Goal: Communication & Community: Answer question/provide support

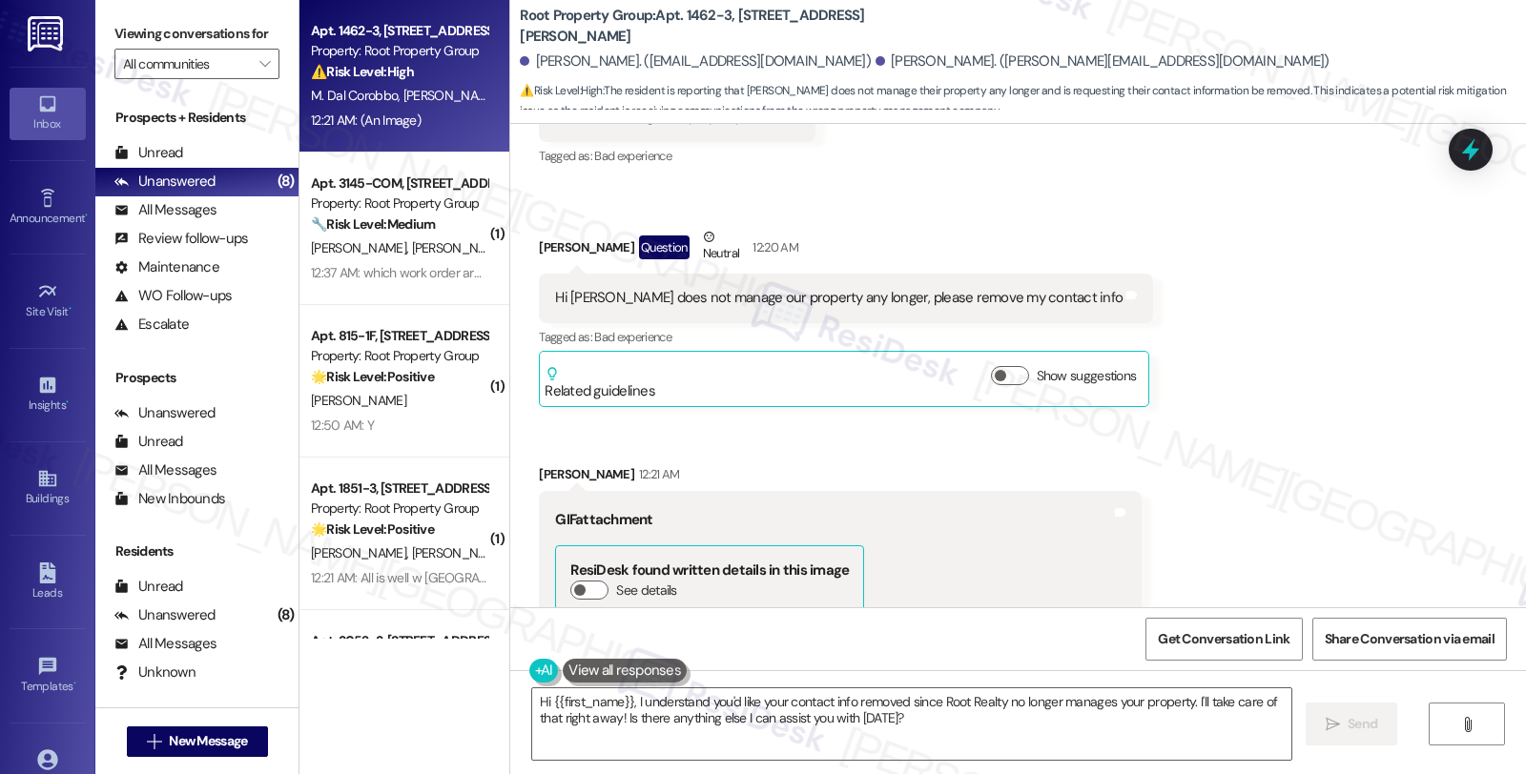
scroll to position [3458, 0]
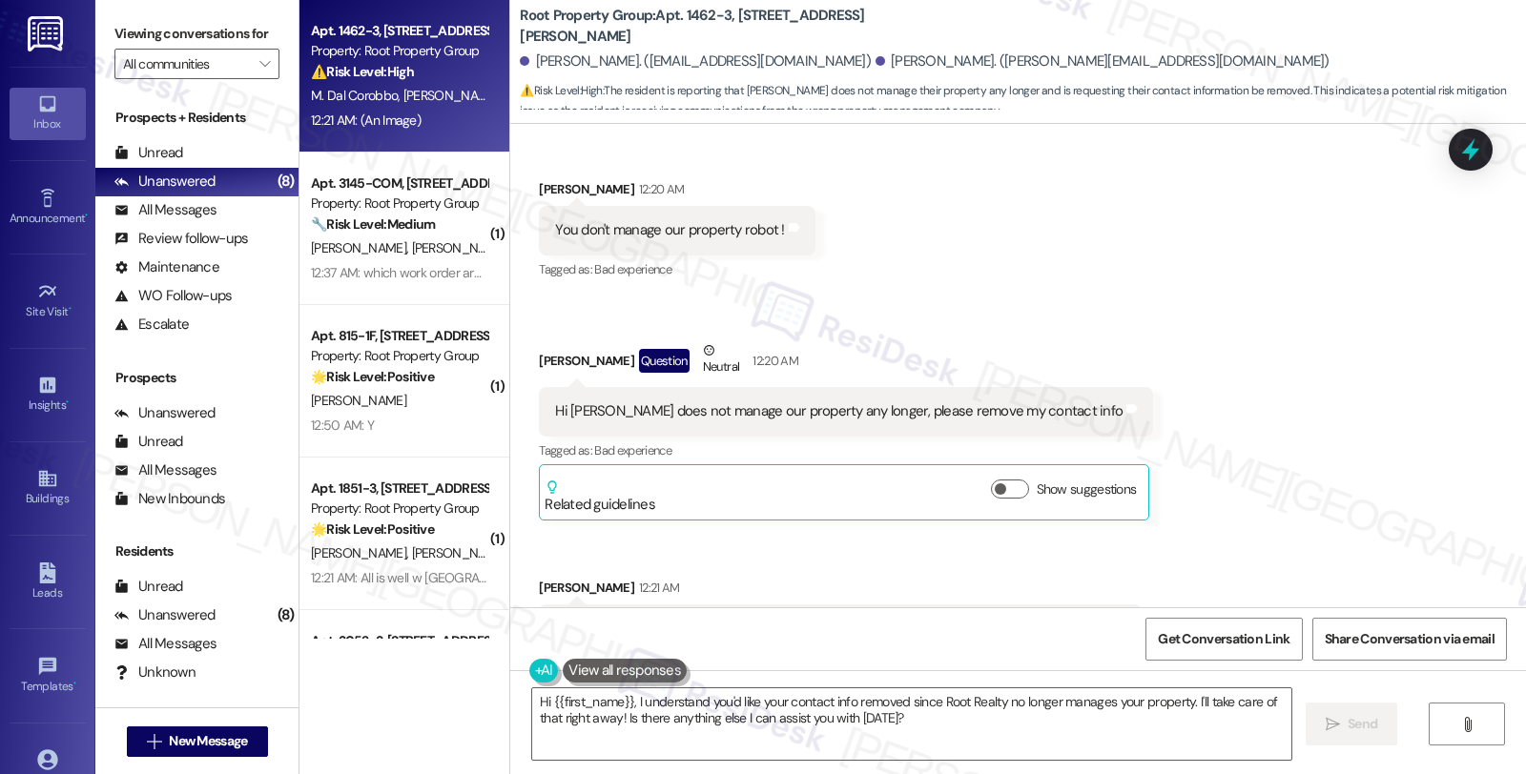
click at [548, 58] on div "[PERSON_NAME]. ([EMAIL_ADDRESS][DOMAIN_NAME])" at bounding box center [695, 61] width 351 height 20
copy div "[PERSON_NAME]"
click at [625, 699] on textarea "Hi {{first_name}}, I understand you'd like your contact info removed since Root…" at bounding box center [911, 724] width 759 height 72
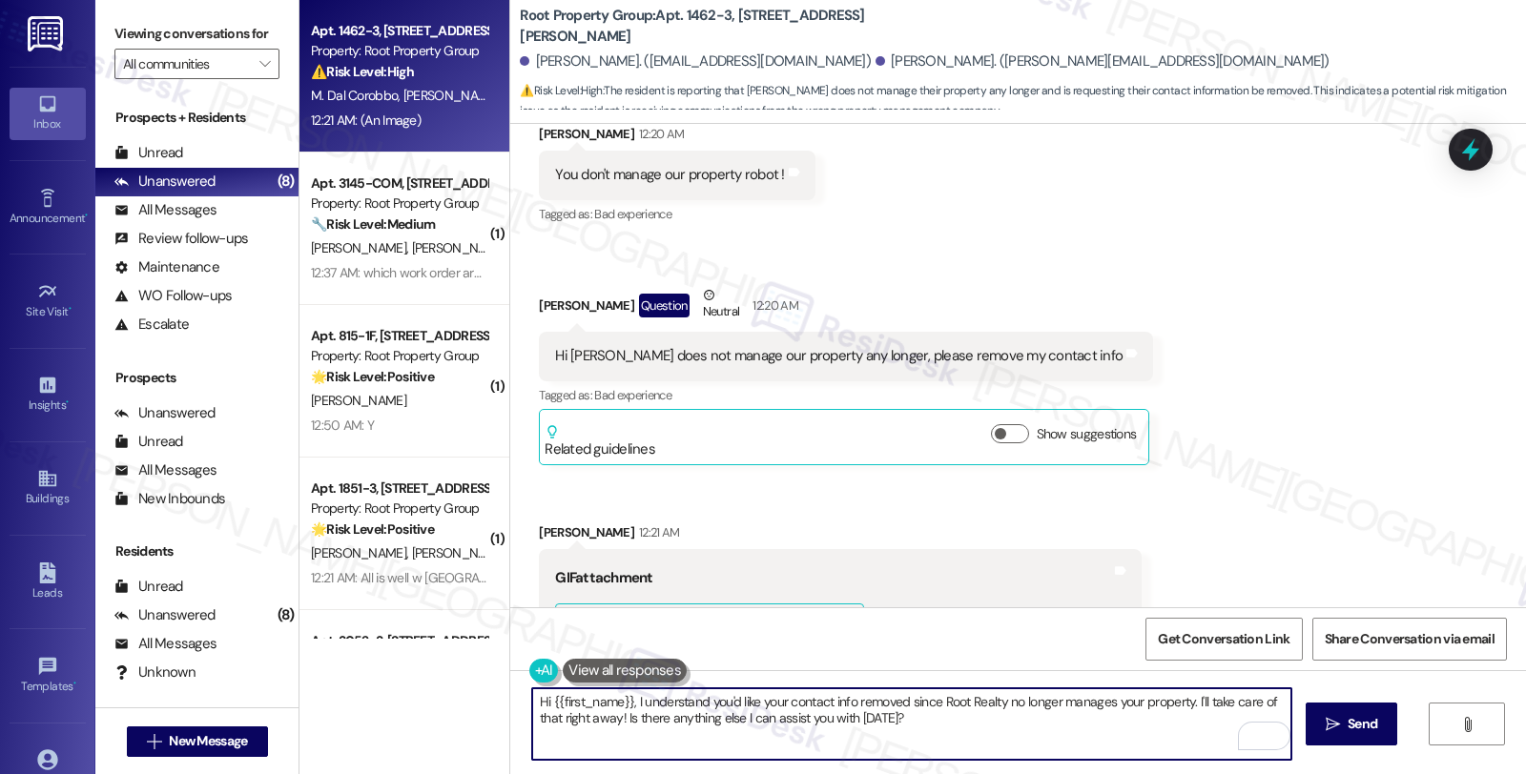
scroll to position [3776, 0]
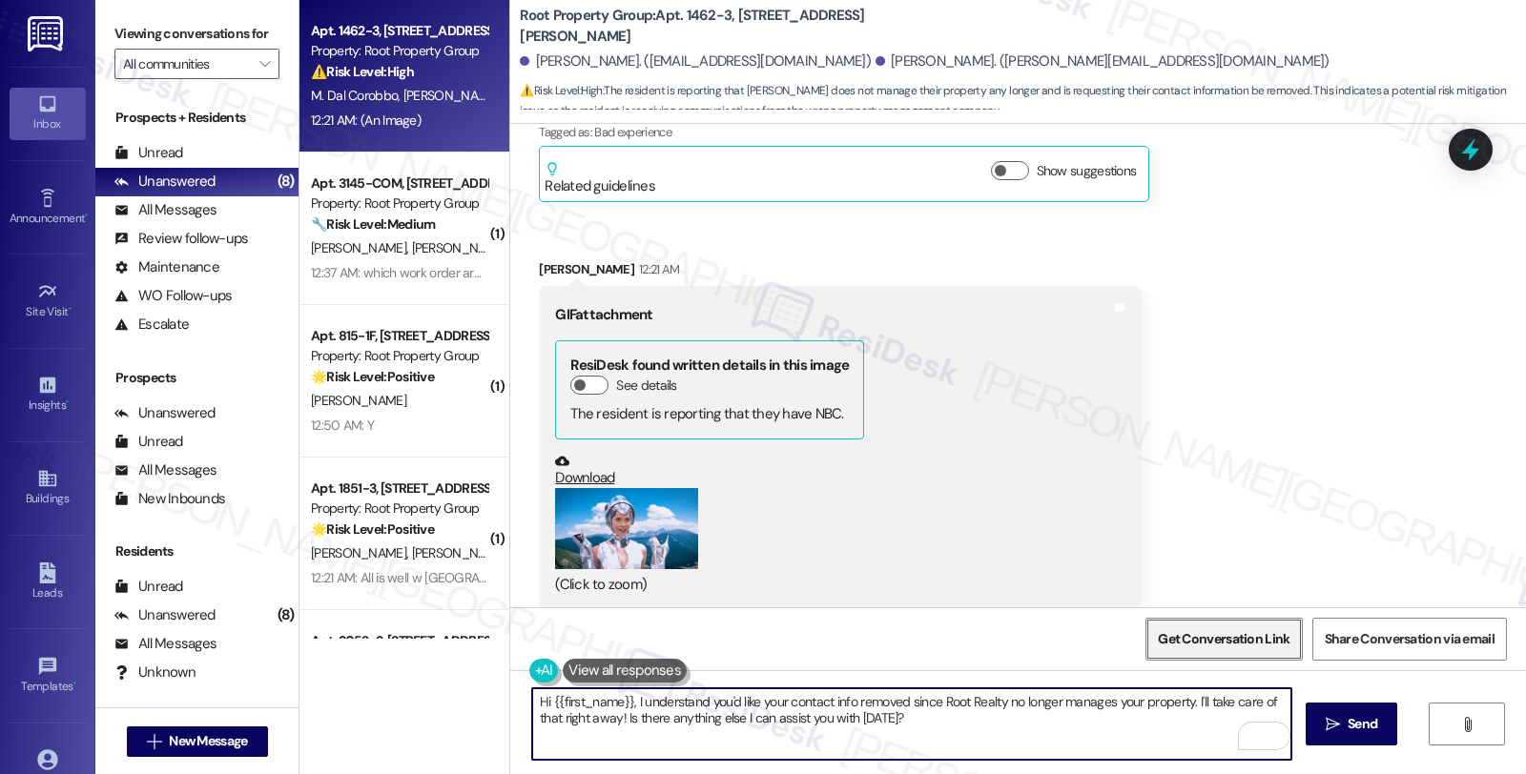
click at [1215, 642] on span "Get Conversation Link" at bounding box center [1224, 639] width 132 height 20
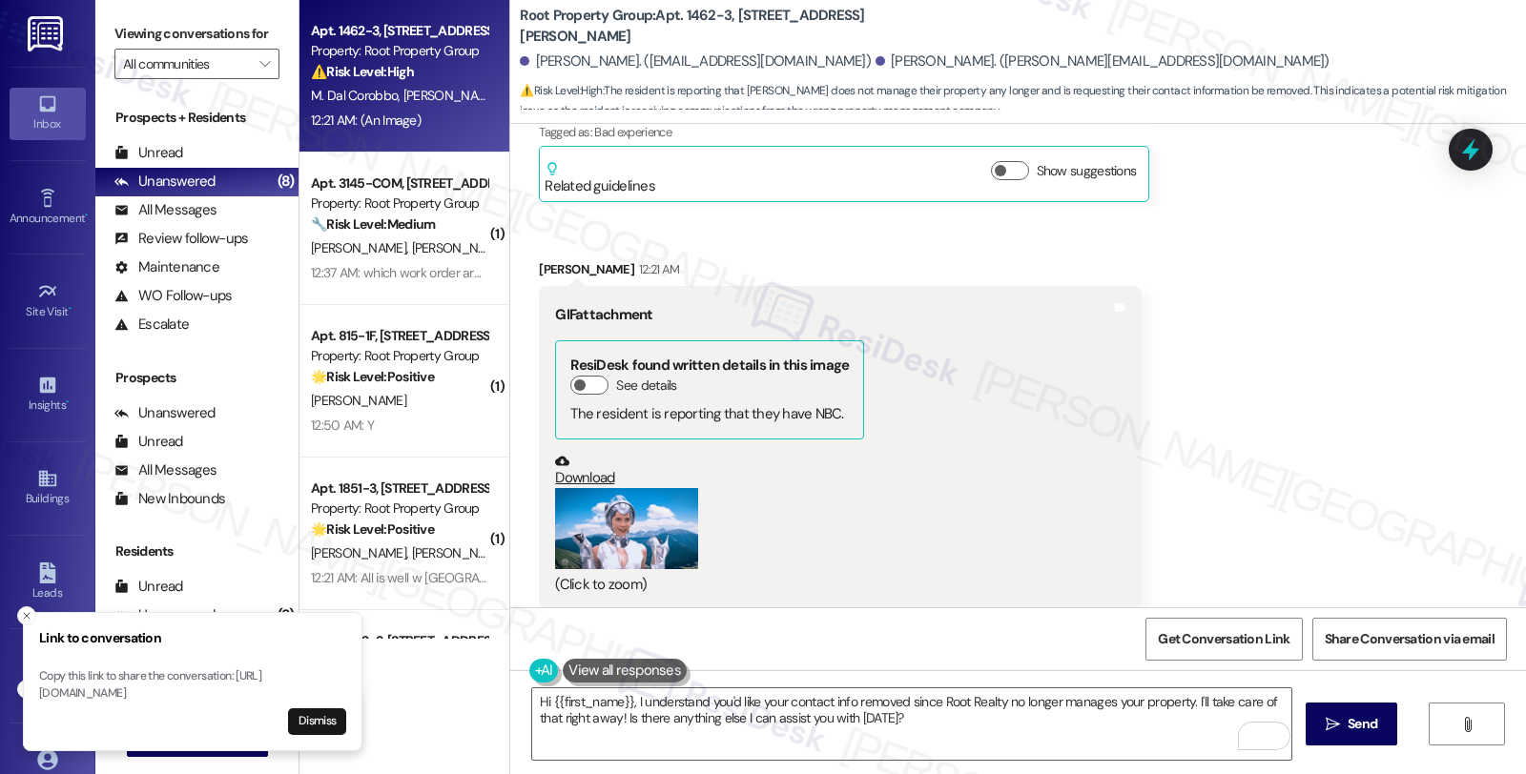
click at [1231, 455] on div "Received via SMS [PERSON_NAME] 12:20 AM You don't manage our property robot ! T…" at bounding box center [1018, 391] width 1016 height 1147
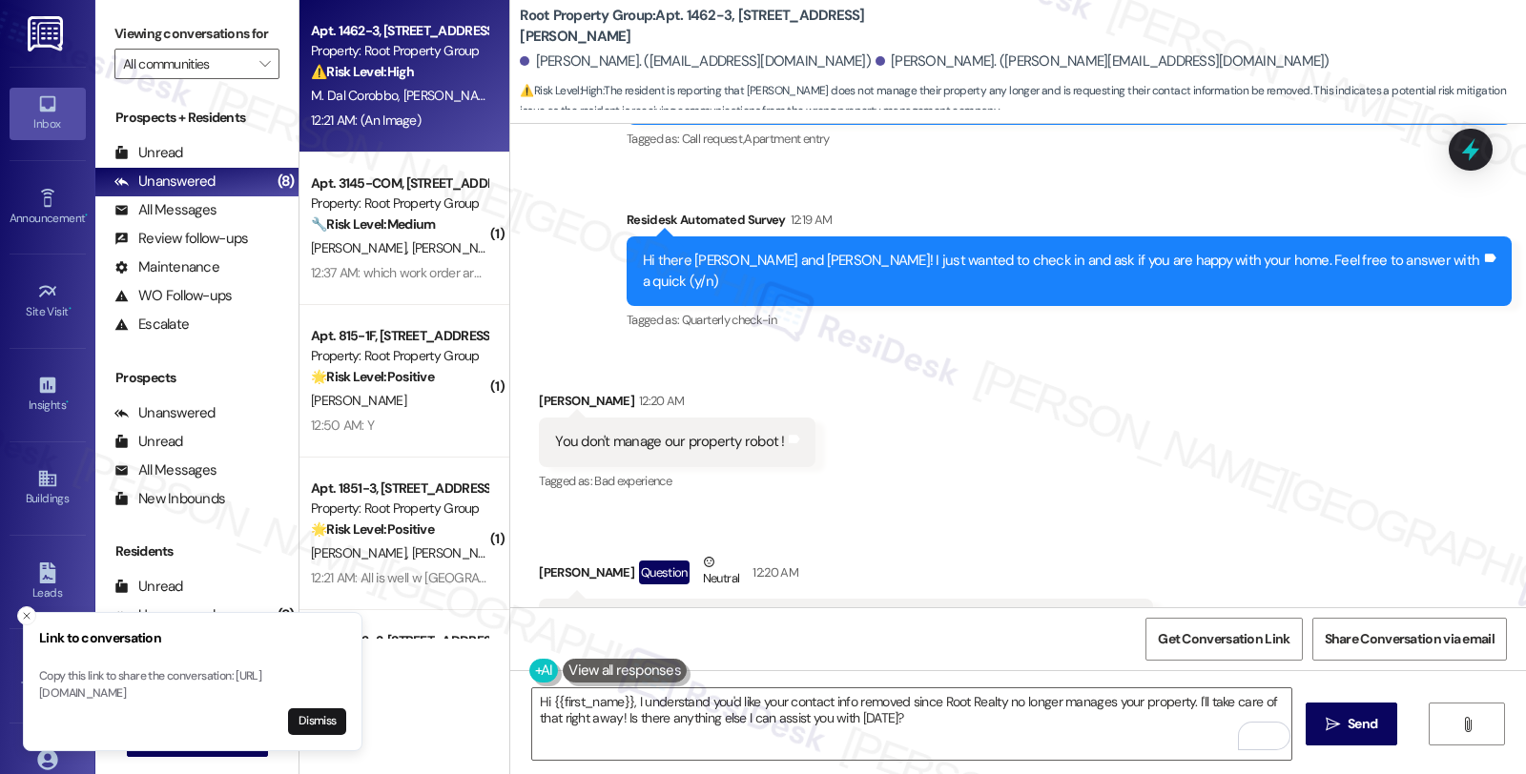
scroll to position [3140, 0]
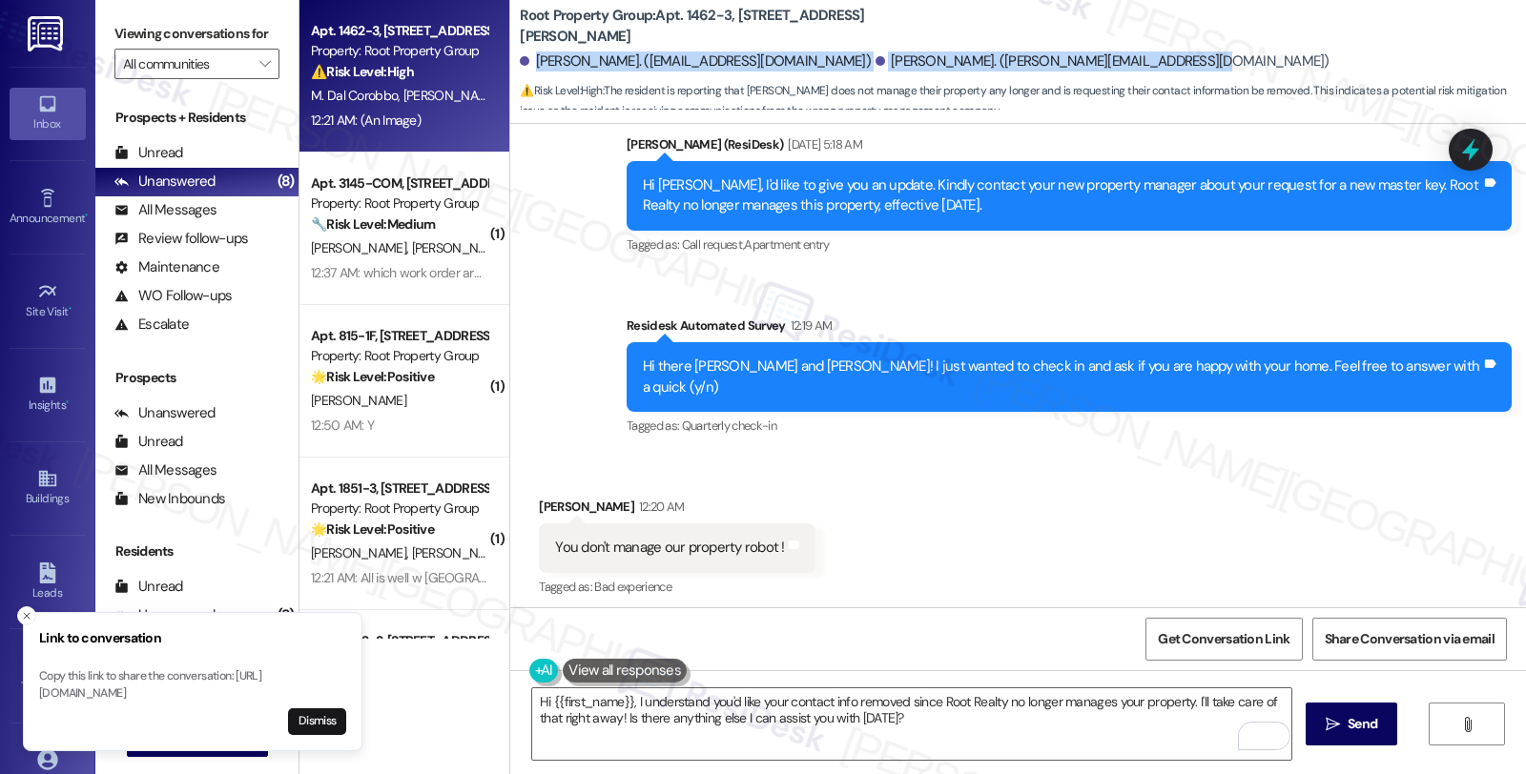
drag, startPoint x: 521, startPoint y: 63, endPoint x: 1160, endPoint y: 63, distance: 639.8
click at [1160, 63] on div "[PERSON_NAME]. ([EMAIL_ADDRESS][DOMAIN_NAME]) [PERSON_NAME]. ([PERSON_NAME][EMA…" at bounding box center [1023, 62] width 1006 height 38
copy div "[PERSON_NAME]. ([EMAIL_ADDRESS][DOMAIN_NAME]) [PERSON_NAME]. ([PERSON_NAME][EMA…"
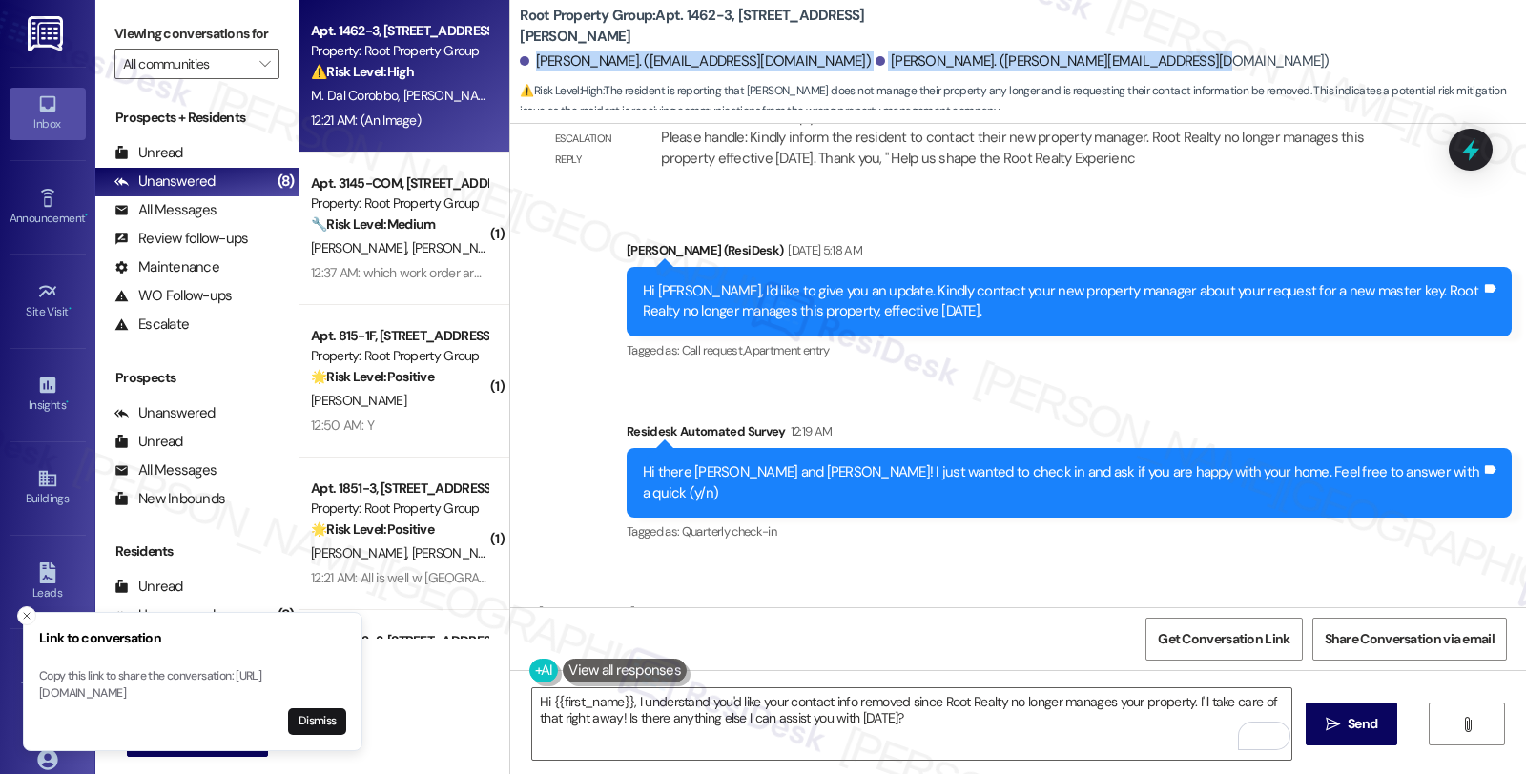
scroll to position [3246, 0]
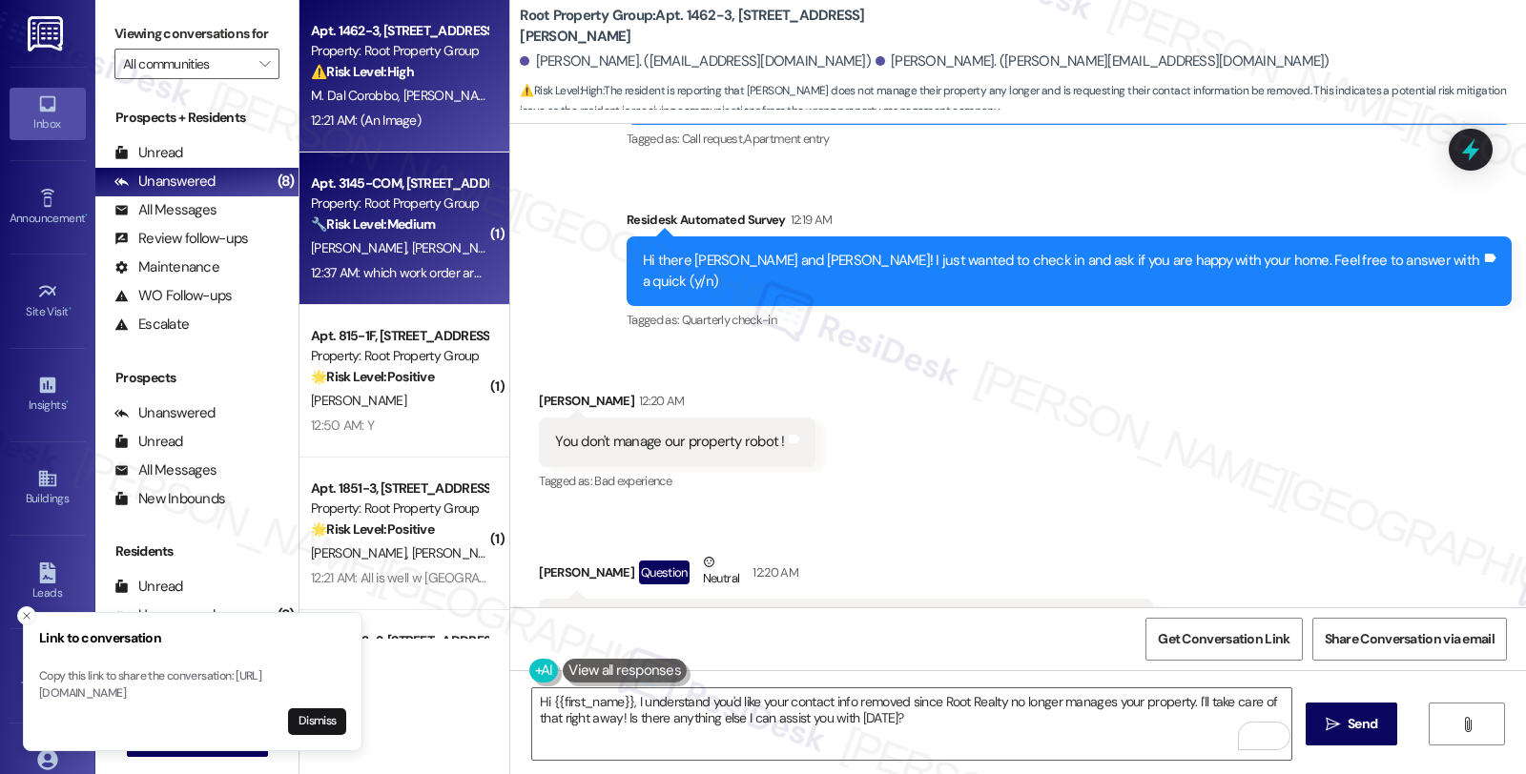
click at [431, 216] on div "🔧 Risk Level: Medium The resident is asking for clarification on which work ord…" at bounding box center [399, 225] width 176 height 20
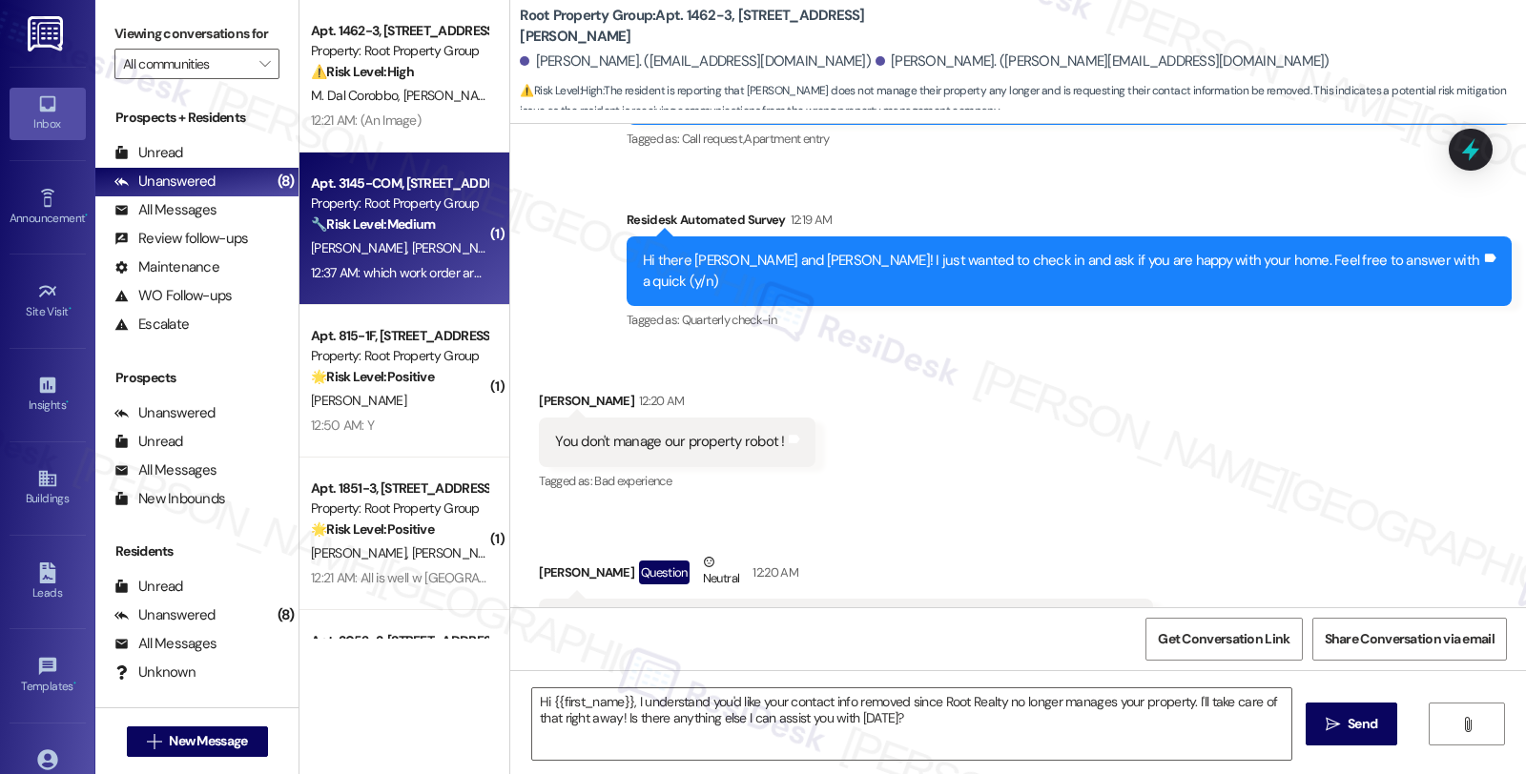
type textarea "Fetching suggested responses. Please feel free to read through the conversation…"
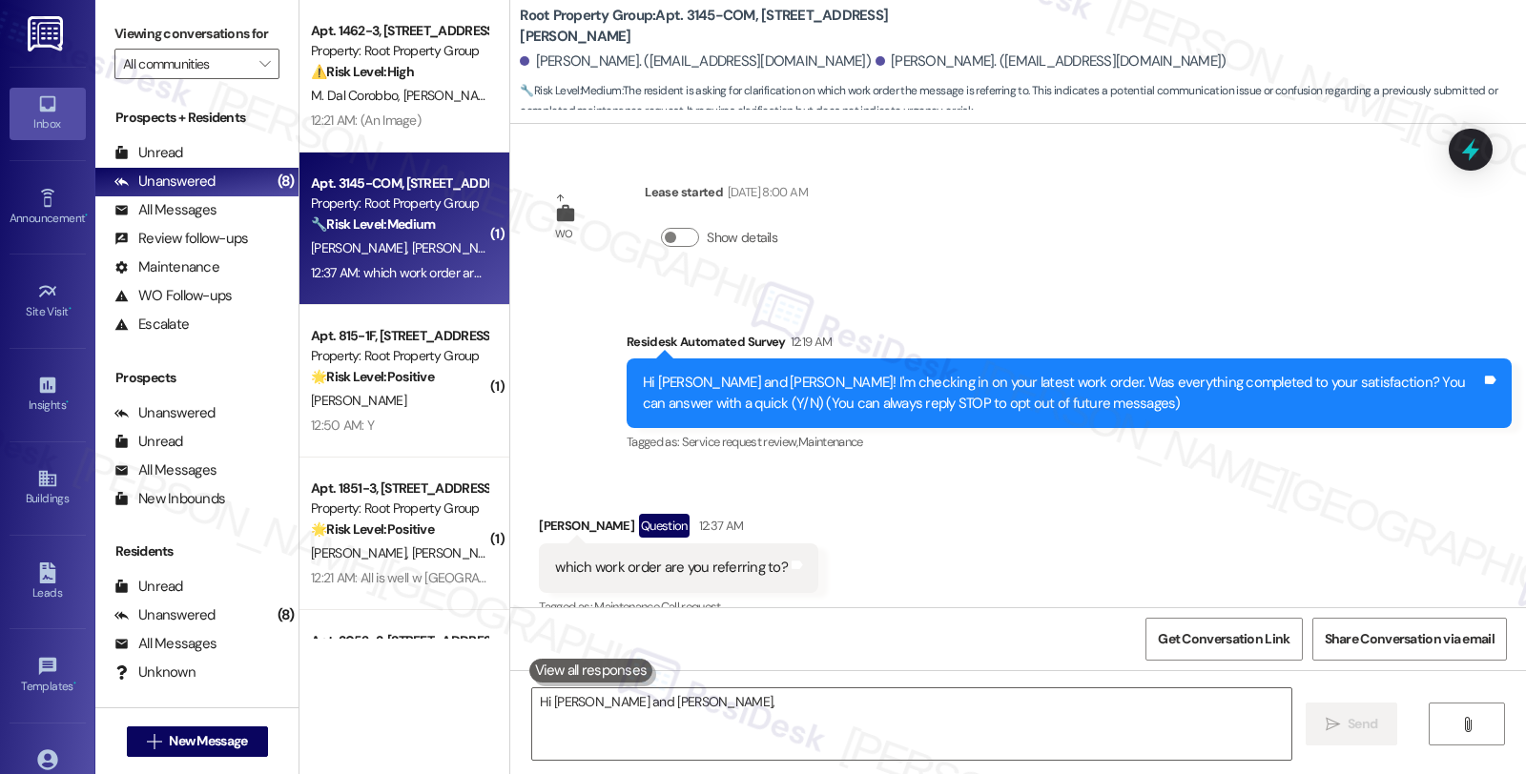
scroll to position [27, 0]
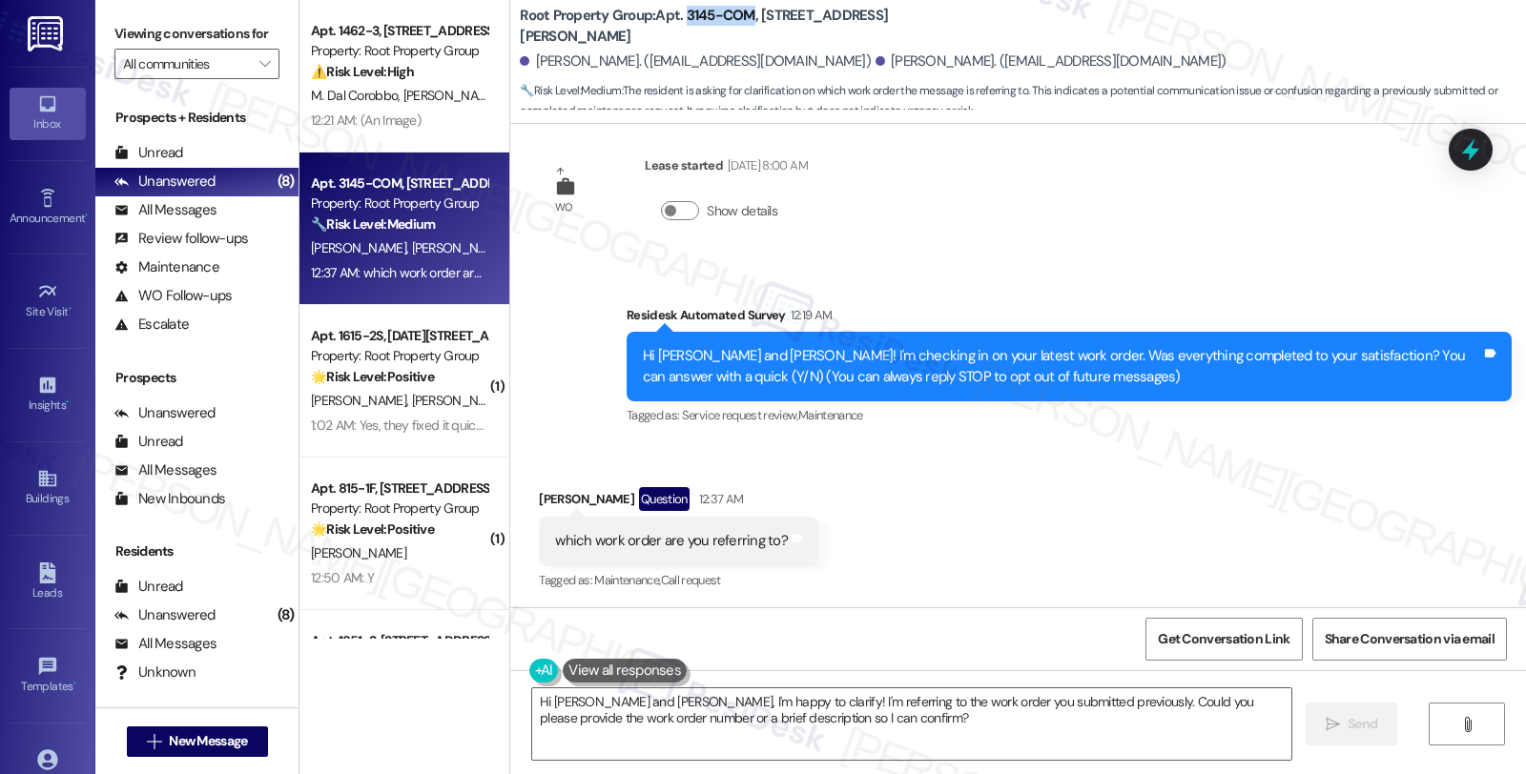
drag, startPoint x: 671, startPoint y: 11, endPoint x: 736, endPoint y: 11, distance: 64.8
click at [736, 11] on b "Root Property Group: Apt. 3145-COM, [STREET_ADDRESS][PERSON_NAME]" at bounding box center [710, 26] width 381 height 41
copy b "3145-COM"
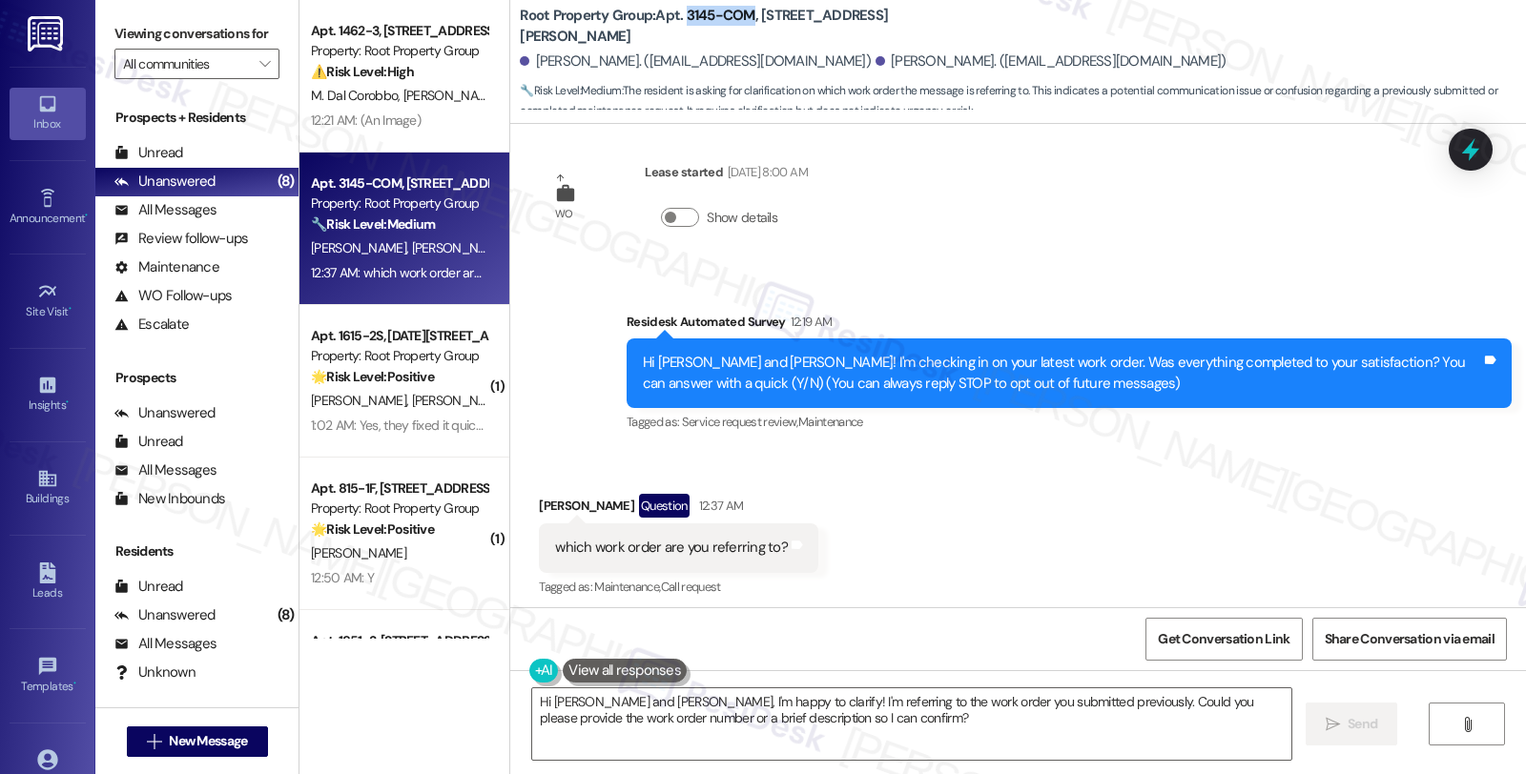
scroll to position [29, 0]
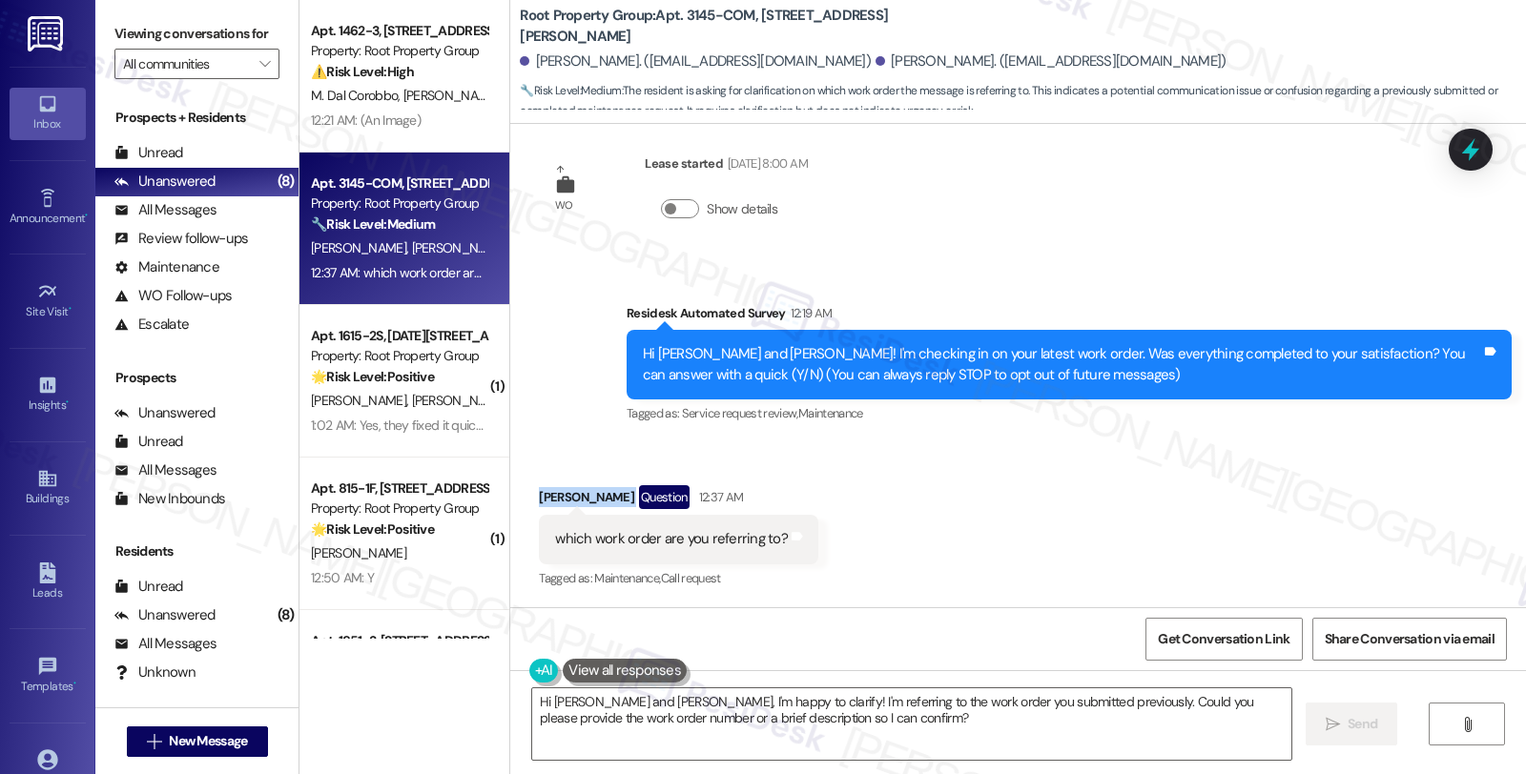
drag, startPoint x: 528, startPoint y: 492, endPoint x: 611, endPoint y: 491, distance: 83.0
click at [611, 491] on div "[PERSON_NAME] Question 12:37 AM" at bounding box center [678, 500] width 279 height 31
copy div "[PERSON_NAME]"
drag, startPoint x: 539, startPoint y: 702, endPoint x: 586, endPoint y: 702, distance: 47.7
click at [586, 702] on textarea "Hi [PERSON_NAME] and [PERSON_NAME], I'm happy to clarify! I'm referring to the …" at bounding box center [911, 724] width 759 height 72
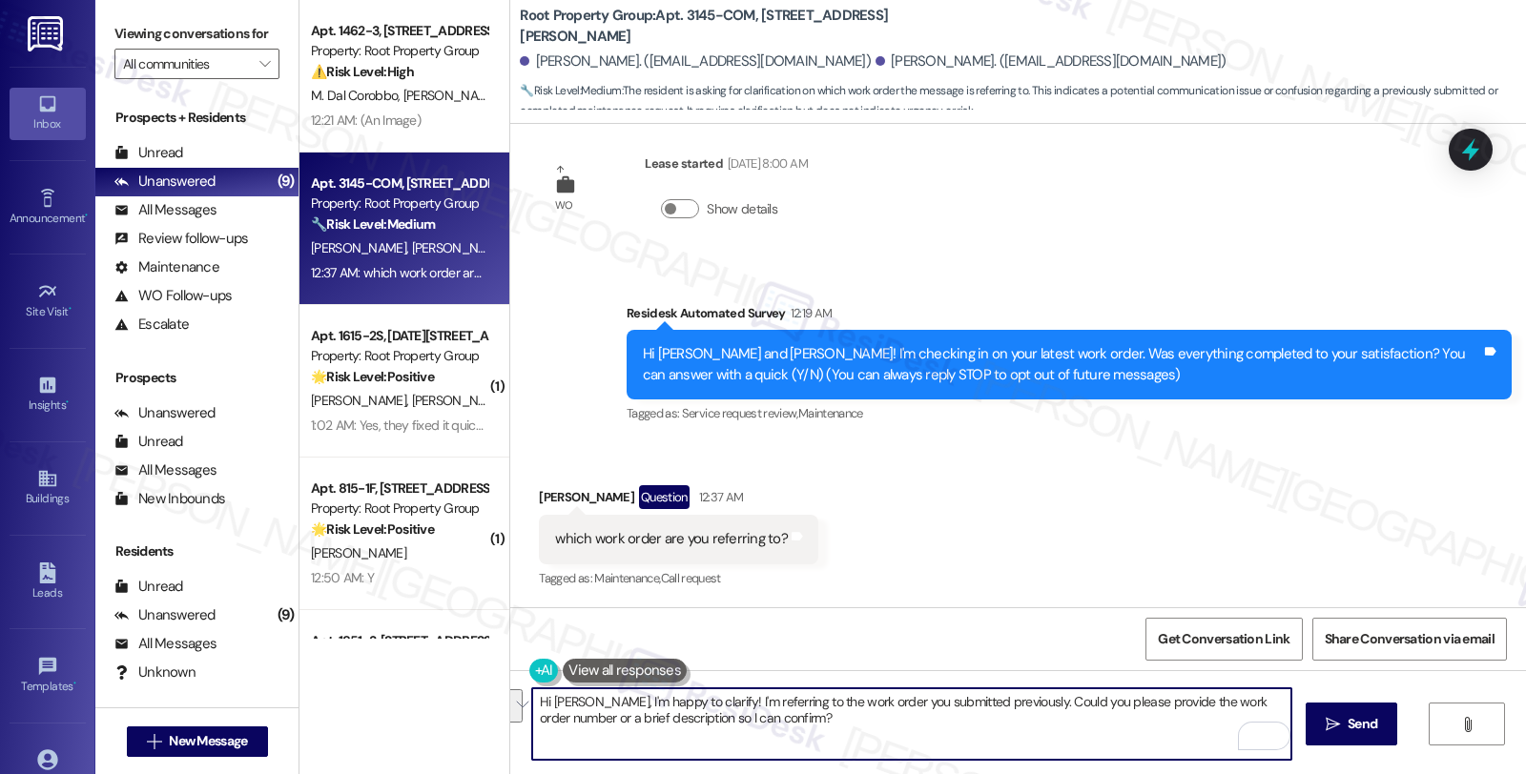
drag, startPoint x: 573, startPoint y: 704, endPoint x: 884, endPoint y: 721, distance: 311.3
click at [884, 721] on textarea "Hi [PERSON_NAME], I'm happy to clarify! I'm referring to the work order you sub…" at bounding box center [911, 724] width 759 height 72
paste textarea "#36565-1"
click at [707, 701] on textarea "Hi [PERSON_NAME], thanks for reaching out. #36565-1 (broken ceramiv=c floor)" at bounding box center [911, 724] width 759 height 72
click at [883, 699] on textarea "Hi [PERSON_NAME], thanks for reaching out. I see that work order #36565-1 (brok…" at bounding box center [911, 724] width 759 height 72
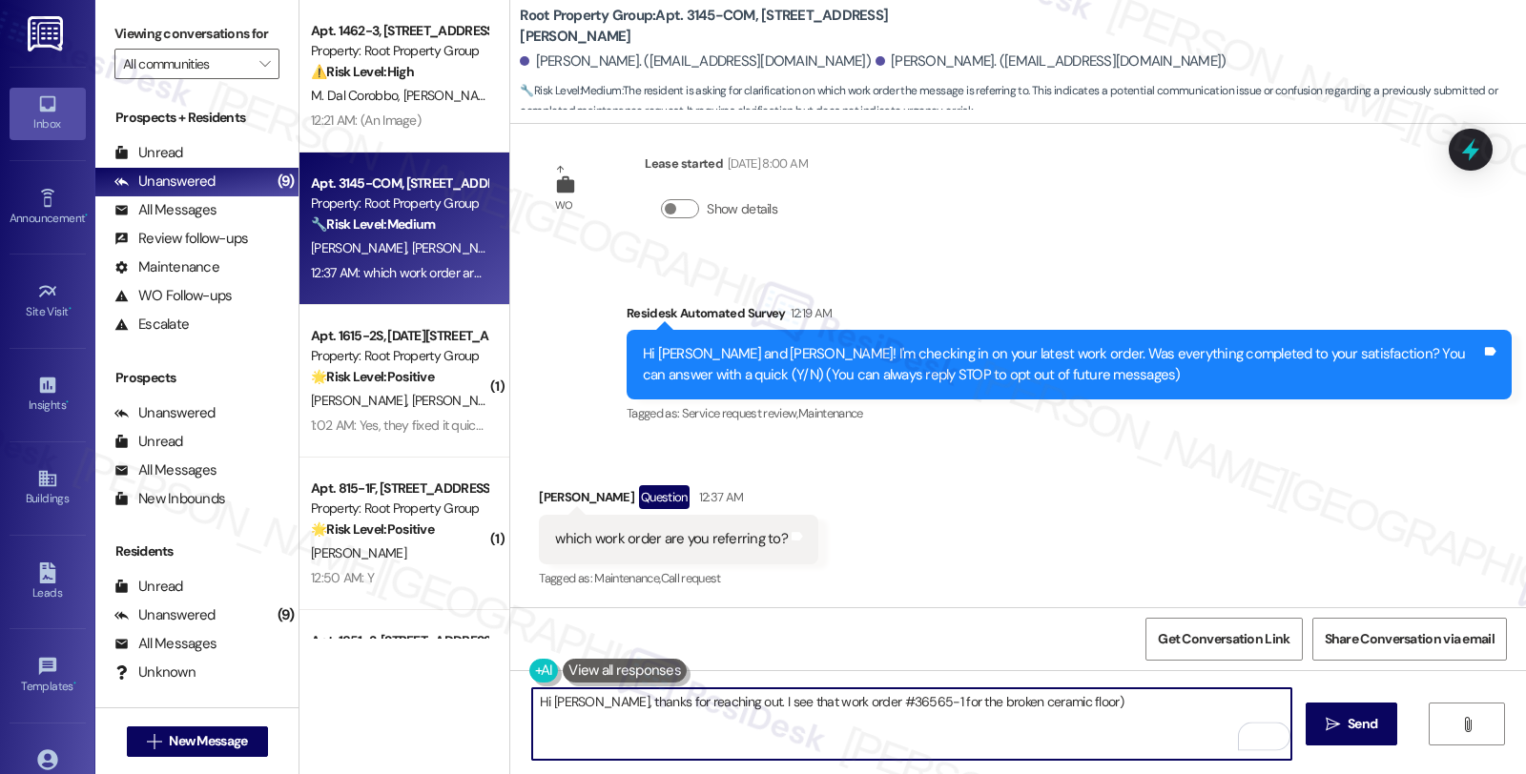
click at [1052, 697] on textarea "Hi [PERSON_NAME], thanks for reaching out. I see that work order #36565-1 for t…" at bounding box center [911, 724] width 759 height 72
click at [1050, 710] on textarea "Hi [PERSON_NAME], thanks for reaching out. I see that work order #36565-1 for t…" at bounding box center [911, 724] width 759 height 72
click at [777, 719] on textarea "Hi [PERSON_NAME], thanks for reaching out. I see that work order #36565-1 for t…" at bounding box center [911, 724] width 759 height 72
type textarea "Hi [PERSON_NAME], thanks for reaching out. I see that work order #36565-1 for t…"
click at [1333, 721] on icon "" at bounding box center [1332, 724] width 14 height 15
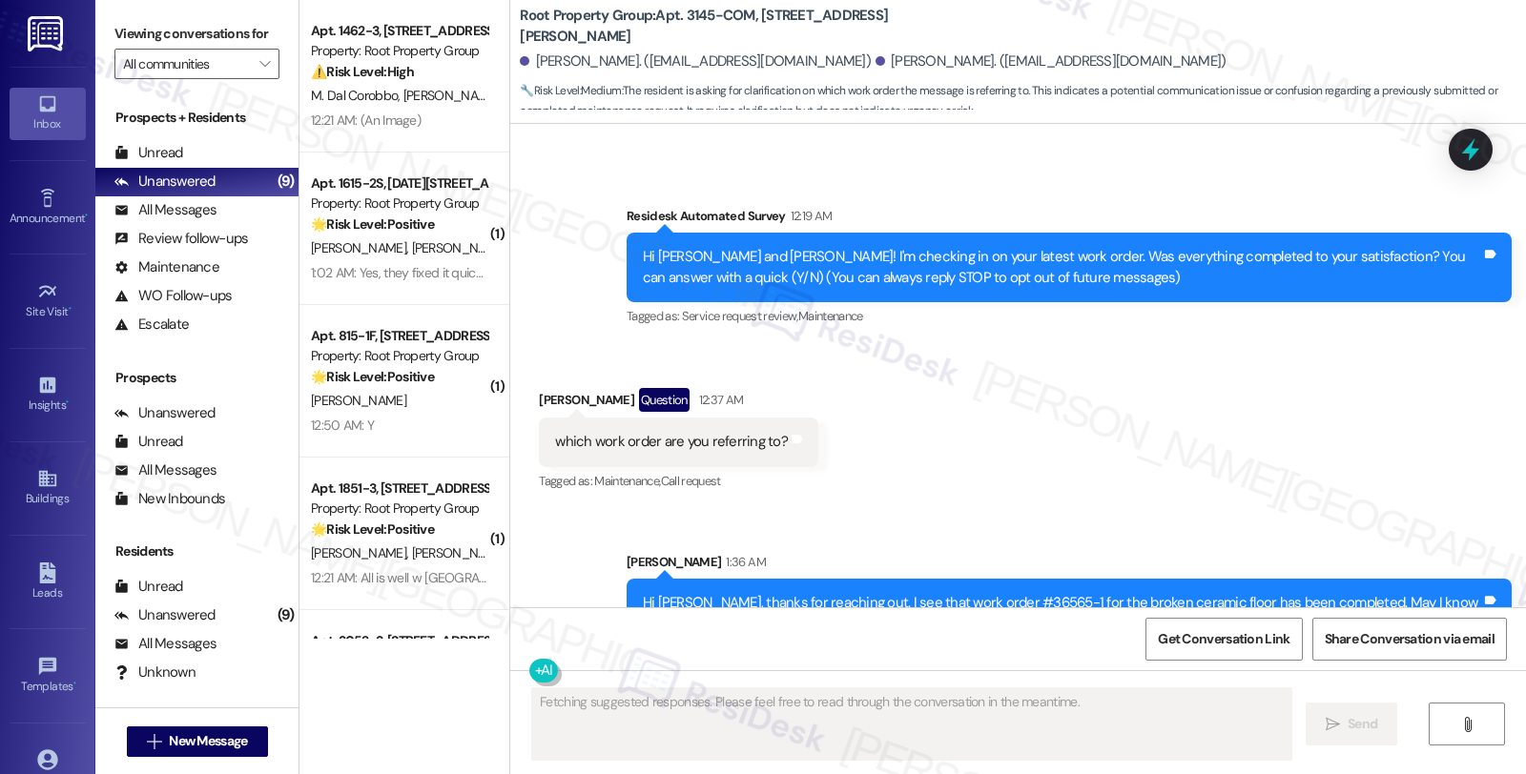
scroll to position [181, 0]
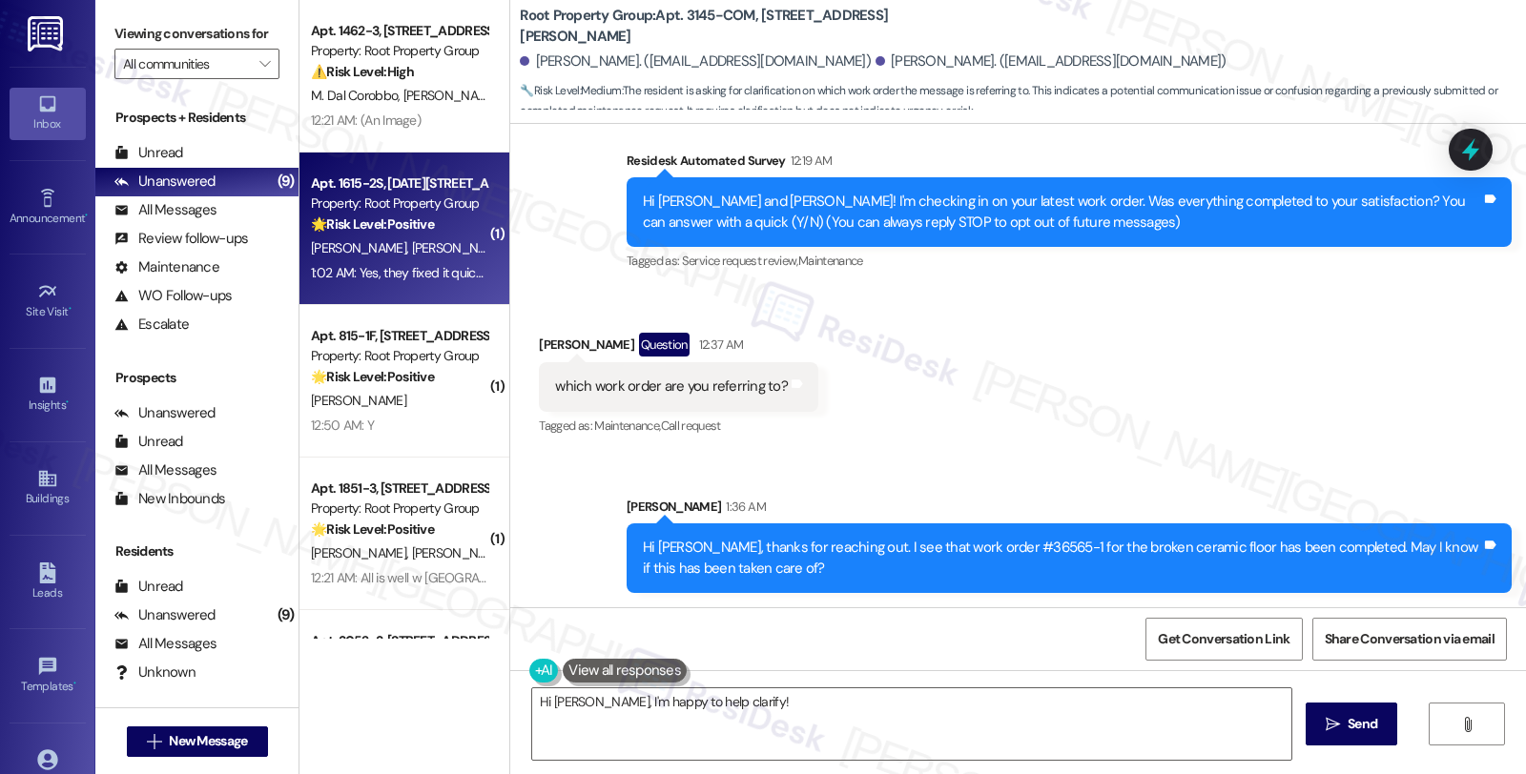
type textarea "Hi [PERSON_NAME], I'm happy to help clarify! I'm"
click at [421, 222] on strong "🌟 Risk Level: Positive" at bounding box center [372, 224] width 123 height 17
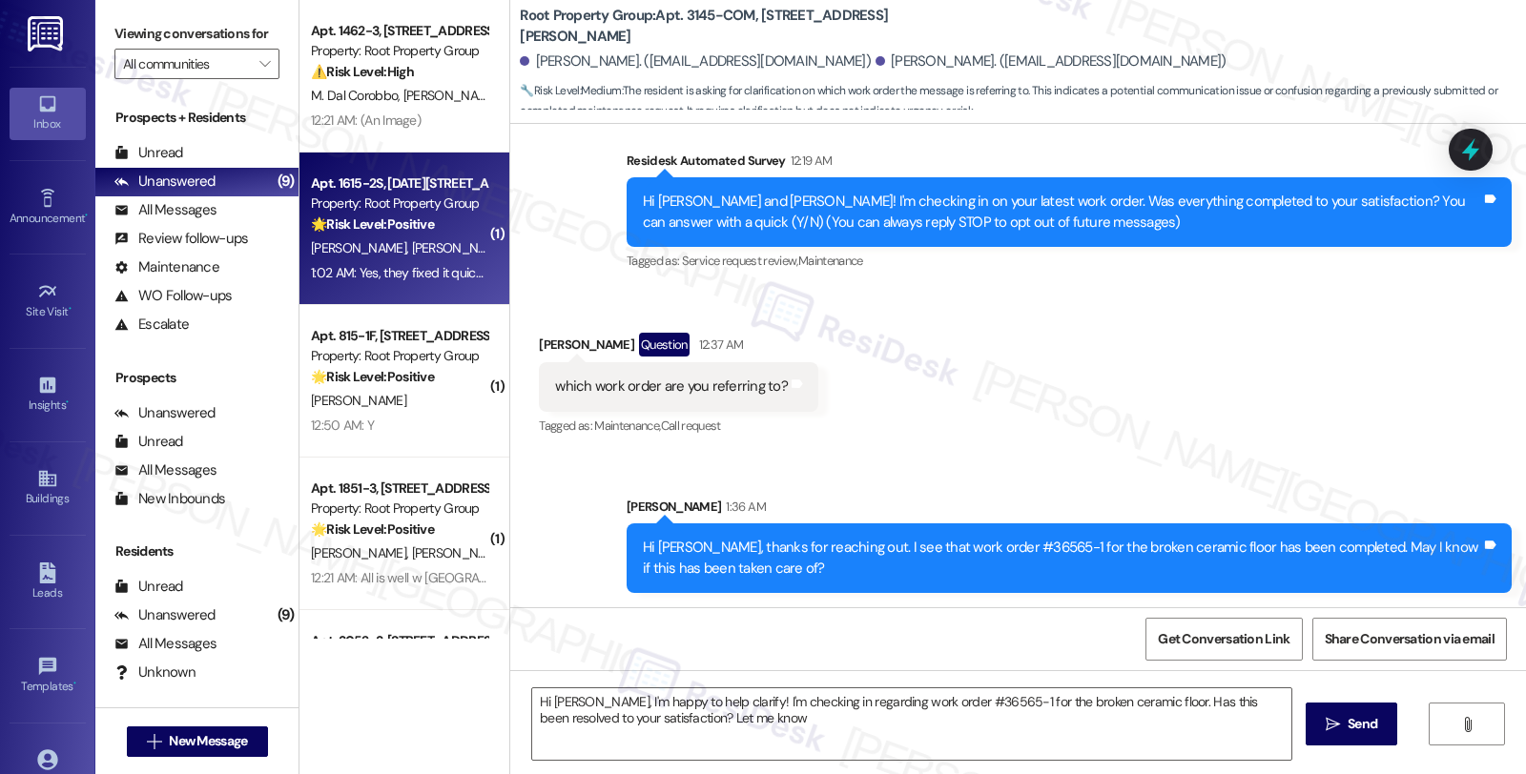
type textarea "Hi [PERSON_NAME], I'm happy to help clarify! I'm checking in regarding work ord…"
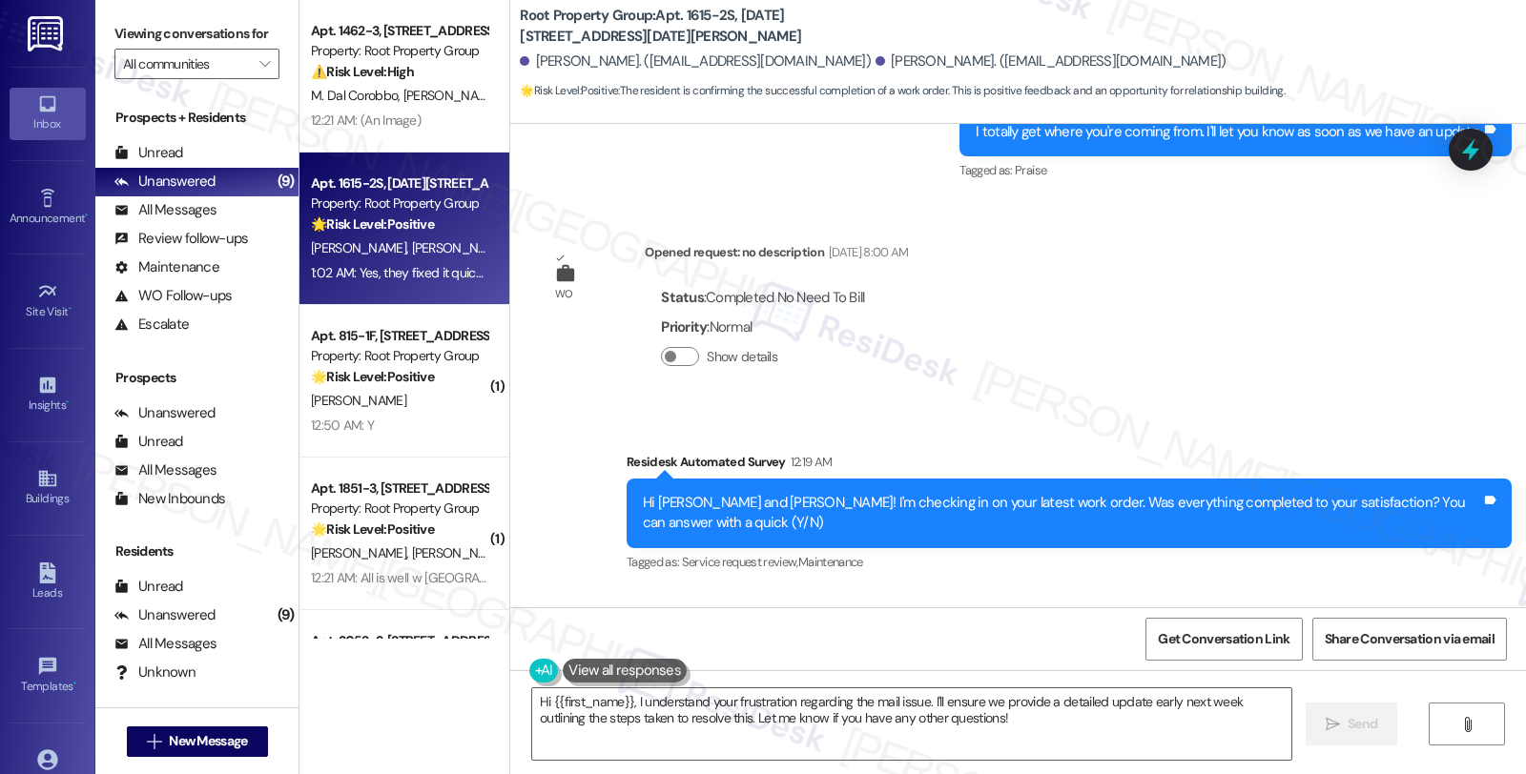
scroll to position [3701, 0]
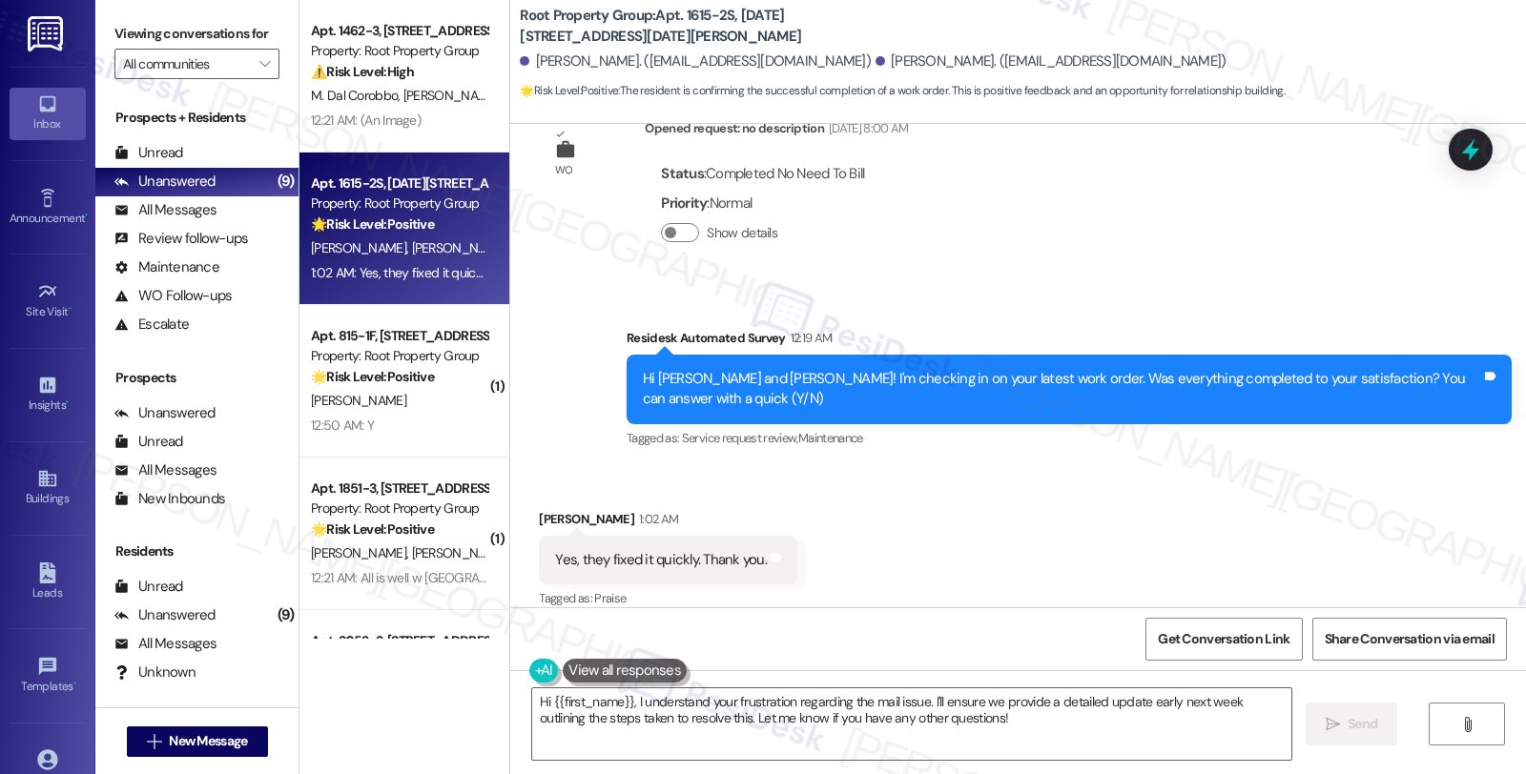
click at [544, 509] on div "[PERSON_NAME] 1:02 AM" at bounding box center [668, 522] width 258 height 27
copy div "Reyn"
click at [537, 701] on textarea "Hi {{first_name}}, I understand your frustration regarding the mail issue. I'll…" at bounding box center [911, 724] width 759 height 72
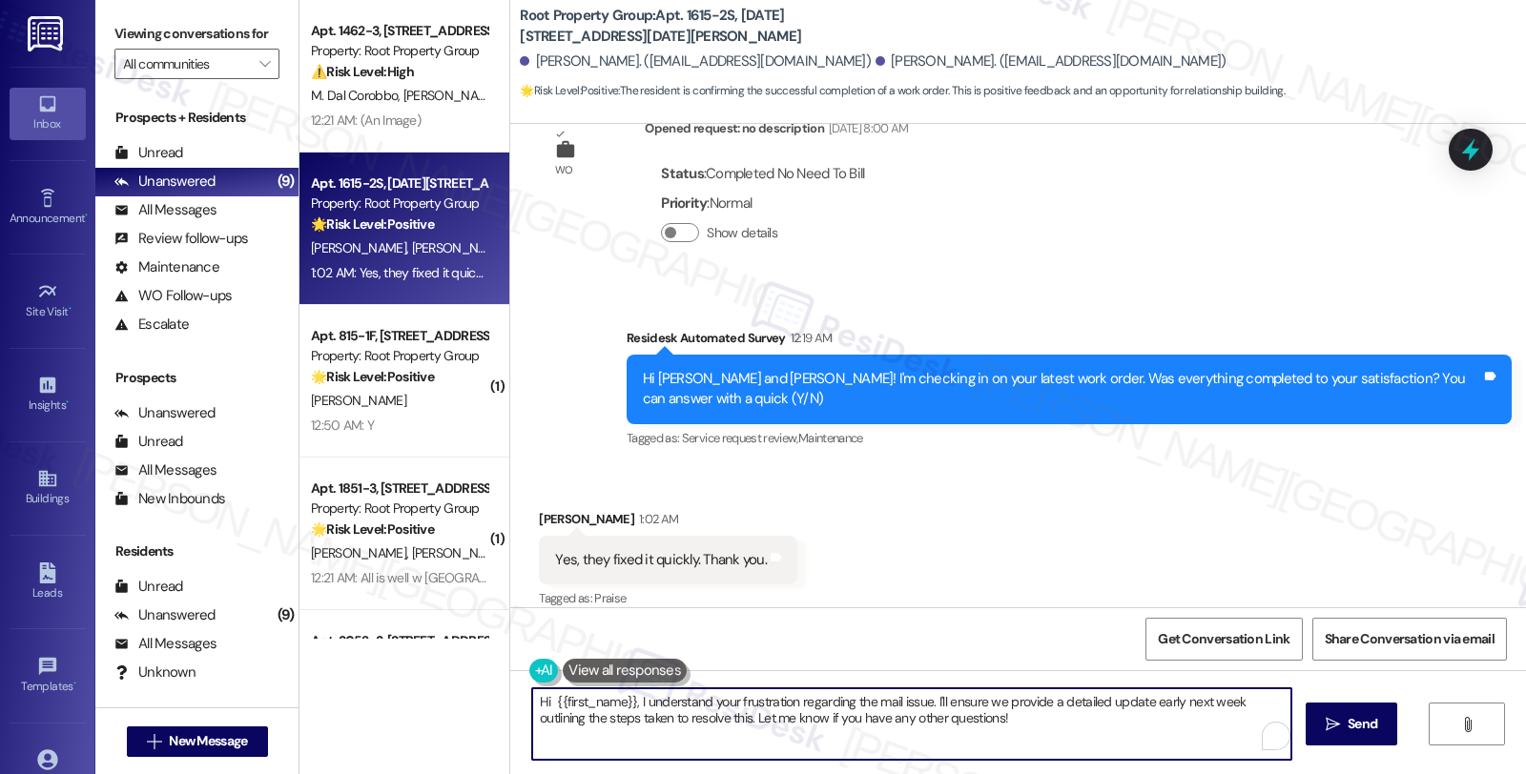
paste textarea "Reyn"
click at [1024, 723] on textarea "Hi [PERSON_NAME], {{first_name}}, I understand your frustration regarding the m…" at bounding box center [911, 724] width 759 height 72
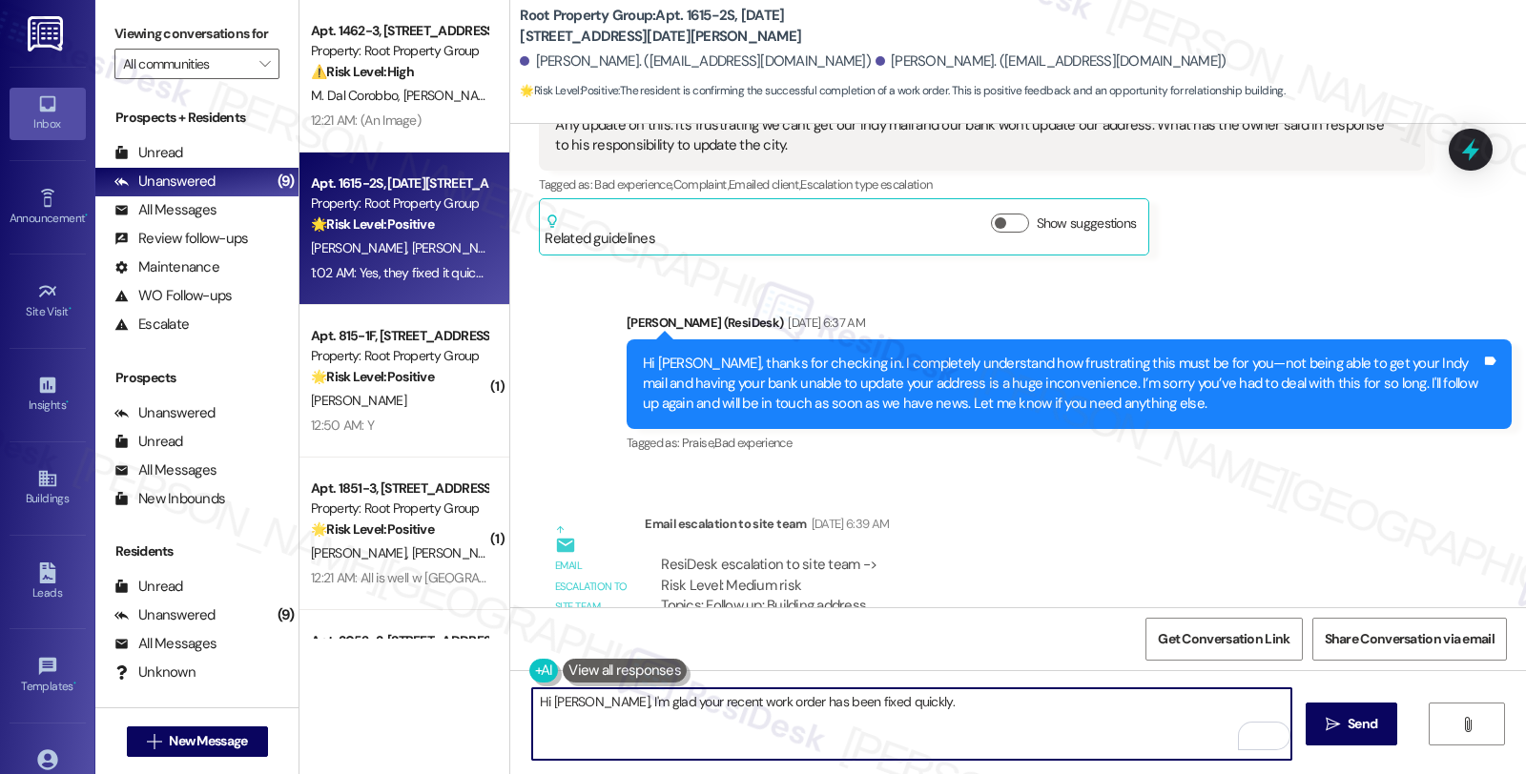
scroll to position [2535, 0]
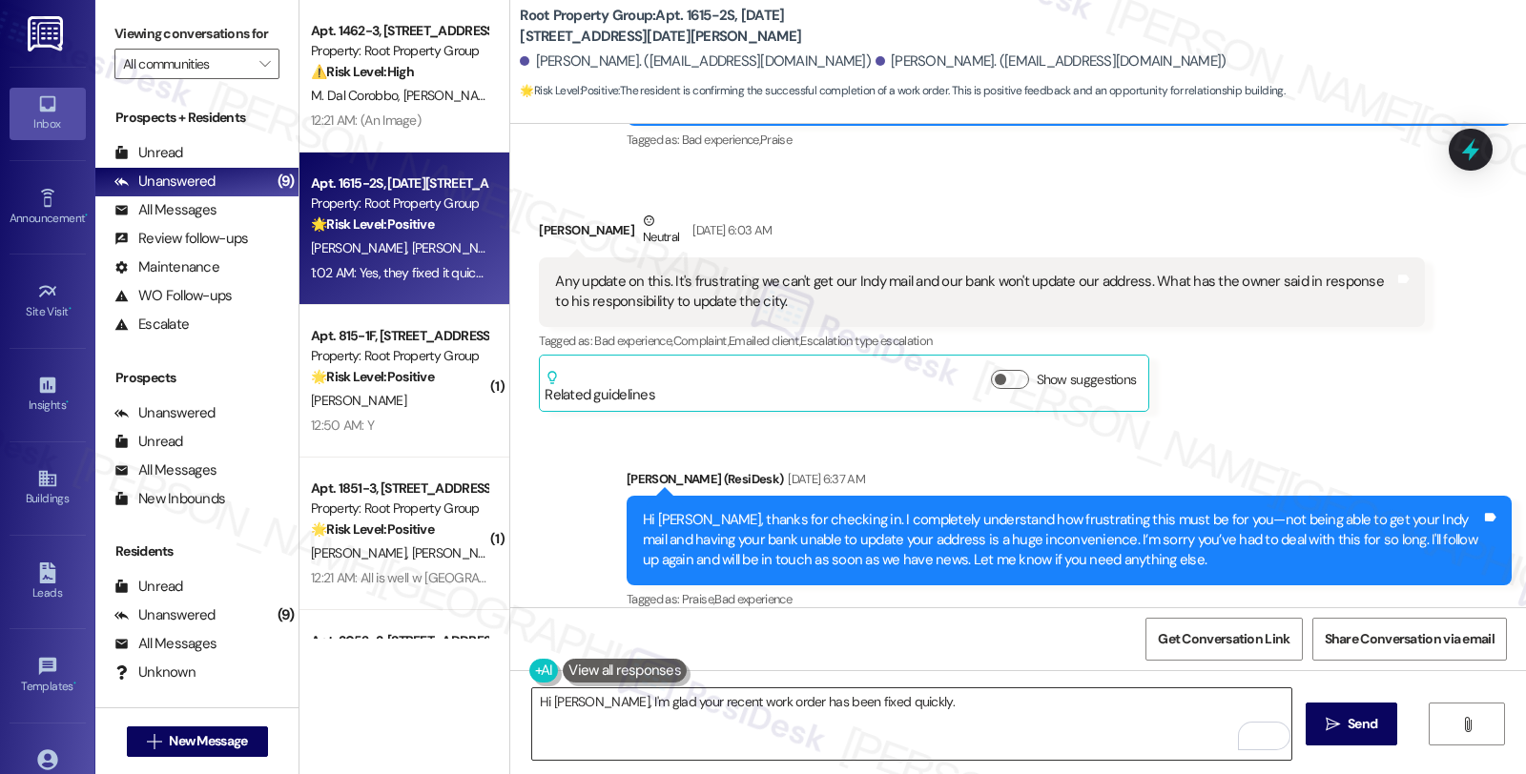
click at [801, 744] on textarea "Hi [PERSON_NAME], I'm glad your recent work order has been fixed quickly." at bounding box center [911, 724] width 759 height 72
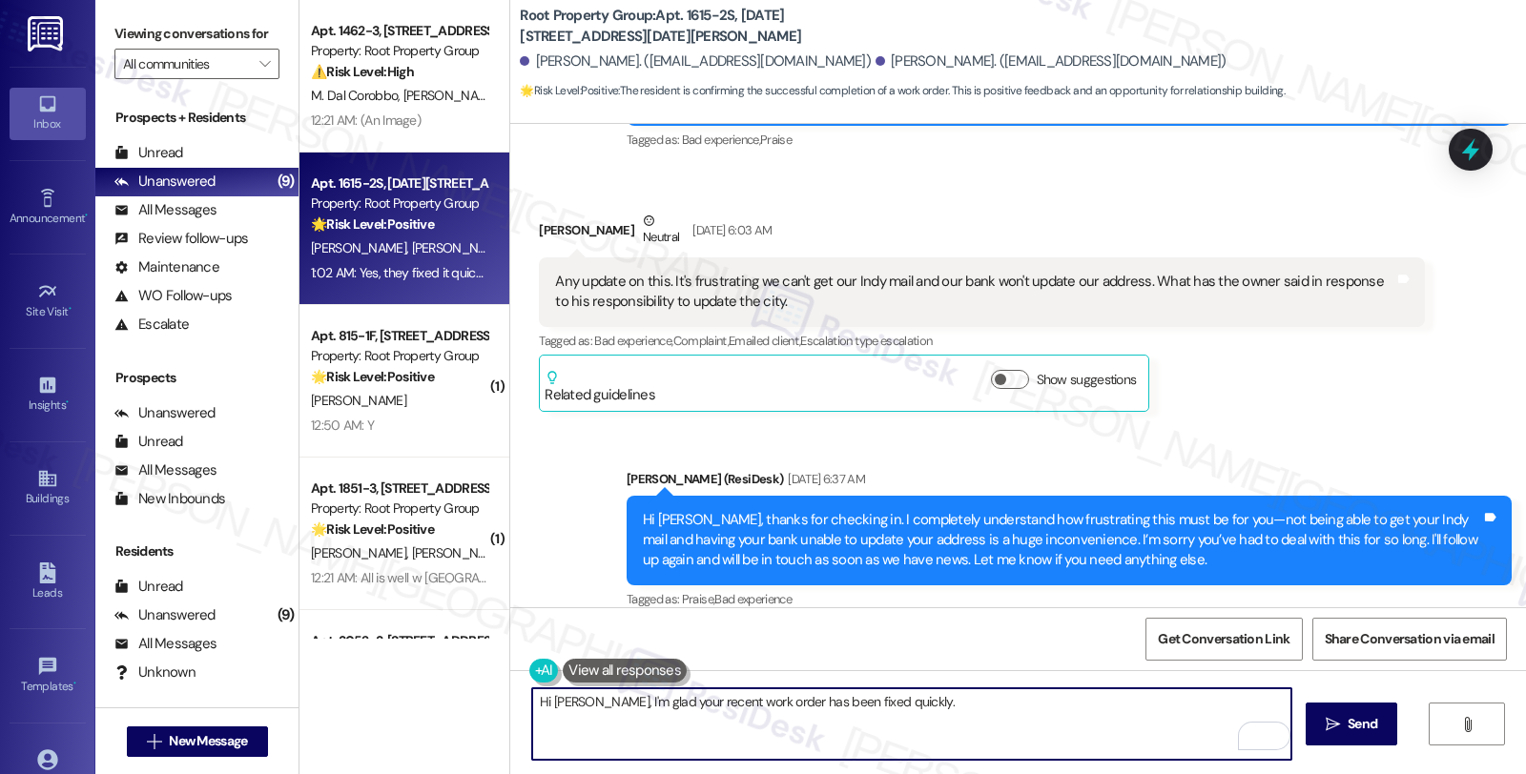
click at [925, 694] on textarea "Hi [PERSON_NAME], I'm glad your recent work order has been fixed quickly." at bounding box center [911, 724] width 759 height 72
paste textarea "Should you have other concerns, please feel free to reach out. Have a great day!"
type textarea "Hi [PERSON_NAME], I'm glad your recent work order has been fixed quickly. Shoul…"
click at [1361, 718] on span "Send" at bounding box center [1362, 724] width 30 height 20
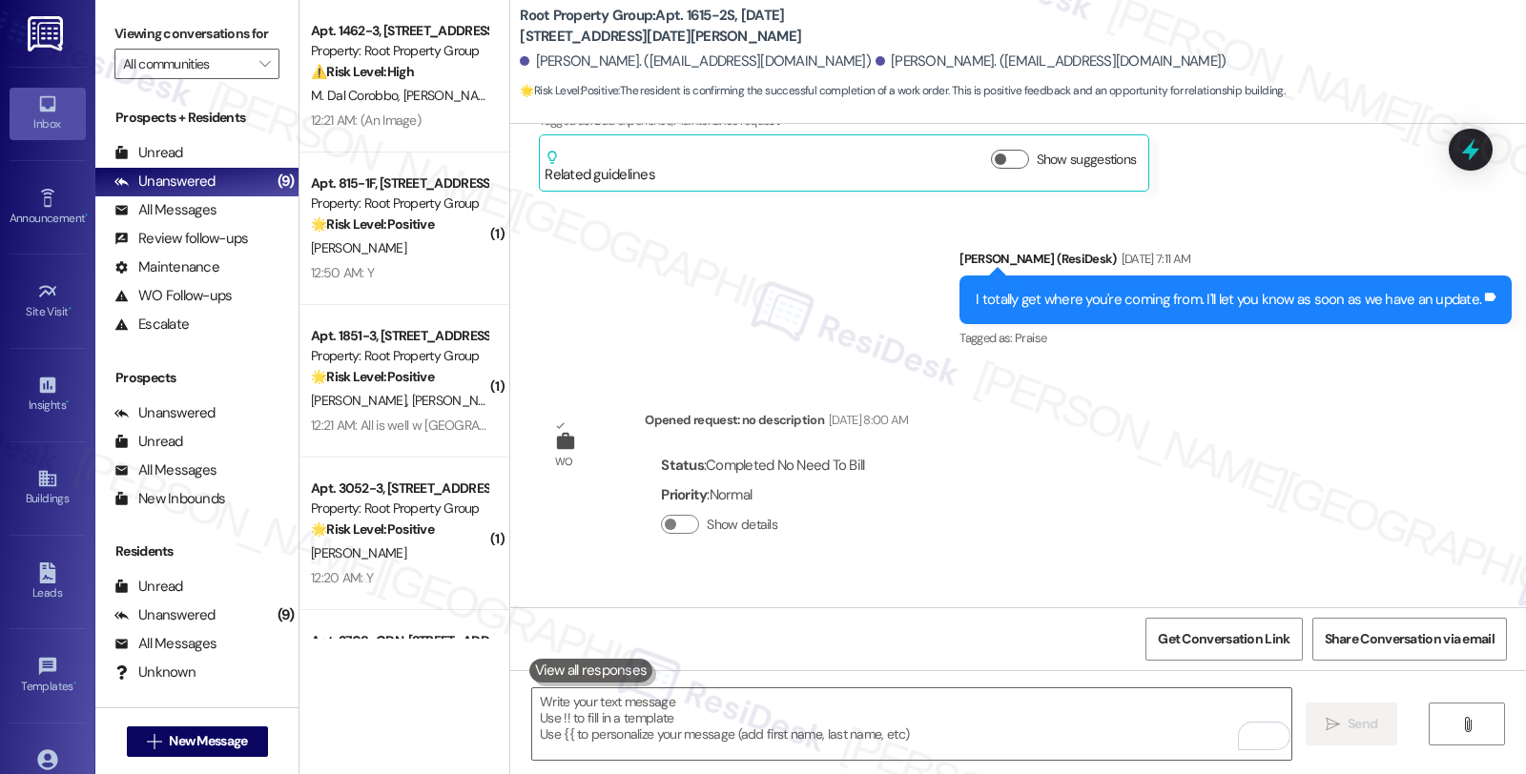
scroll to position [3833, 0]
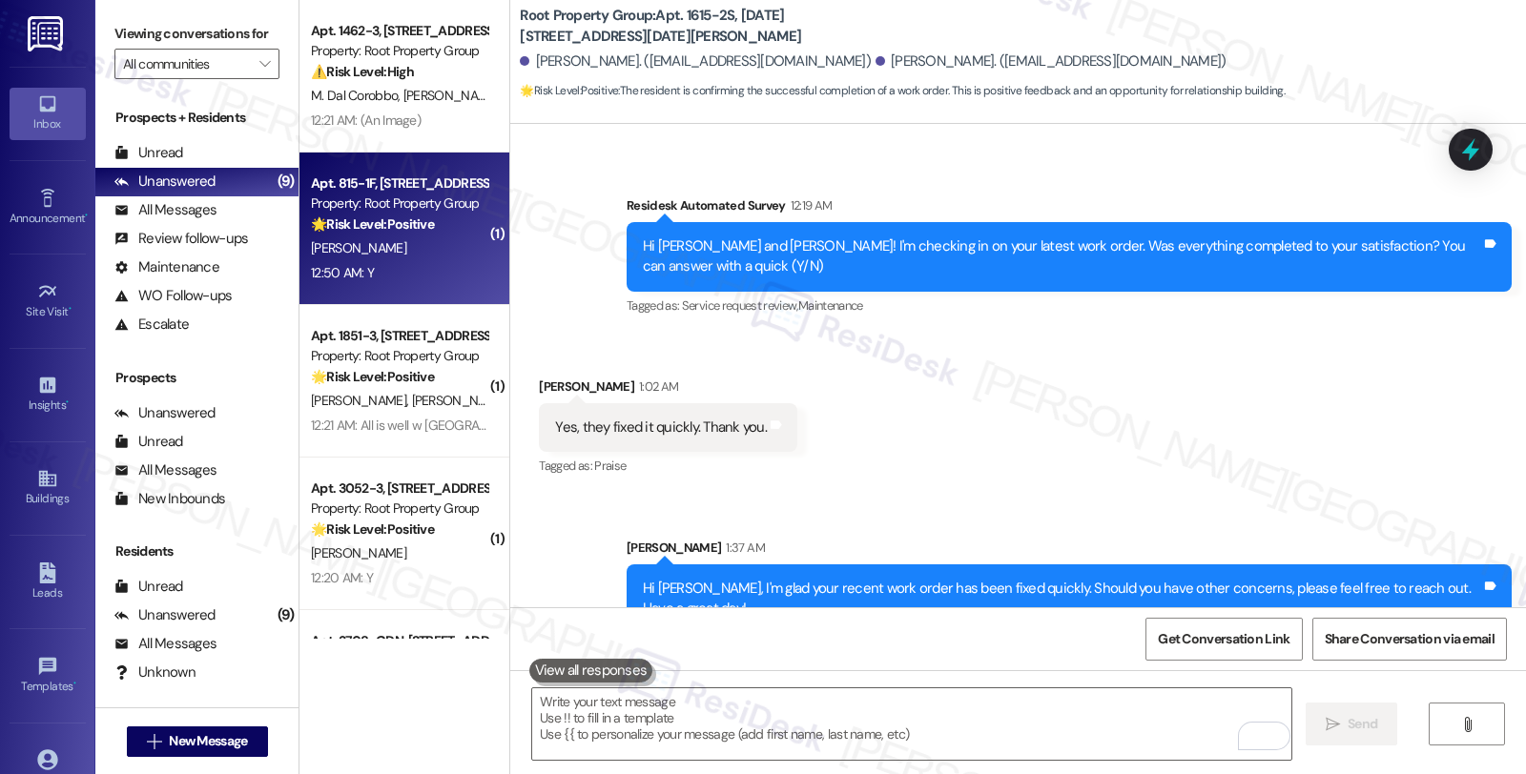
click at [325, 229] on strong "🌟 Risk Level: Positive" at bounding box center [372, 224] width 123 height 17
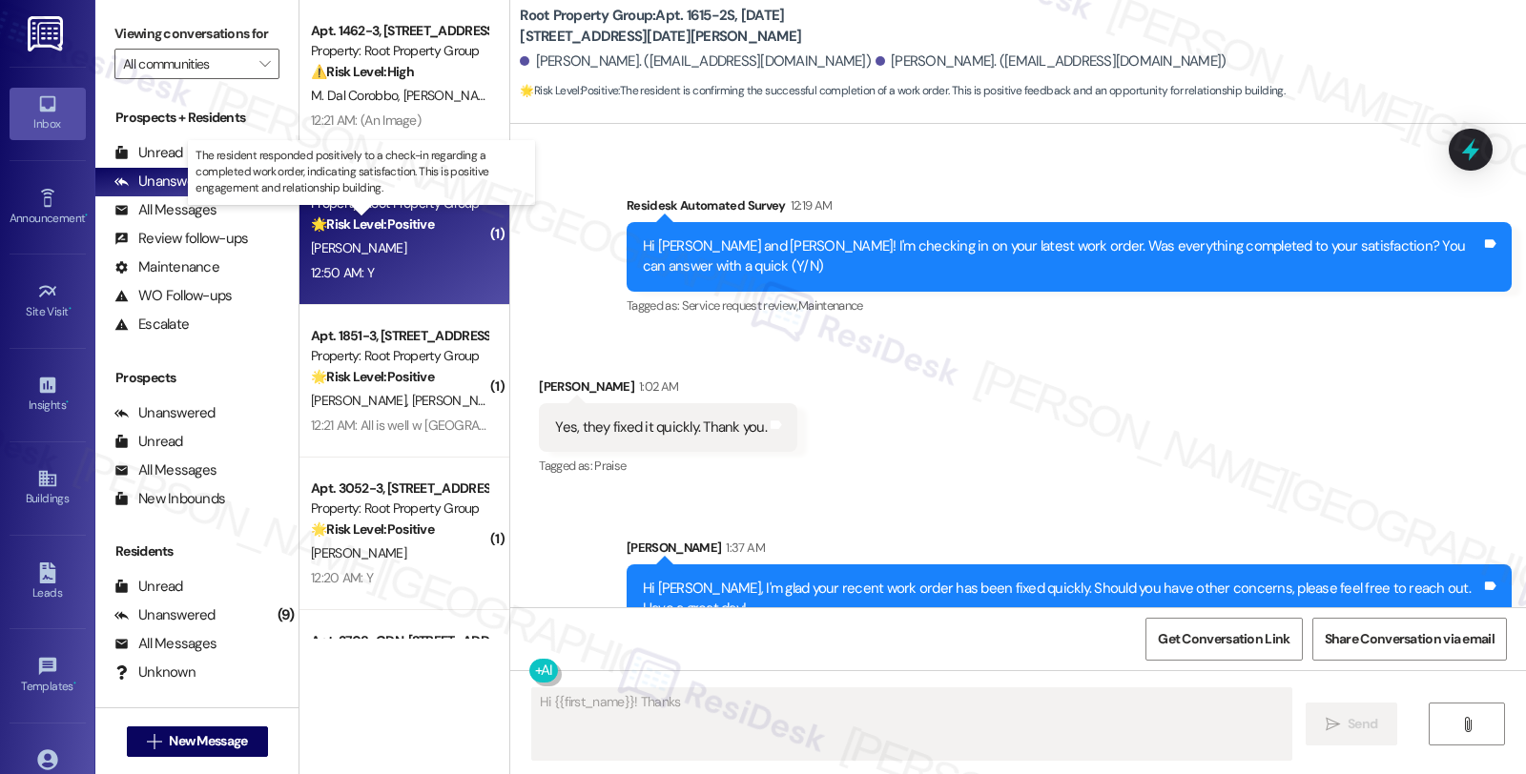
scroll to position [24, 0]
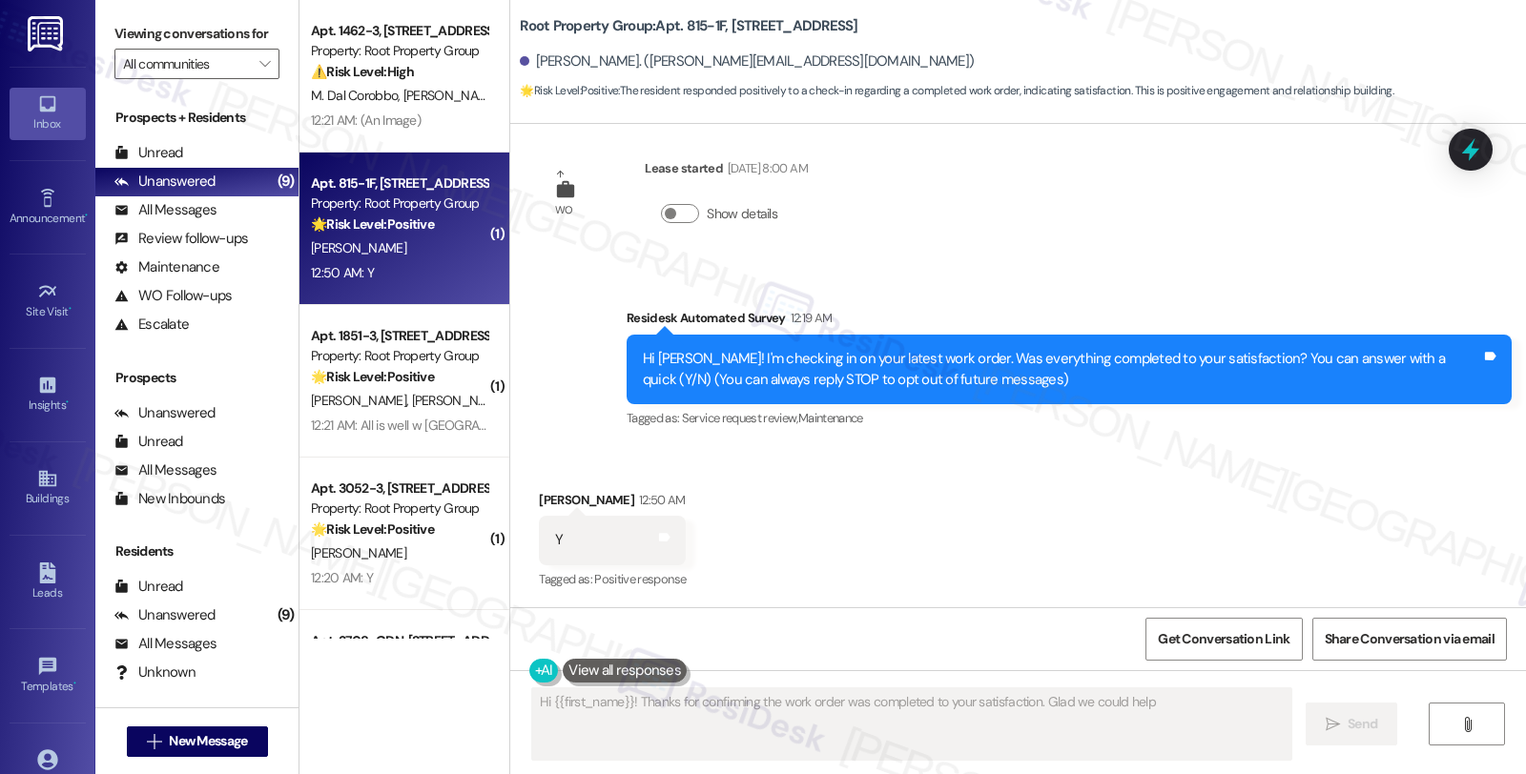
type textarea "Hi {{first_name}}! Thanks for confirming the work order was completed to your s…"
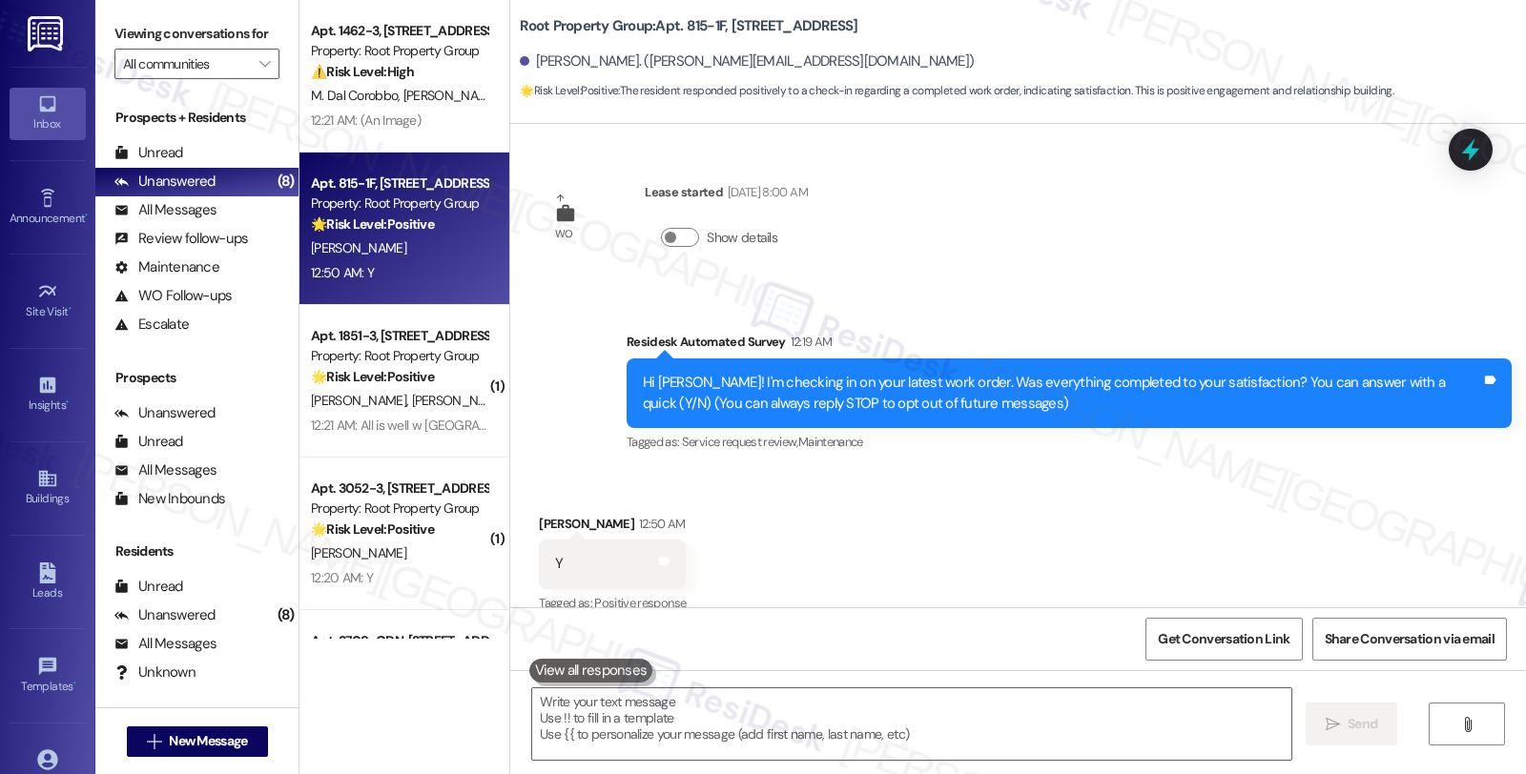
scroll to position [24, 0]
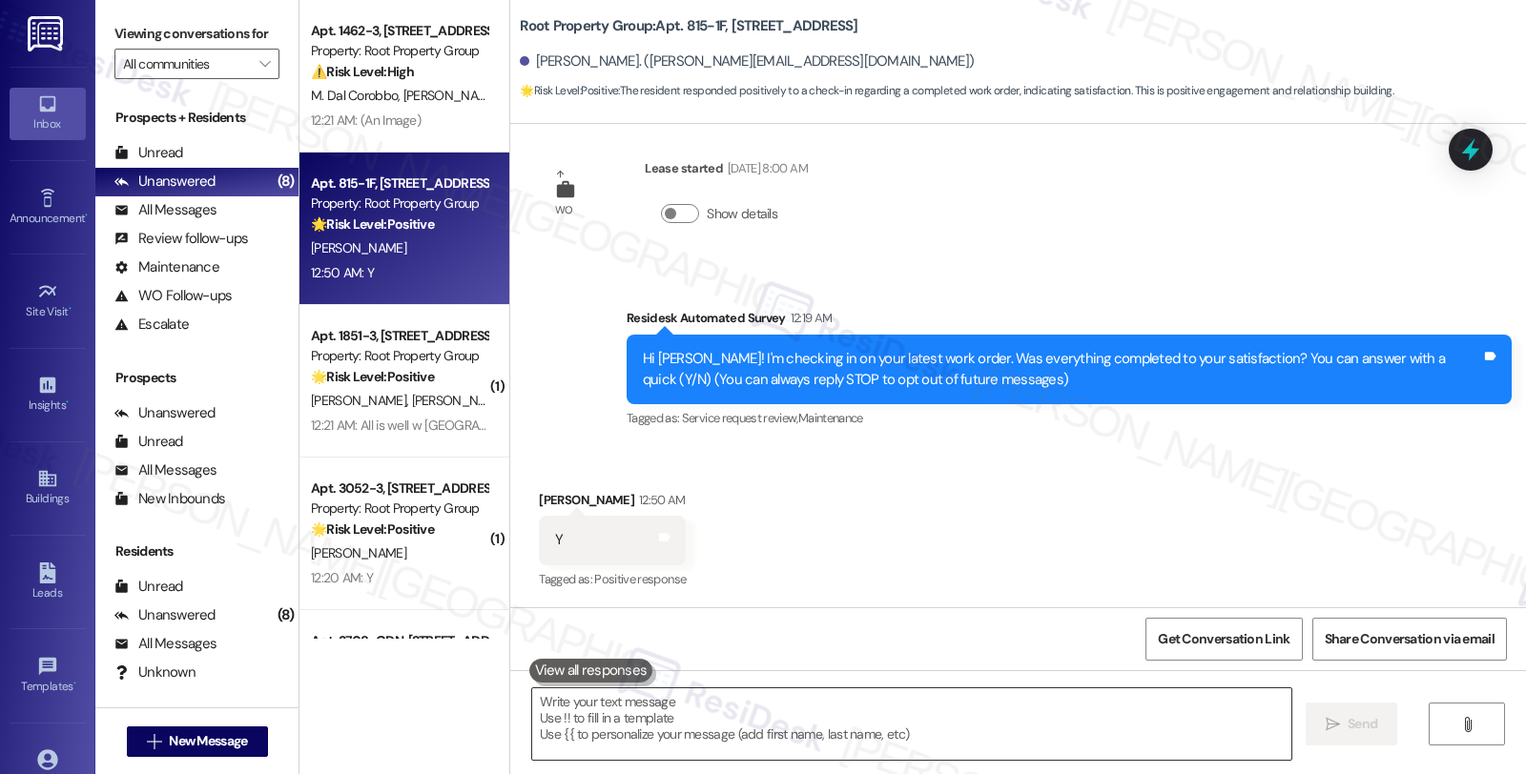
click at [740, 716] on textarea at bounding box center [911, 724] width 759 height 72
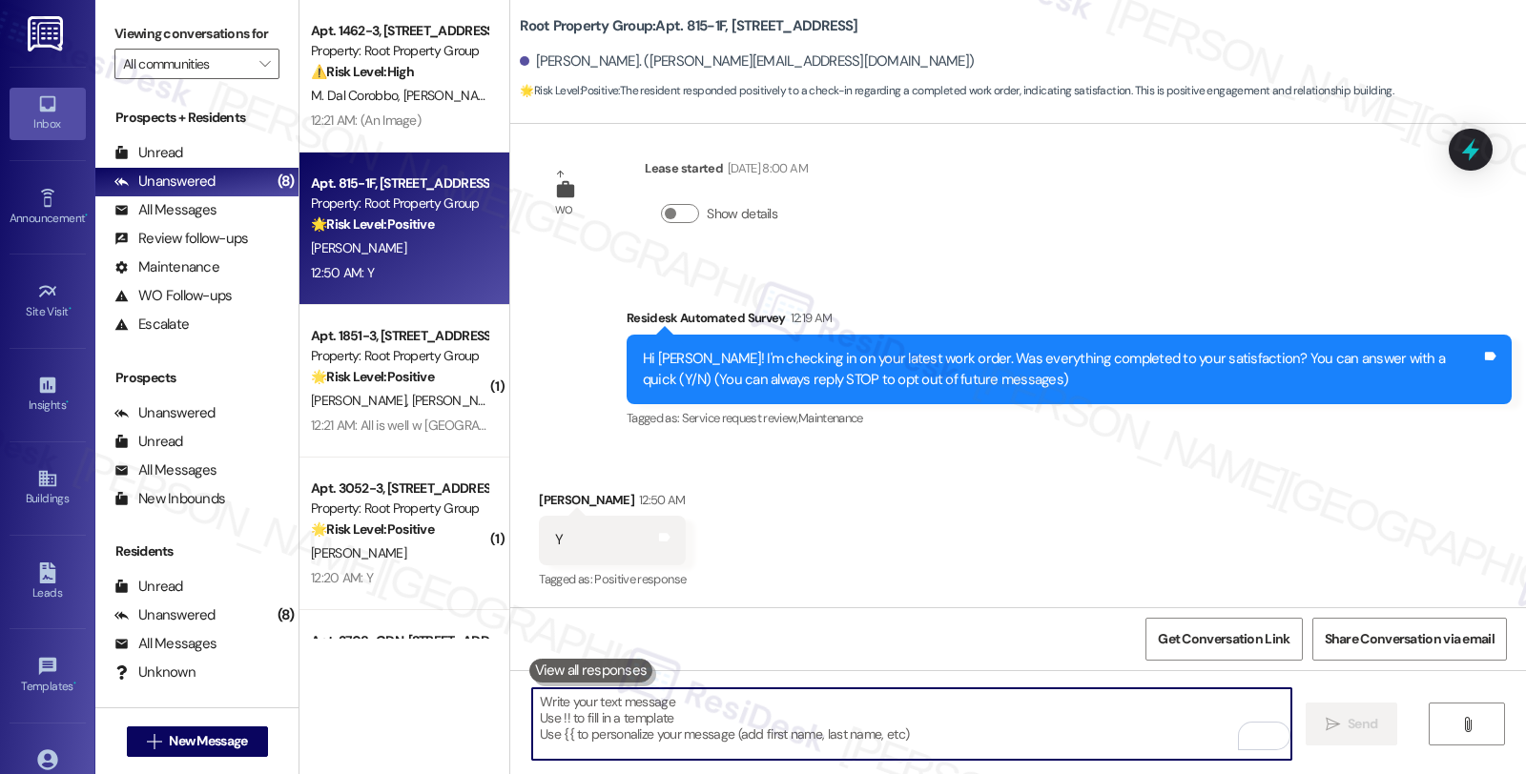
click at [574, 709] on textarea "To enrich screen reader interactions, please activate Accessibility in Grammarl…" at bounding box center [911, 724] width 759 height 72
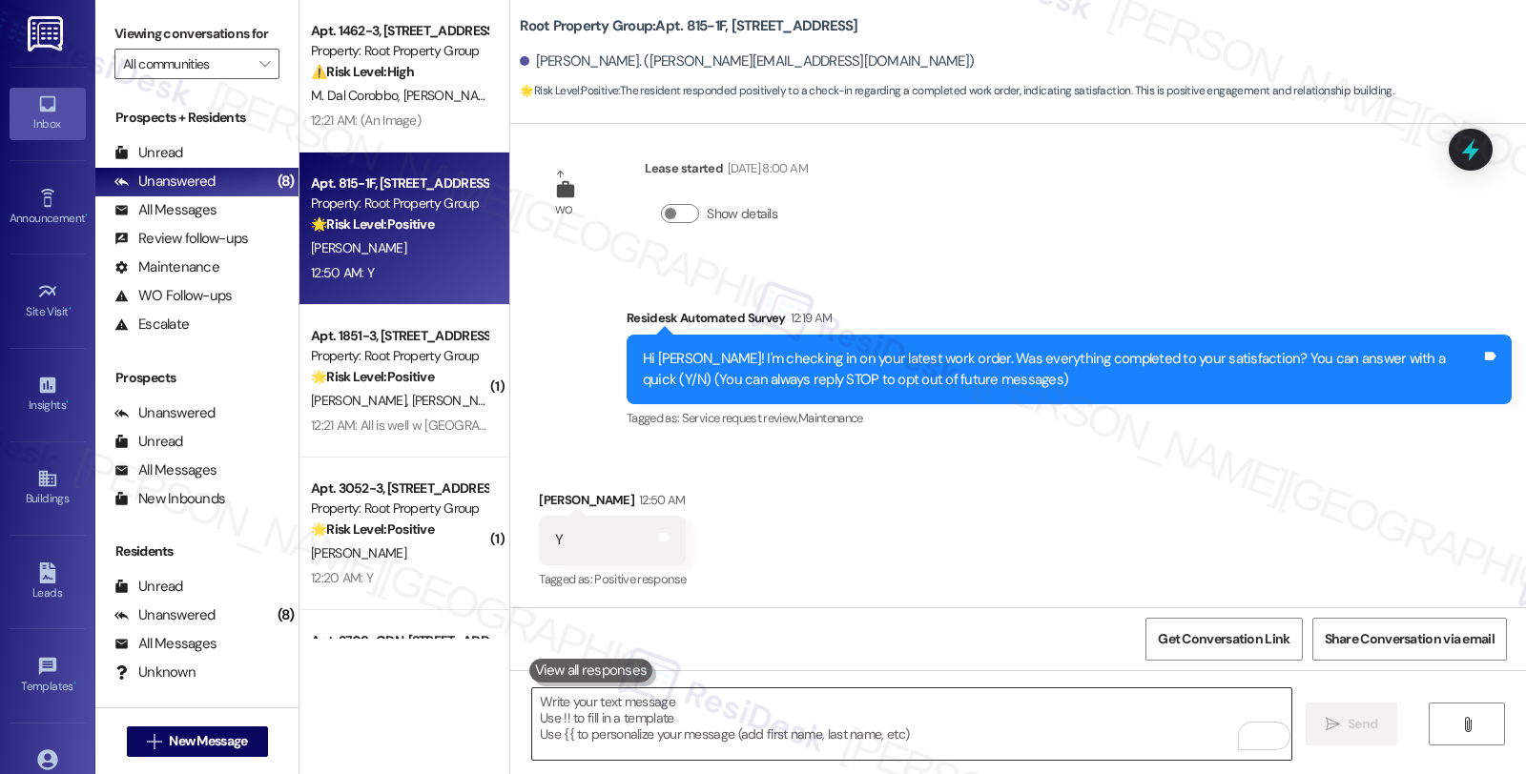
click at [860, 715] on textarea "To enrich screen reader interactions, please activate Accessibility in Grammarl…" at bounding box center [911, 724] width 759 height 72
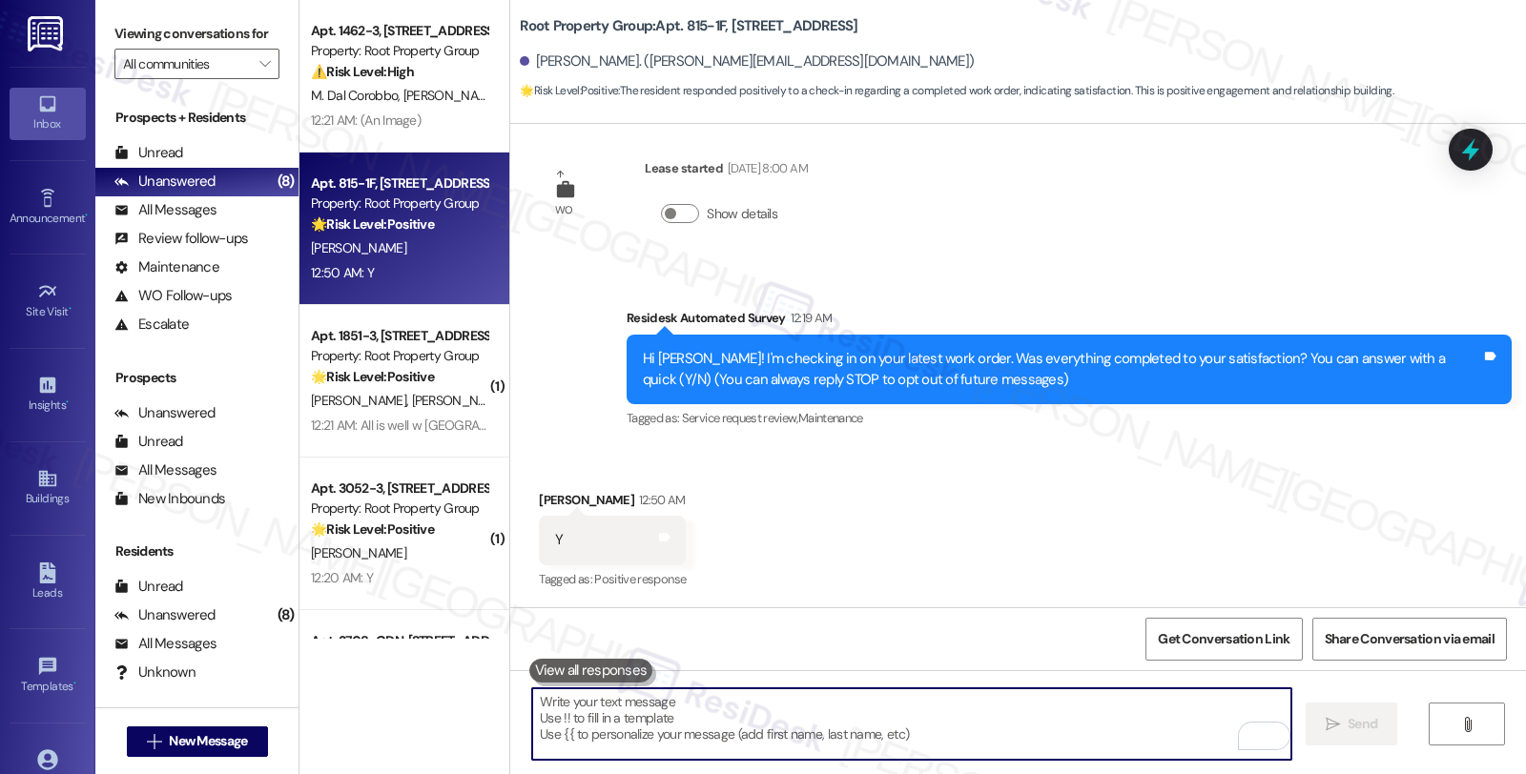
paste textarea "Hi, it’s great to hear from you and I’m glad your latest work order has been co…"
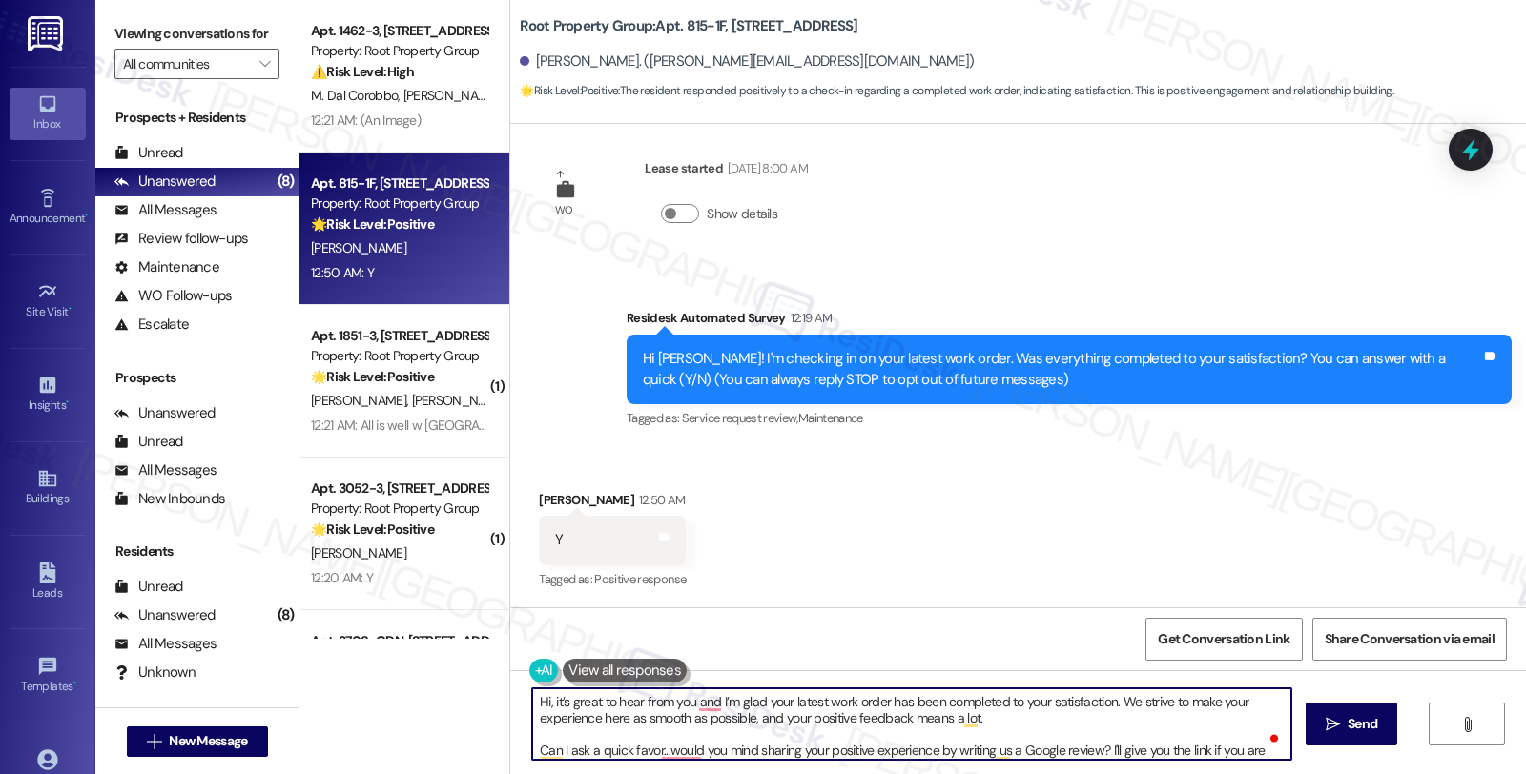
scroll to position [0, 0]
click at [545, 700] on textarea "Hi, it’s great to hear from you and I’m glad your latest work order has been co…" at bounding box center [911, 724] width 759 height 72
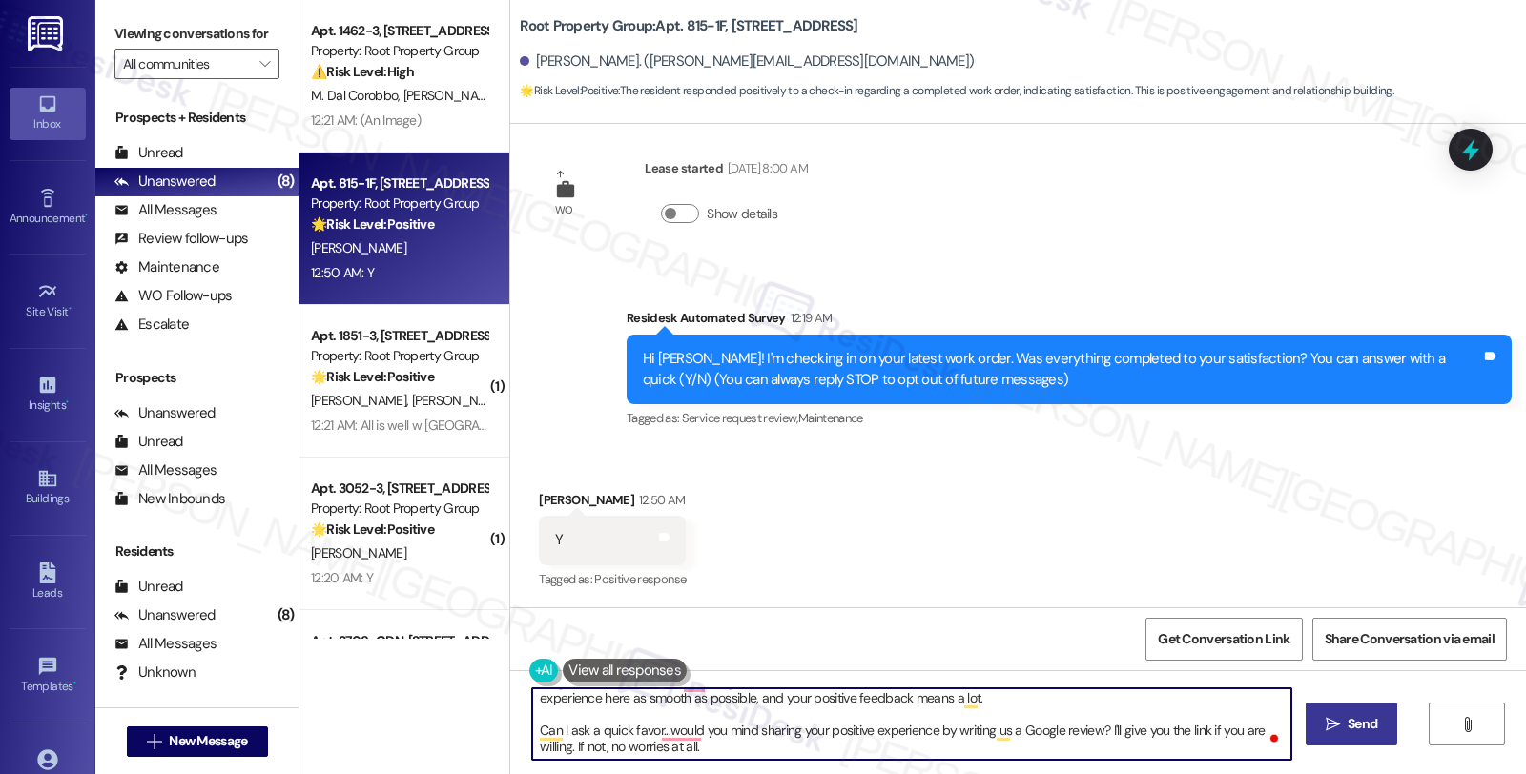
type textarea "It’s great to hear from you and I’m glad your latest work order has been comple…"
click at [1366, 719] on span "Send" at bounding box center [1362, 724] width 30 height 20
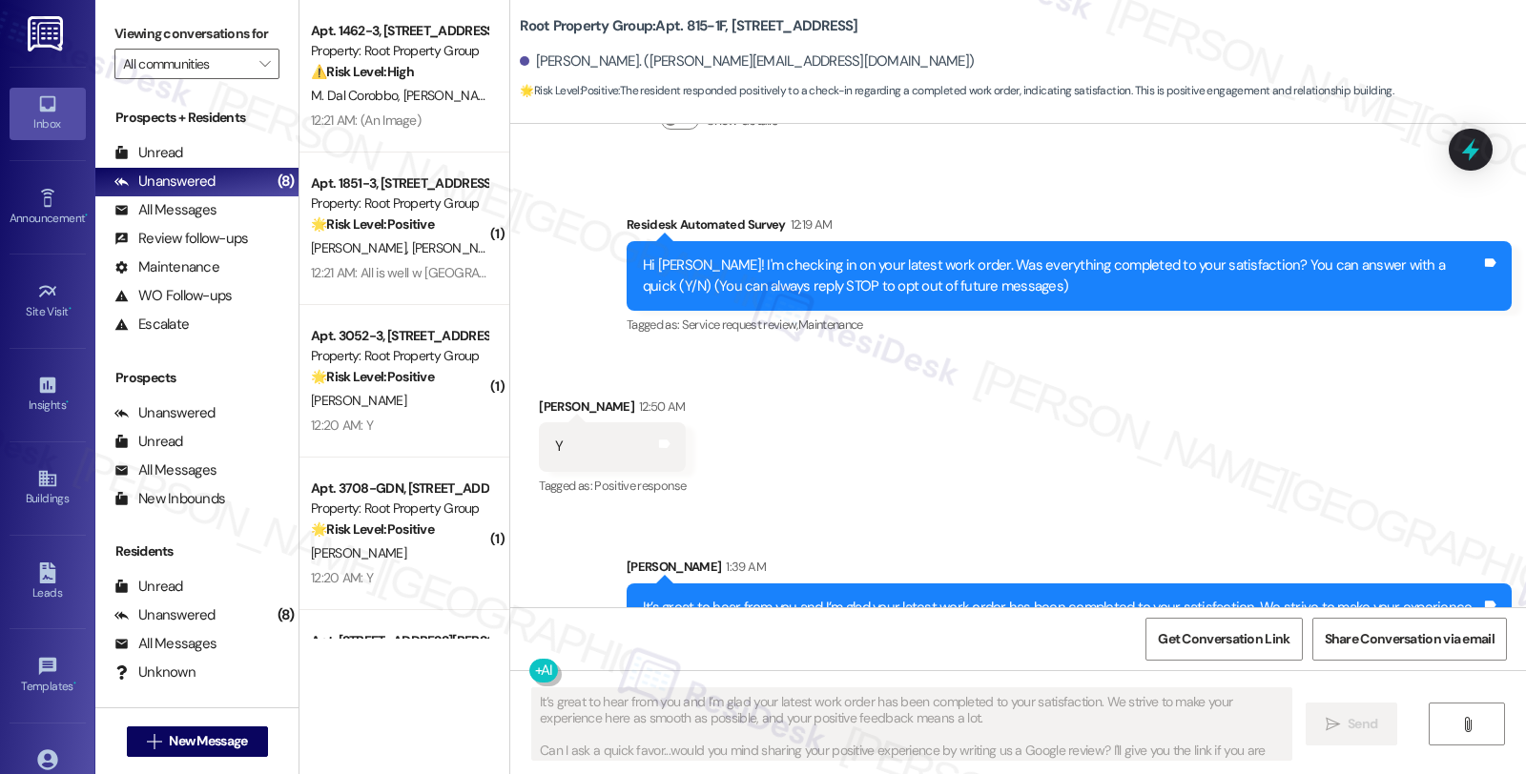
scroll to position [238, 0]
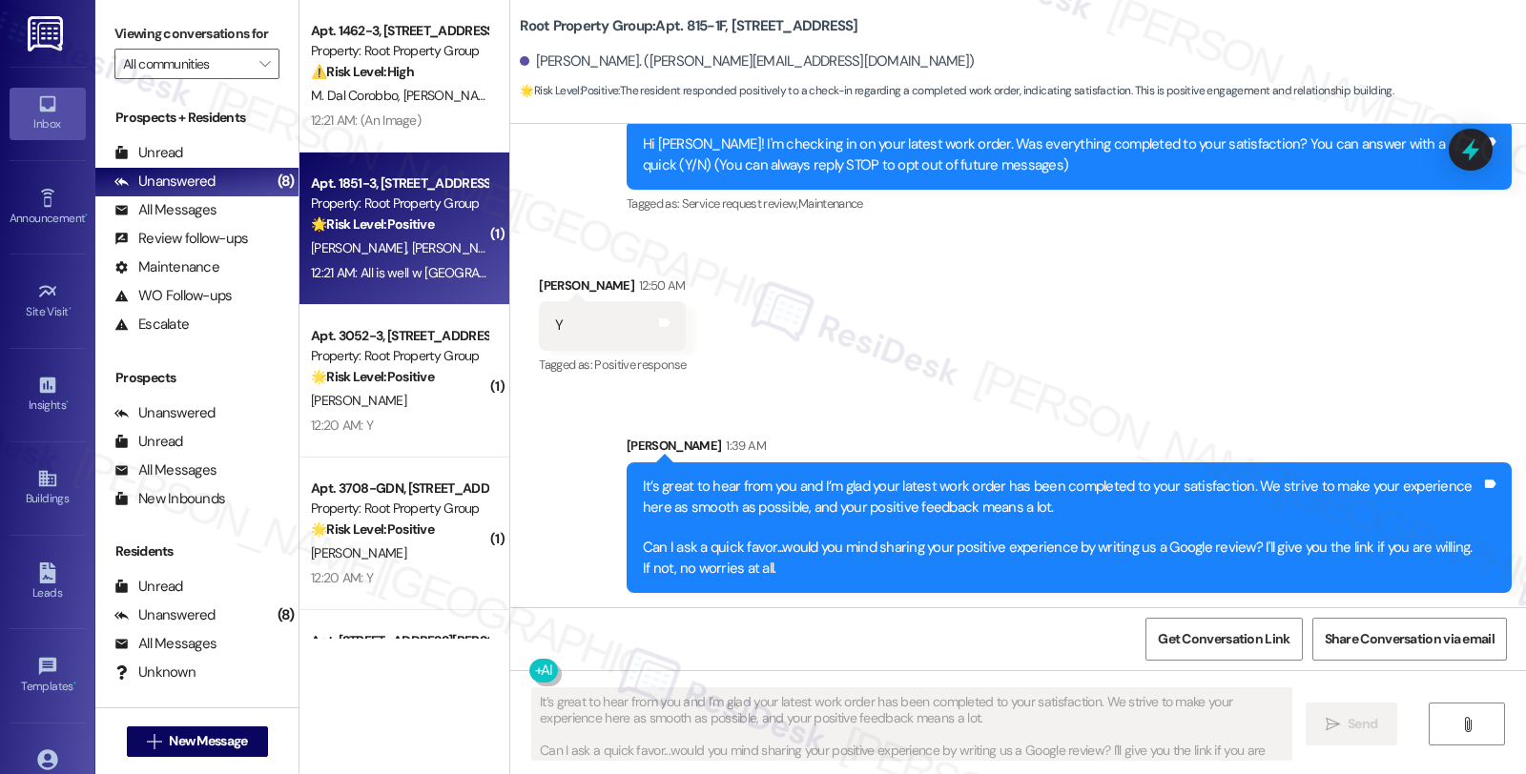
click at [349, 208] on div "Property: Root Property Group" at bounding box center [399, 204] width 176 height 20
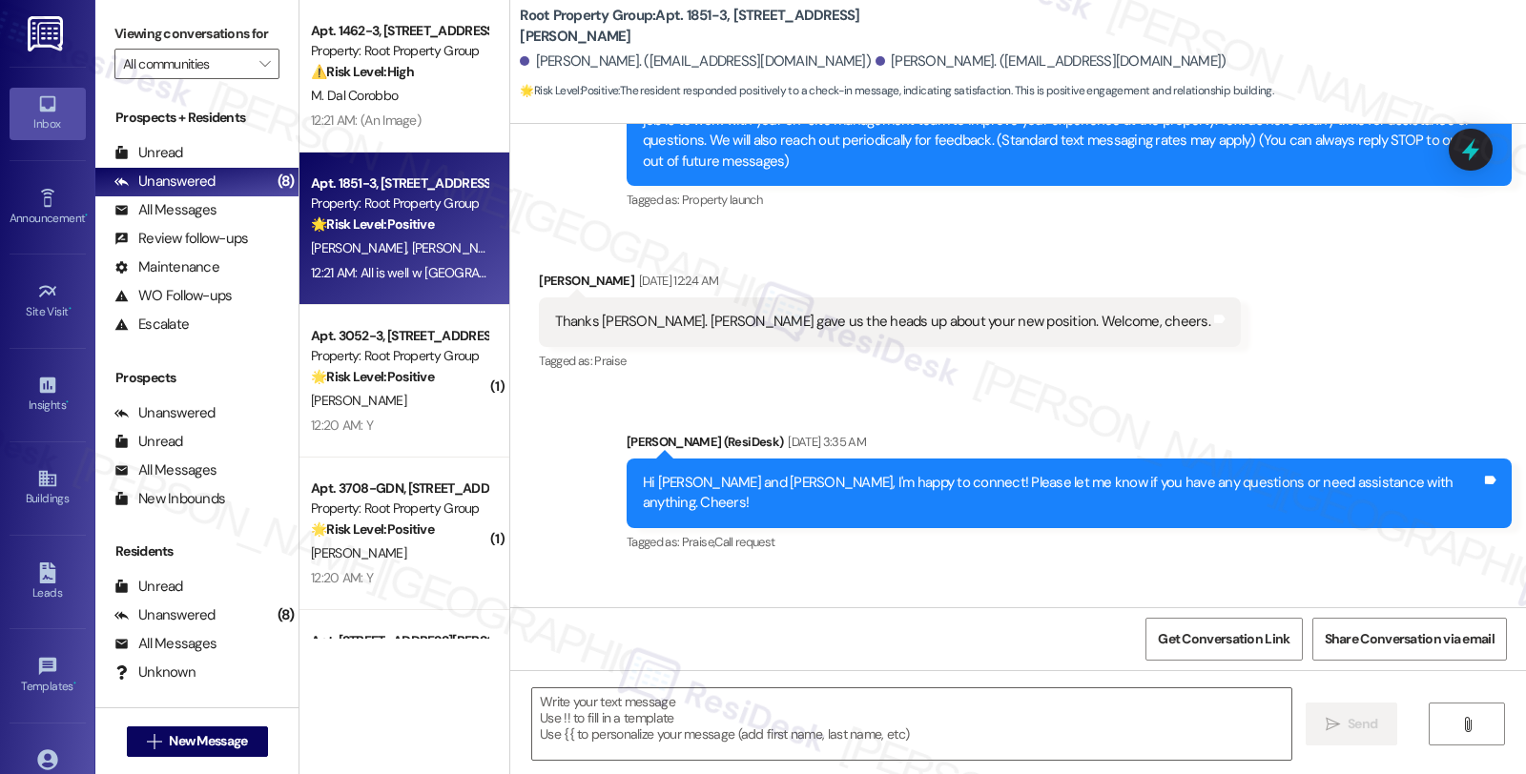
scroll to position [210, 0]
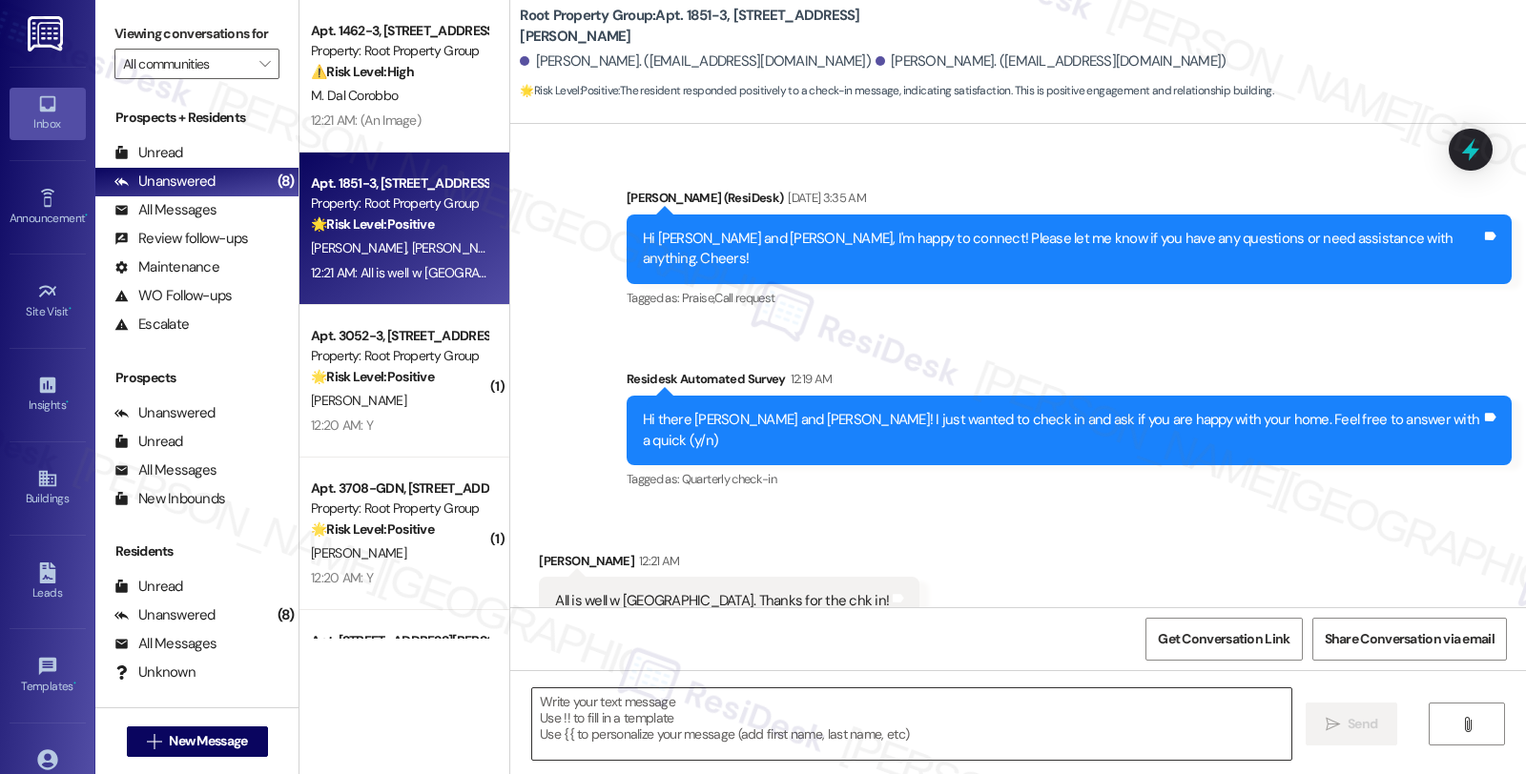
click at [768, 726] on textarea at bounding box center [911, 724] width 759 height 72
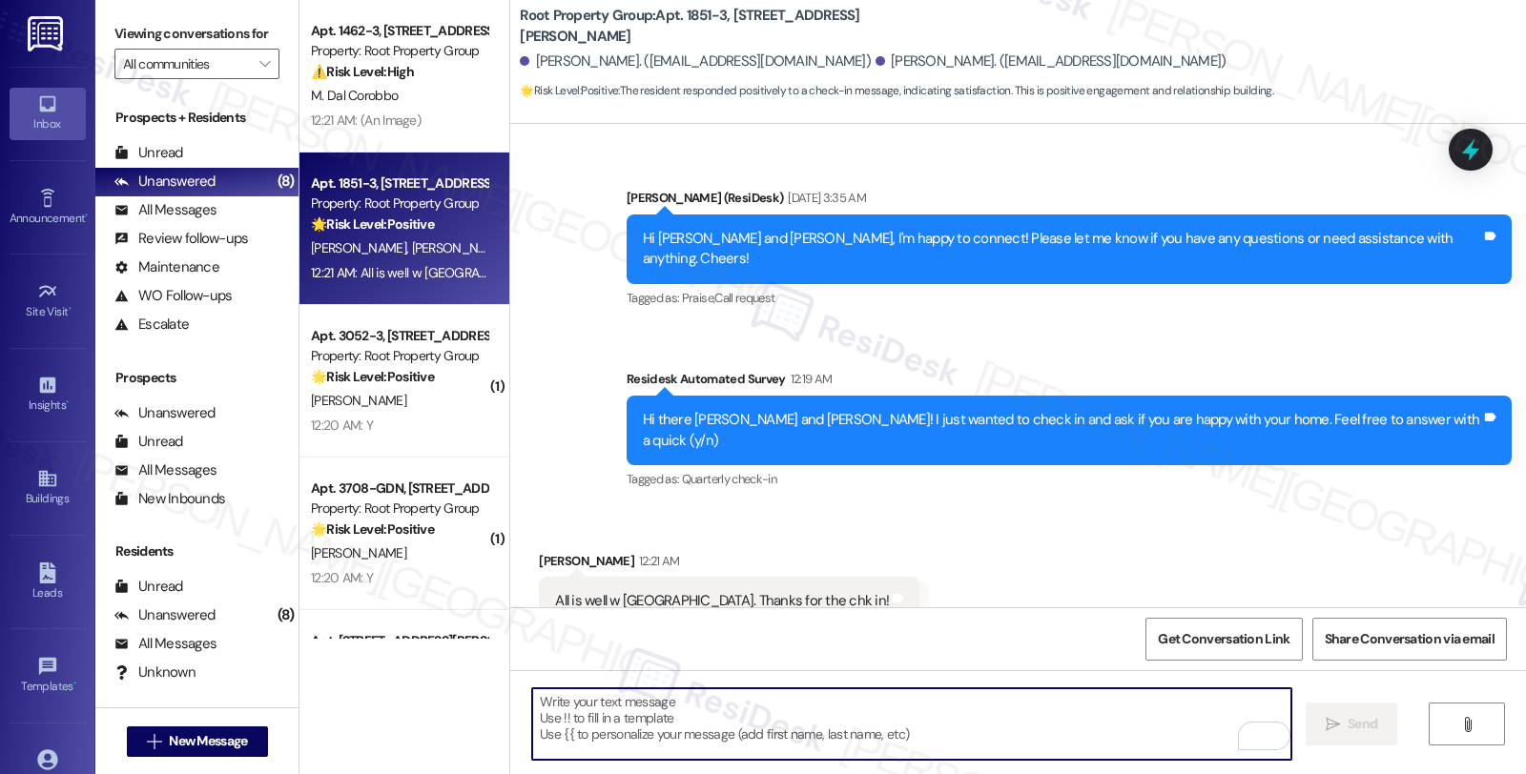
click at [539, 551] on div "David Eaves 12:21 AM" at bounding box center [729, 564] width 380 height 27
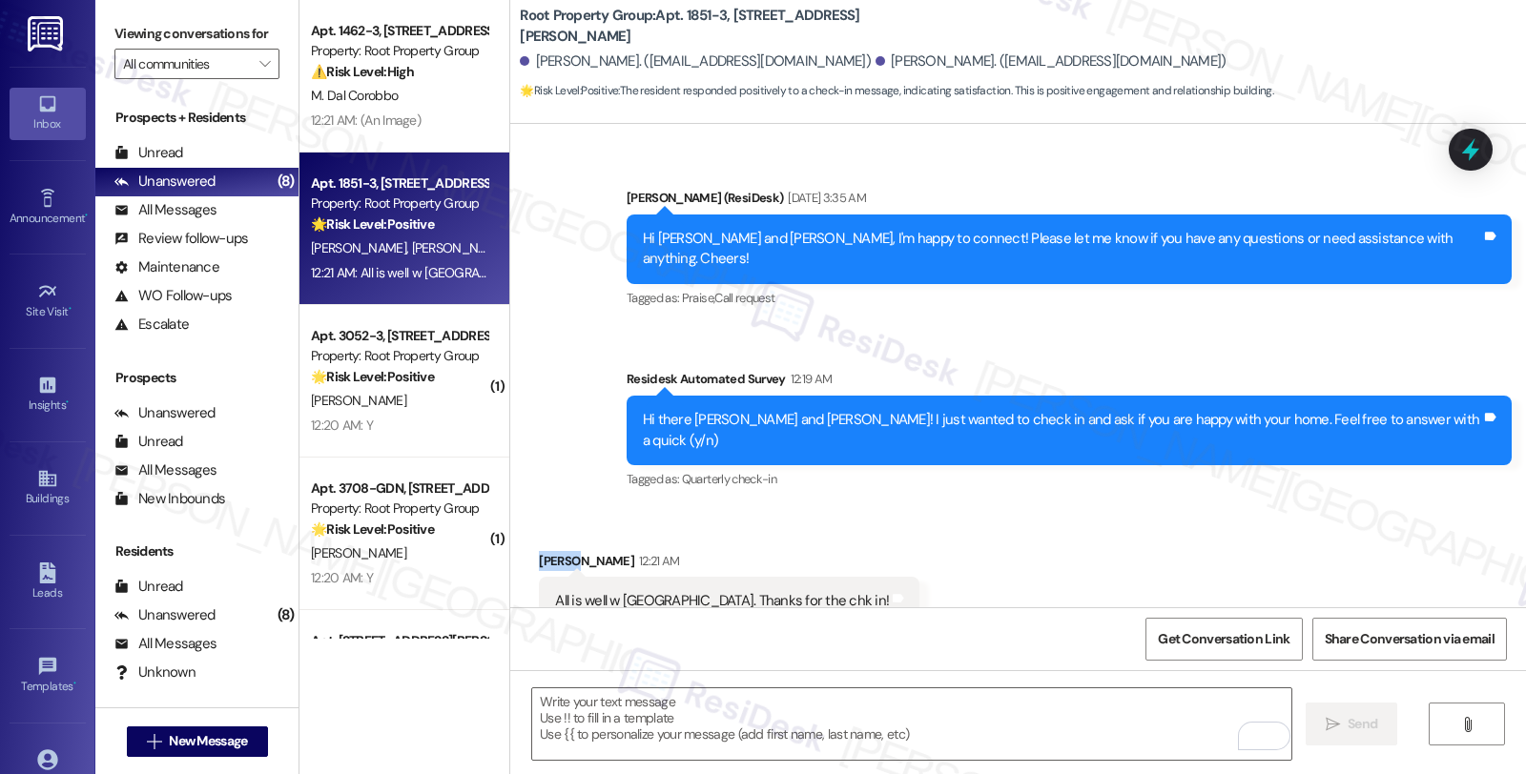
click at [539, 551] on div "David Eaves 12:21 AM" at bounding box center [729, 564] width 380 height 27
copy div "David"
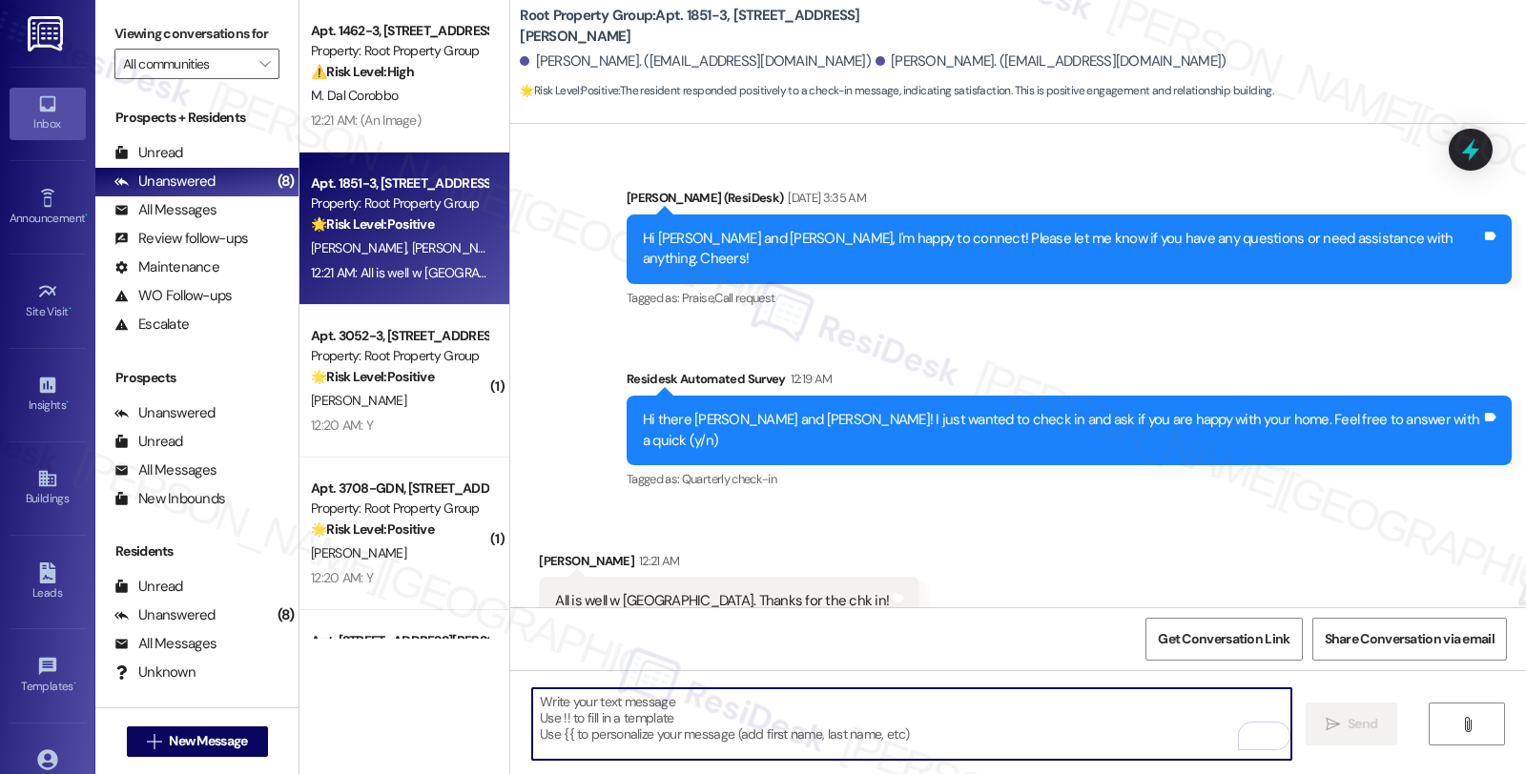
click at [607, 697] on textarea "To enrich screen reader interactions, please activate Accessibility in Grammarl…" at bounding box center [911, 724] width 759 height 72
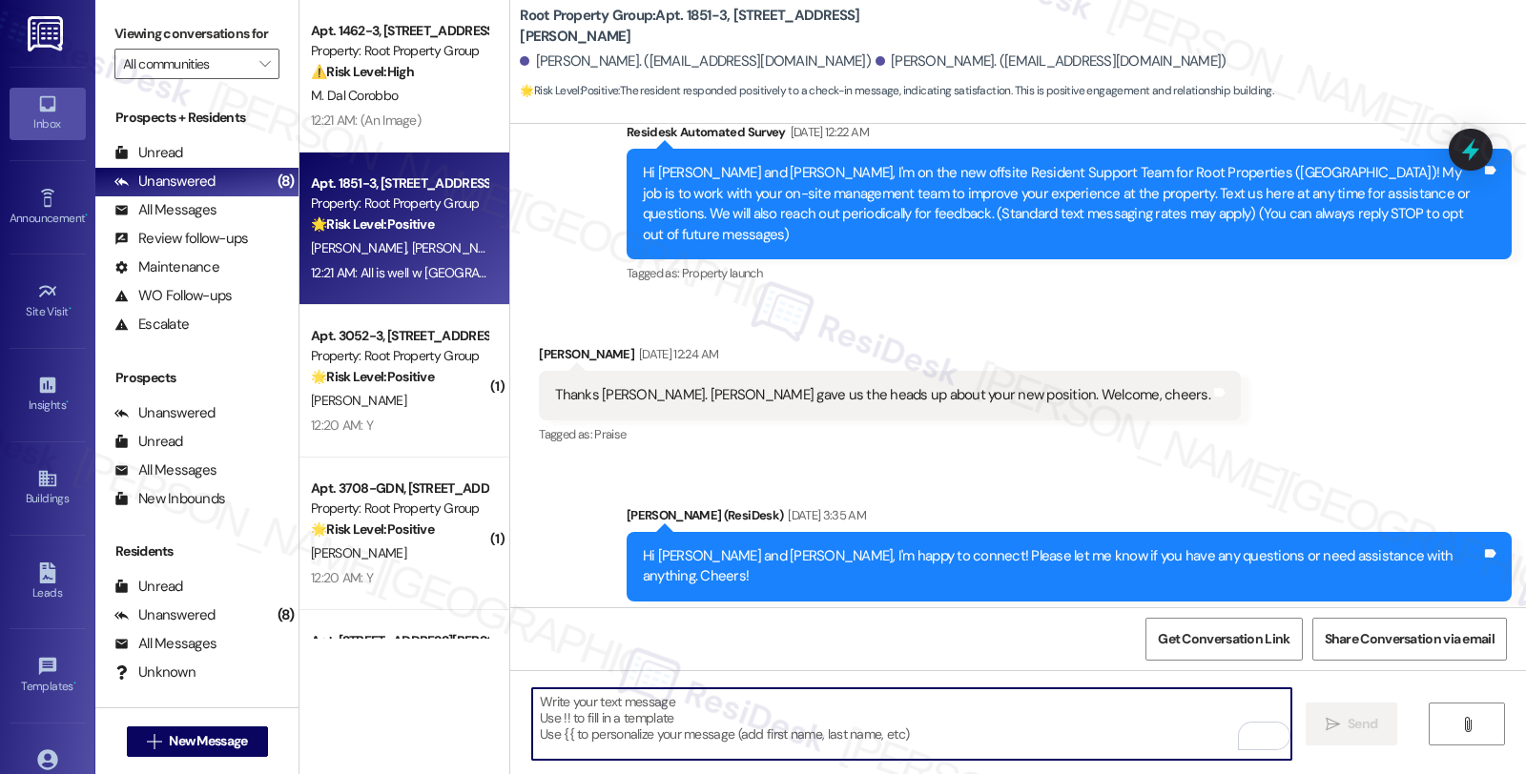
click at [697, 719] on textarea "To enrich screen reader interactions, please activate Accessibility in Grammarl…" at bounding box center [911, 724] width 759 height 72
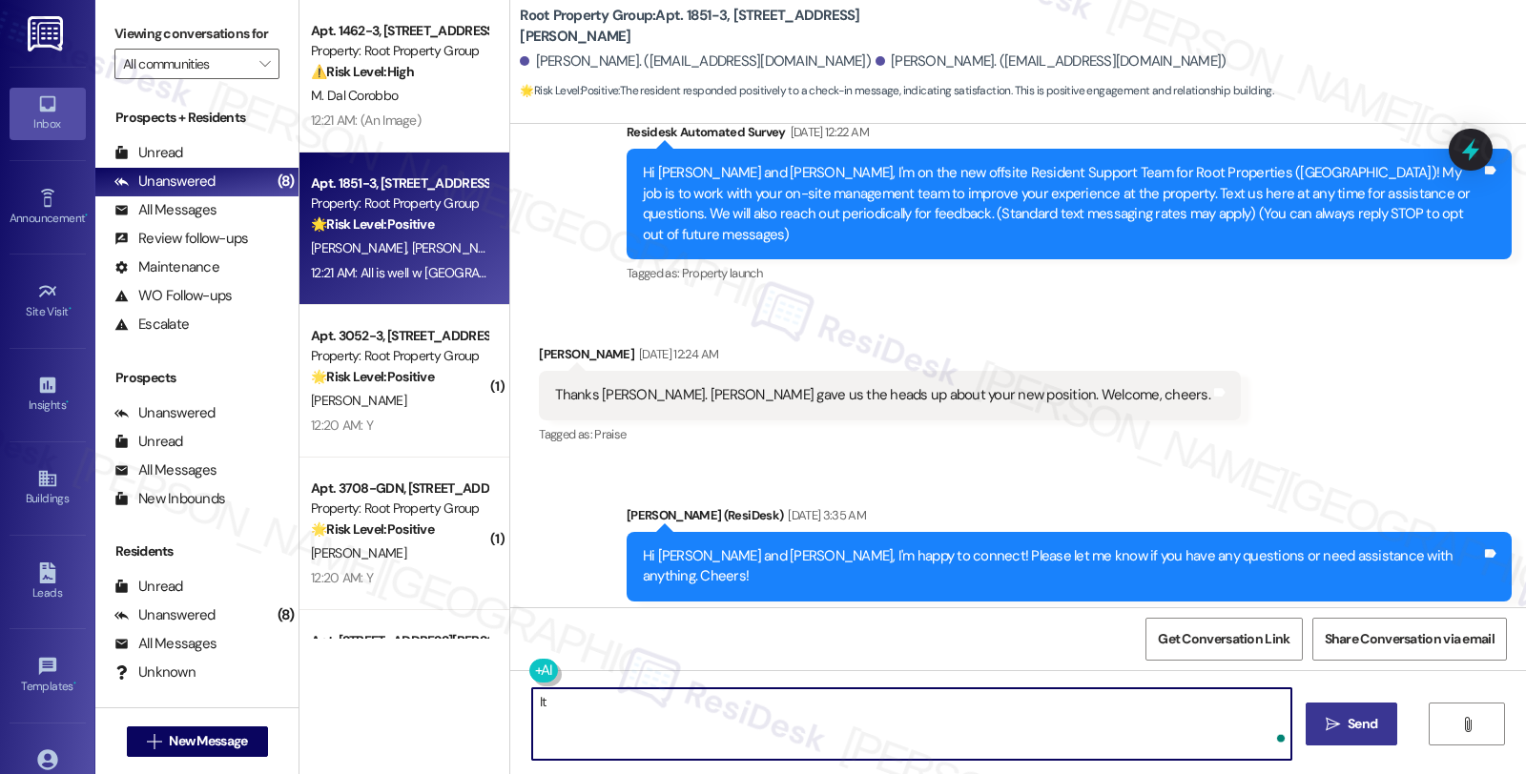
type textarea "I"
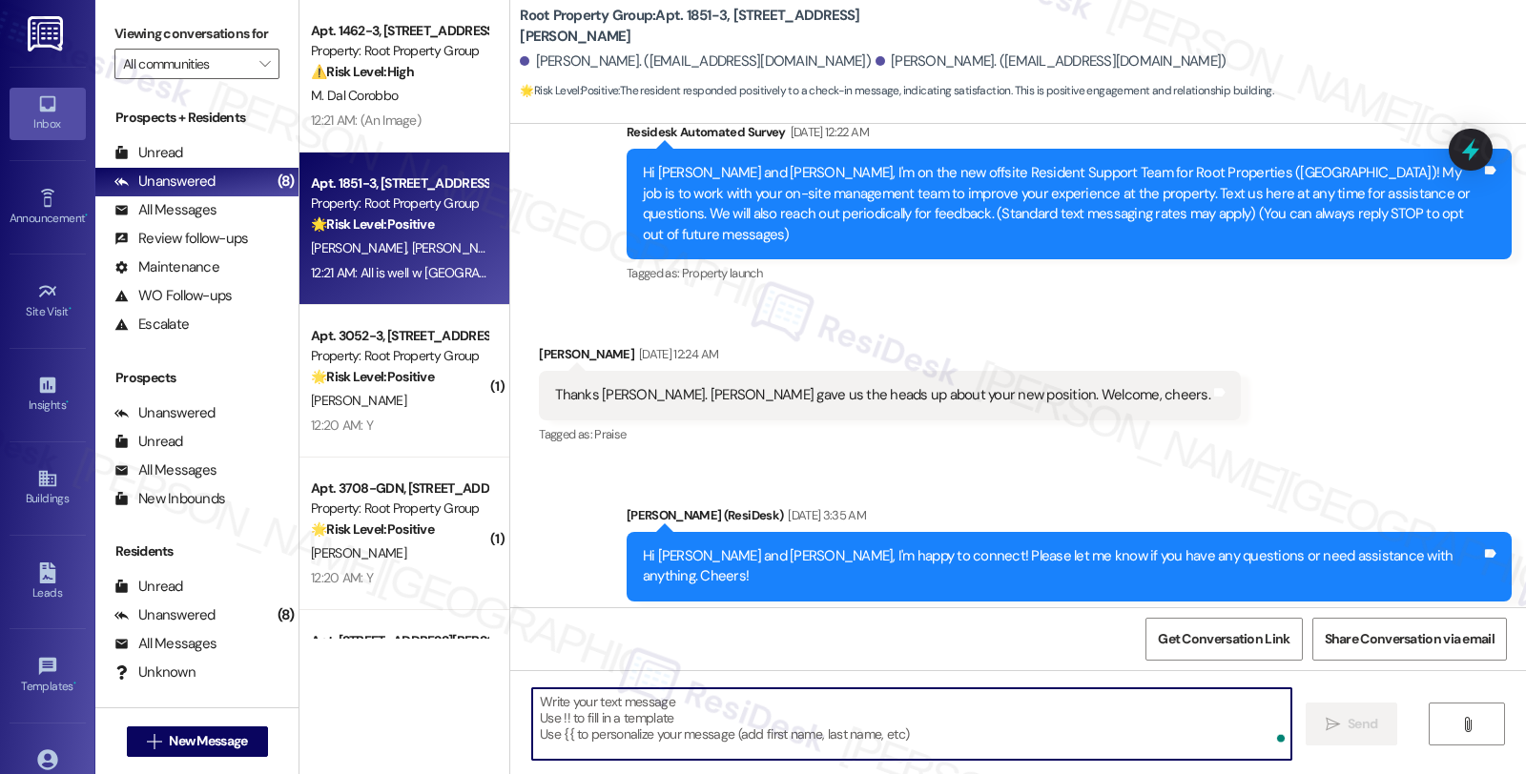
paste textarea "David"
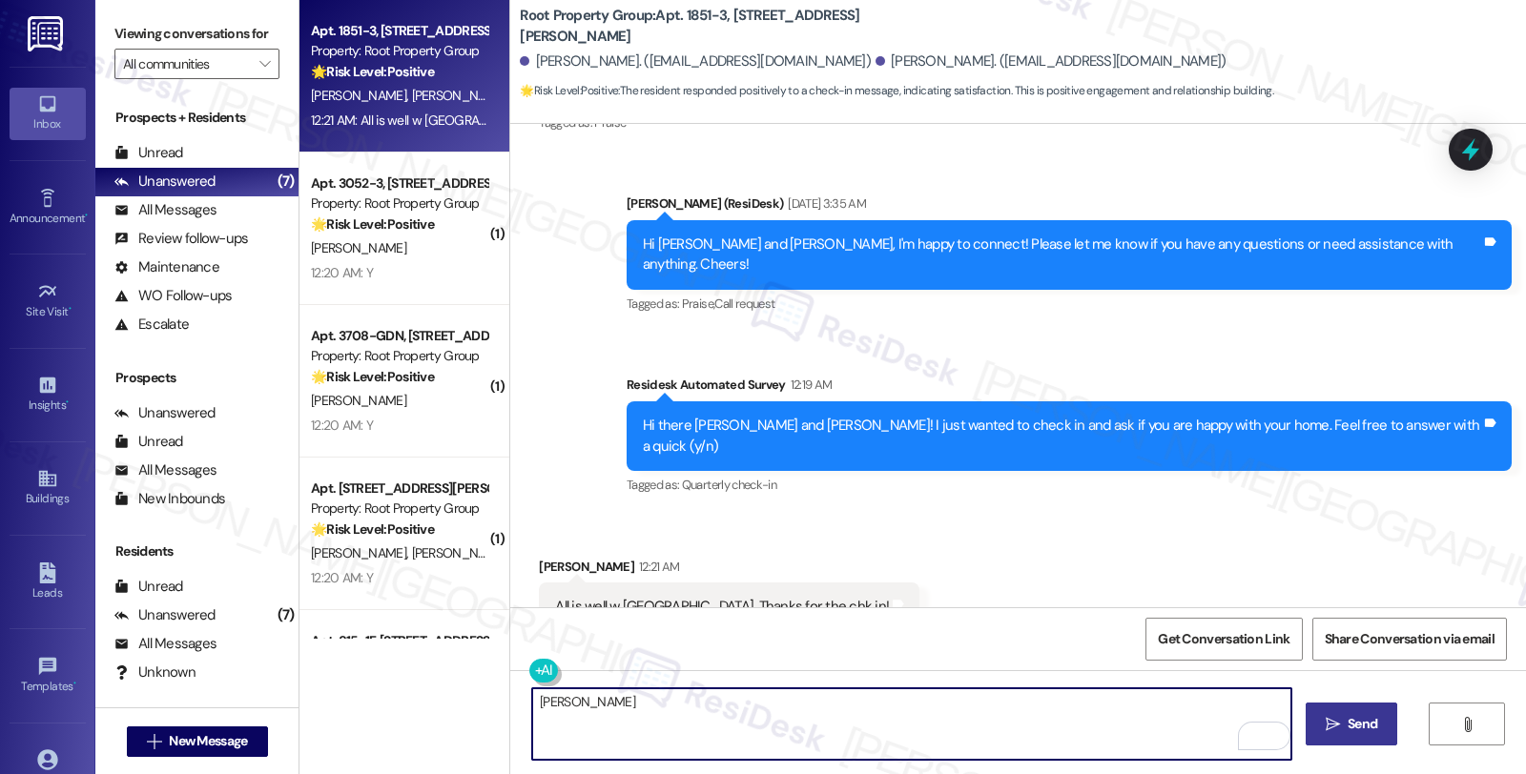
scroll to position [527, 0]
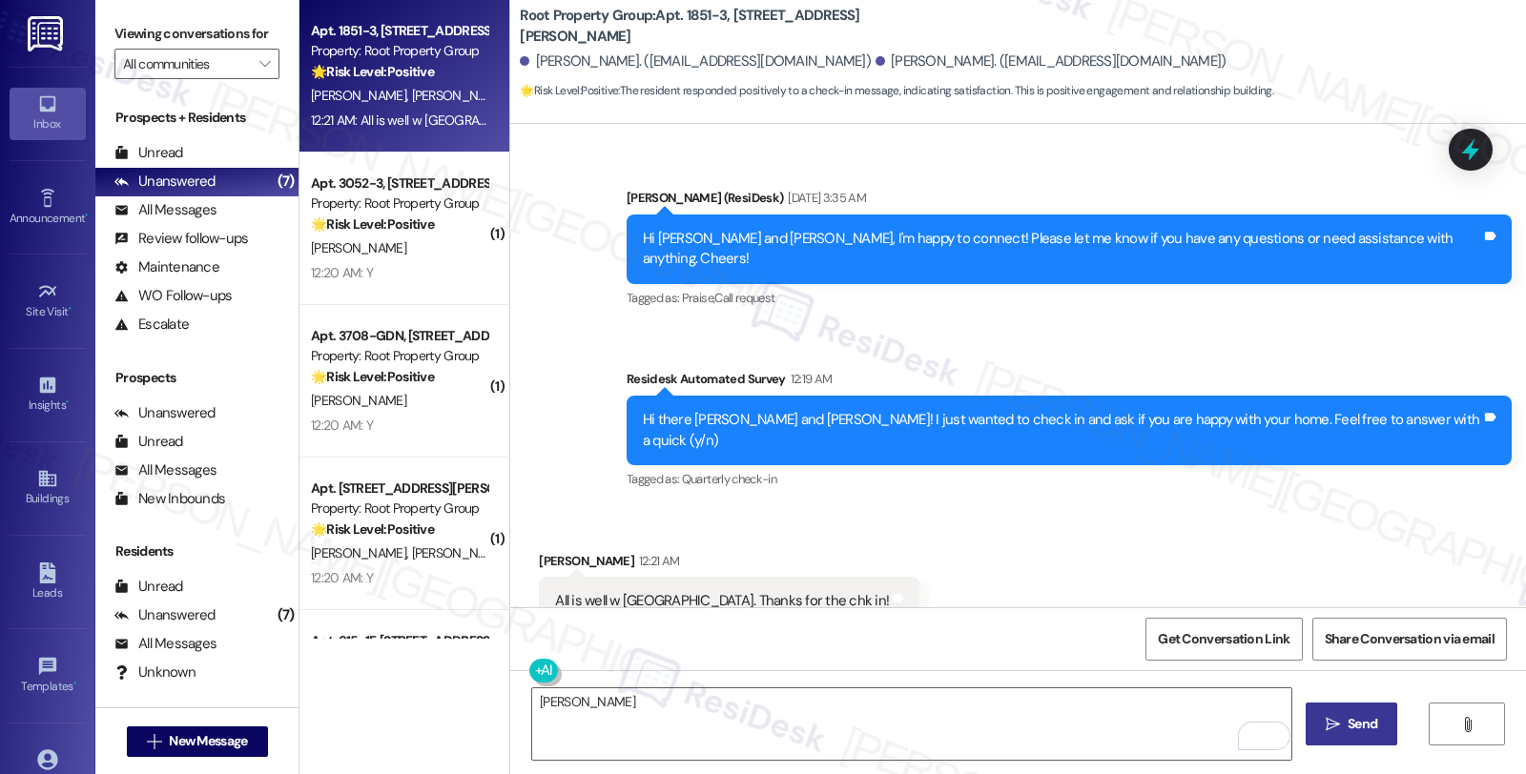
click at [1269, 435] on div "Survey, sent via SMS Residesk Automated Survey 12:19 AM Hi there David and Kase…" at bounding box center [1069, 431] width 914 height 153
click at [840, 723] on textarea "David" at bounding box center [911, 724] width 759 height 72
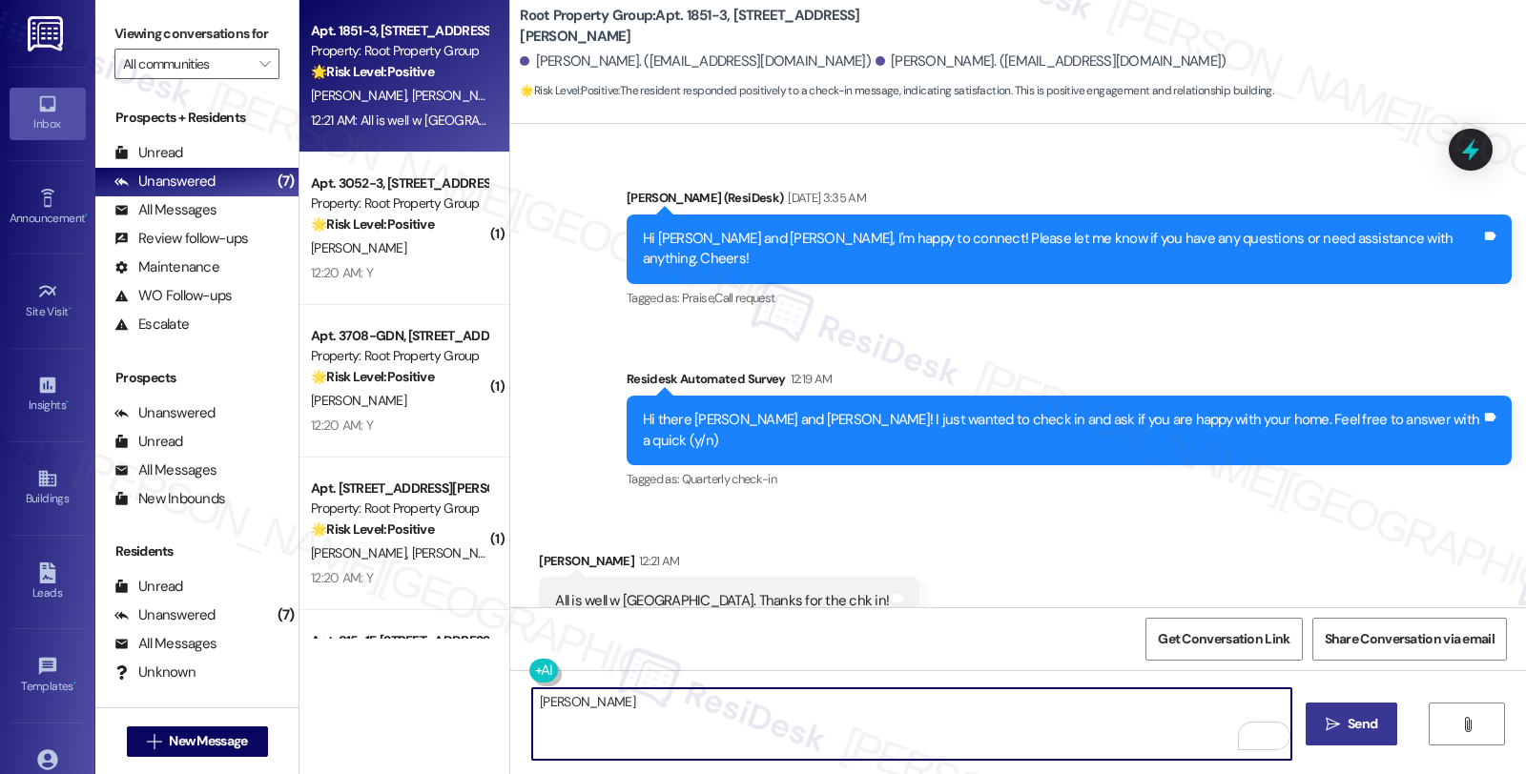
drag, startPoint x: 744, startPoint y: 723, endPoint x: 519, endPoint y: 721, distance: 225.1
click at [532, 721] on textarea "David" at bounding box center [911, 724] width 759 height 72
paste textarea "Hi, it’s great to hear from you and I’m glad your latest work order has been co…"
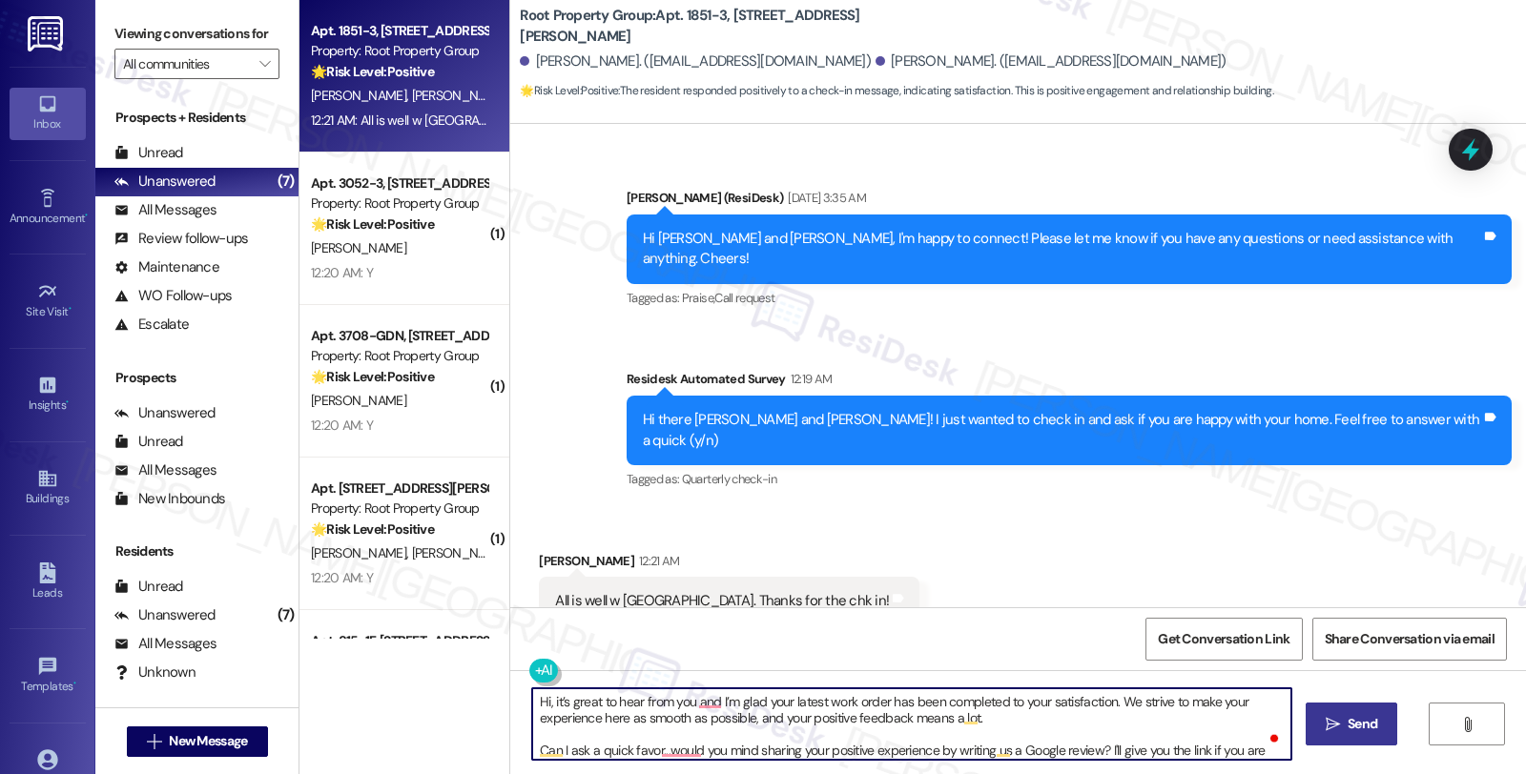
scroll to position [0, 0]
drag, startPoint x: 545, startPoint y: 704, endPoint x: 498, endPoint y: 704, distance: 47.7
click at [510, 704] on div "Hi, it’s great to hear from you and I’m glad your latest work order has been co…" at bounding box center [1018, 741] width 1016 height 143
click at [667, 703] on textarea "It’s great to hear from you and I’m glad your latest work order has been comple…" at bounding box center [911, 724] width 759 height 72
drag, startPoint x: 779, startPoint y: 701, endPoint x: 1032, endPoint y: 729, distance: 254.3
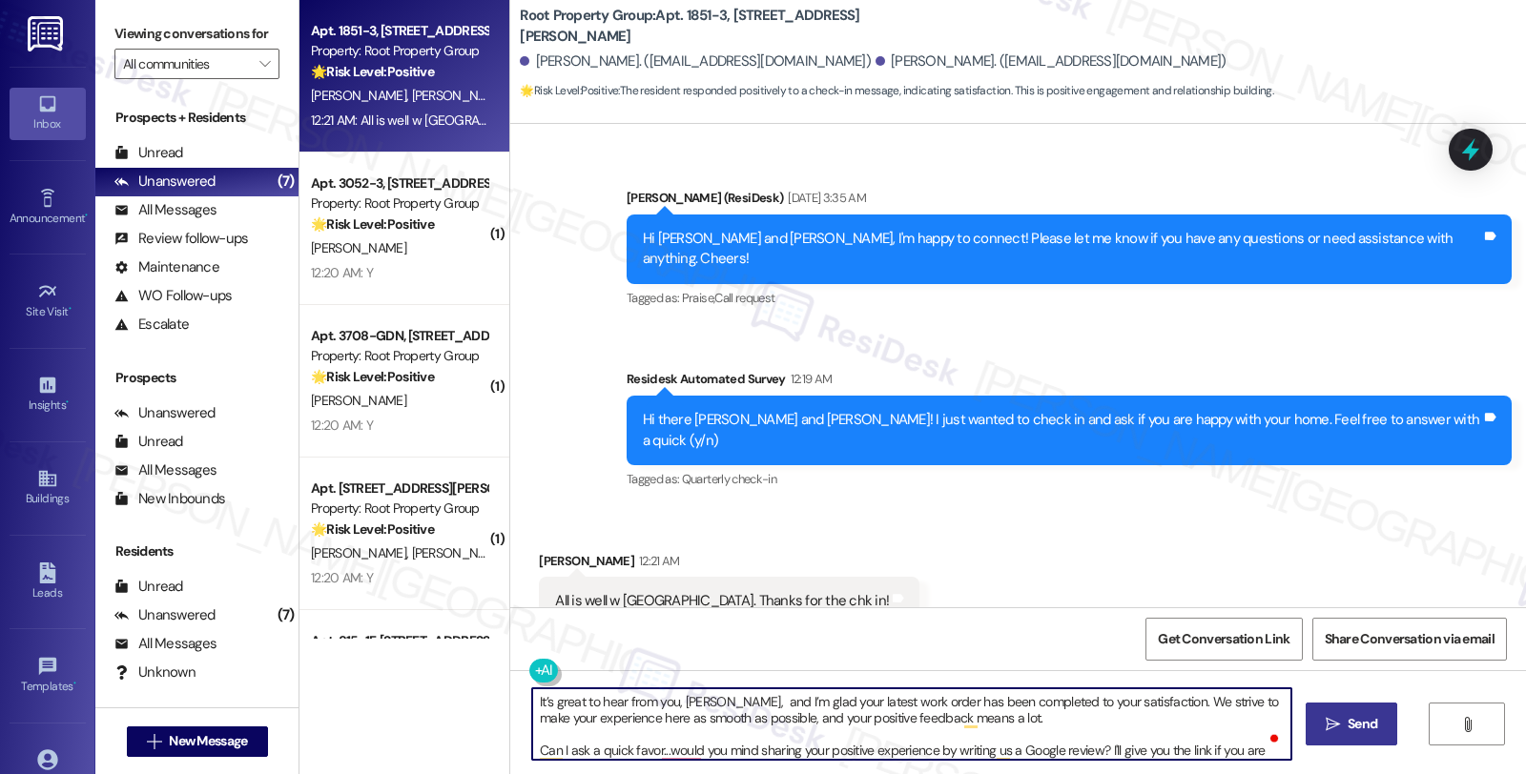
click at [1032, 729] on textarea "It’s great to hear from you, David, and I’m glad your latest work order has bee…" at bounding box center [911, 724] width 759 height 72
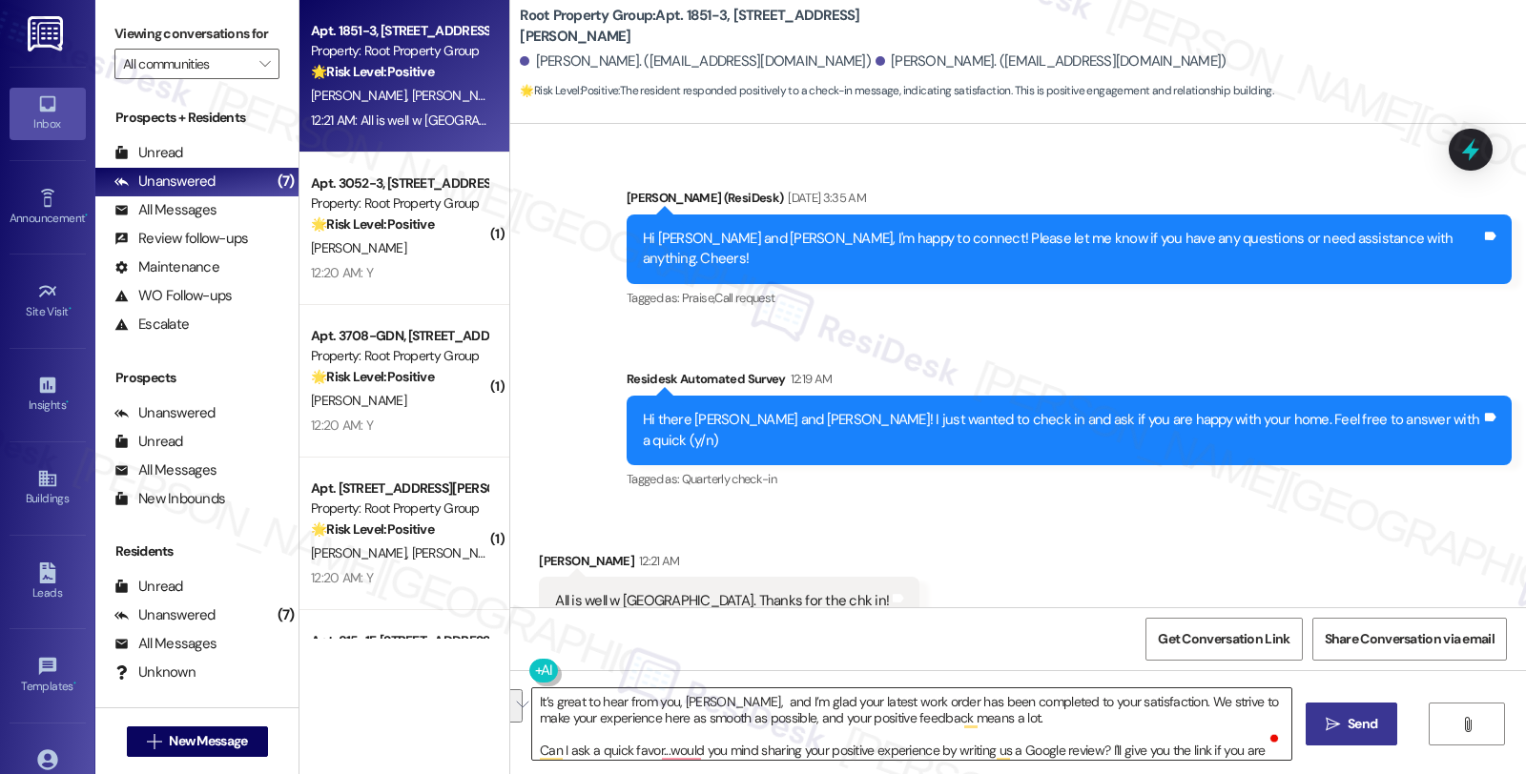
drag, startPoint x: 987, startPoint y: 627, endPoint x: 955, endPoint y: 706, distance: 84.3
click at [955, 706] on textarea "It’s great to hear from you, David, and I’m glad your latest work order has bee…" at bounding box center [911, 724] width 759 height 72
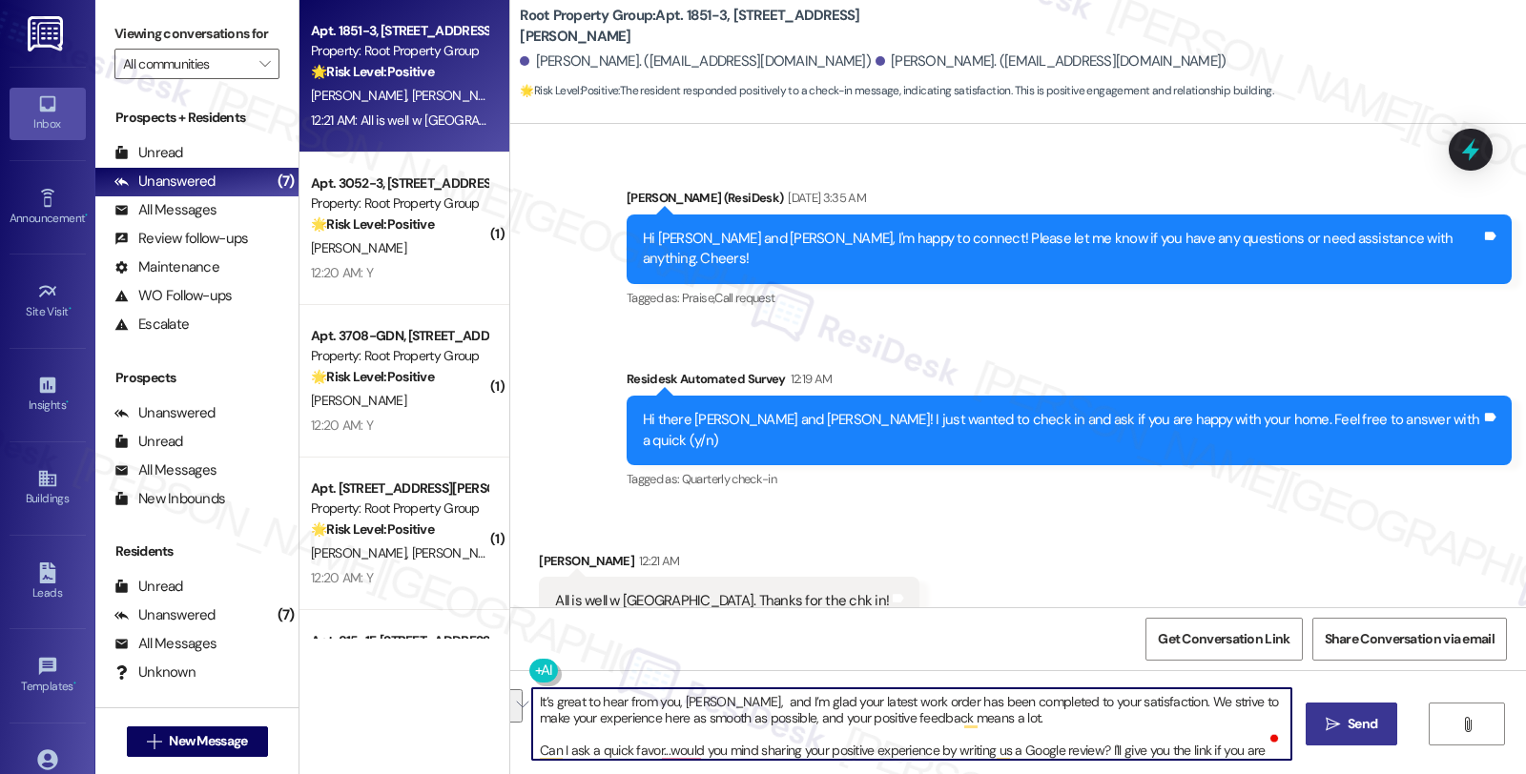
drag, startPoint x: 779, startPoint y: 702, endPoint x: 990, endPoint y: 725, distance: 212.0
click at [990, 725] on textarea "It’s great to hear from you, David, and I’m glad your latest work order has bee…" at bounding box center [911, 724] width 759 height 72
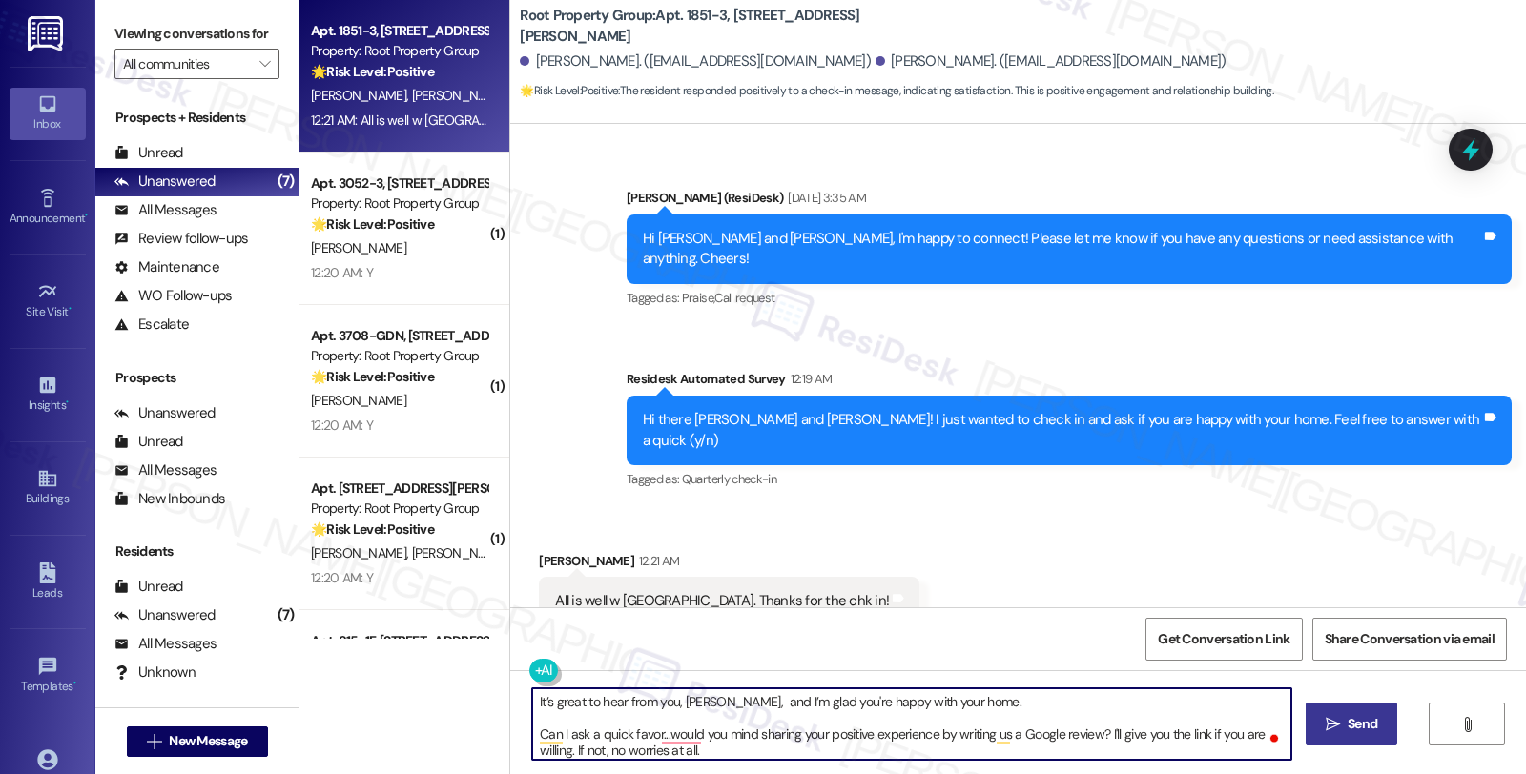
paste textarea "Your comfort and satisfaction are important to us."
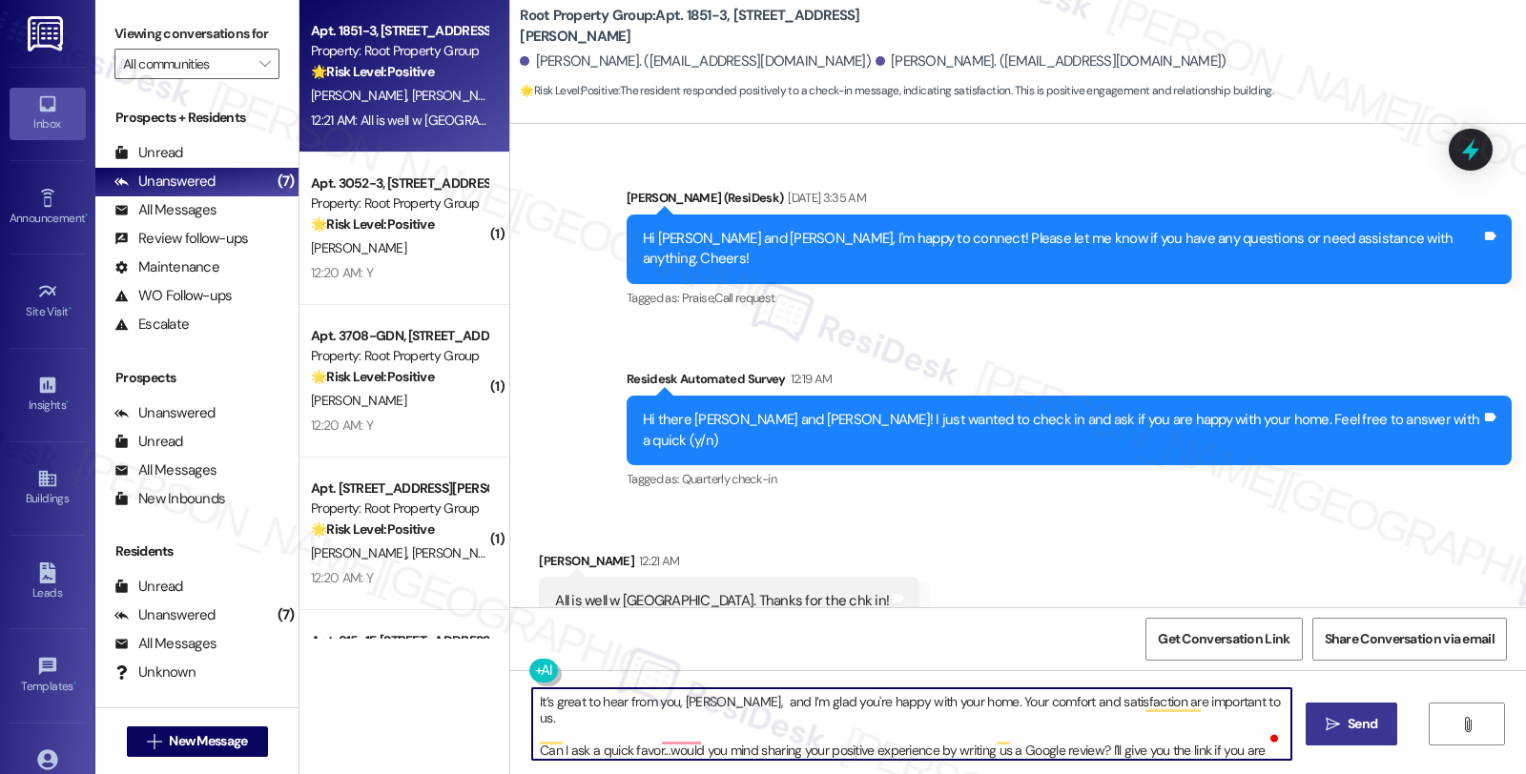
type textarea "It’s great to hear from you, David, and I’m glad you're happy with your home. Y…"
click at [1339, 719] on span " Send" at bounding box center [1352, 724] width 60 height 20
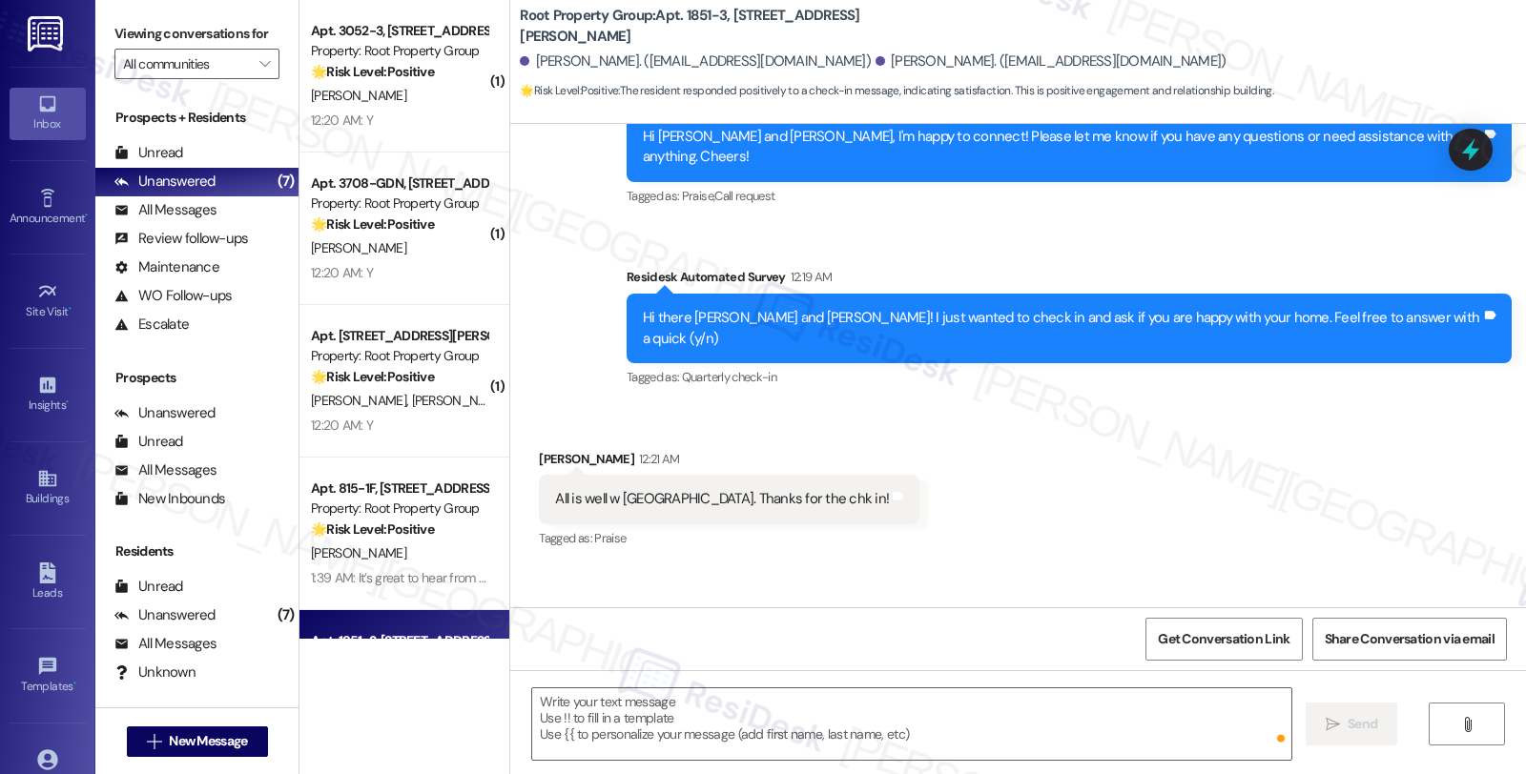
scroll to position [721, 0]
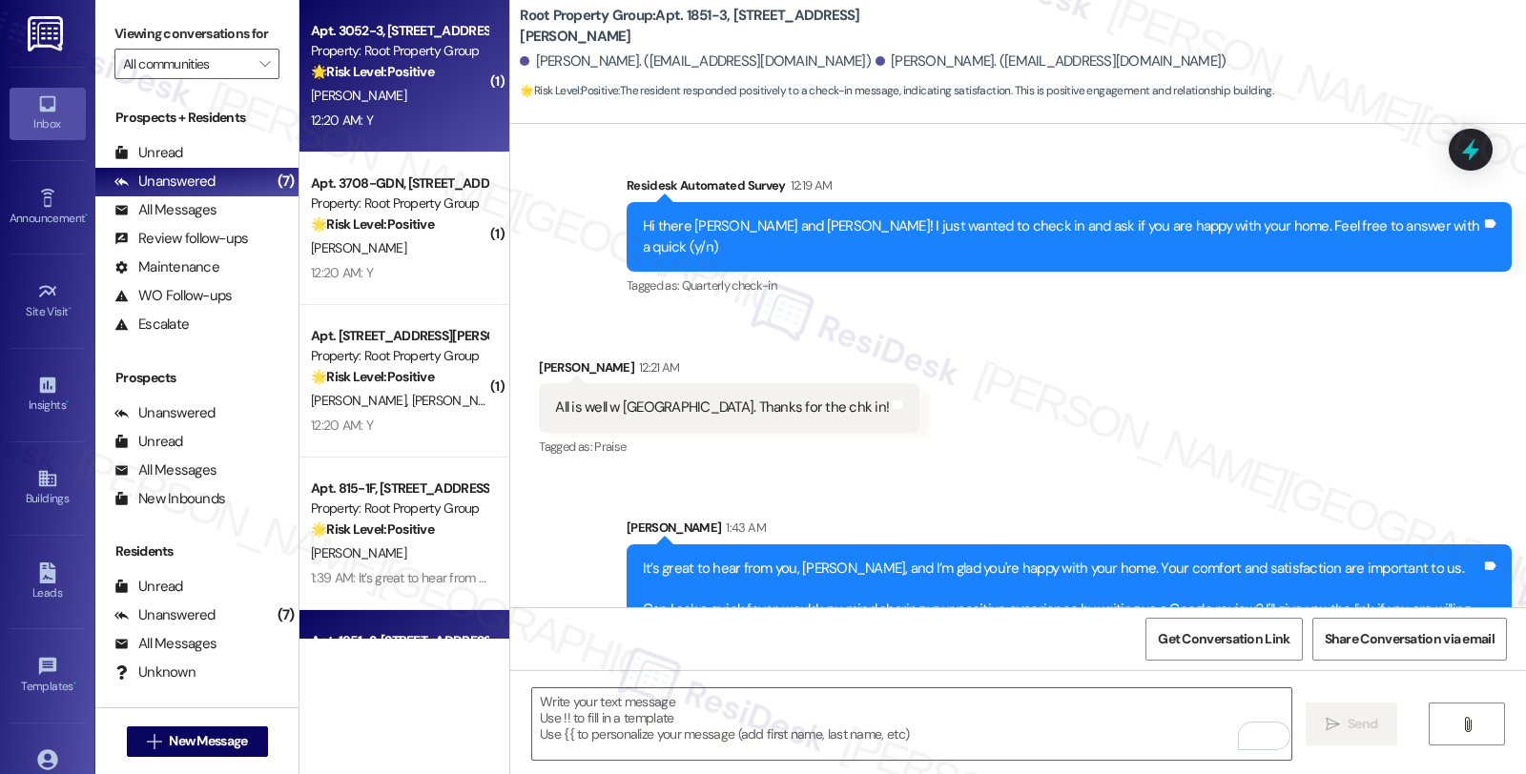
click at [427, 130] on div "12:20 AM: Y 12:20 AM: Y" at bounding box center [399, 121] width 180 height 24
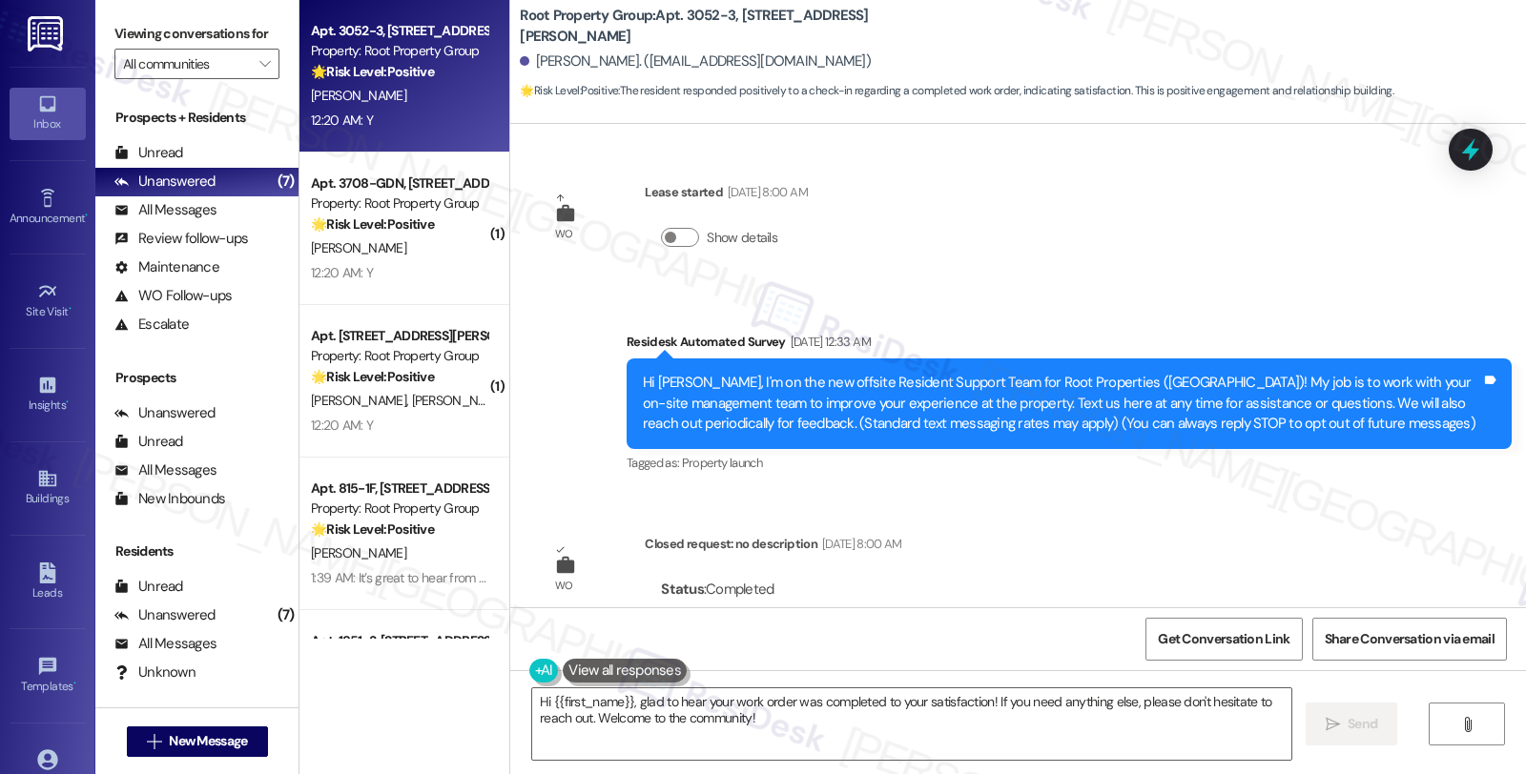
scroll to position [415, 0]
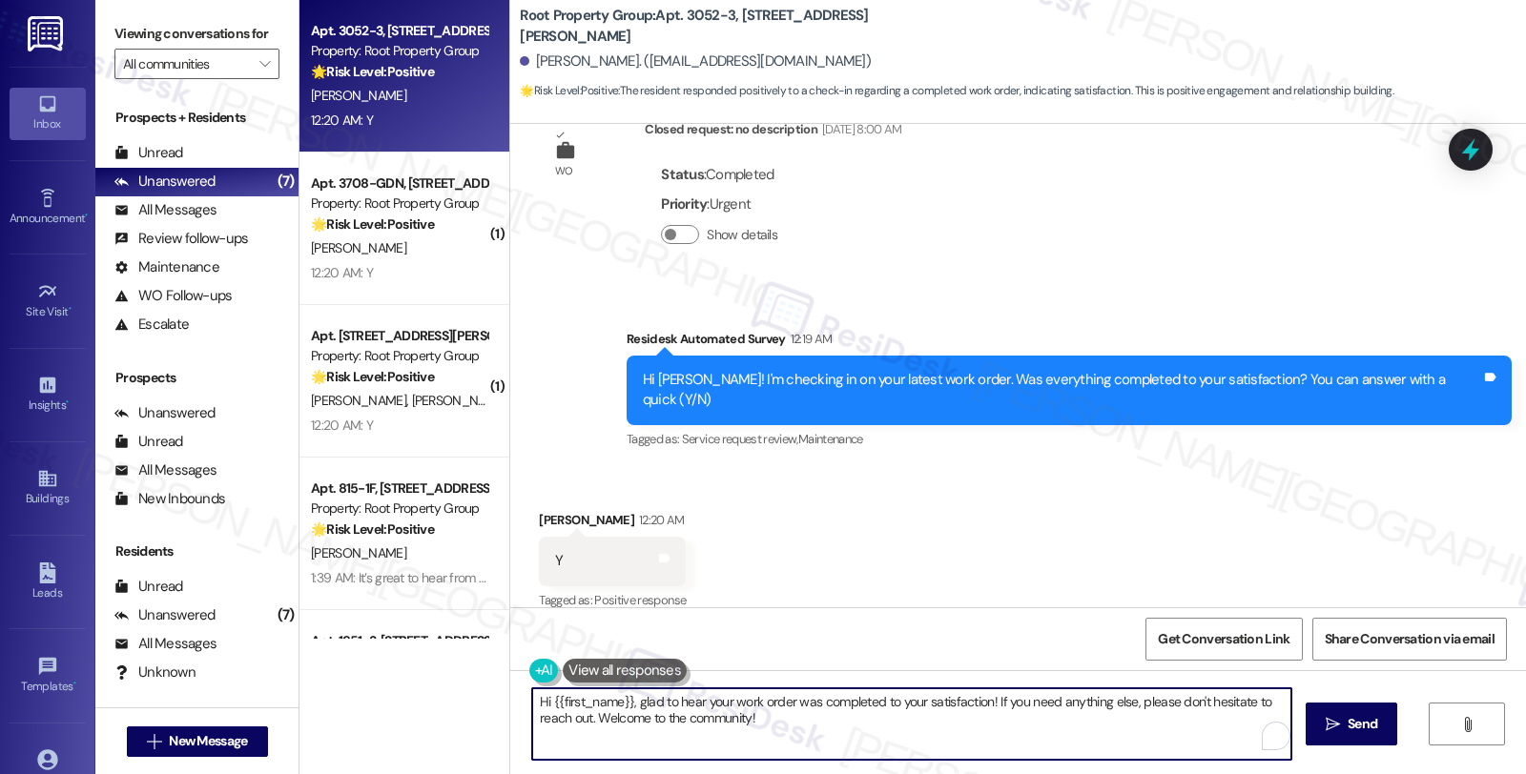
drag, startPoint x: 582, startPoint y: 716, endPoint x: 790, endPoint y: 719, distance: 207.9
click at [790, 719] on textarea "Hi {{first_name}}, glad to hear your work order was completed to your satisfact…" at bounding box center [911, 724] width 759 height 72
type textarea "Hi {{first_name}}, glad to hear your work order was completed to your satisfact…"
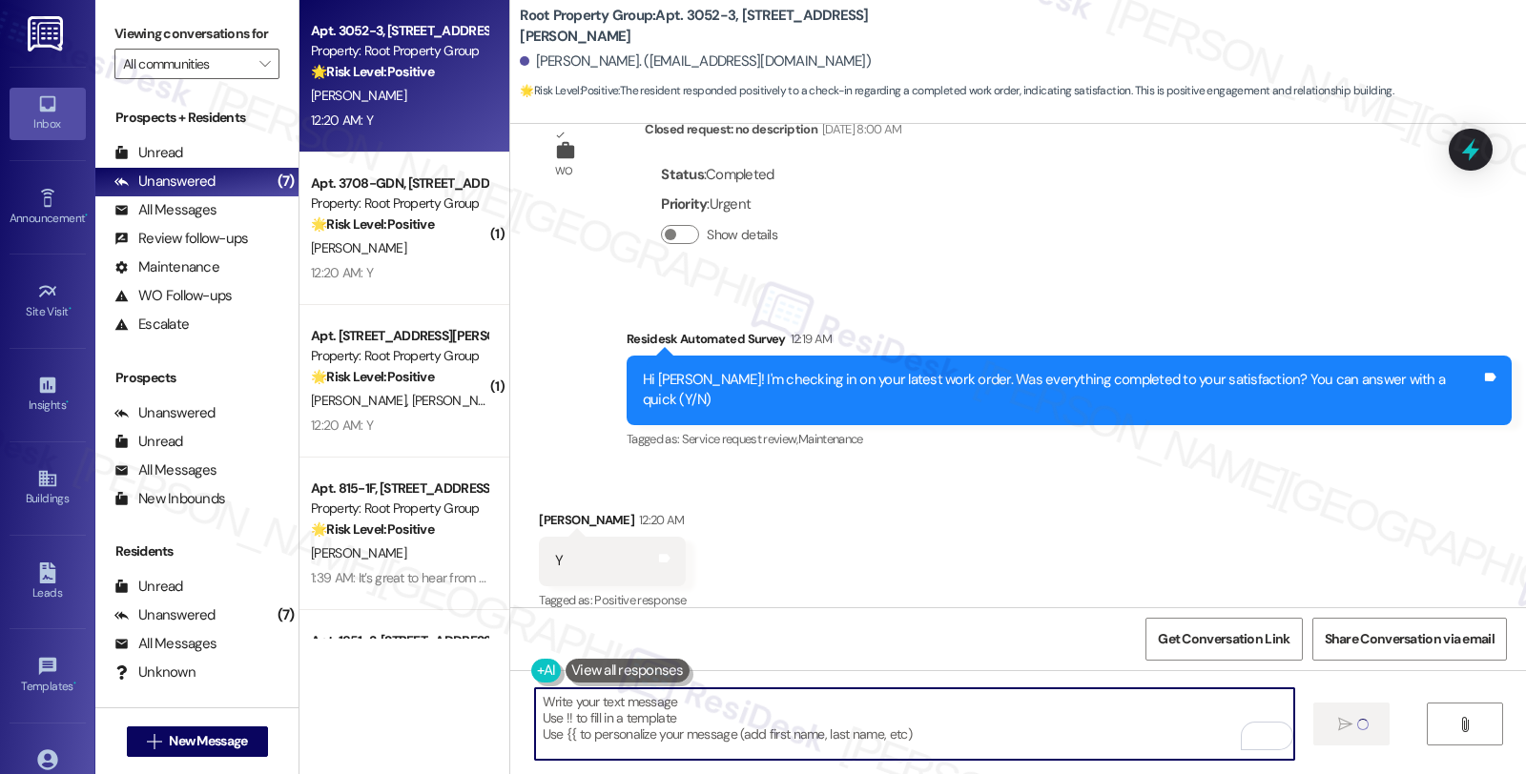
type textarea "Fetching suggested responses. Please feel free to read through the conversation…"
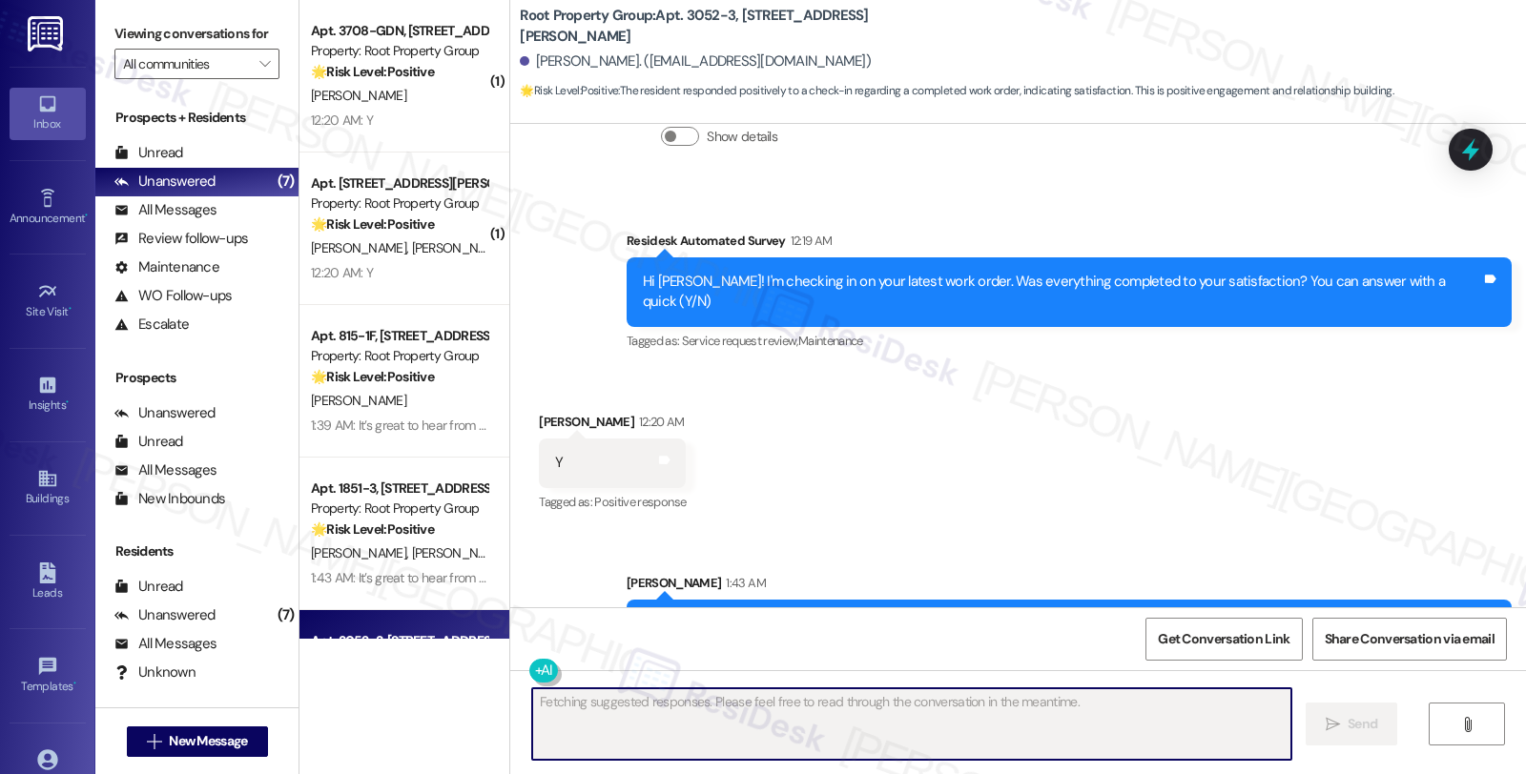
scroll to position [548, 0]
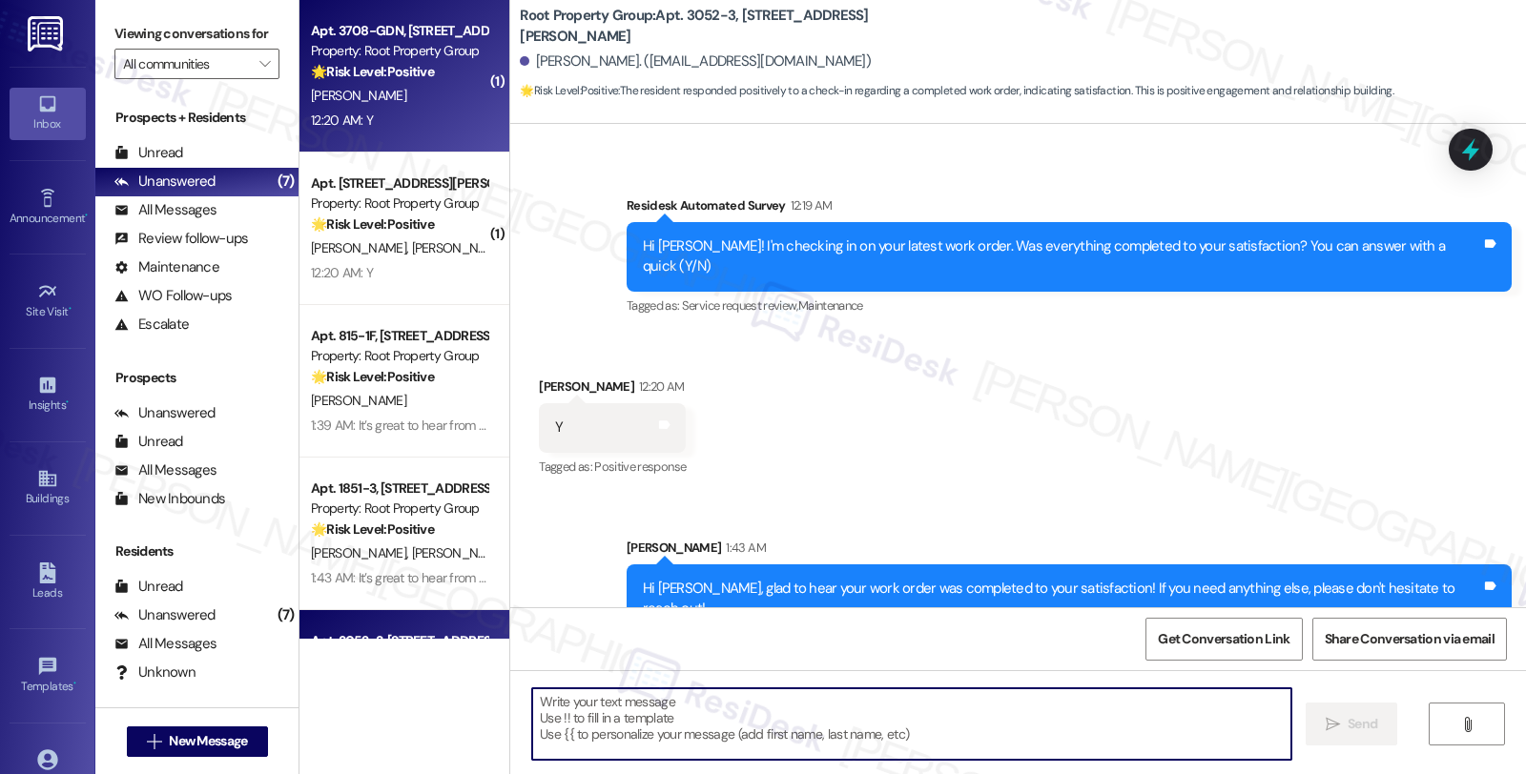
click at [439, 95] on div "[PERSON_NAME]" at bounding box center [399, 96] width 180 height 24
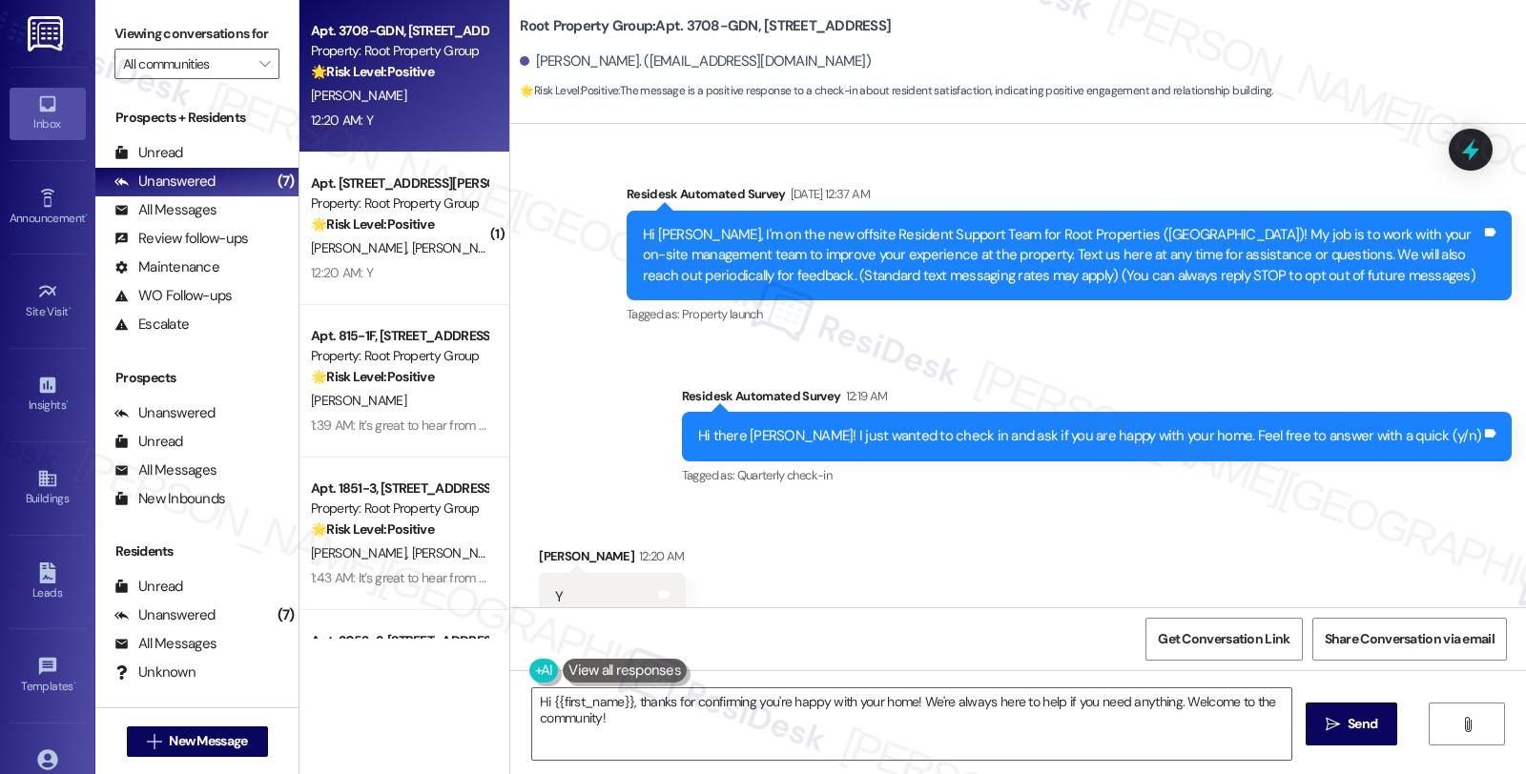
scroll to position [168, 0]
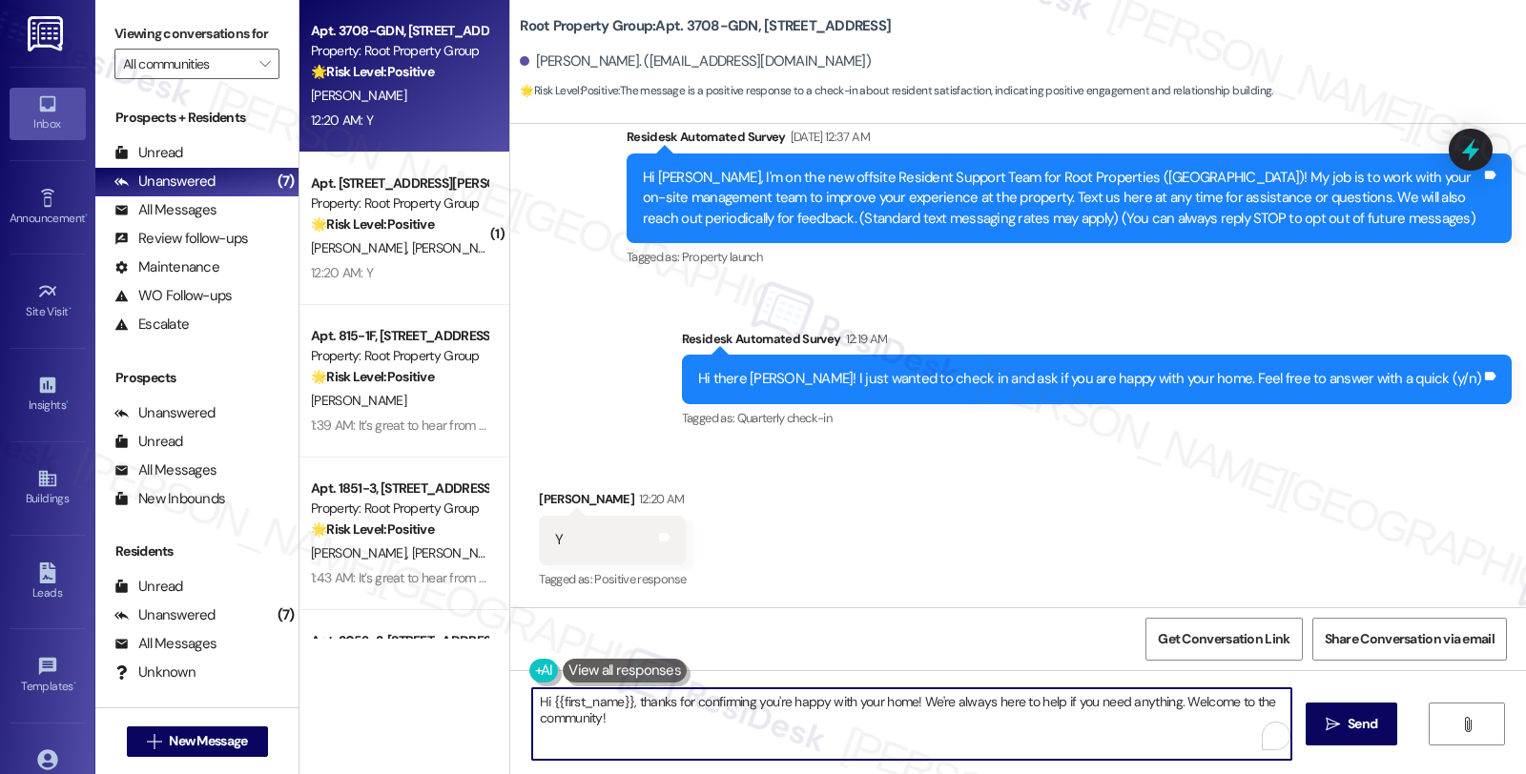
drag, startPoint x: 919, startPoint y: 708, endPoint x: 925, endPoint y: 729, distance: 22.7
click at [925, 729] on textarea "Hi {{first_name}}, thanks for confirming you're happy with your home! We're alw…" at bounding box center [911, 724] width 759 height 72
paste textarea "Your comfort and satisfaction are important to us."
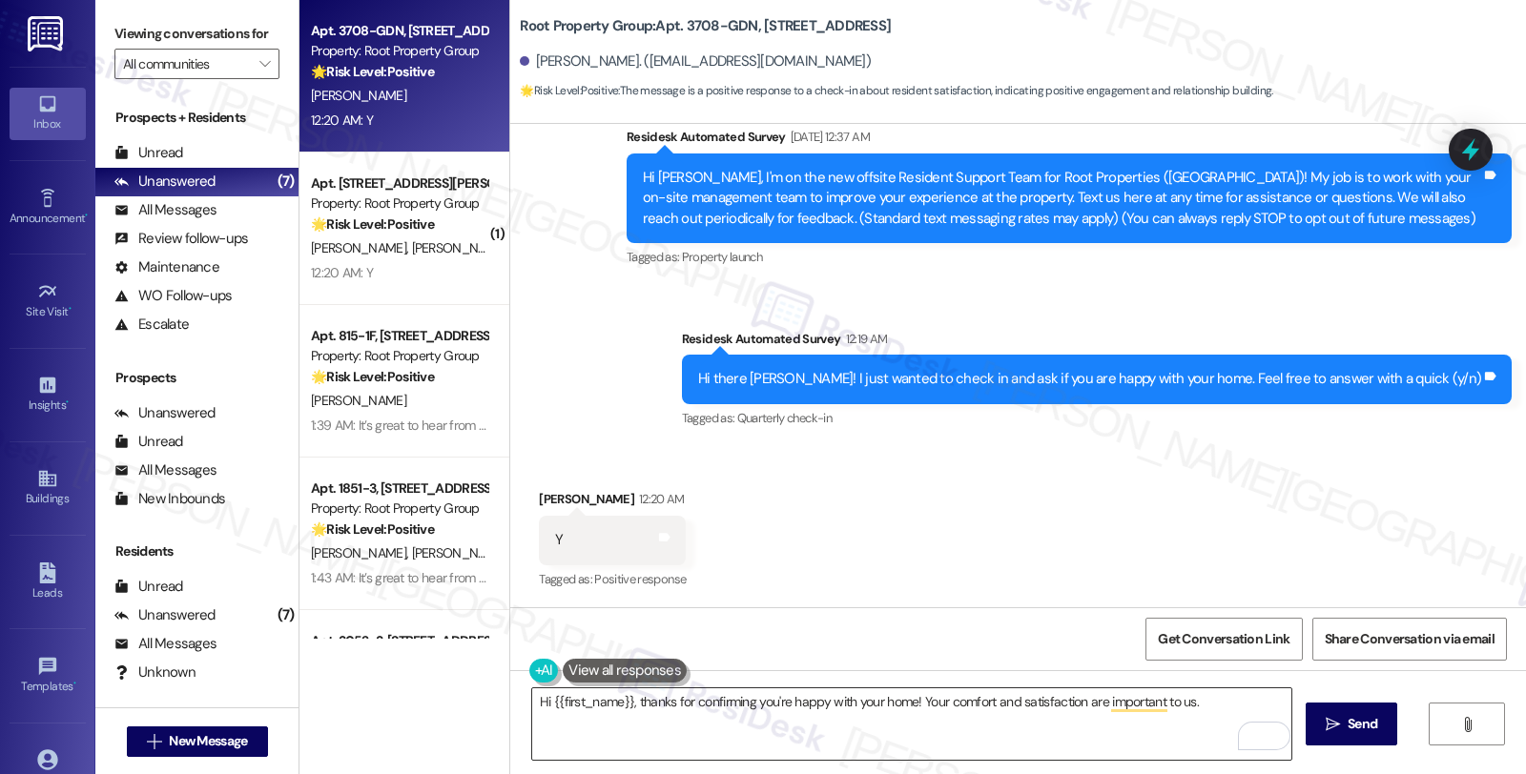
click at [1221, 693] on textarea "Hi {{first_name}}, thanks for confirming you're happy with your home! Your comf…" at bounding box center [911, 724] width 759 height 72
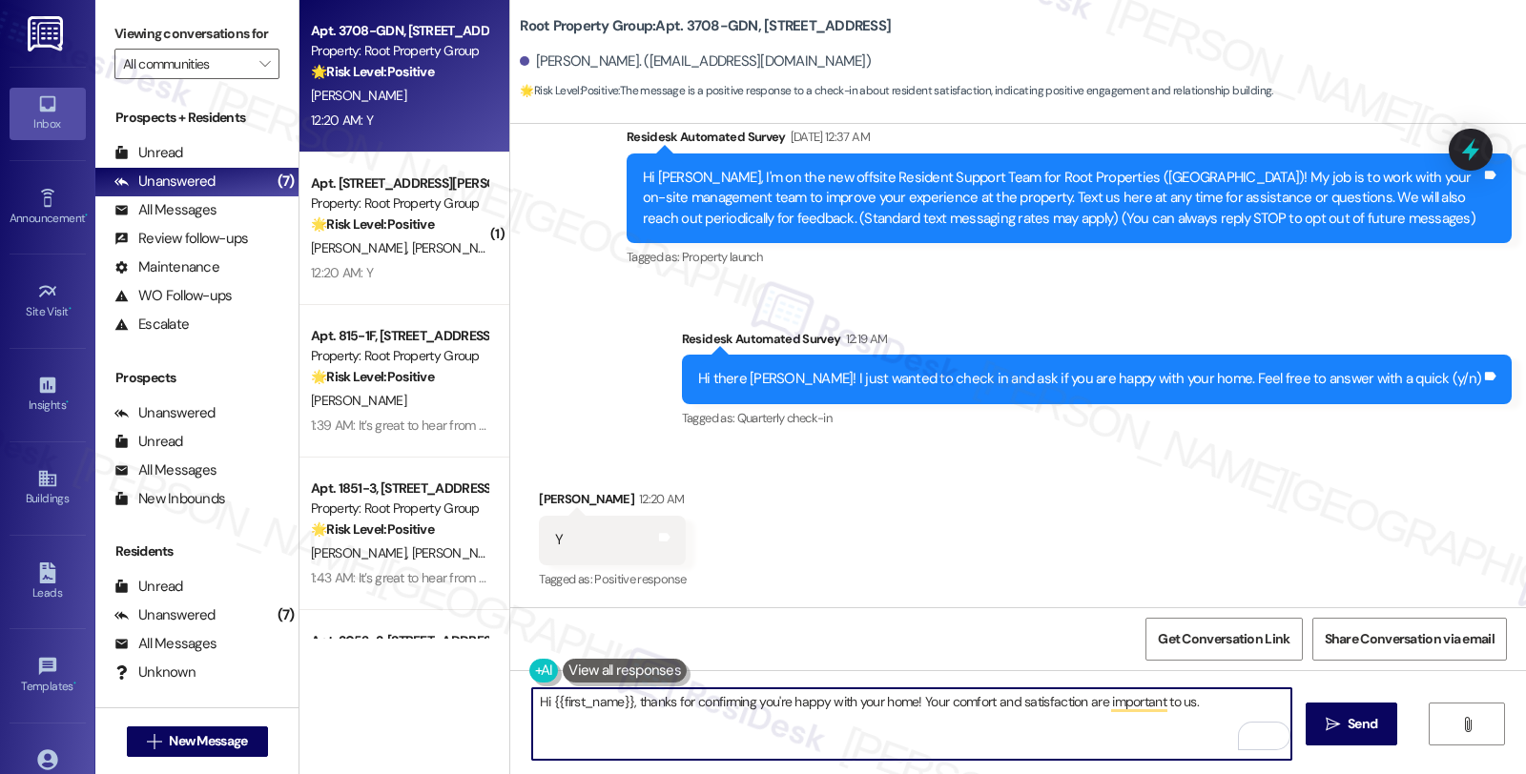
paste textarea "If I may ask...has the {{property}} lived up to your expectations so far?"
type textarea "Hi {{first_name}}, thanks for confirming you're happy with your home! Your comf…"
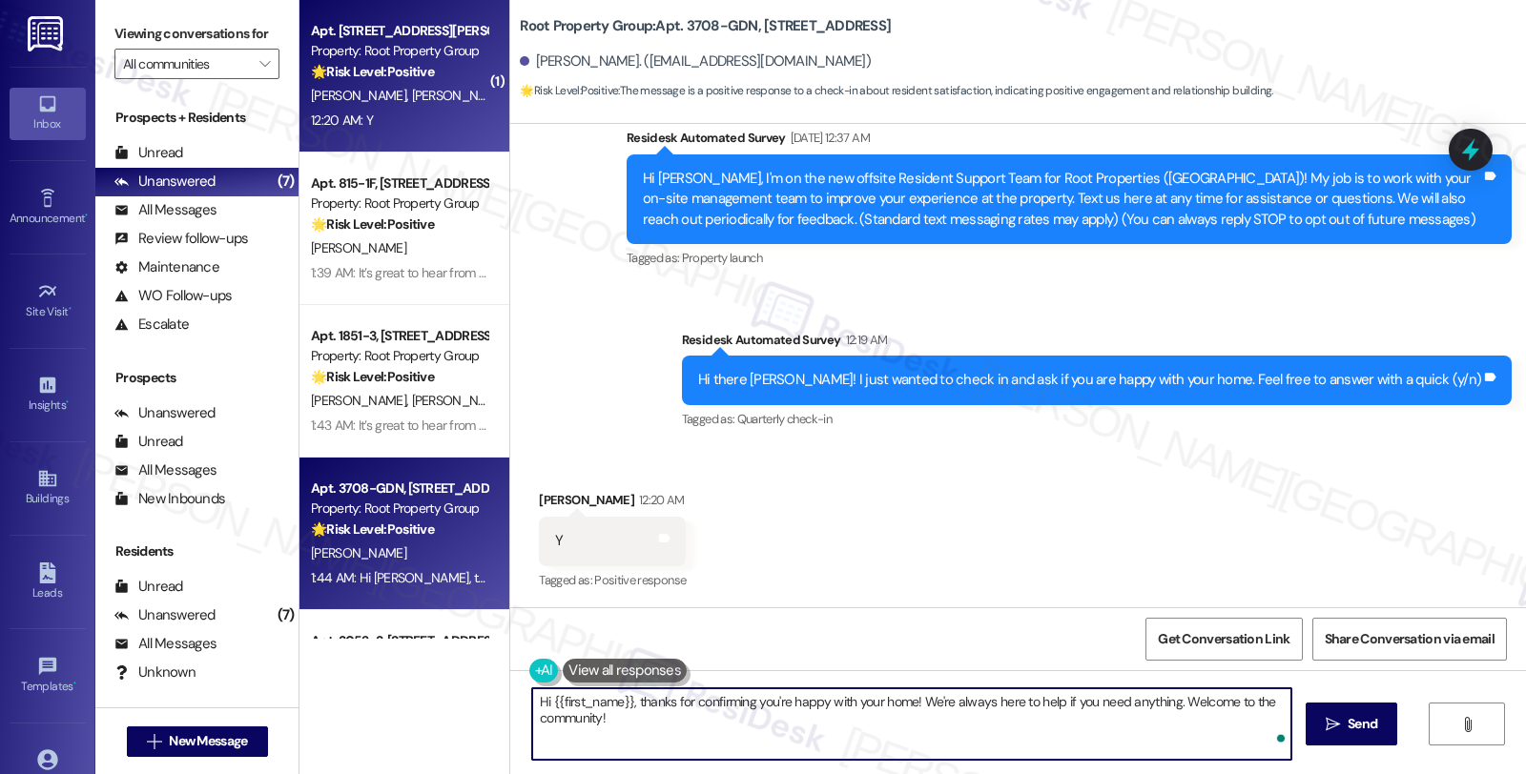
type textarea "Hi {{first_name}}, thanks for confirming you're happy with your home! We're alw…"
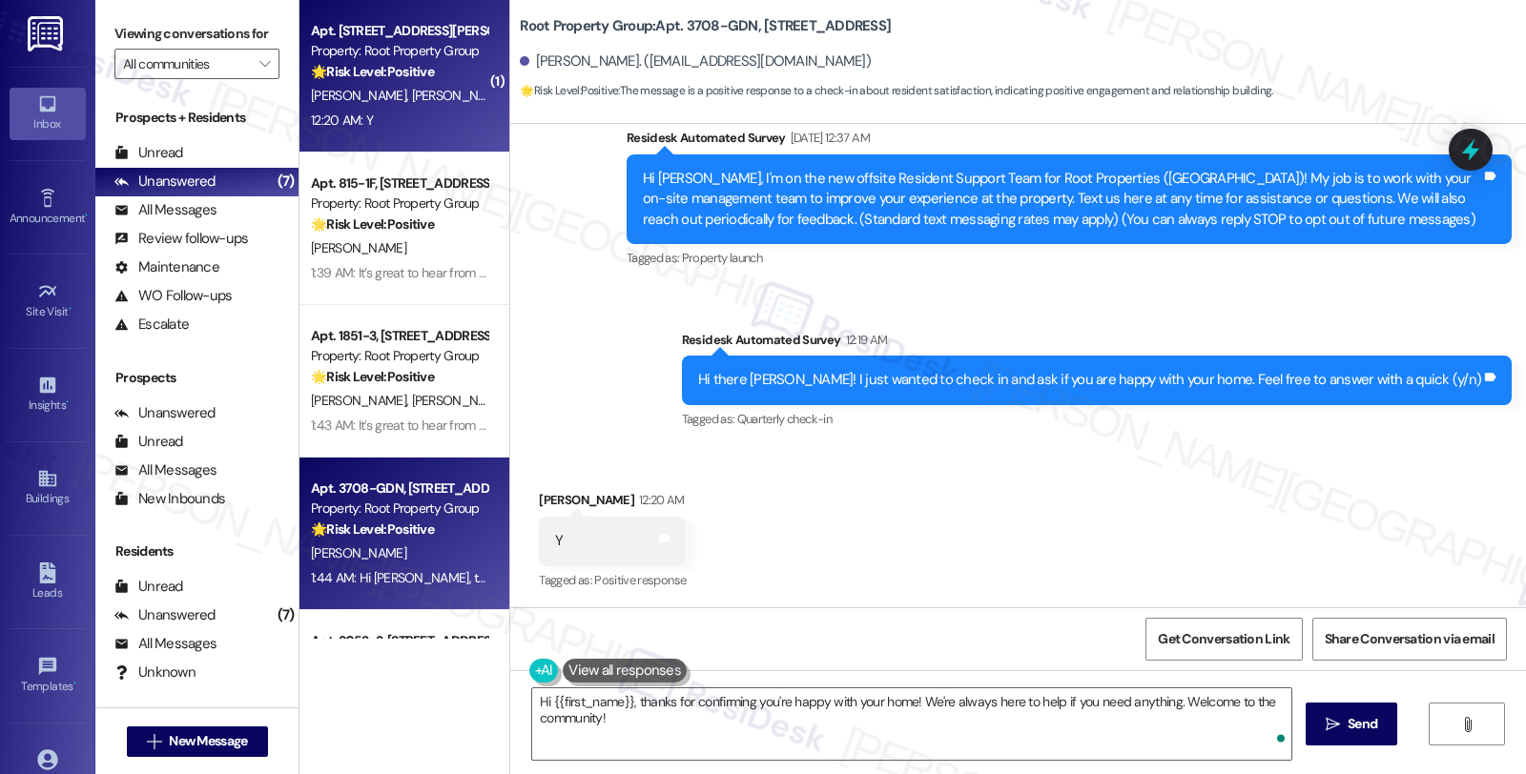
click at [417, 96] on span "[PERSON_NAME]" at bounding box center [459, 95] width 95 height 17
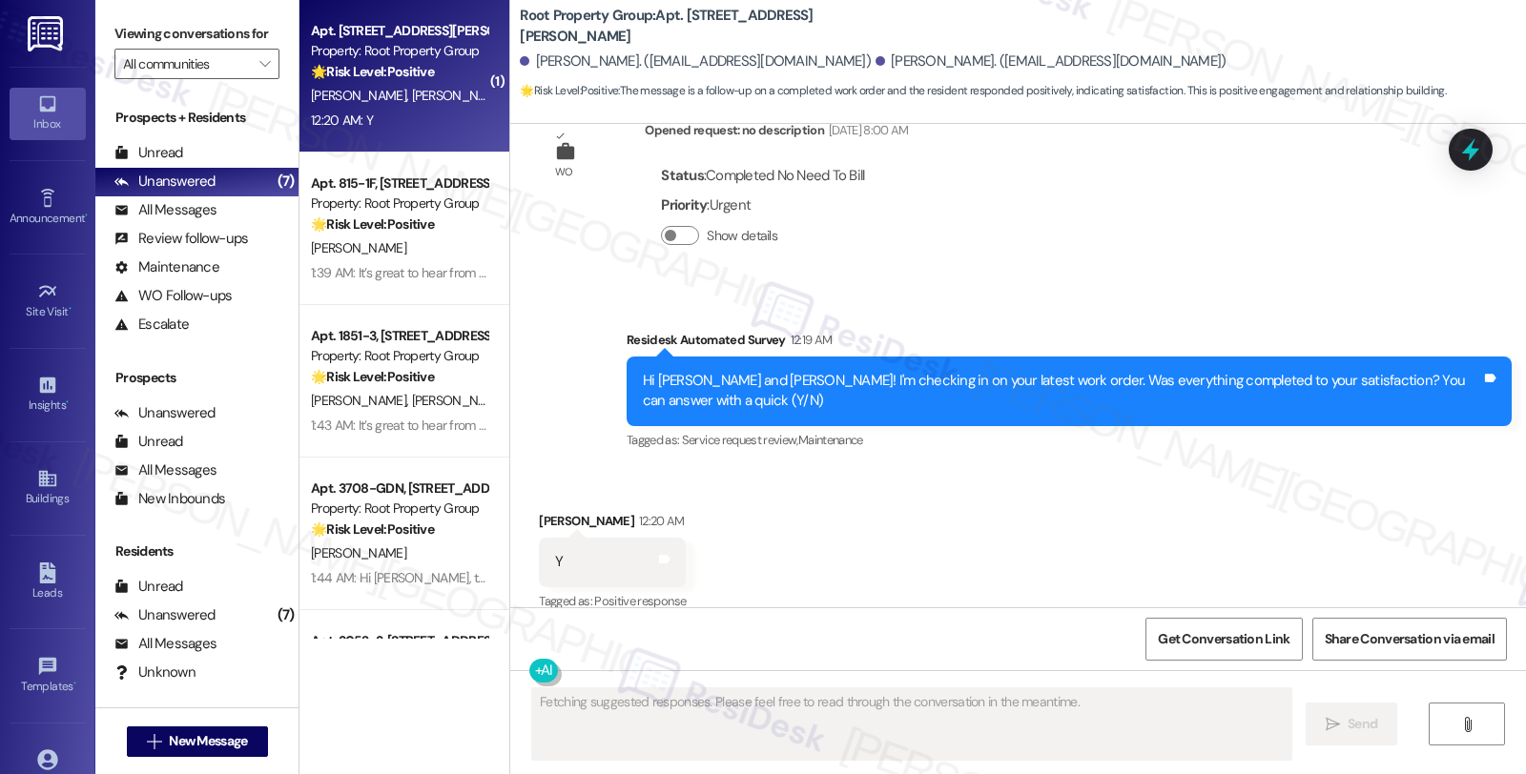
scroll to position [398, 0]
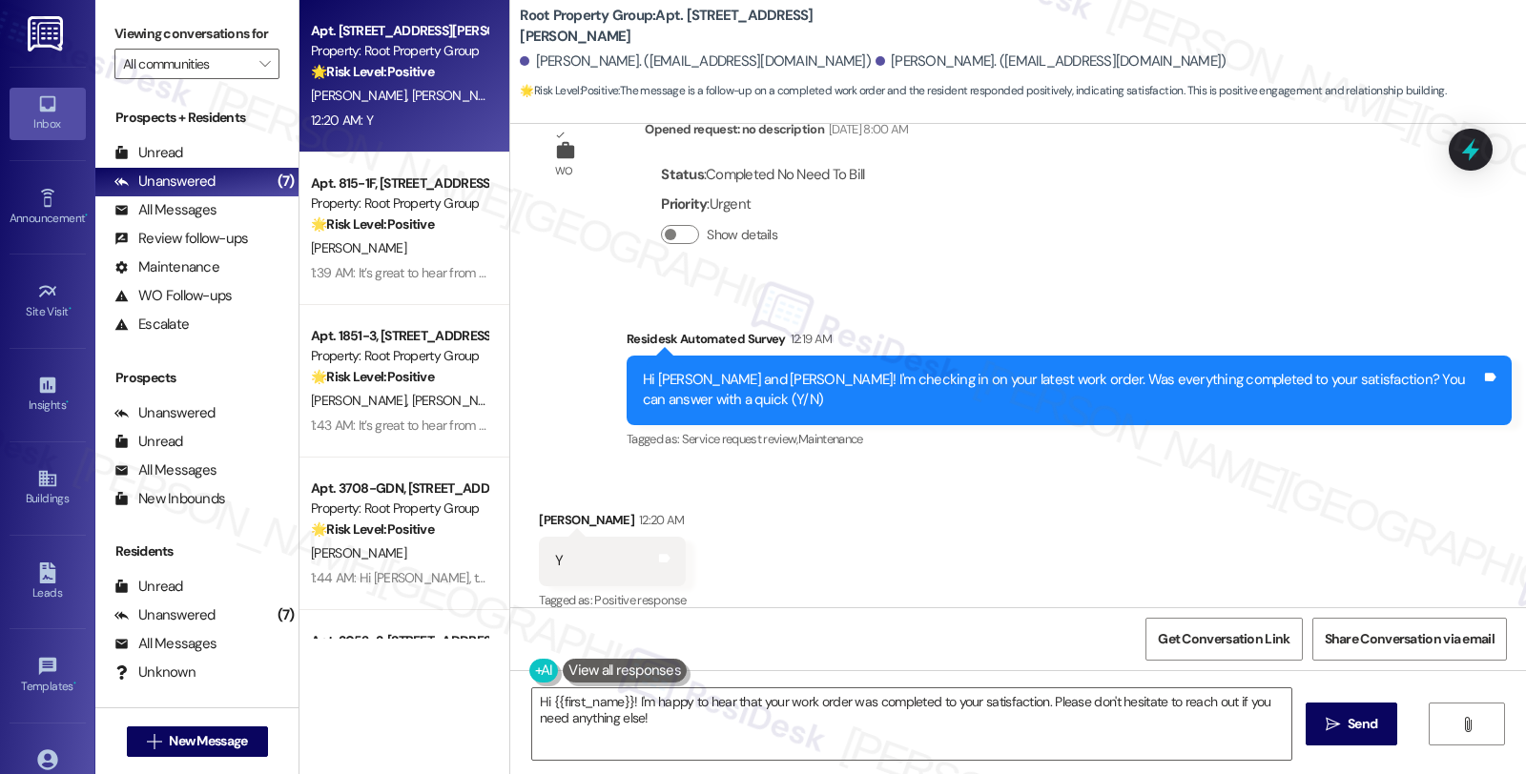
click at [1009, 502] on div "Received via SMS Rohan Mahadevan 12:20 AM Y Tags and notes Tagged as: Positive …" at bounding box center [1018, 547] width 1016 height 161
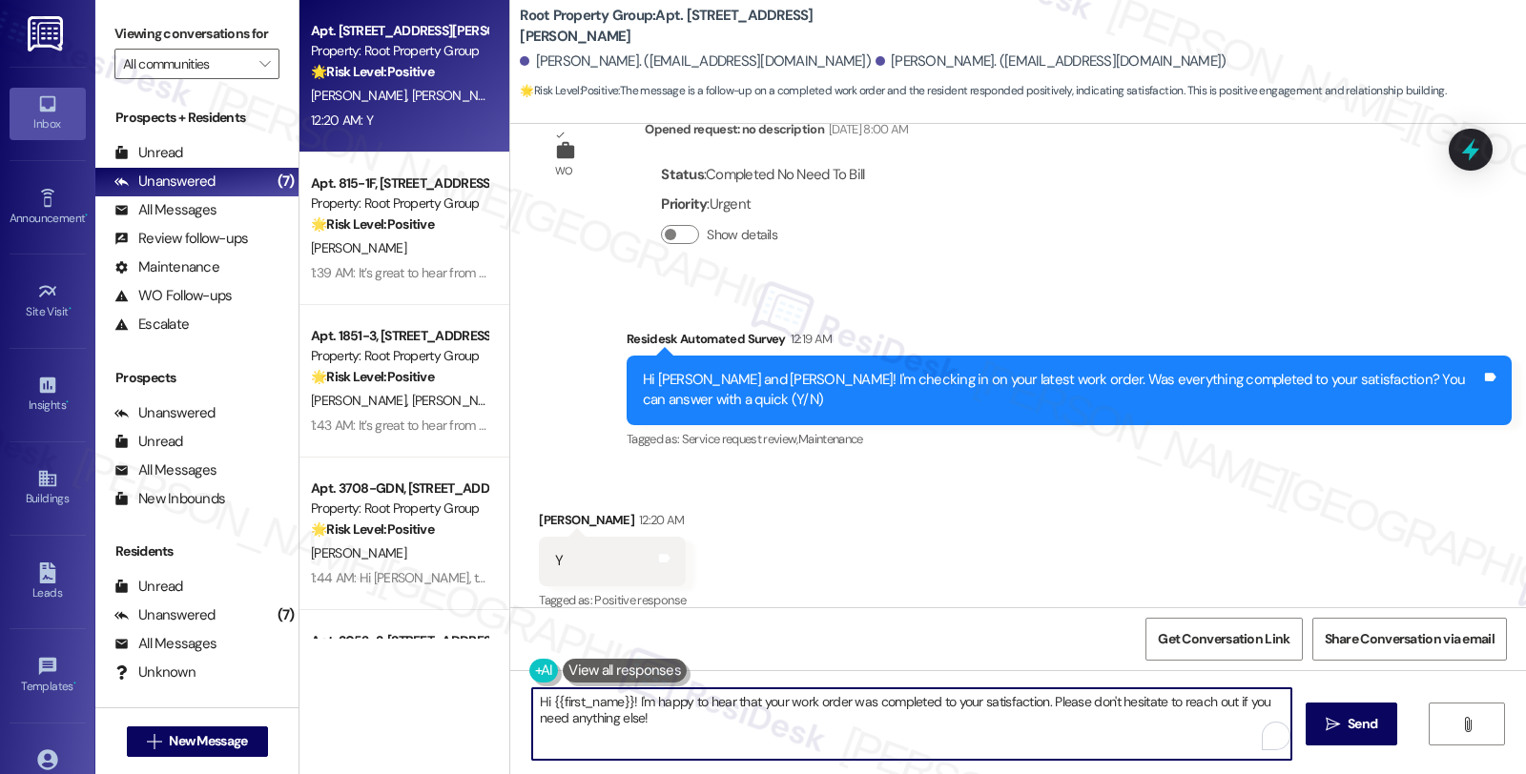
drag, startPoint x: 1040, startPoint y: 701, endPoint x: 1065, endPoint y: 729, distance: 37.1
click at [1065, 729] on textarea "Hi {{first_name}}! I'm happy to hear that your work order was completed to your…" at bounding box center [911, 724] width 759 height 72
paste textarea "We strive to make your experience here as smooth as possible, and your positive…"
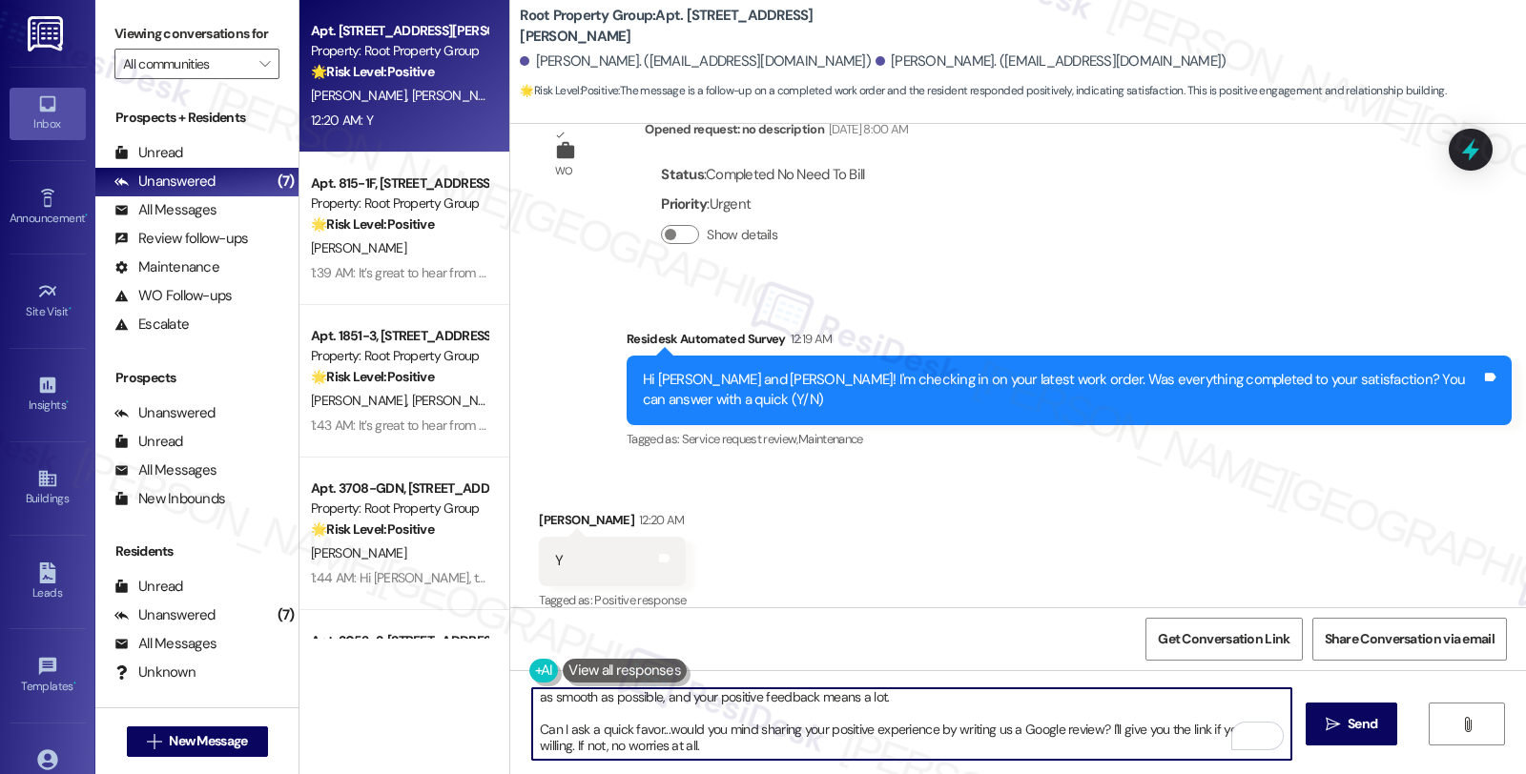
scroll to position [0, 0]
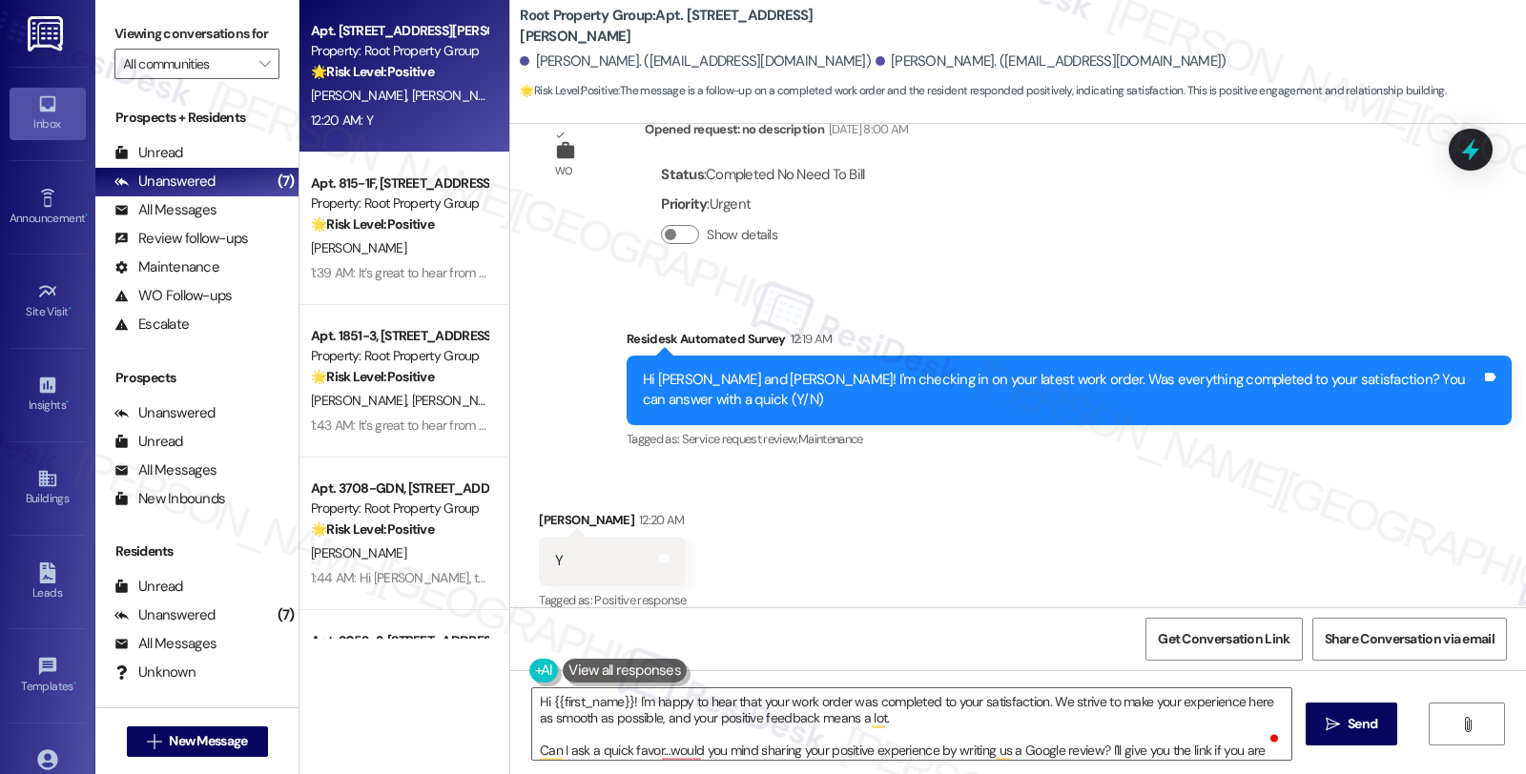
click at [539, 510] on div "Rohan Mahadevan 12:20 AM" at bounding box center [612, 523] width 147 height 27
copy div "Rohan"
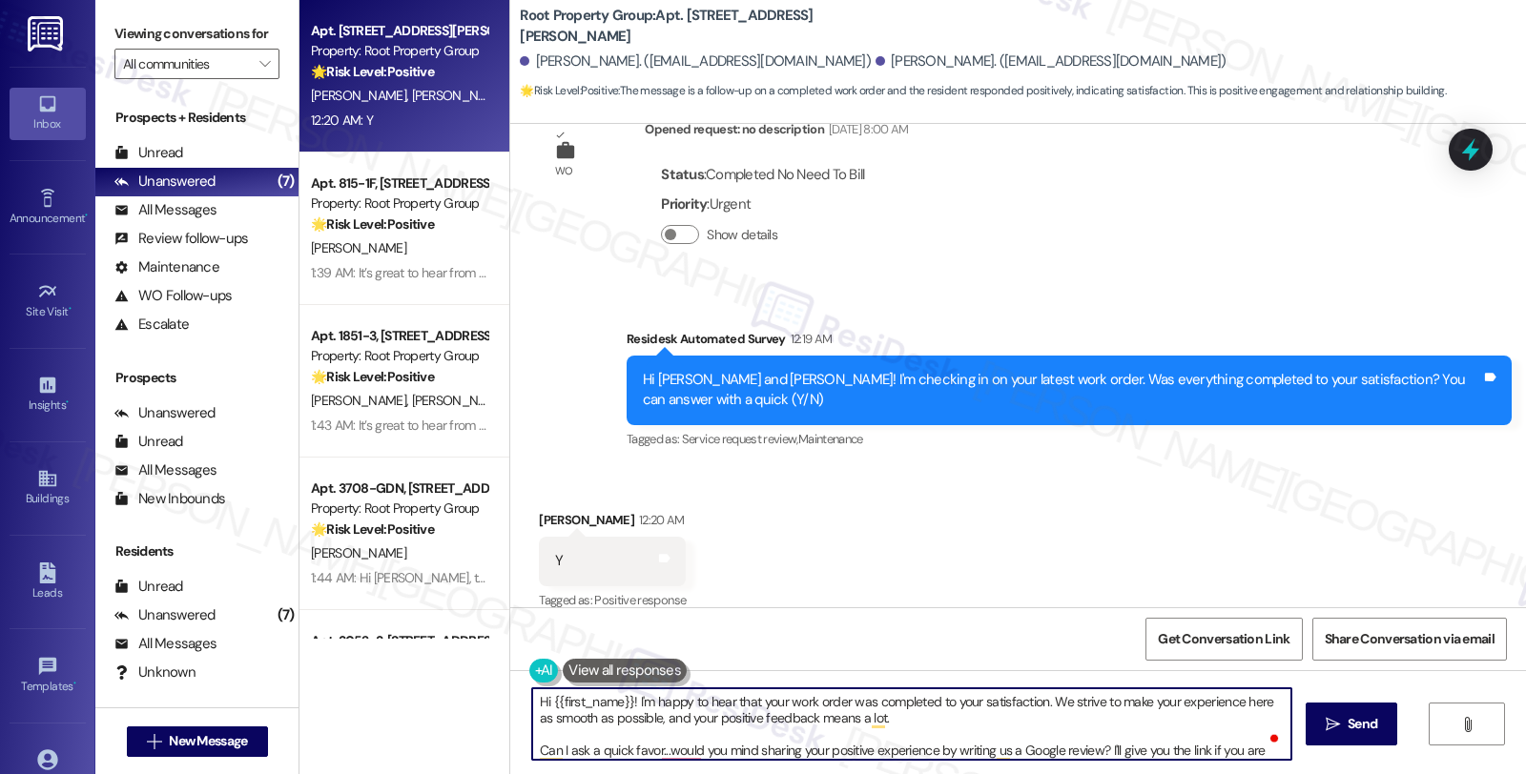
drag, startPoint x: 542, startPoint y: 702, endPoint x: 624, endPoint y: 703, distance: 82.0
click at [624, 703] on textarea "Hi {{first_name}}! I'm happy to hear that your work order was completed to your…" at bounding box center [911, 724] width 759 height 72
paste textarea "Rohan"
type textarea "Hi Rohan, I'm happy to hear that your work order was completed to your satisfac…"
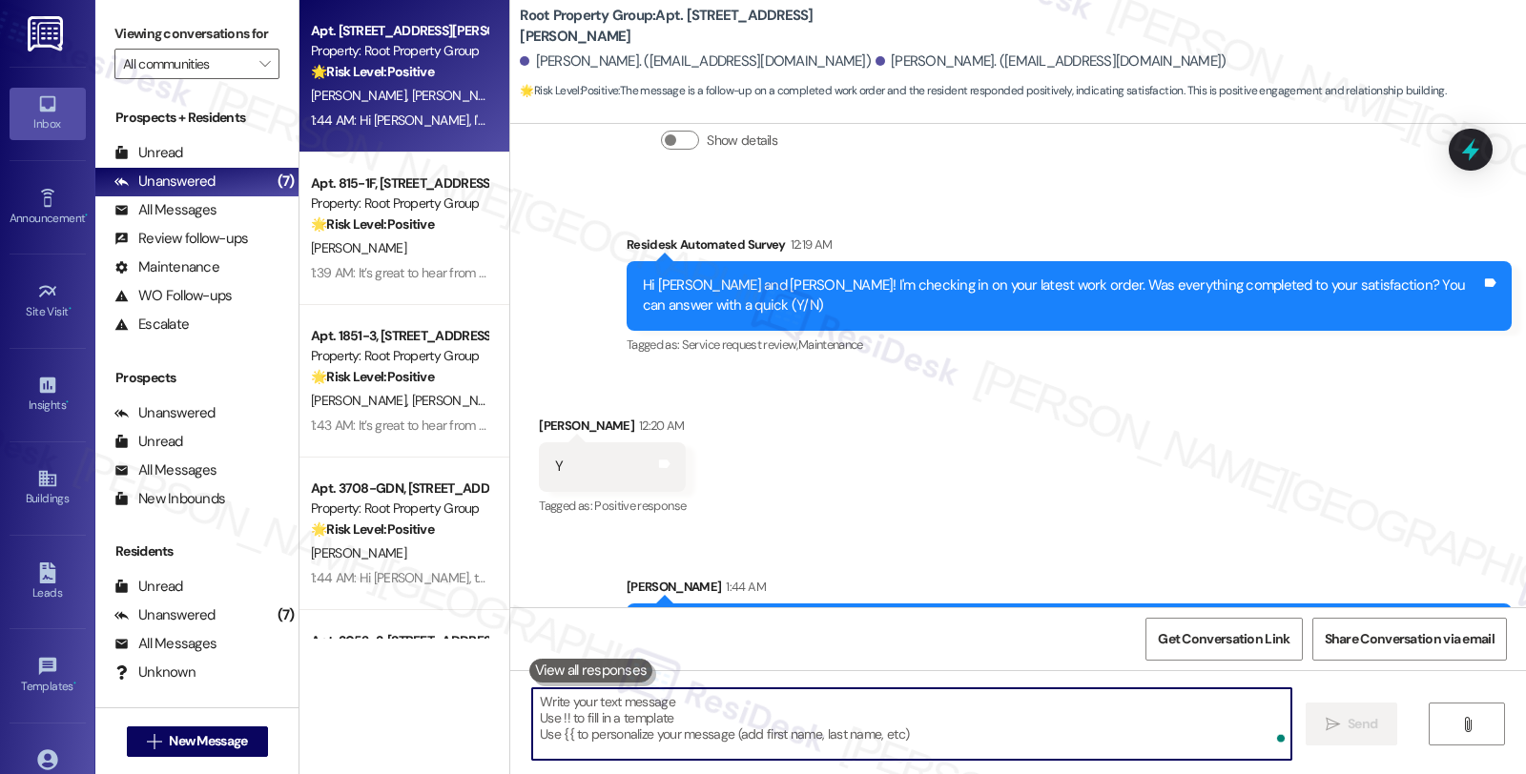
scroll to position [613, 0]
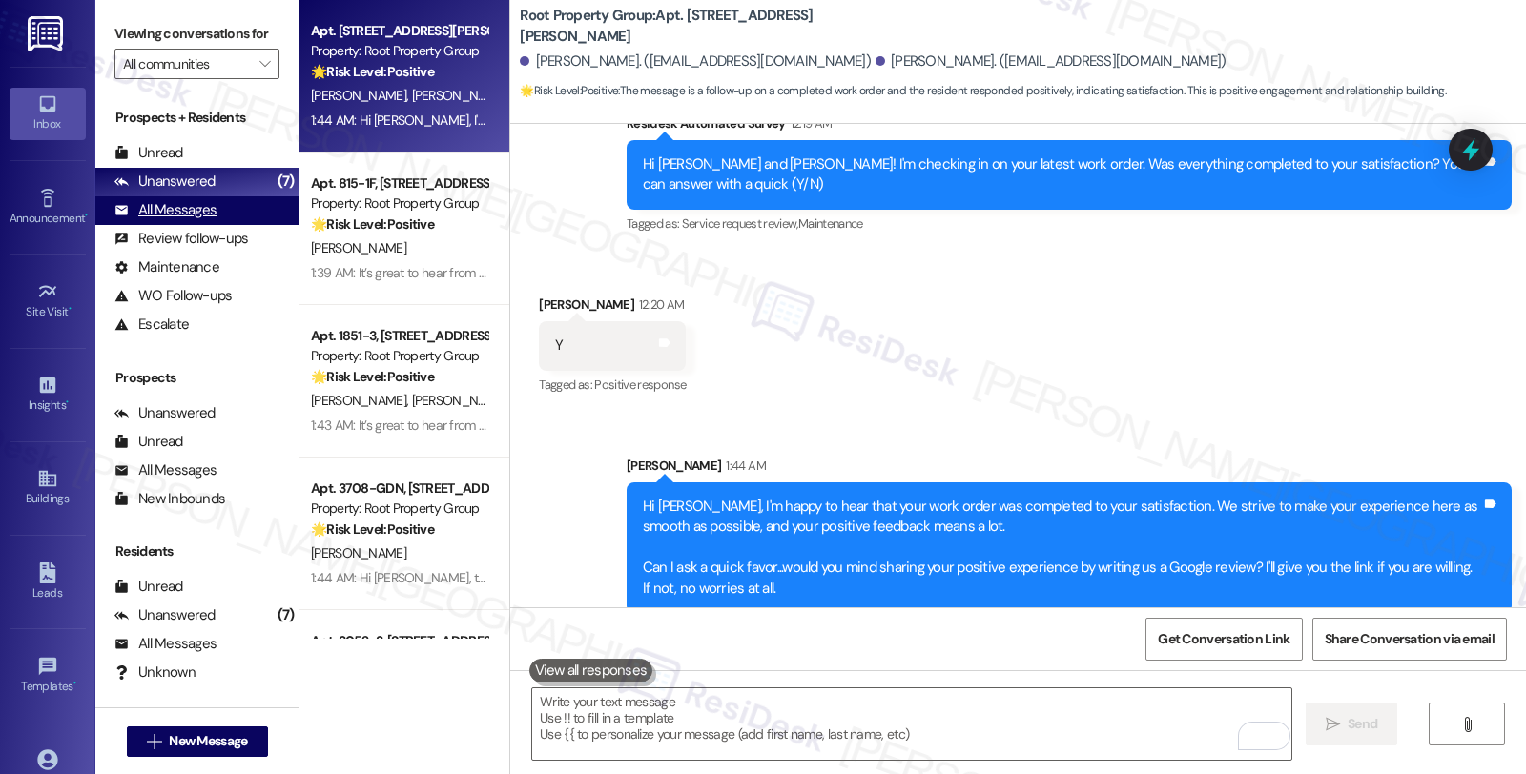
click at [188, 220] on div "All Messages" at bounding box center [165, 210] width 102 height 20
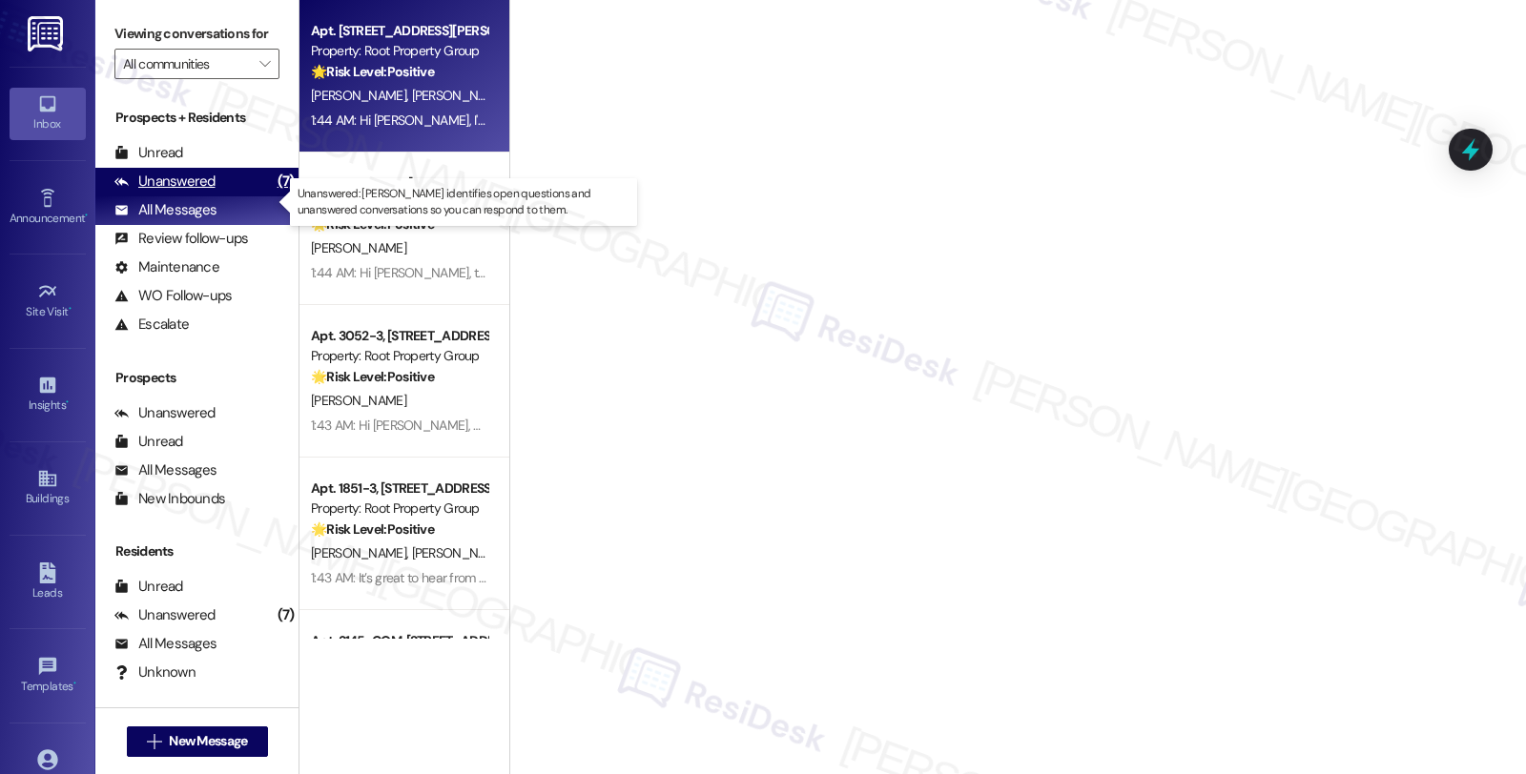
click at [198, 192] on div "Unanswered" at bounding box center [164, 182] width 101 height 20
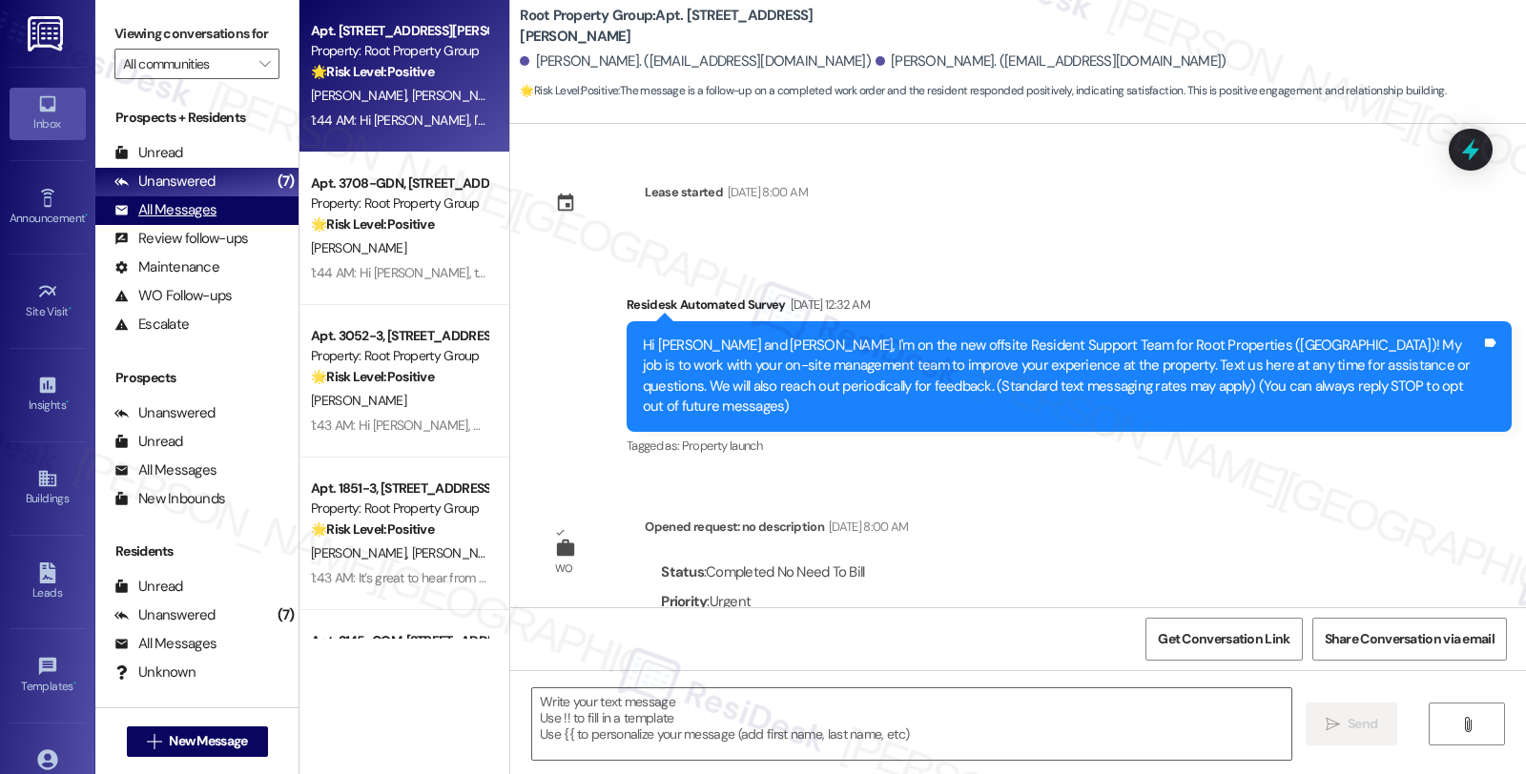
type textarea "Fetching suggested responses. Please feel free to read through the conversation…"
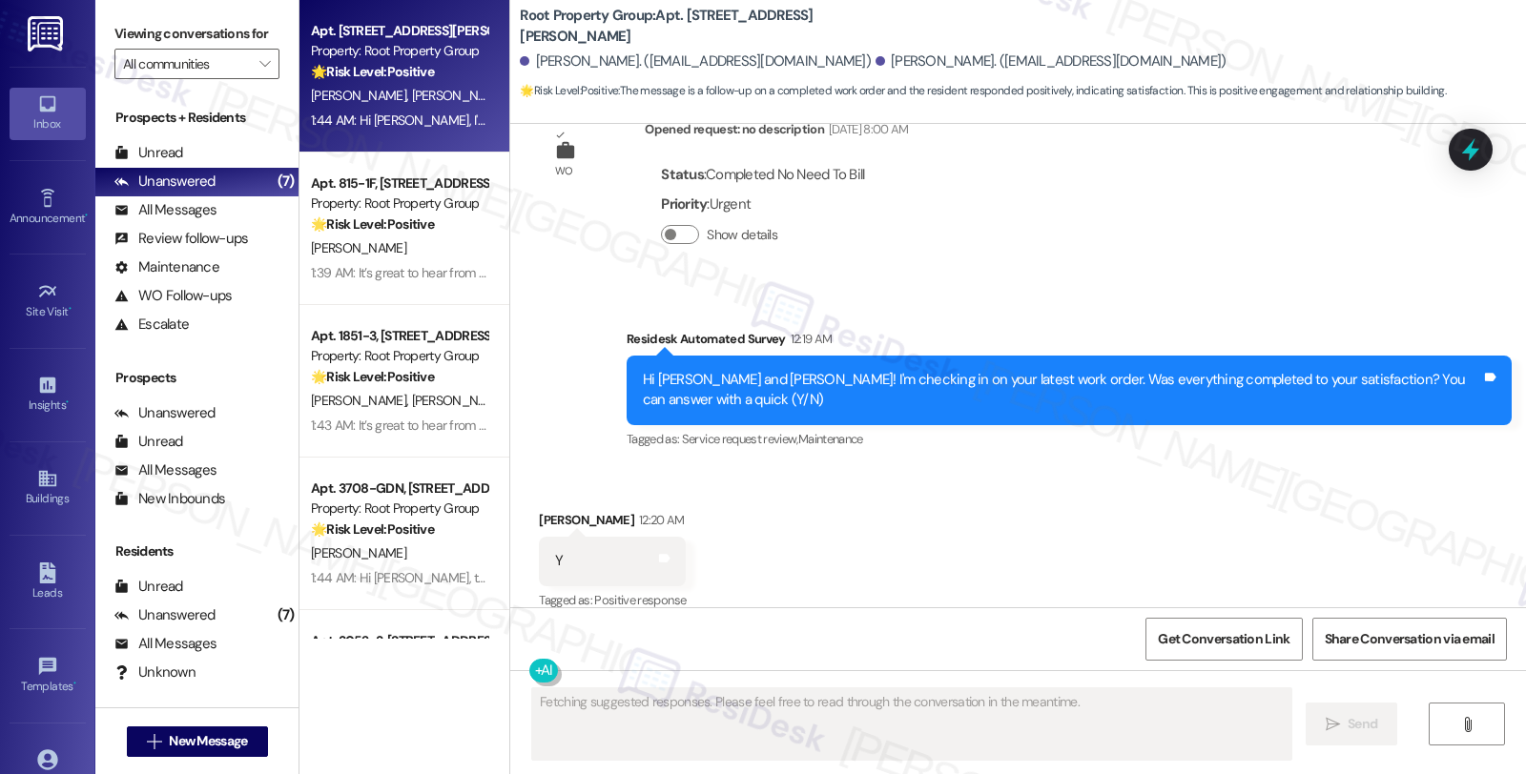
click at [433, 55] on div "Property: Root Property Group" at bounding box center [399, 51] width 176 height 20
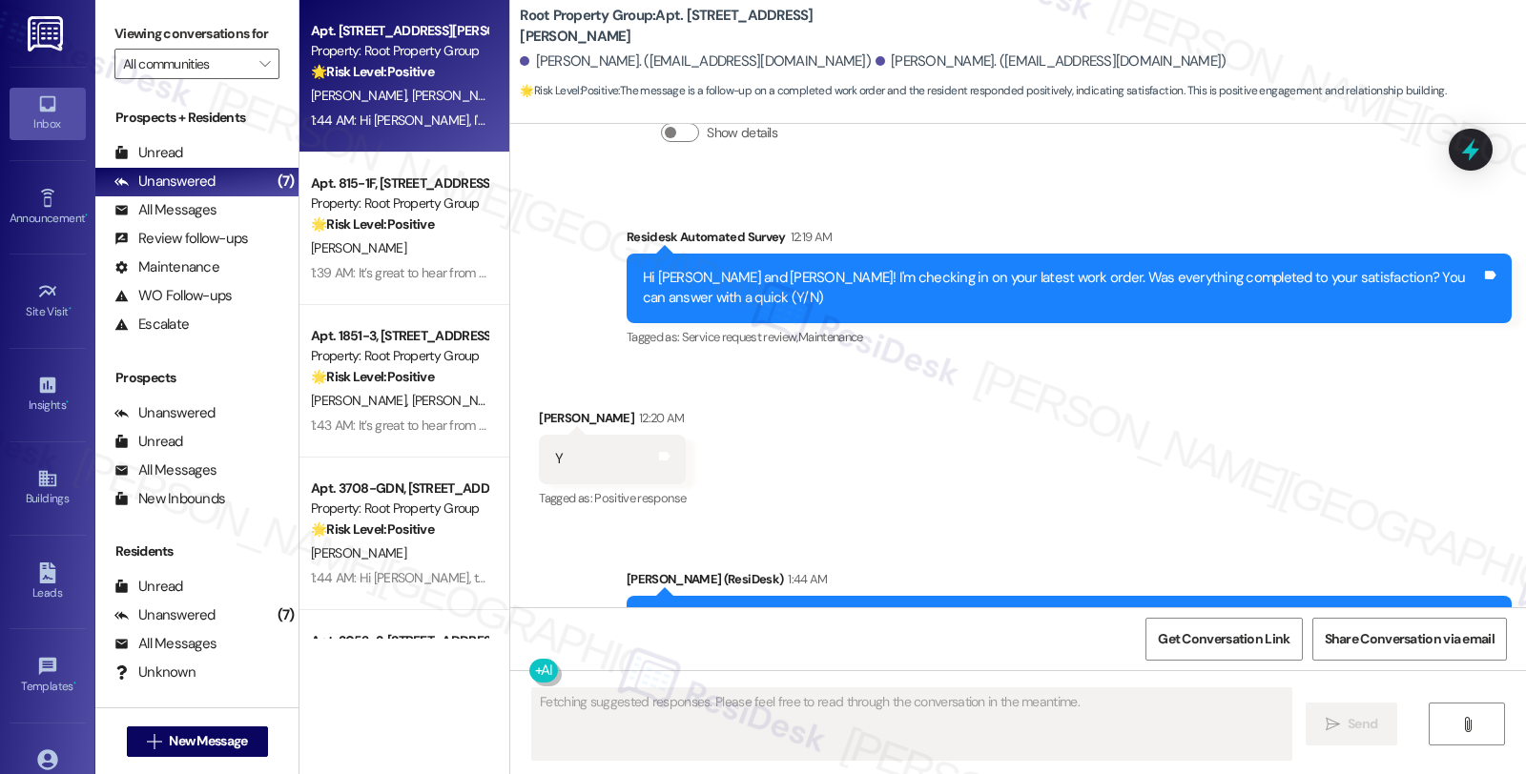
scroll to position [641, 0]
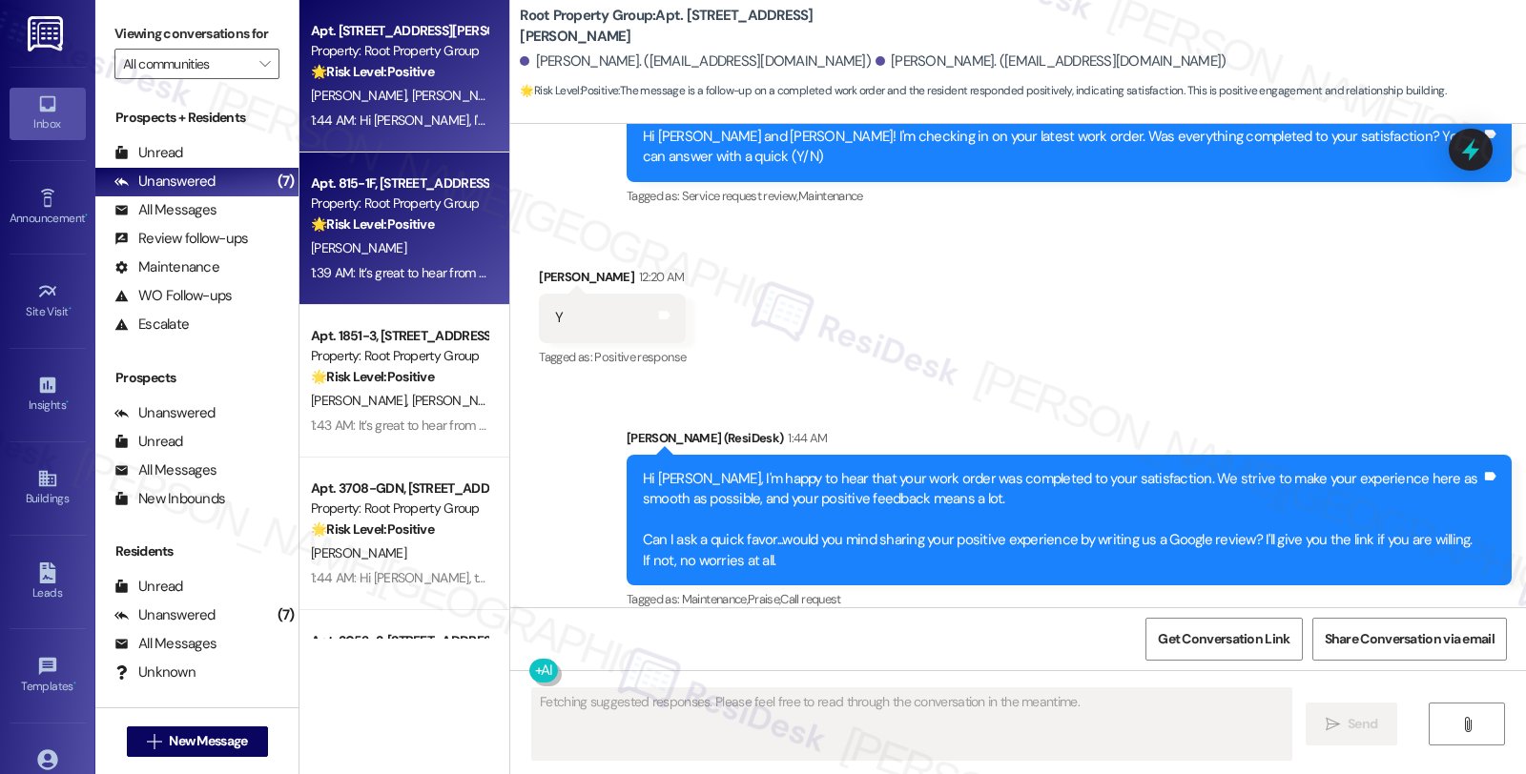
click at [399, 225] on strong "🌟 Risk Level: Positive" at bounding box center [372, 224] width 123 height 17
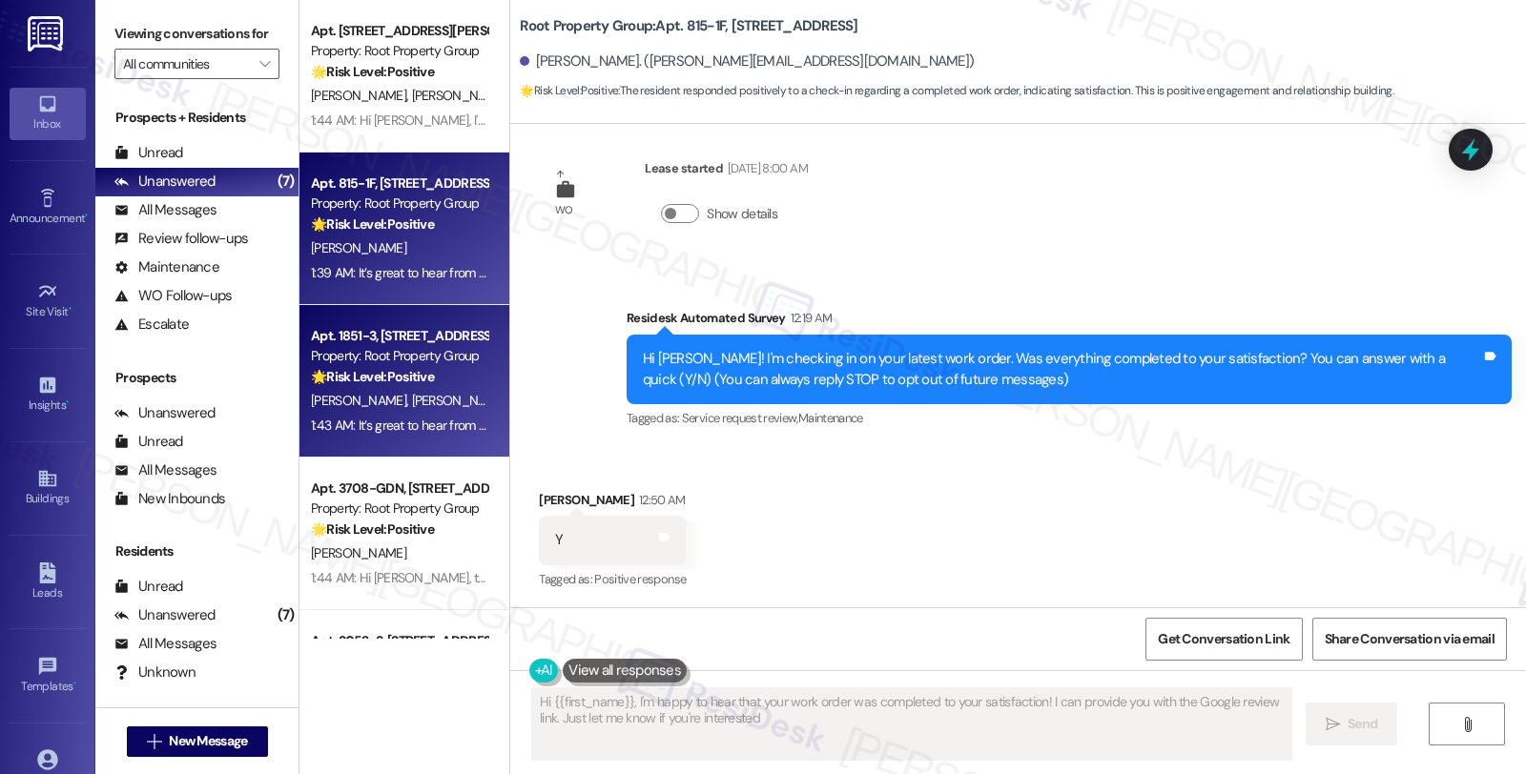
type textarea "Hi {{first_name}}, I'm happy to hear that your work order was completed to your…"
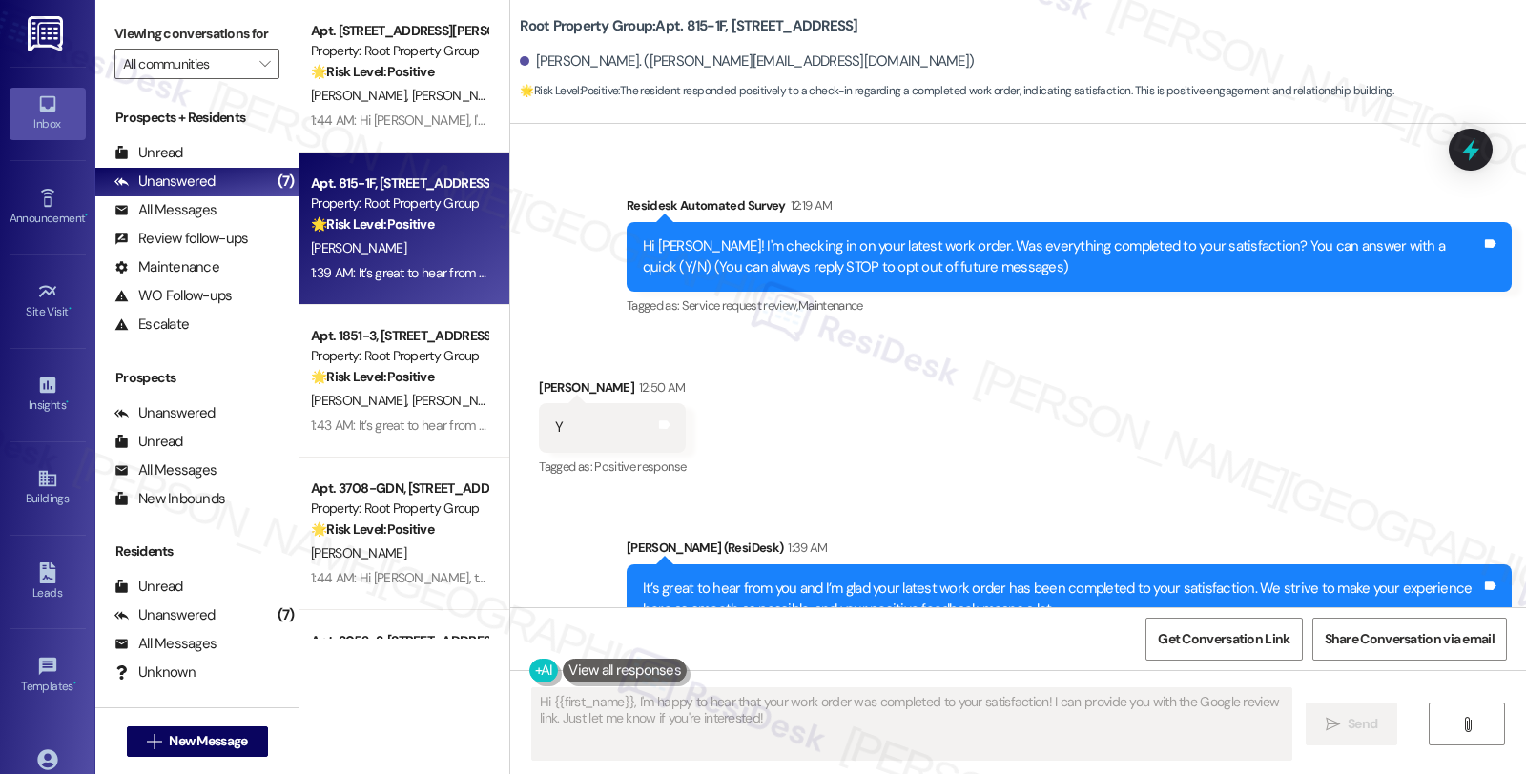
scroll to position [267, 0]
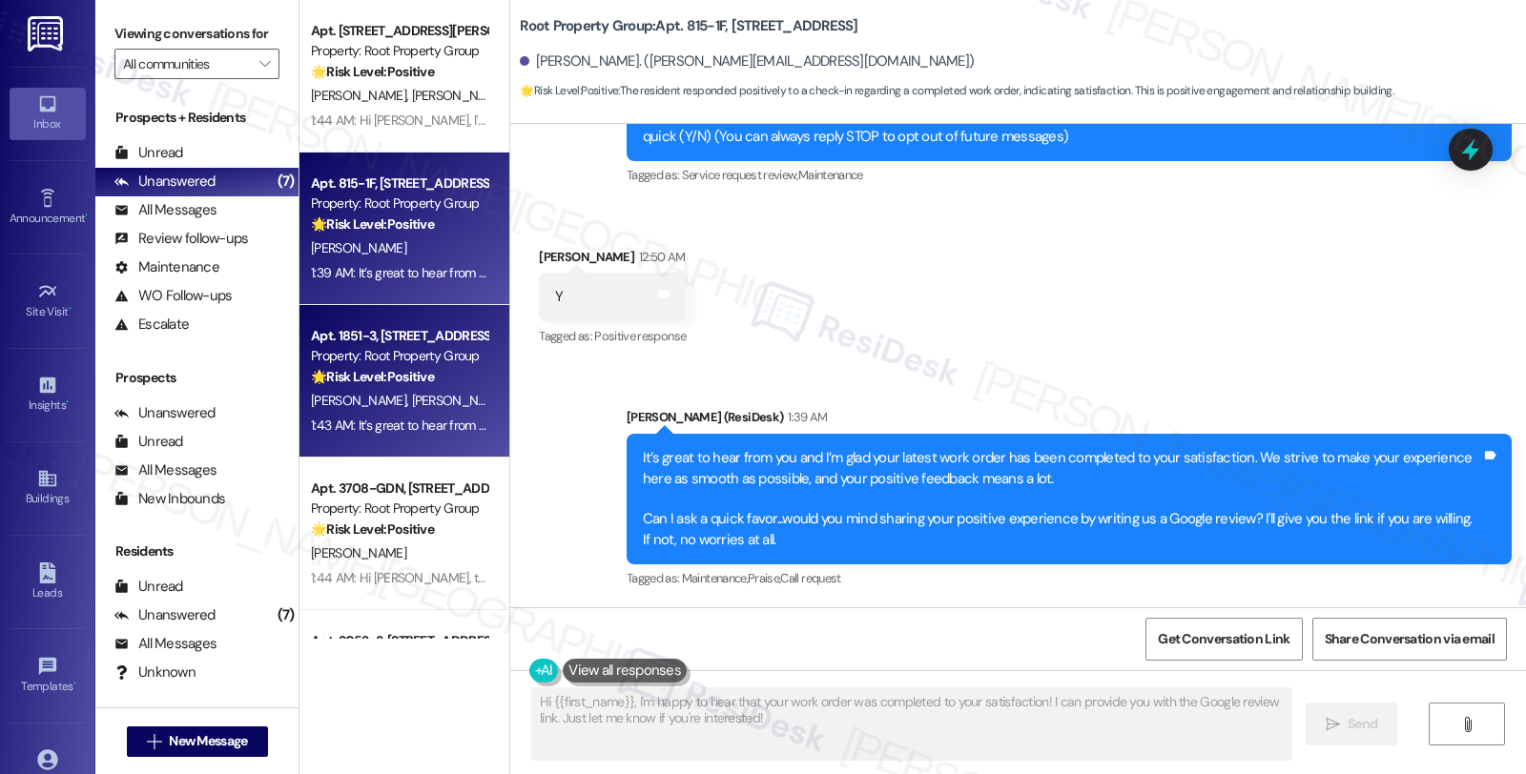
click at [405, 339] on div "Apt. 1851-3, [STREET_ADDRESS][PERSON_NAME]" at bounding box center [399, 336] width 176 height 20
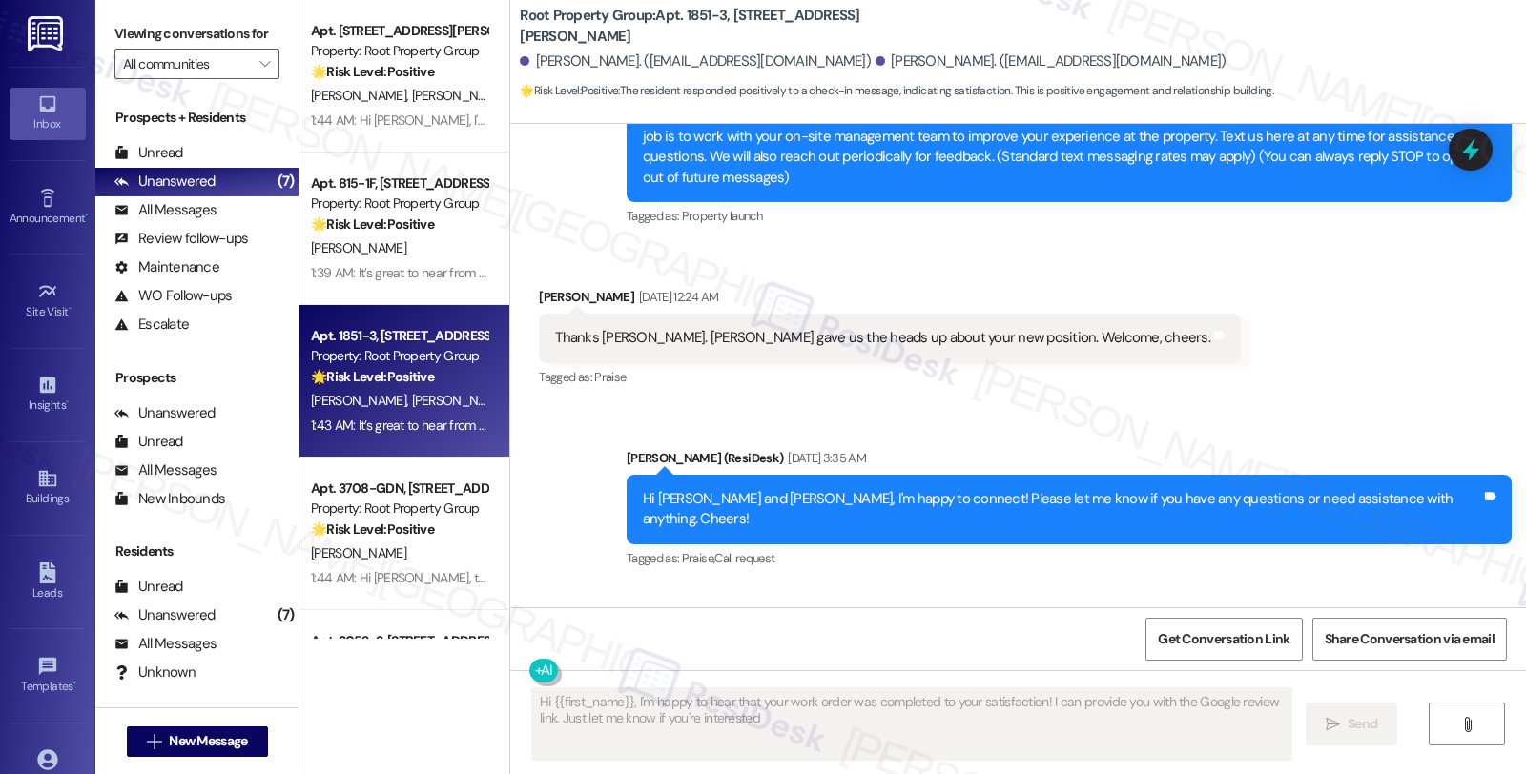
type textarea "Hi {{first_name}}, I'm happy to hear that your work order was completed to your…"
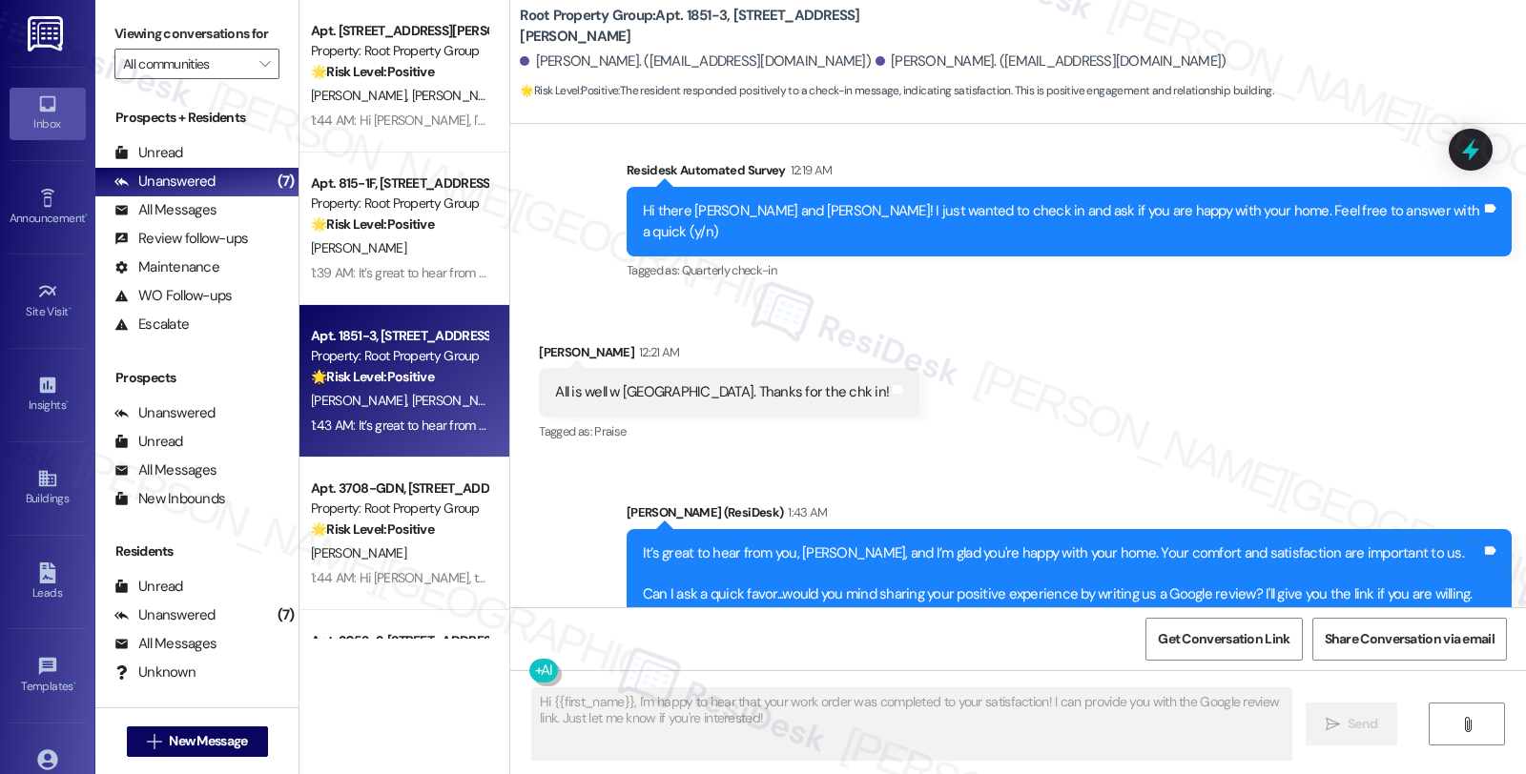
scroll to position [750, 0]
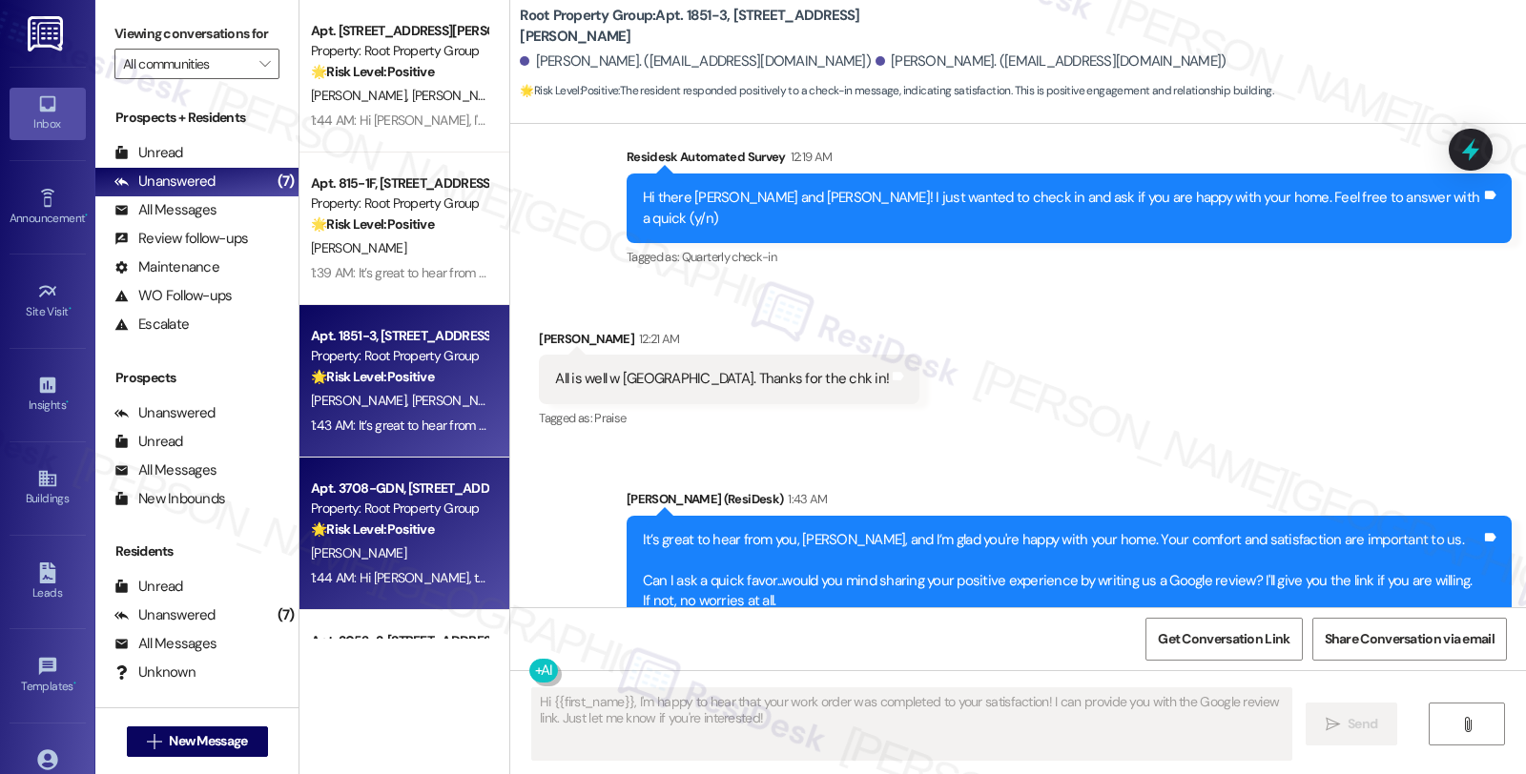
click at [315, 536] on strong "🌟 Risk Level: Positive" at bounding box center [372, 529] width 123 height 17
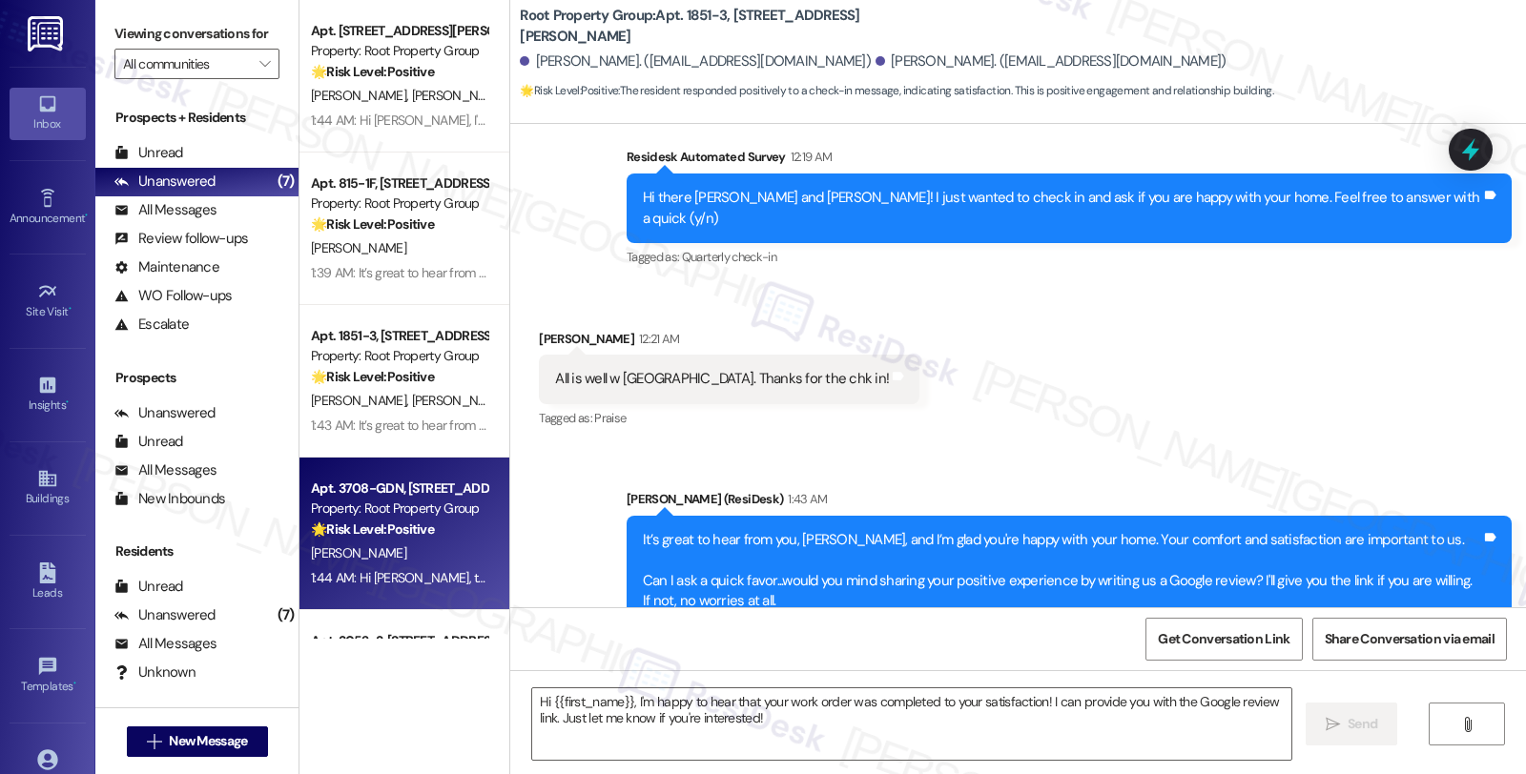
type textarea "Fetching suggested responses. Please feel free to read through the conversation…"
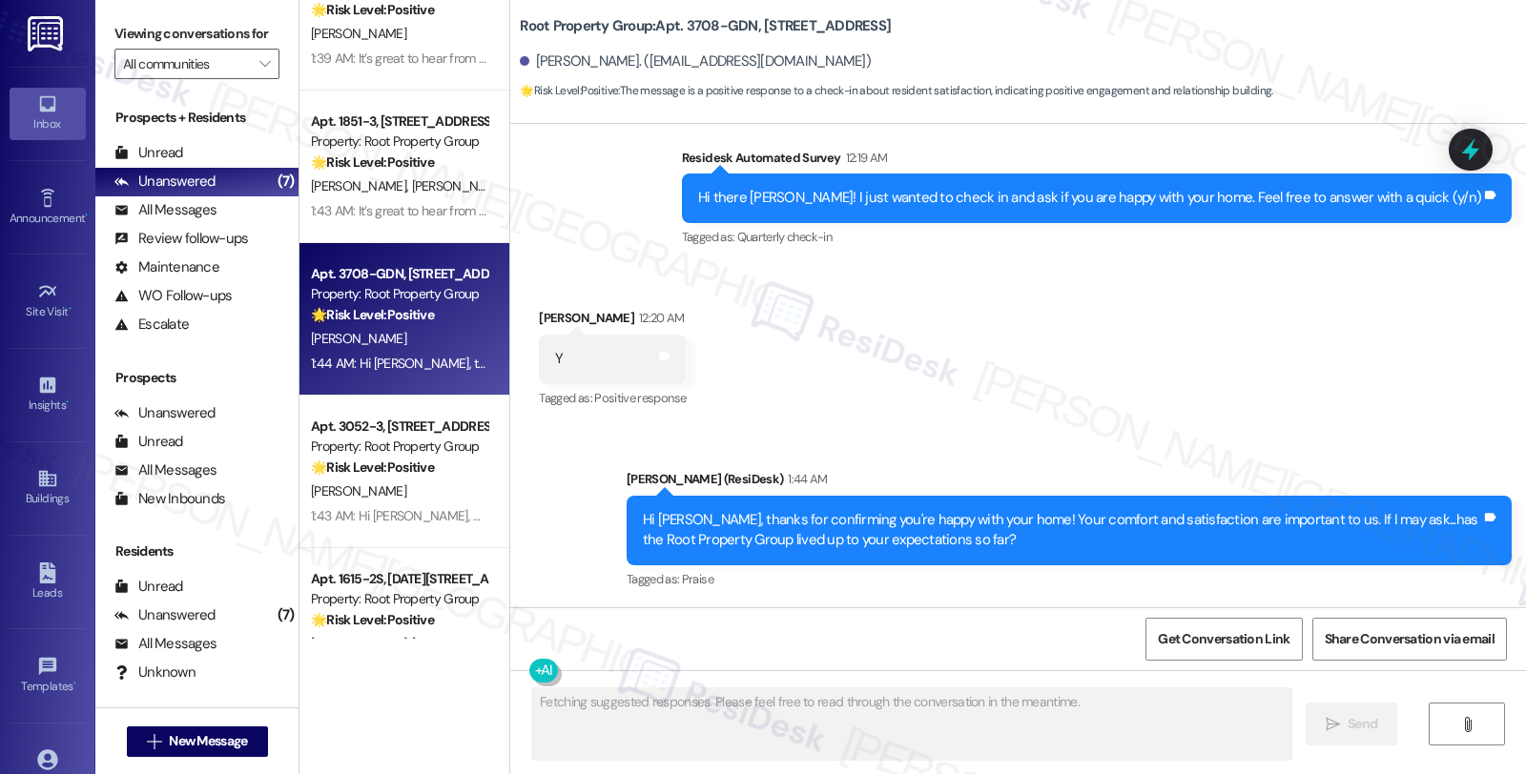
scroll to position [429, 0]
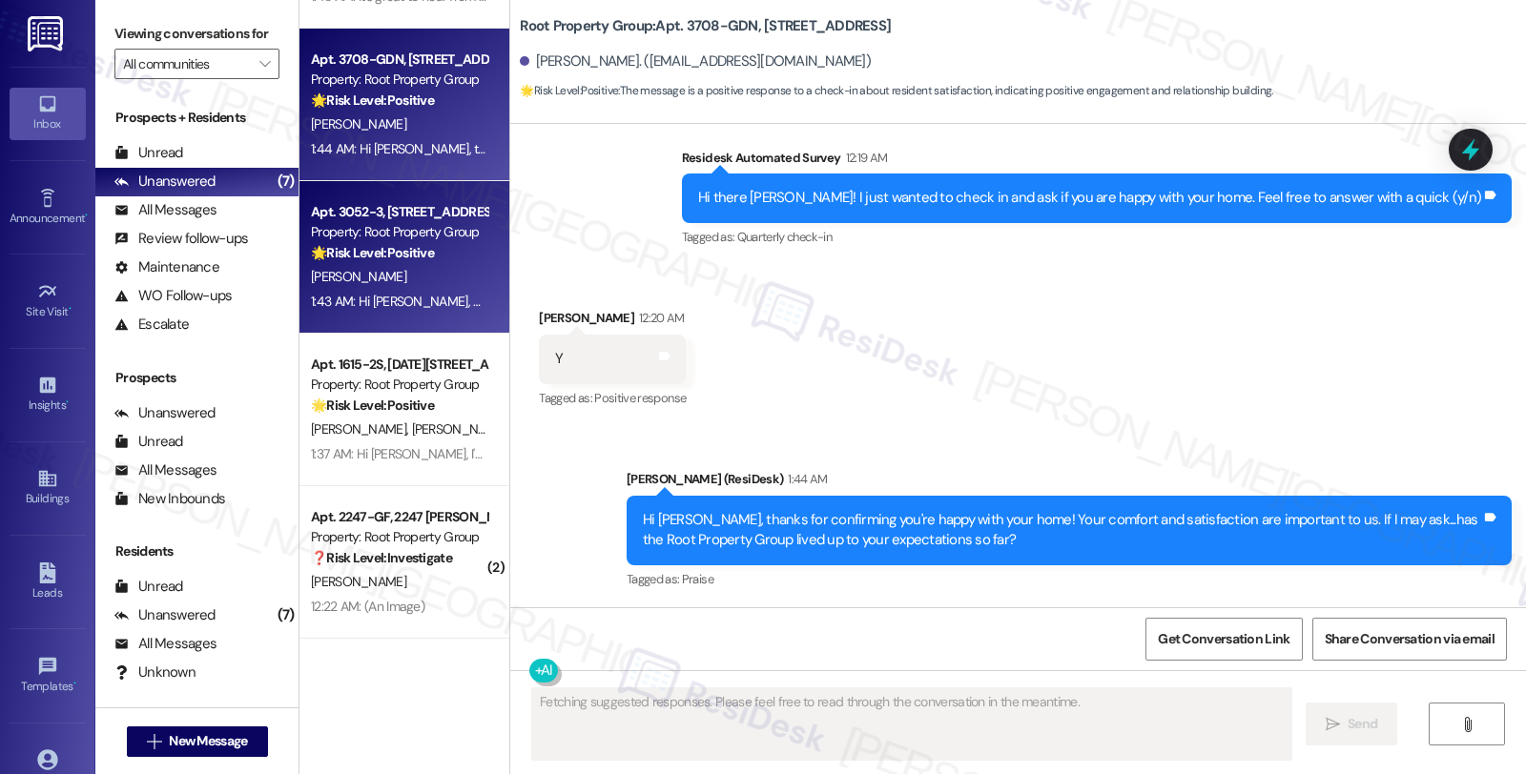
click at [406, 272] on div "[PERSON_NAME]" at bounding box center [399, 277] width 180 height 24
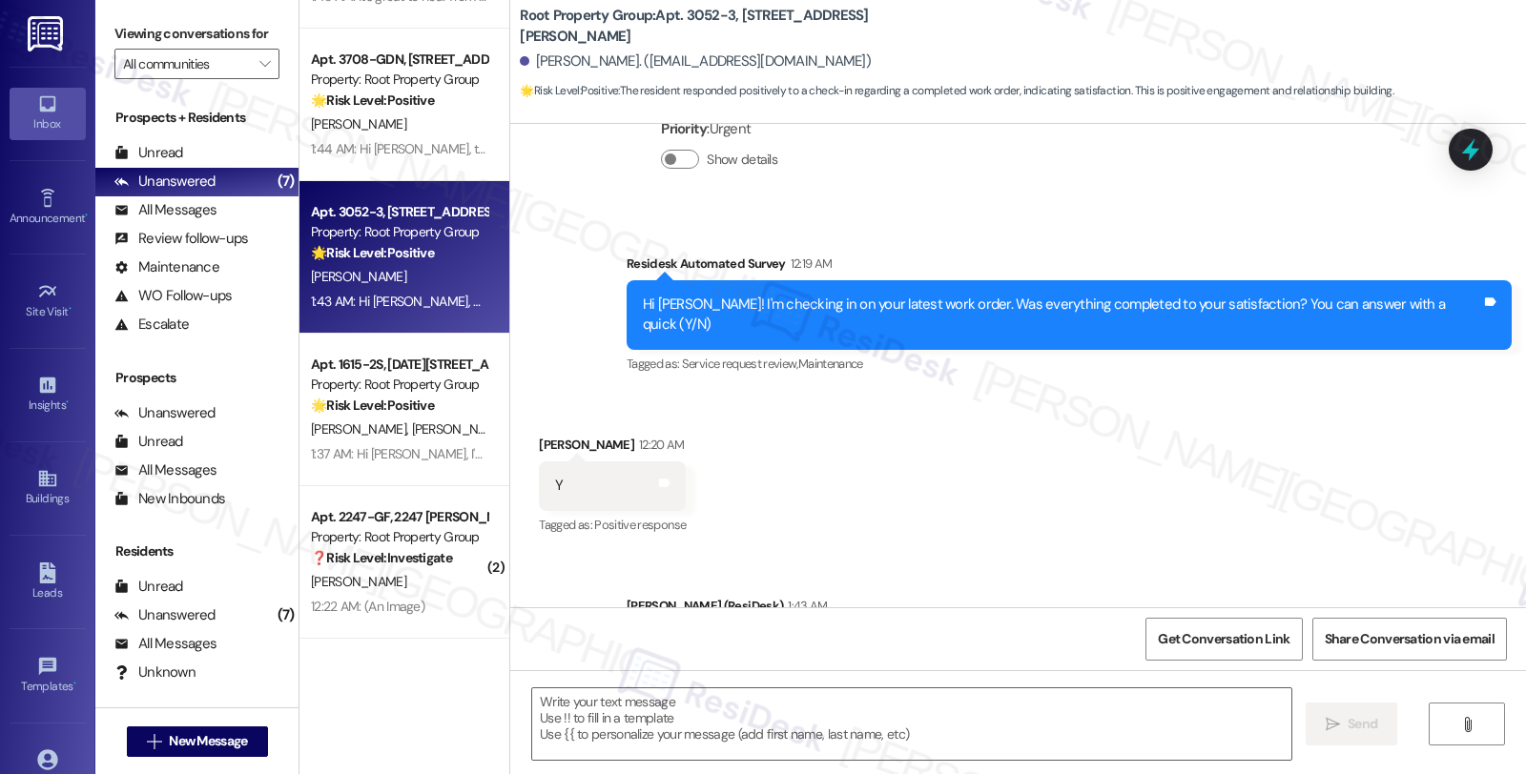
scroll to position [576, 0]
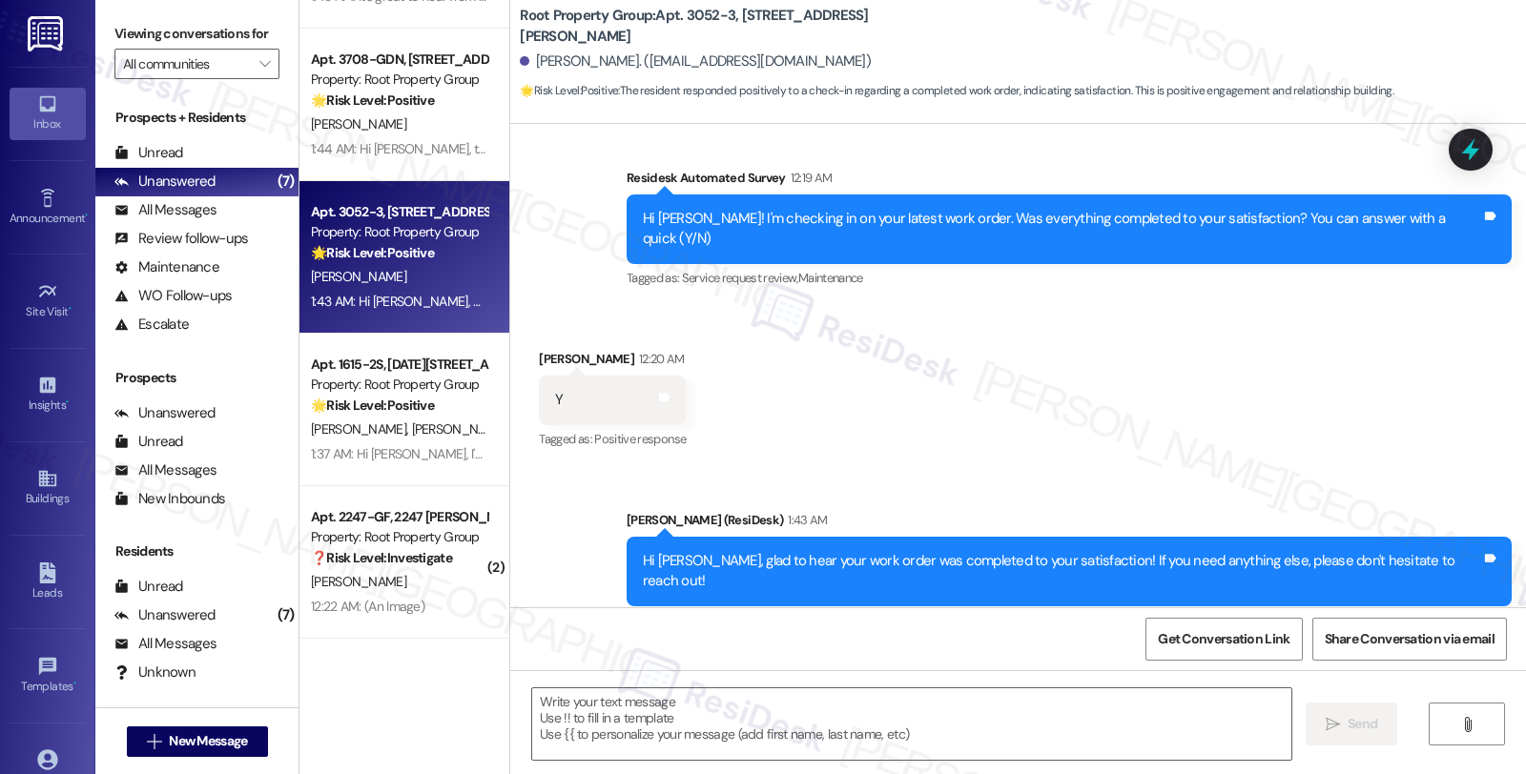
type textarea "Fetching suggested responses. Please feel free to read through the conversation…"
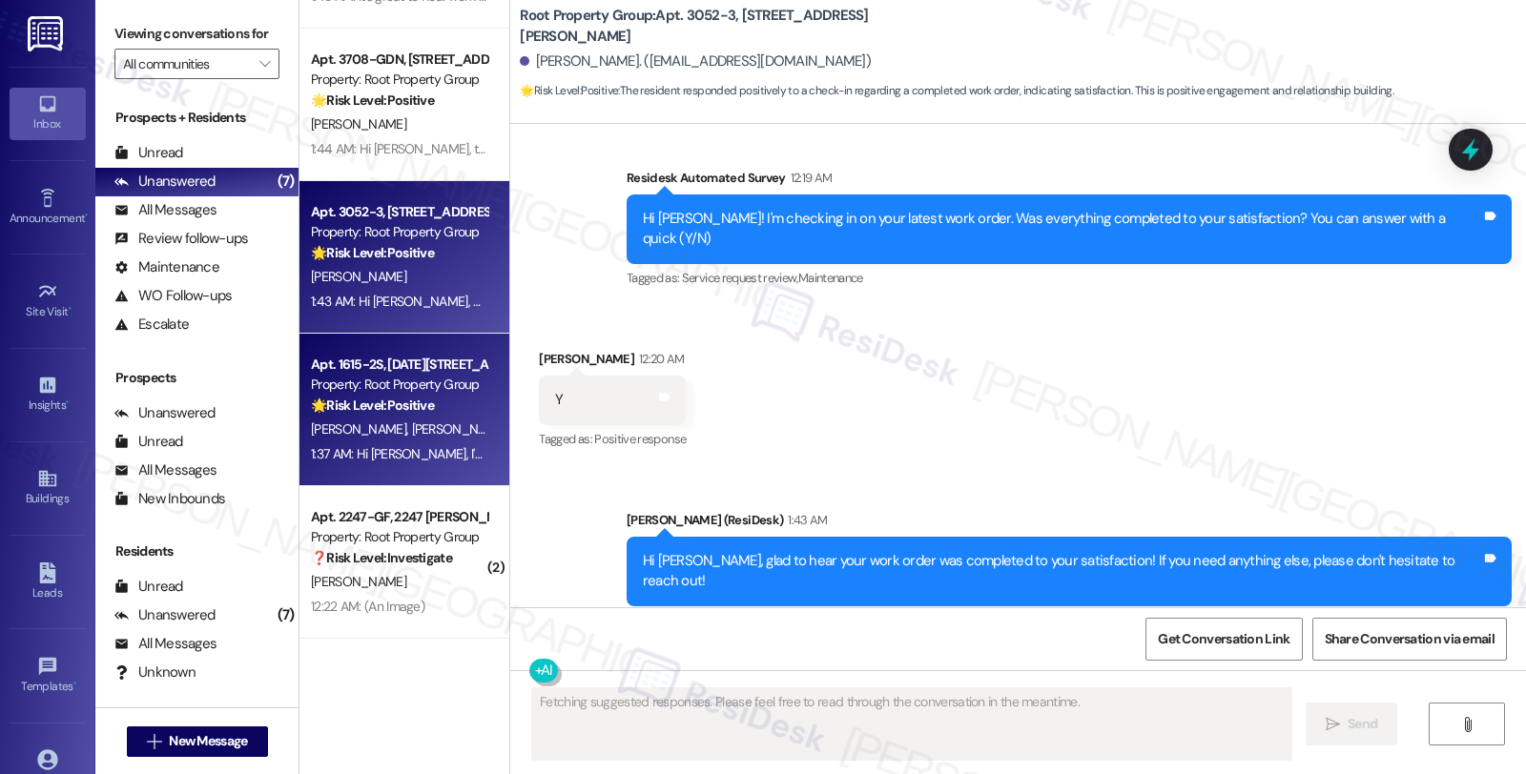
click at [420, 463] on div "1:37 AM: Hi Reyn, I'm glad your recent work order has been fixed quickly. Shoul…" at bounding box center [399, 454] width 180 height 24
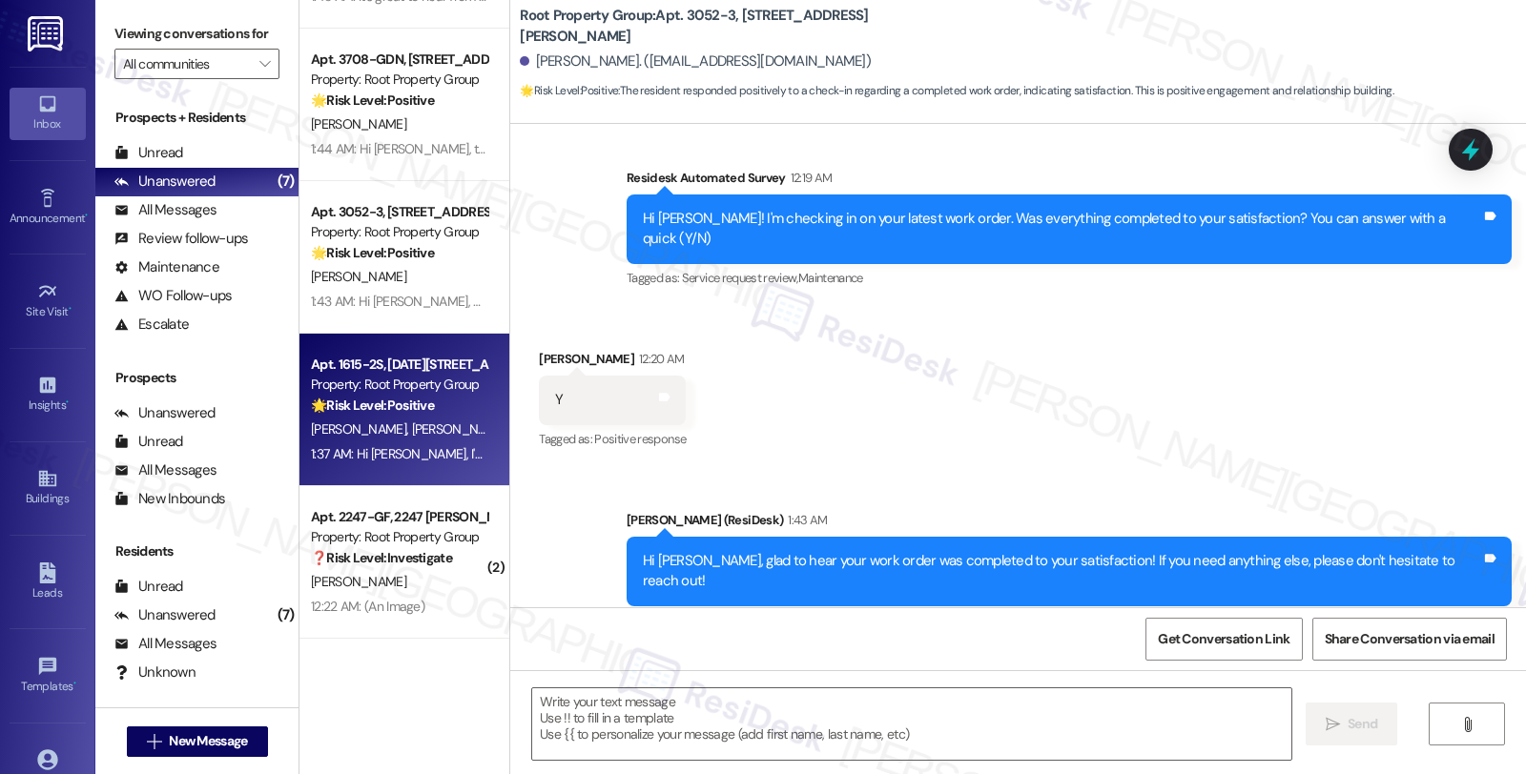
type textarea "Fetching suggested responses. Please feel free to read through the conversation…"
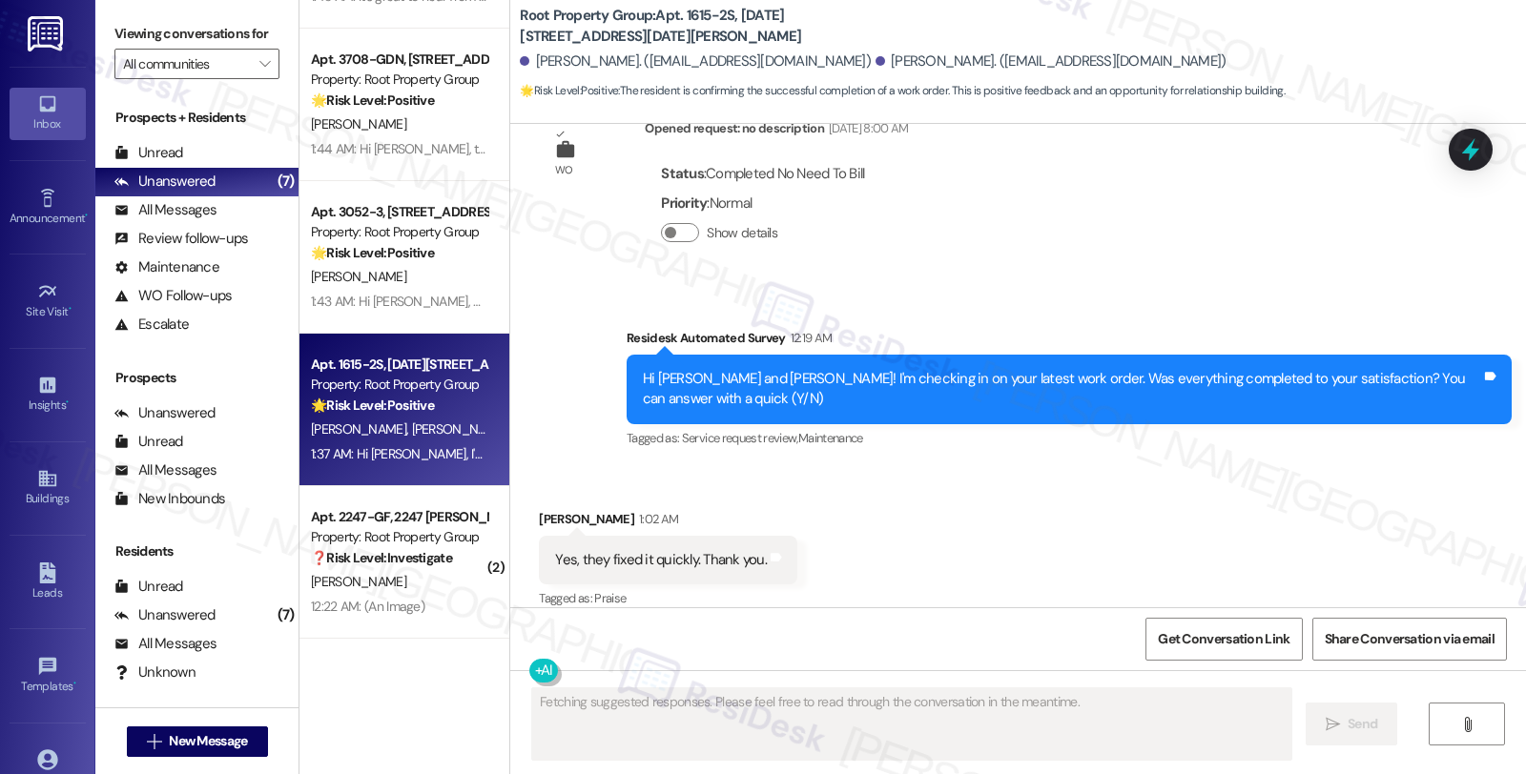
type textarea "Fetching suggested responses. Please feel free to read through the conversation…"
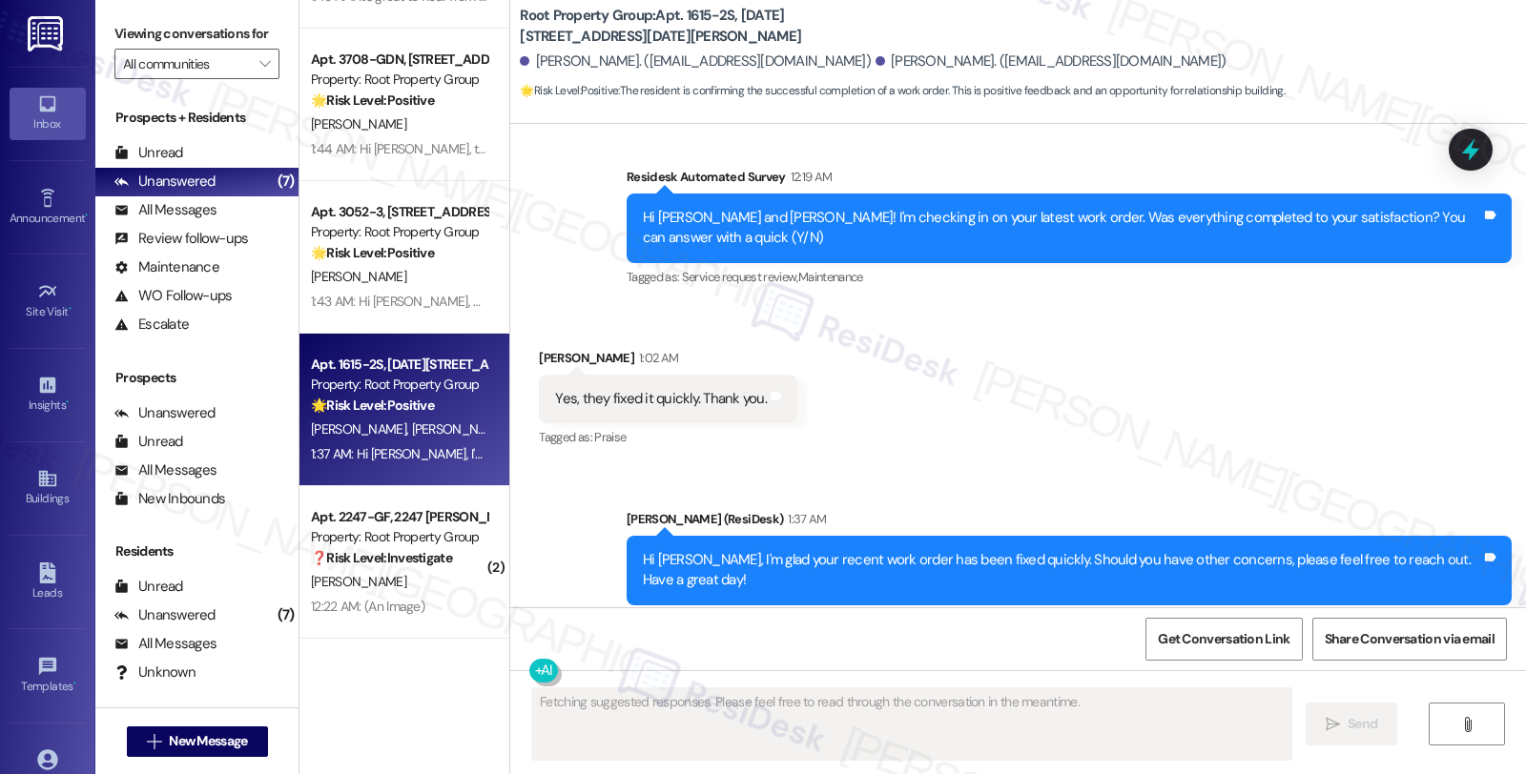
click at [402, 546] on div "Property: Root Property Group" at bounding box center [399, 537] width 176 height 20
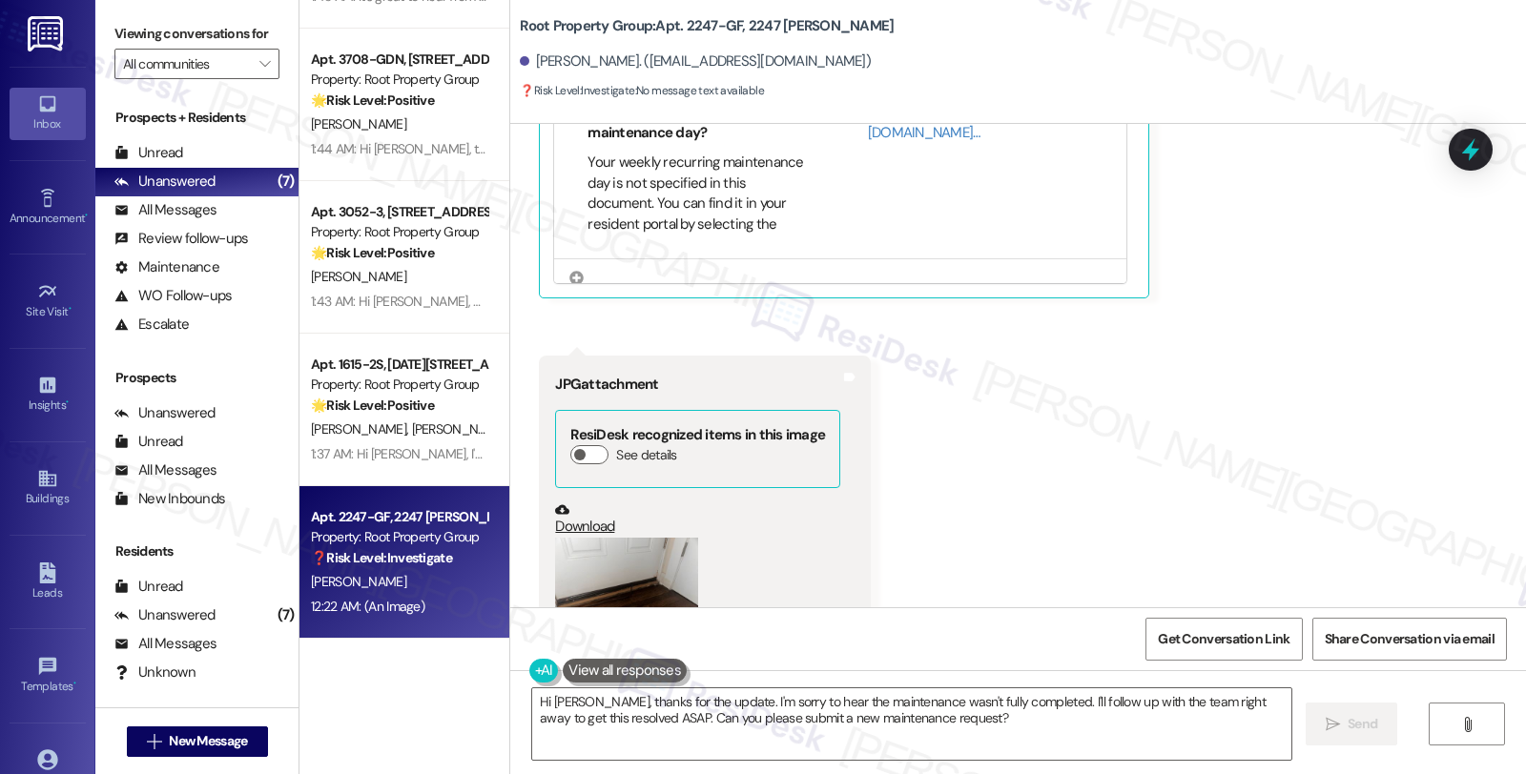
scroll to position [637, 0]
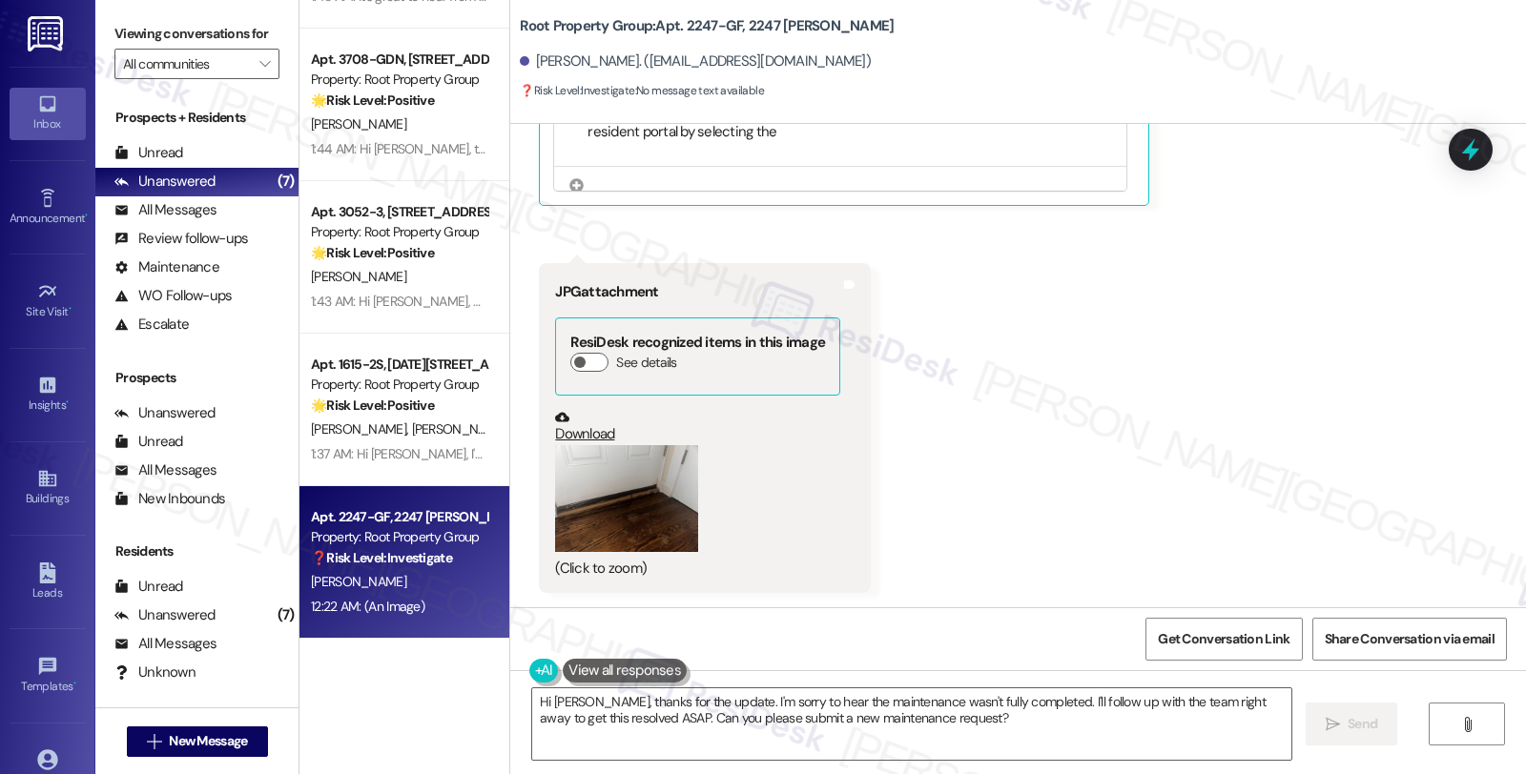
click at [633, 500] on button "Zoom image" at bounding box center [626, 499] width 143 height 108
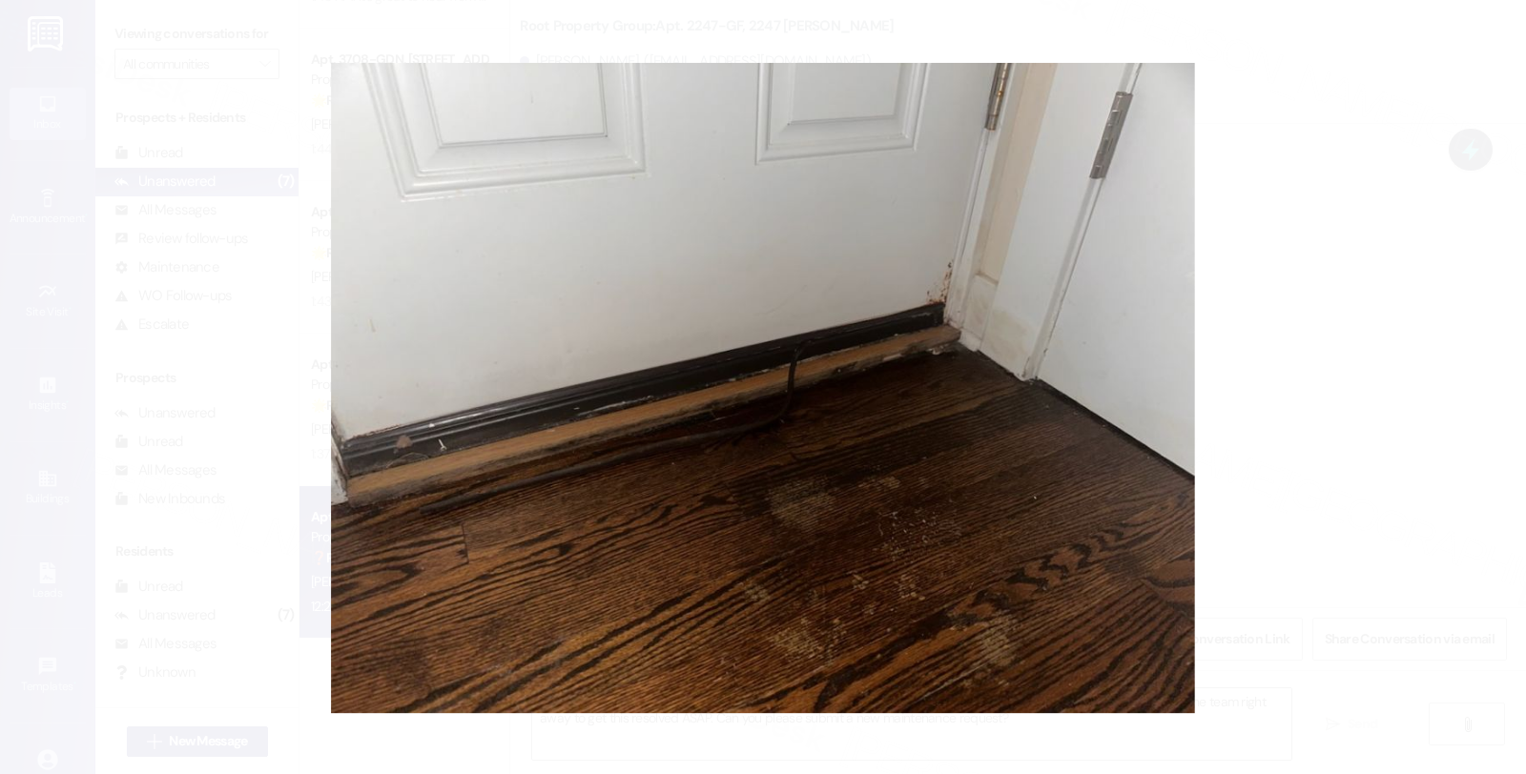
click at [1262, 354] on button "Unzoom image" at bounding box center [763, 387] width 1526 height 774
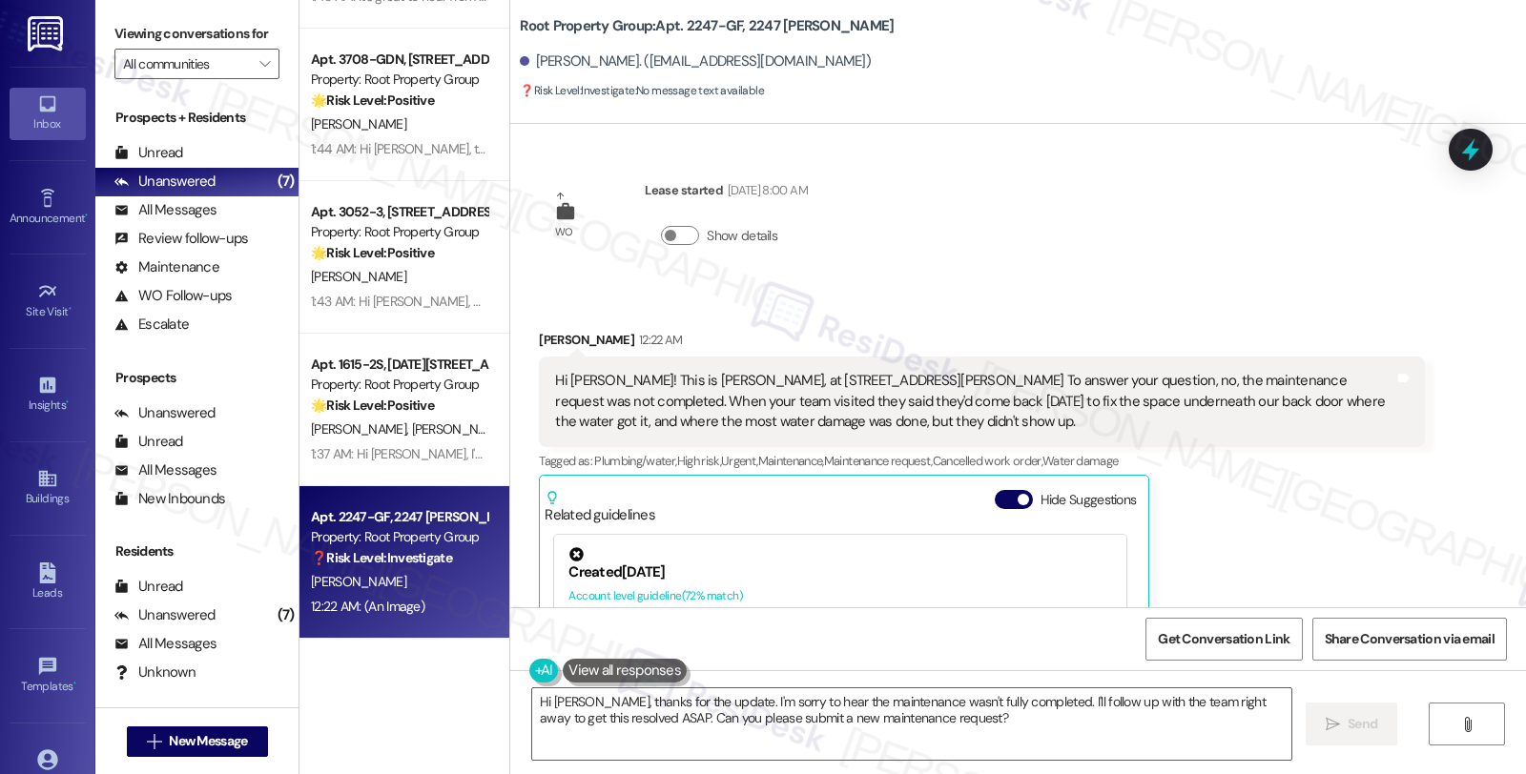
scroll to position [0, 0]
drag, startPoint x: 525, startPoint y: 53, endPoint x: 630, endPoint y: 67, distance: 105.7
click at [630, 67] on div "Madison Gaughan. (maddiegaughan@gmail.com)" at bounding box center [695, 61] width 351 height 20
copy div "Madison Gaughan"
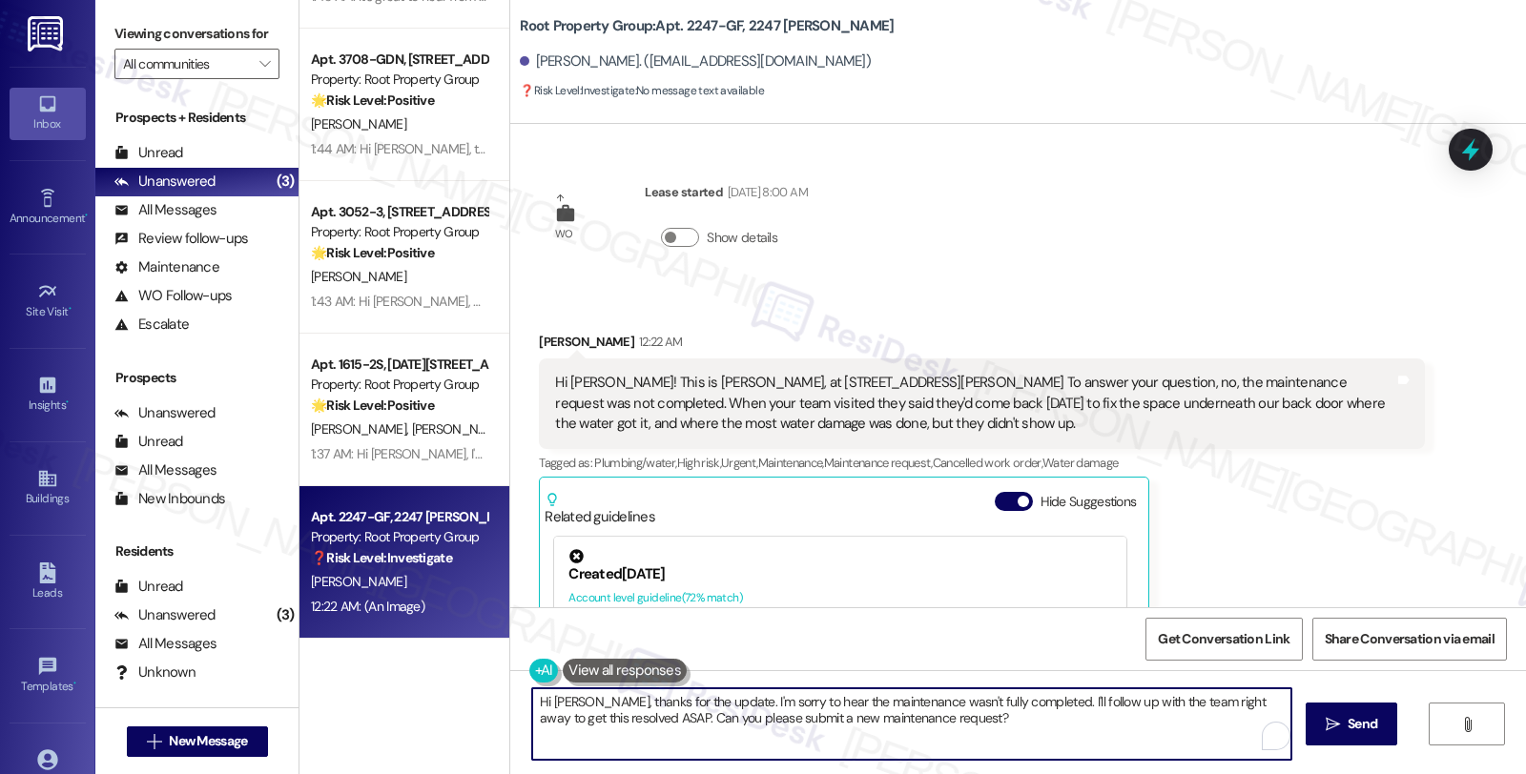
drag, startPoint x: 1034, startPoint y: 700, endPoint x: 1057, endPoint y: 719, distance: 29.8
click at [1057, 719] on textarea "Hi Madison, thanks for the update. I'm sorry to hear the maintenance wasn't ful…" at bounding box center [911, 724] width 759 height 72
paste textarea "#36994-1"
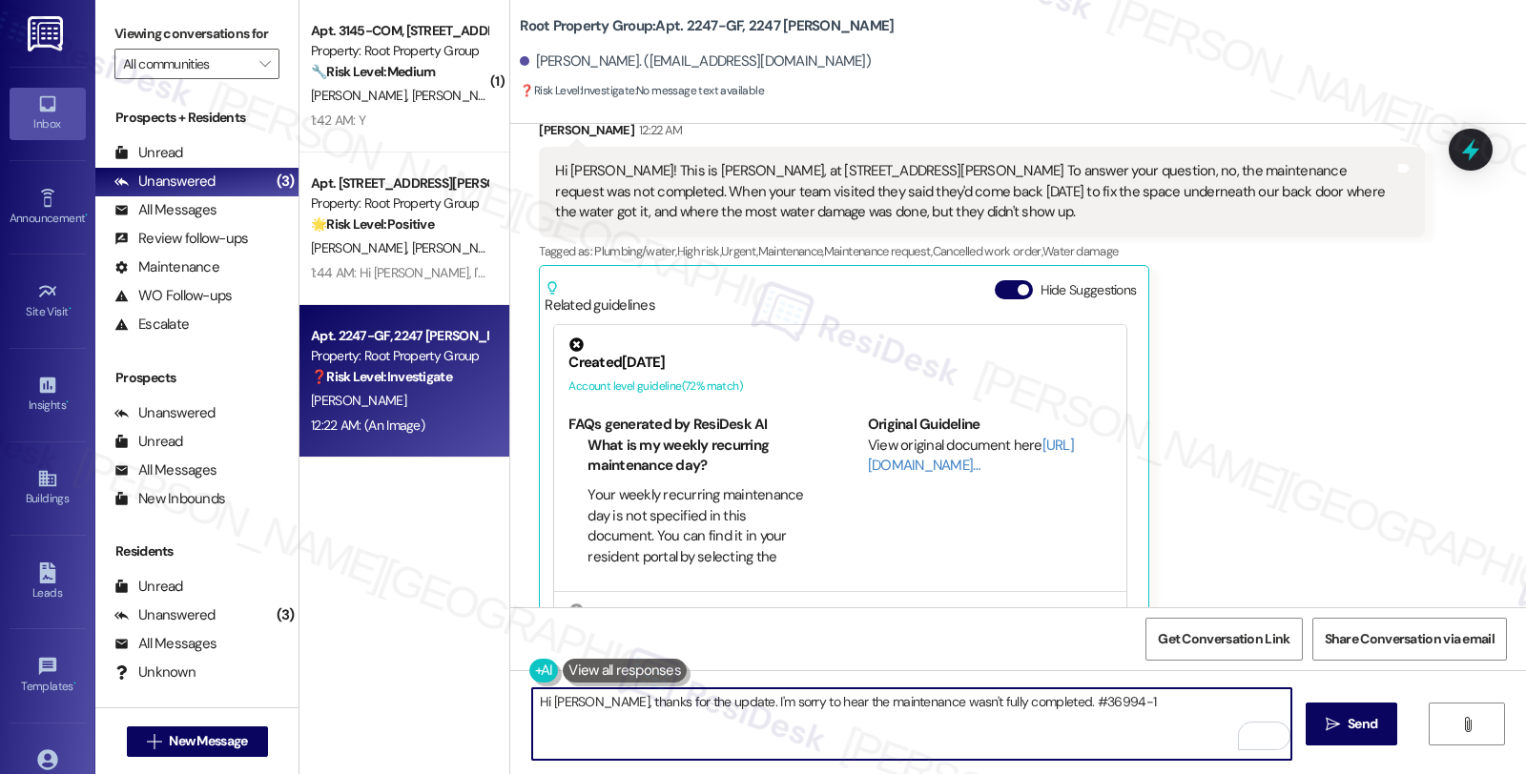
scroll to position [106, 0]
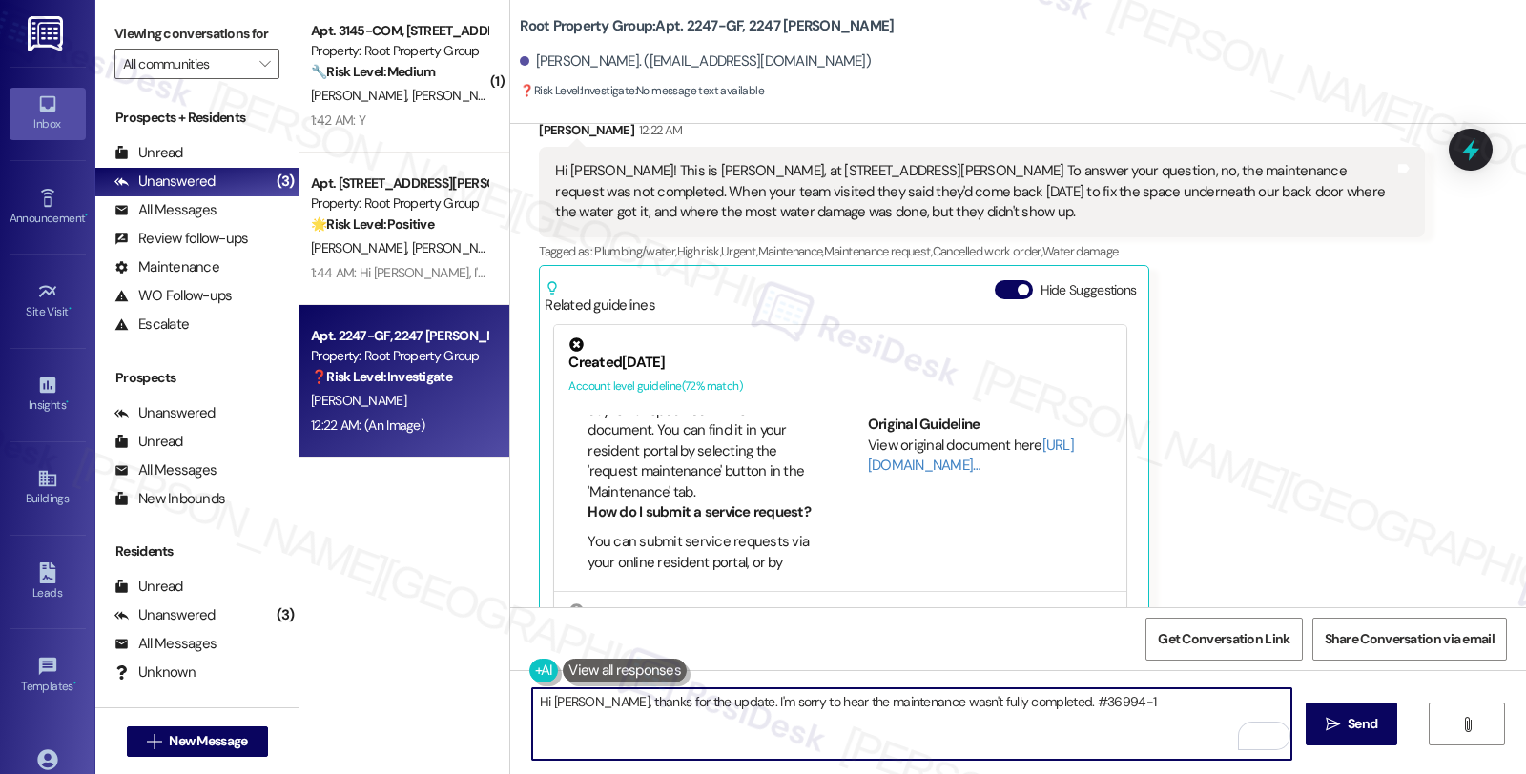
click at [1034, 700] on textarea "Hi Madison, thanks for the update. I'm sorry to hear the maintenance wasn't ful…" at bounding box center [911, 724] width 759 height 72
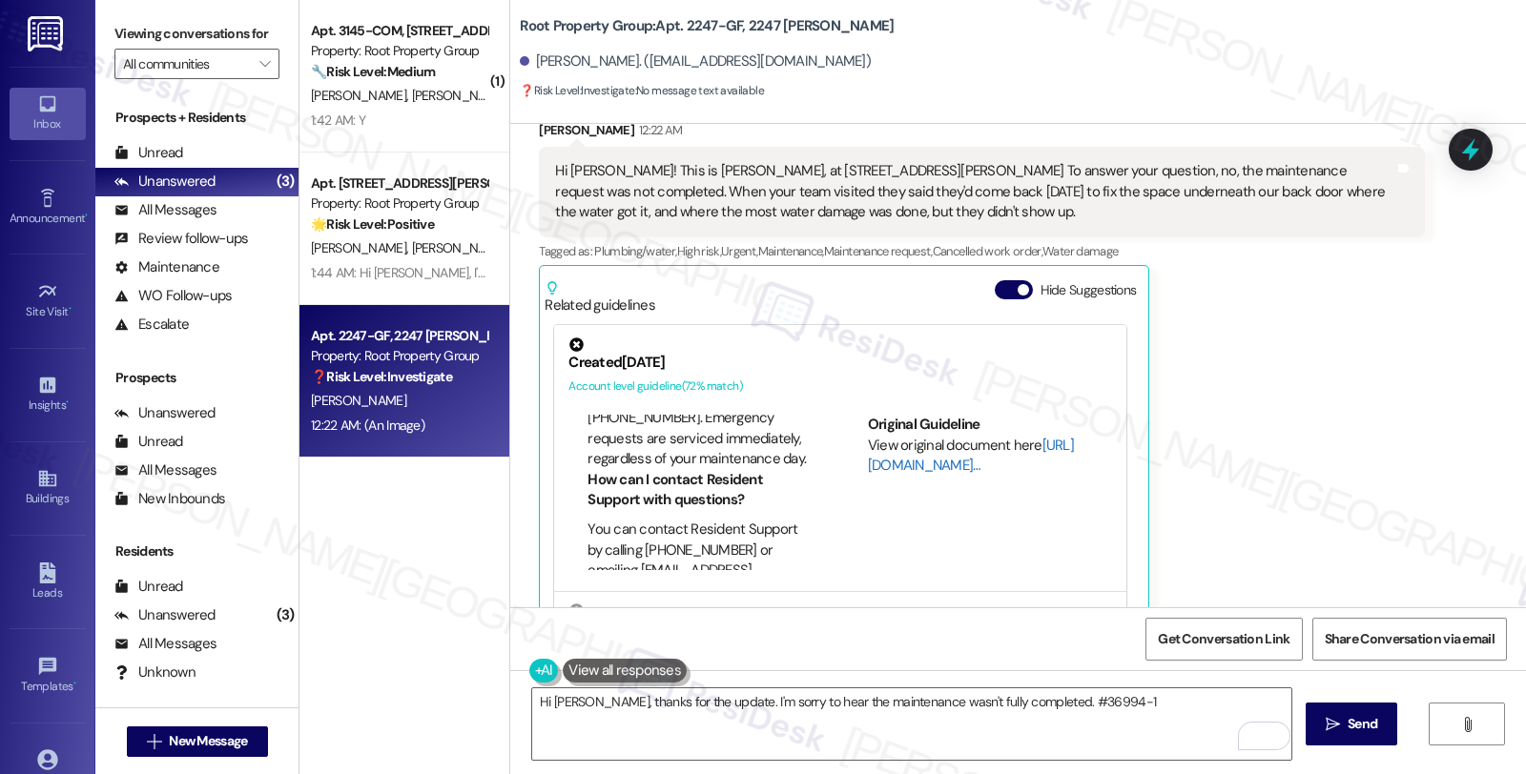
click at [883, 467] on link "[URL][DOMAIN_NAME]…" at bounding box center [971, 455] width 206 height 39
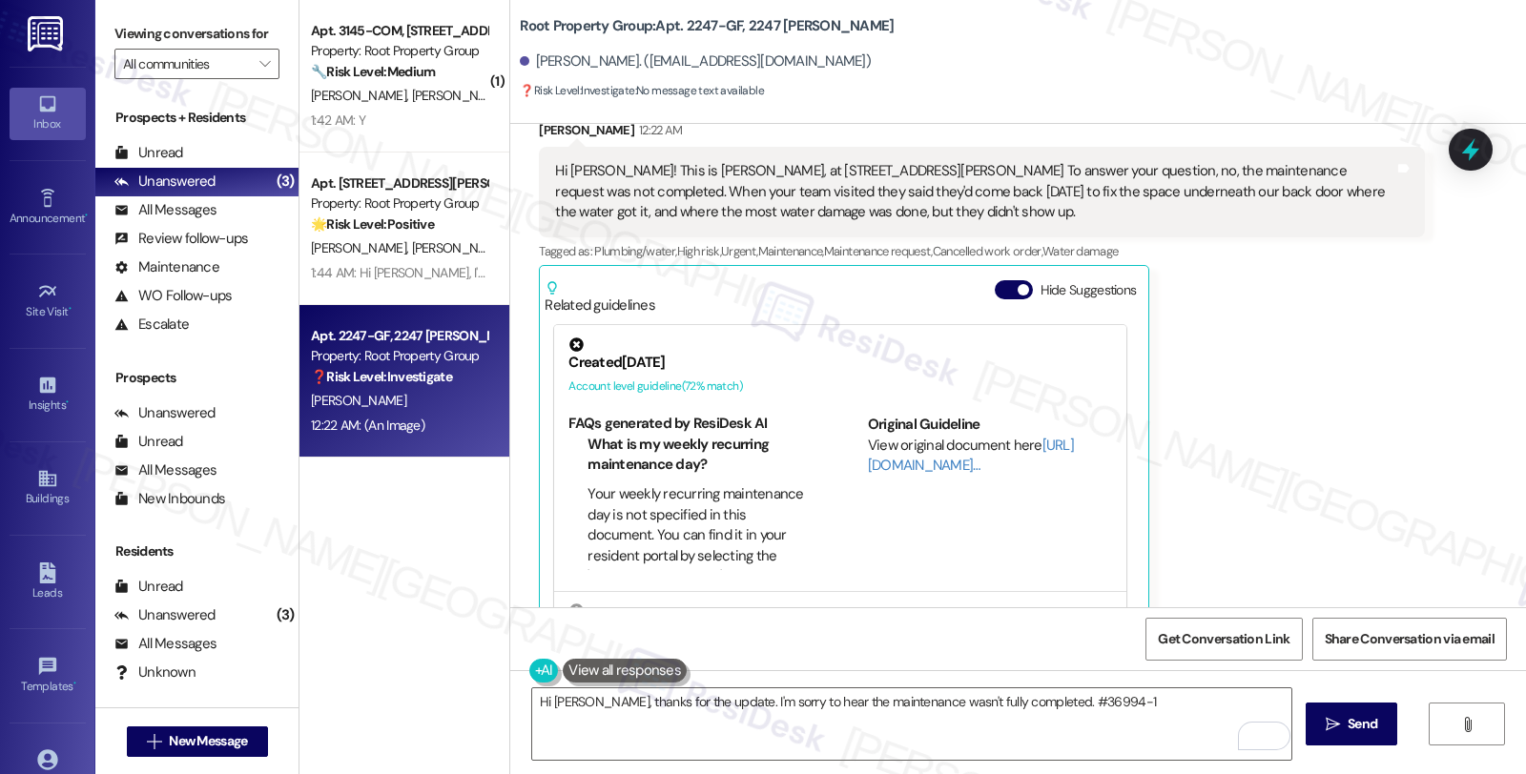
scroll to position [0, 0]
drag, startPoint x: 574, startPoint y: 445, endPoint x: 626, endPoint y: 512, distance: 84.3
click at [626, 512] on ul "What is my weekly recurring maintenance day? Your weekly recurring maintenance …" at bounding box center [690, 522] width 245 height 173
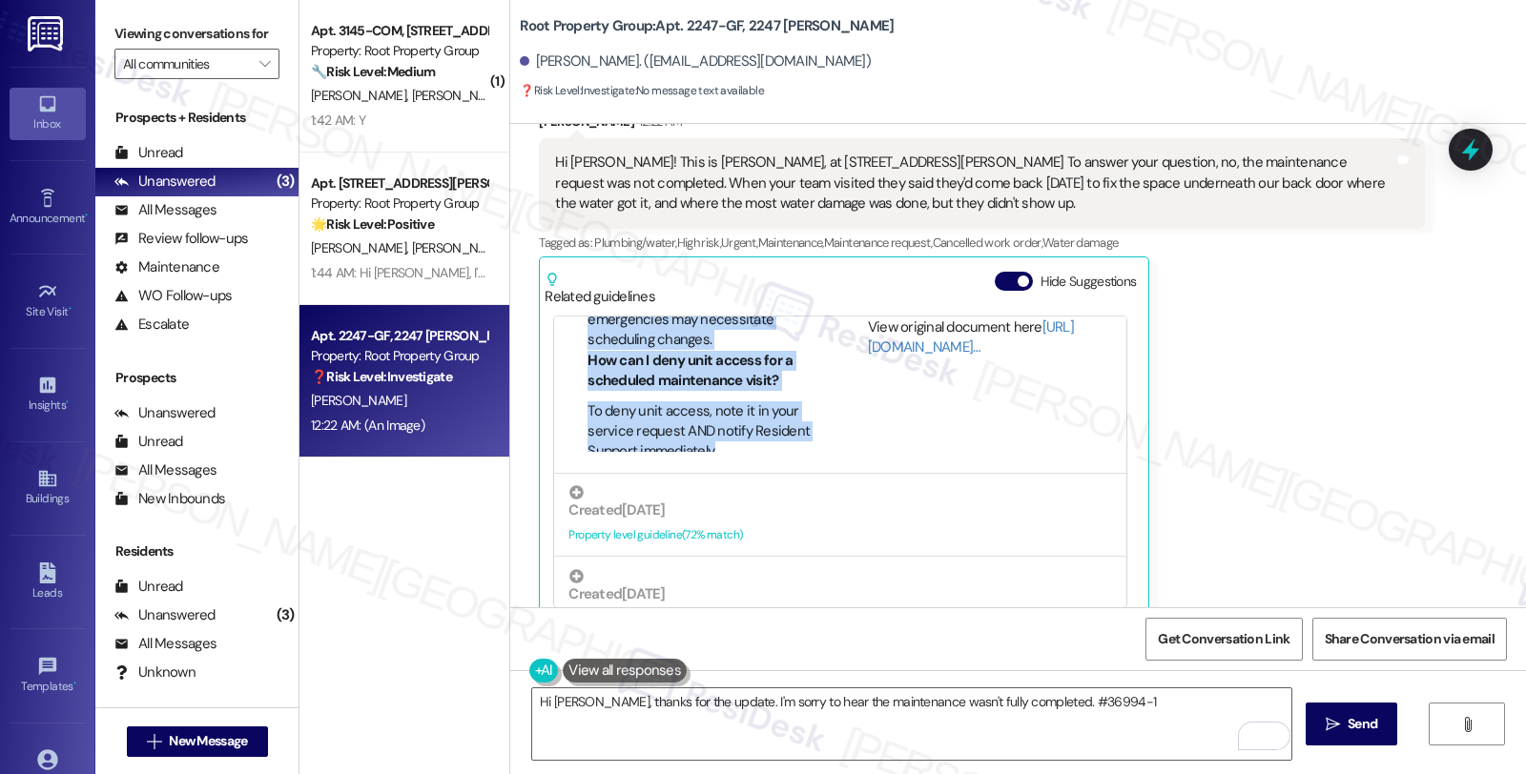
scroll to position [90, 0]
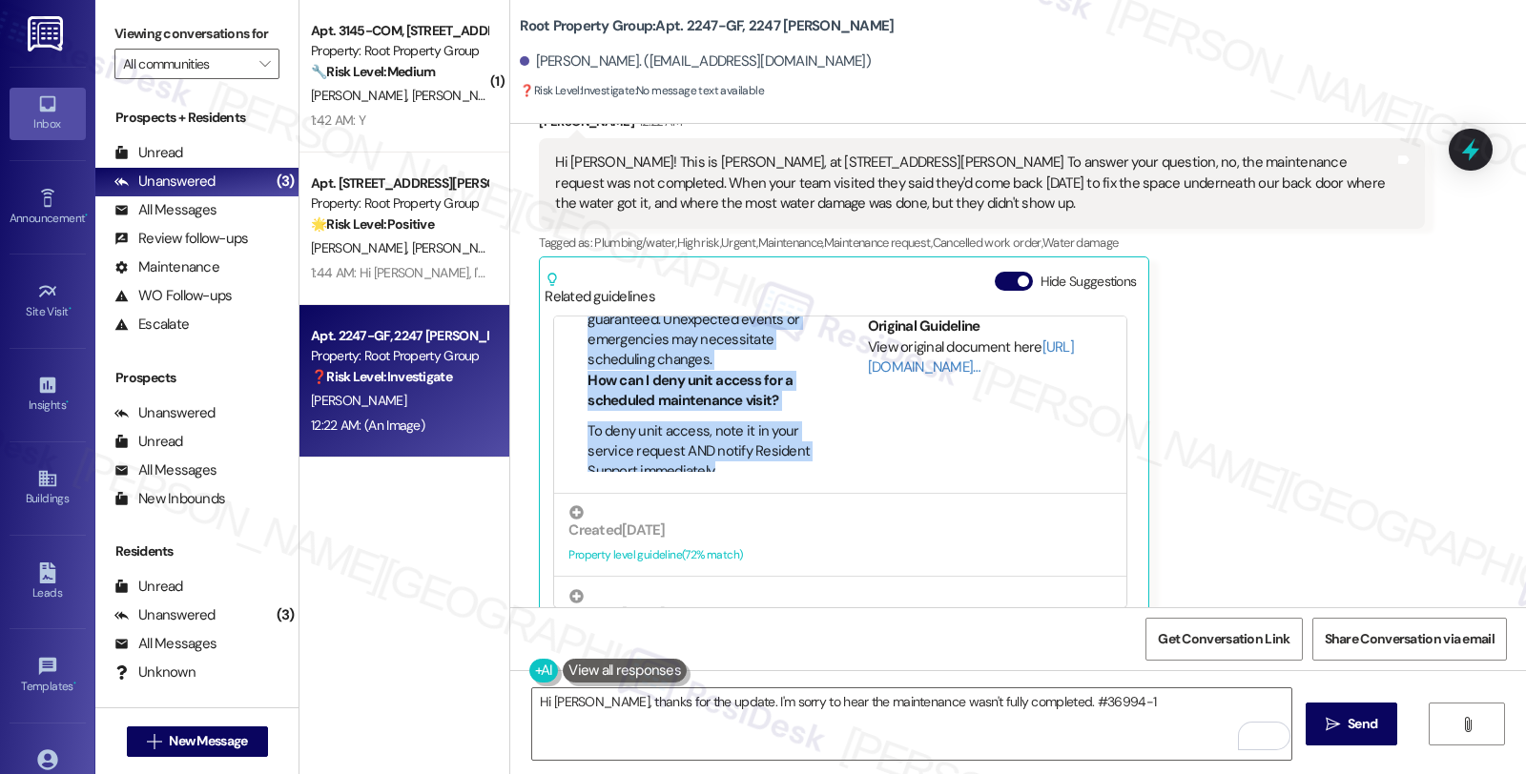
copy div "What is my weekly recurring maintenance day? Your weekly recurring maintenance …"
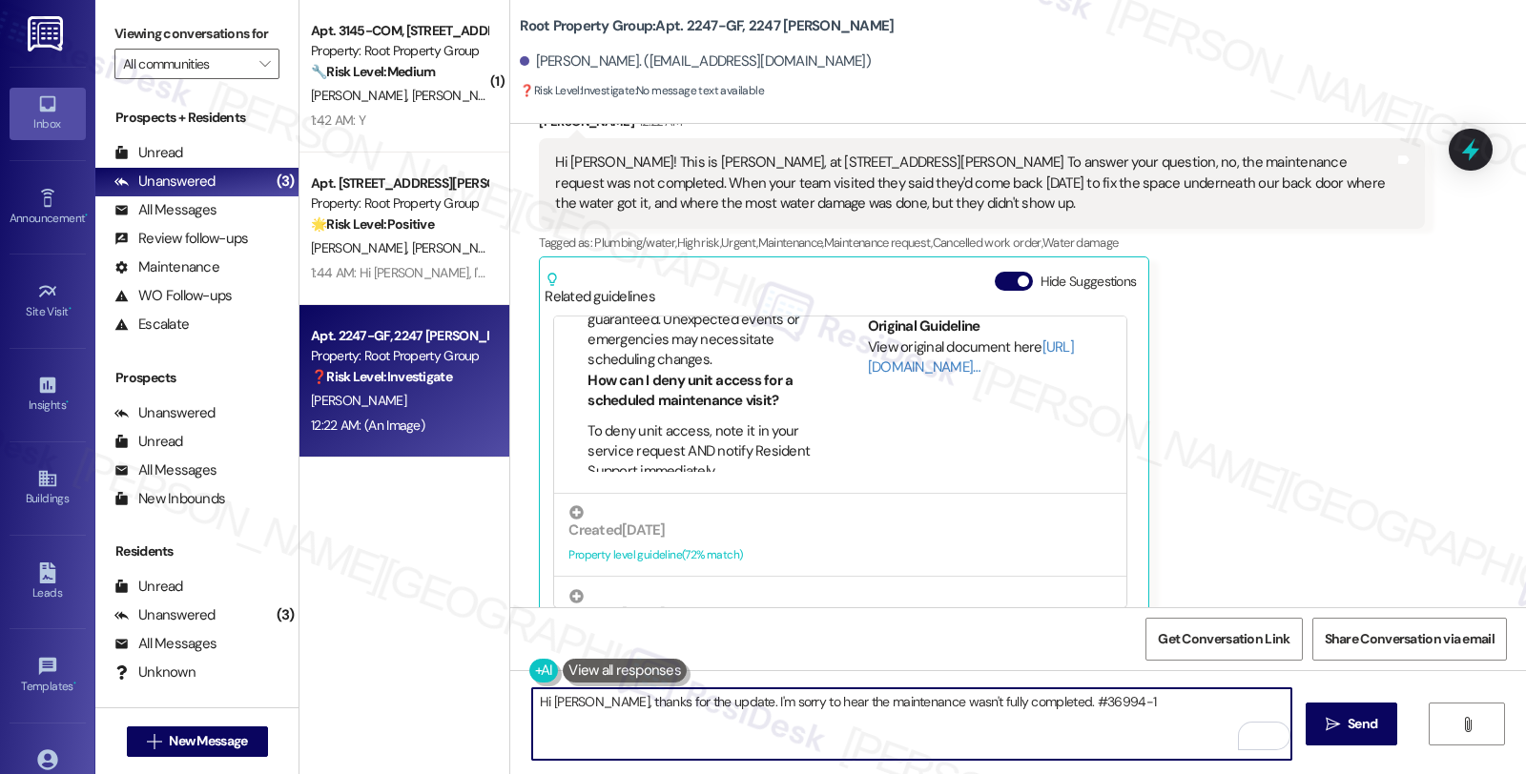
click at [1033, 696] on textarea "Hi Madison, thanks for the update. I'm sorry to hear the maintenance wasn't ful…" at bounding box center [911, 724] width 759 height 72
click at [1224, 706] on textarea "Hi Madison, thanks for the update. I'm sorry to hear the maintenance wasn't ful…" at bounding box center [911, 724] width 759 height 72
click at [1152, 702] on textarea "Hi Madison, thanks for the update. I'm sorry to hear the maintenance wasn't ful…" at bounding box center [911, 724] width 759 height 72
click at [650, 722] on textarea "Hi Madison, thanks for the update. I'm sorry to hear the maintenance wasn't ful…" at bounding box center [911, 724] width 759 height 72
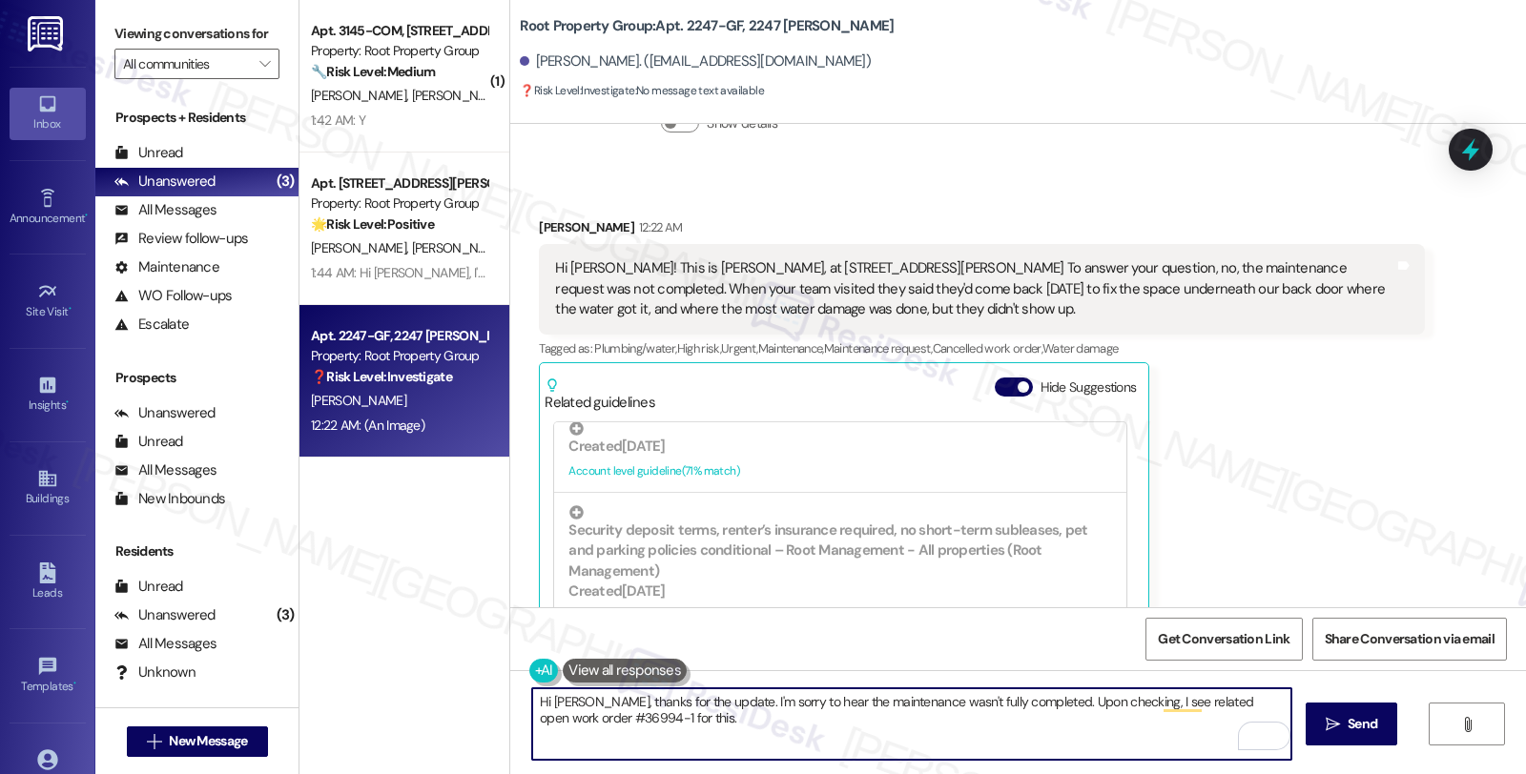
scroll to position [637, 0]
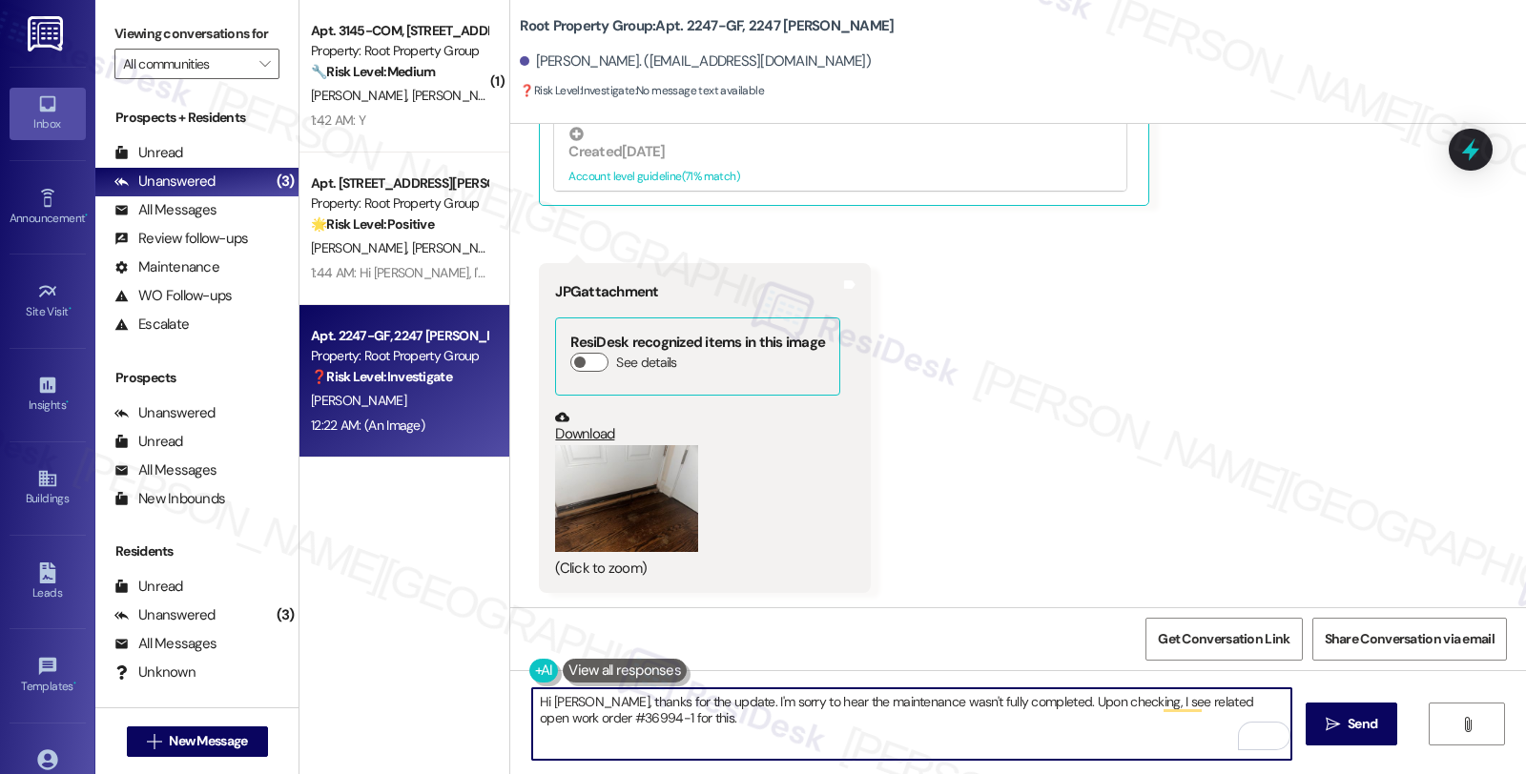
click at [787, 716] on textarea "Hi Madison, thanks for the update. I'm sorry to hear the maintenance wasn't ful…" at bounding box center [911, 724] width 759 height 72
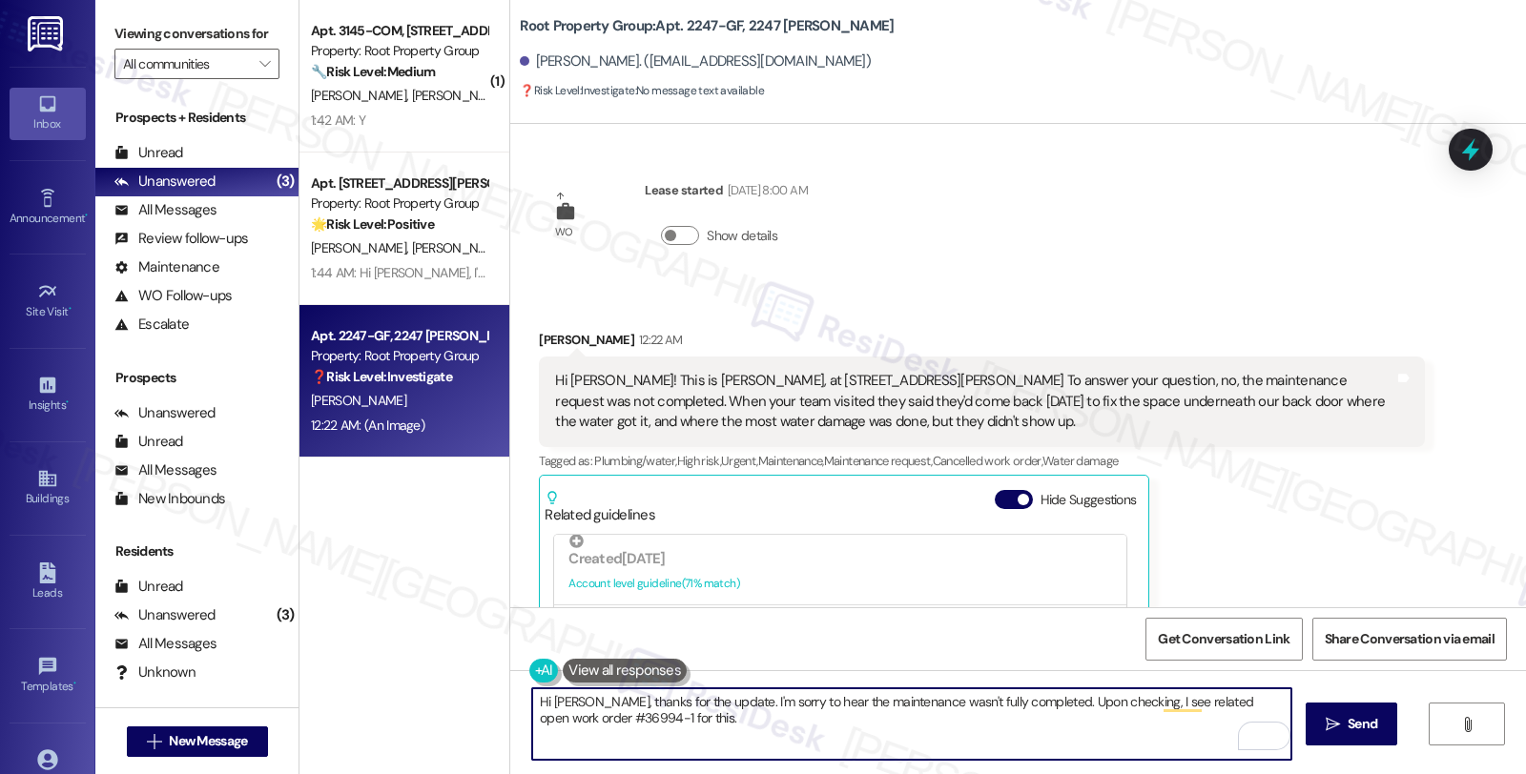
scroll to position [0, 0]
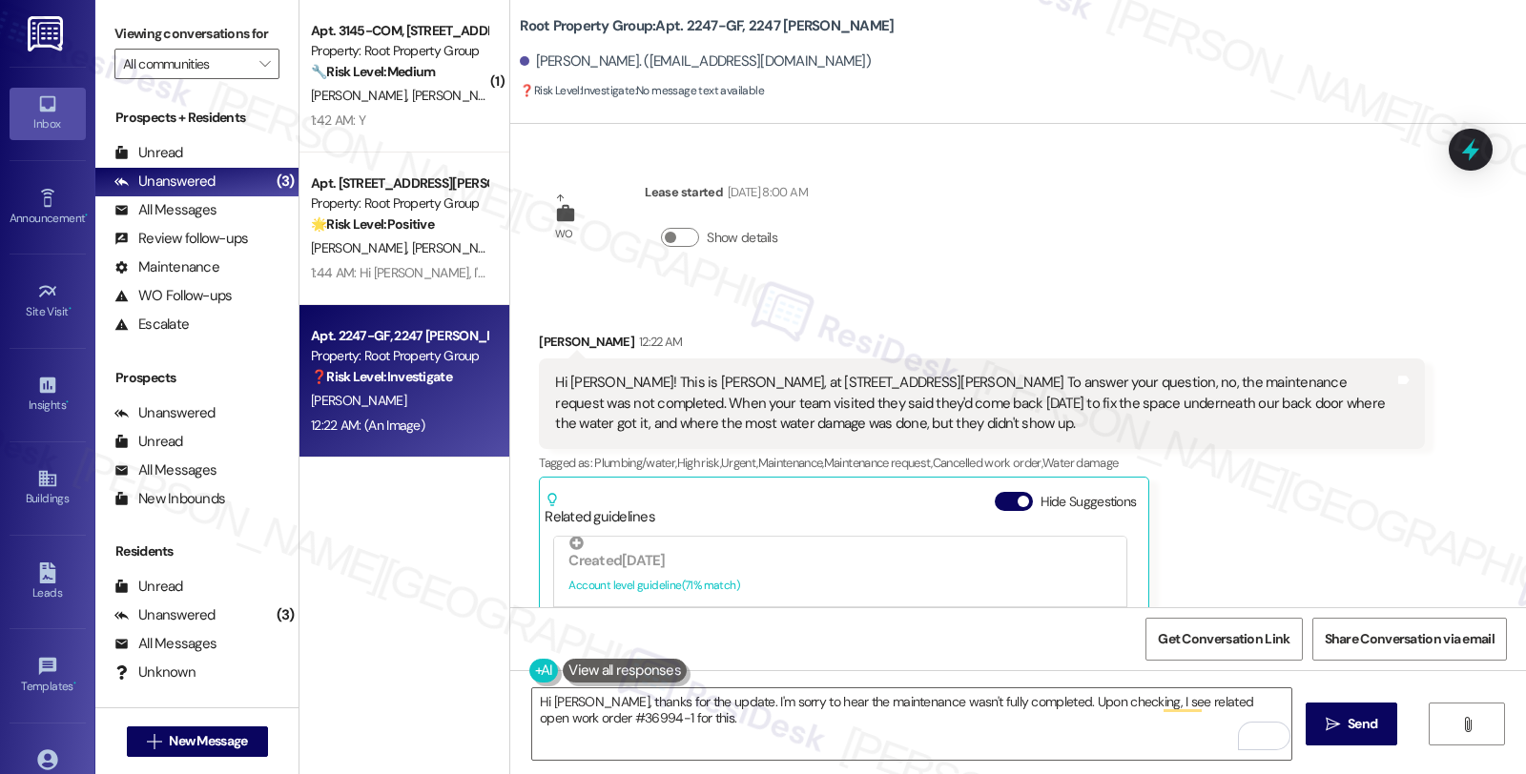
click at [1255, 489] on div "Madison Gaughan 12:22 AM Hi Sarah! This is Madison, at 2247 W Thomas St GF. To …" at bounding box center [981, 587] width 885 height 511
drag, startPoint x: 1370, startPoint y: 497, endPoint x: 1358, endPoint y: 497, distance: 12.4
click at [1370, 497] on div "Madison Gaughan 12:22 AM Hi Sarah! This is Madison, at 2247 W Thomas St GF. To …" at bounding box center [981, 587] width 885 height 511
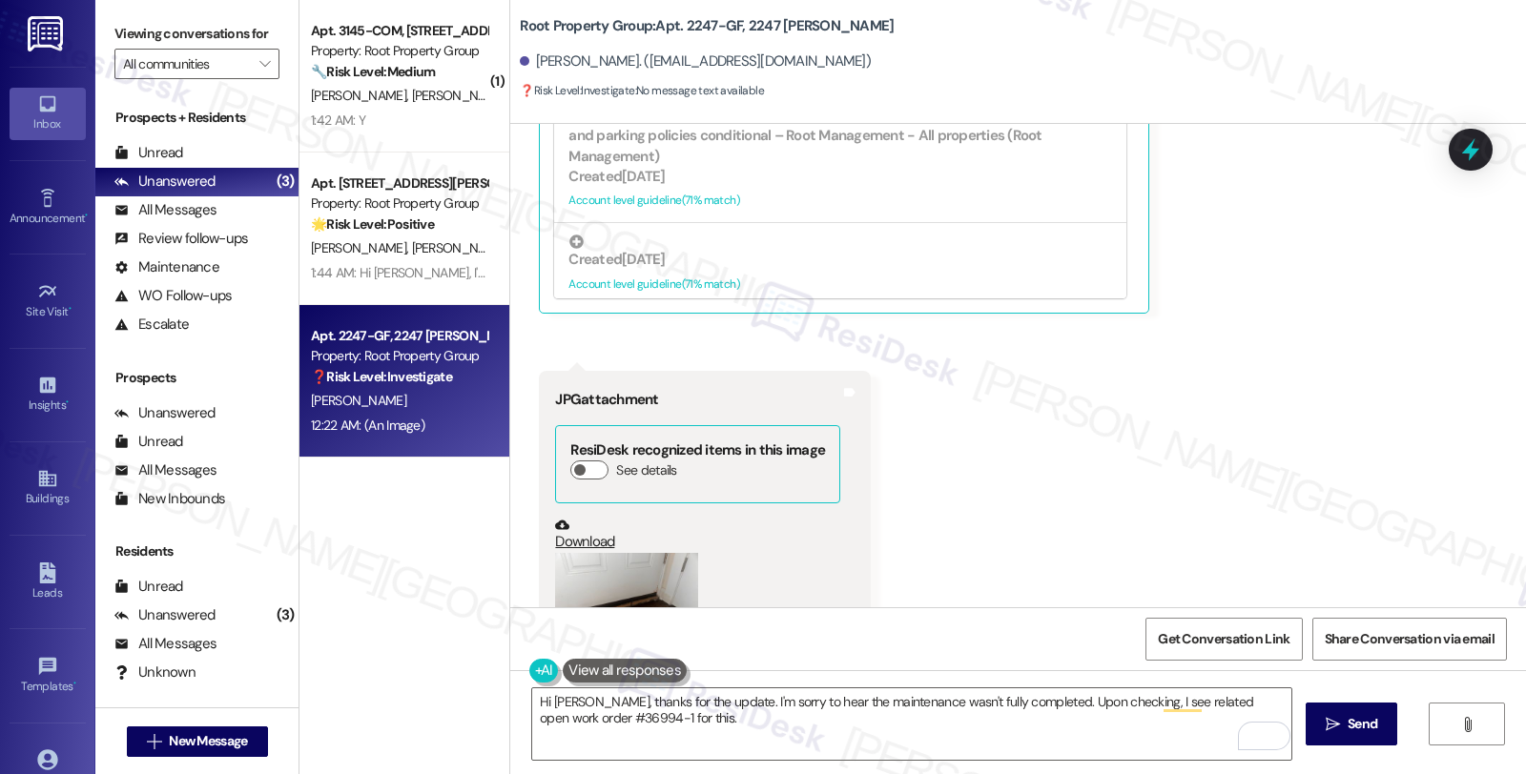
scroll to position [637, 0]
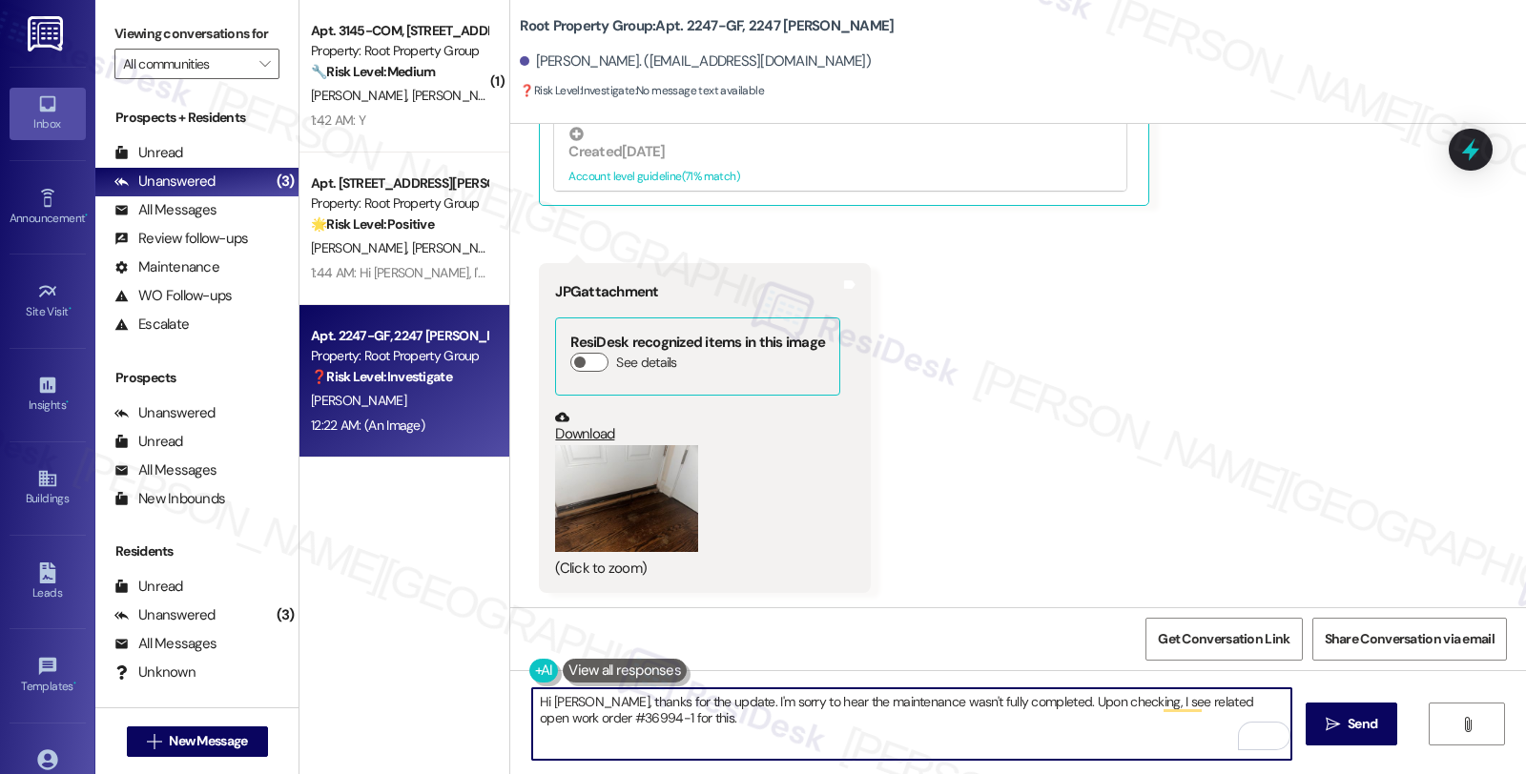
click at [732, 718] on textarea "Hi Madison, thanks for the update. I'm sorry to hear the maintenance wasn't ful…" at bounding box center [911, 724] width 759 height 72
click at [761, 729] on textarea "Hi Madison, thanks for the update. I'm sorry to hear the maintenance wasn't ful…" at bounding box center [911, 724] width 759 height 72
click at [741, 726] on textarea "Hi Madison, thanks for the update. I'm sorry to hear the maintenance wasn't ful…" at bounding box center [911, 724] width 759 height 72
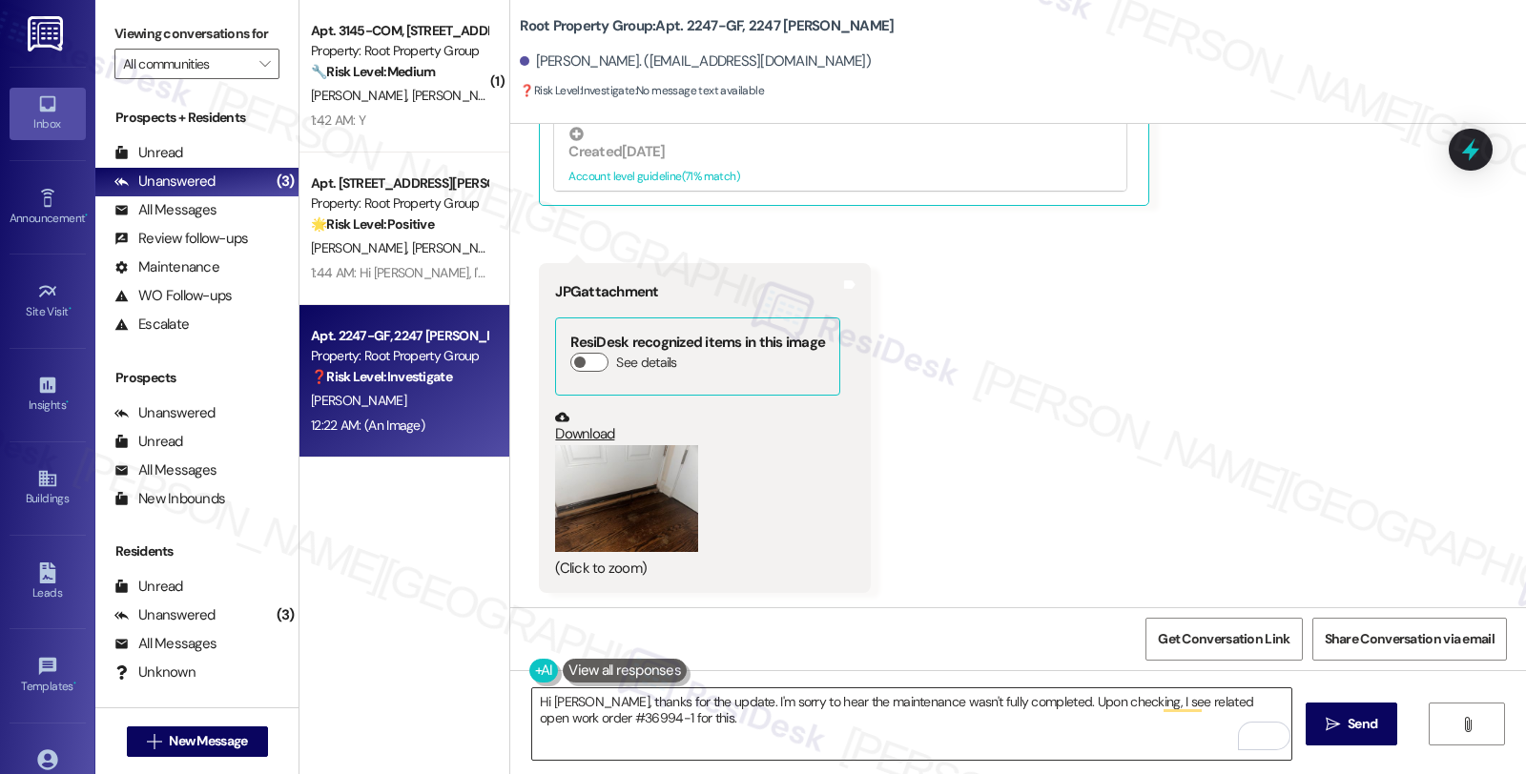
click at [1173, 731] on textarea "Hi Madison, thanks for the update. I'm sorry to hear the maintenance wasn't ful…" at bounding box center [911, 724] width 759 height 72
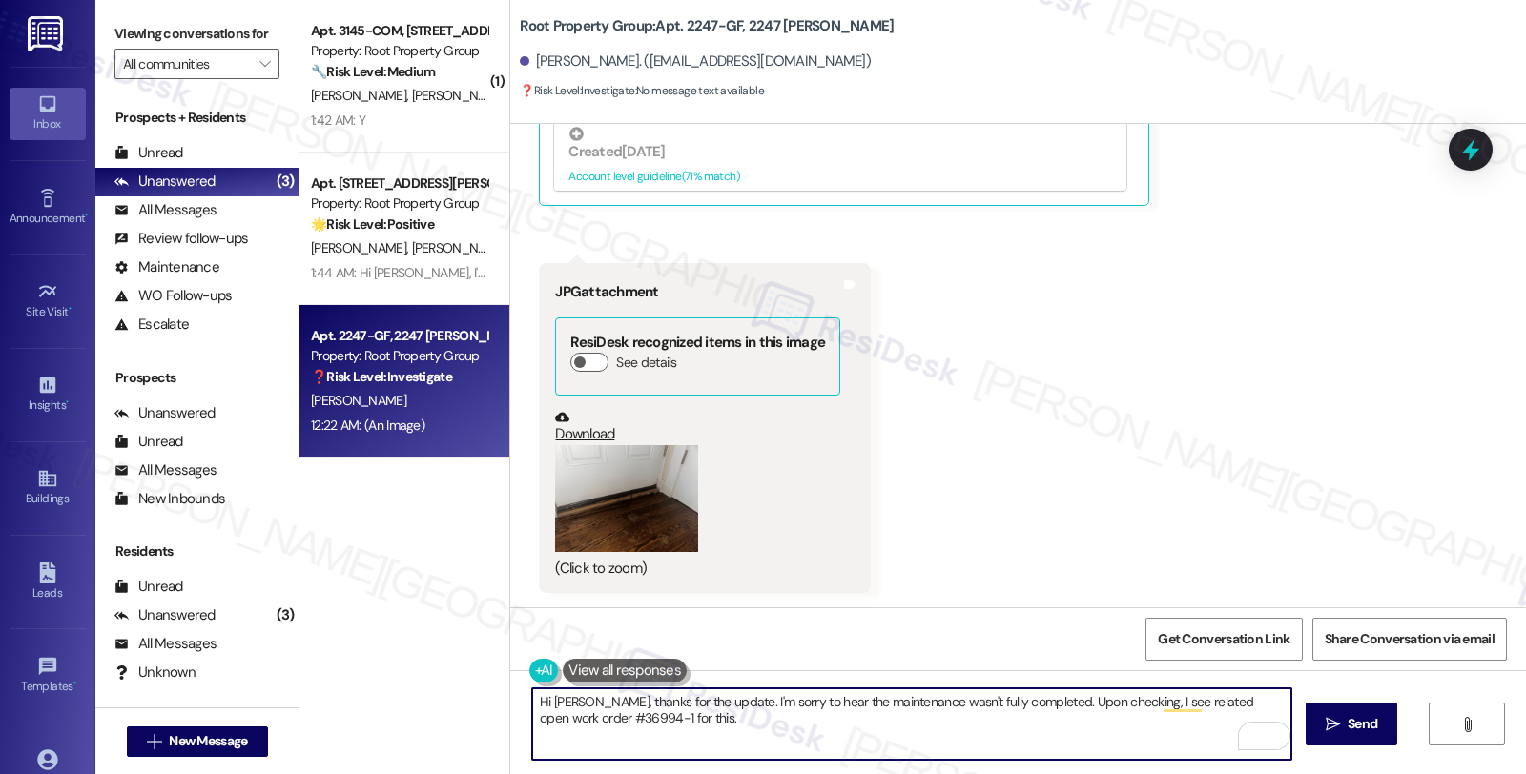
click at [634, 496] on button "Zoom image" at bounding box center [626, 499] width 143 height 108
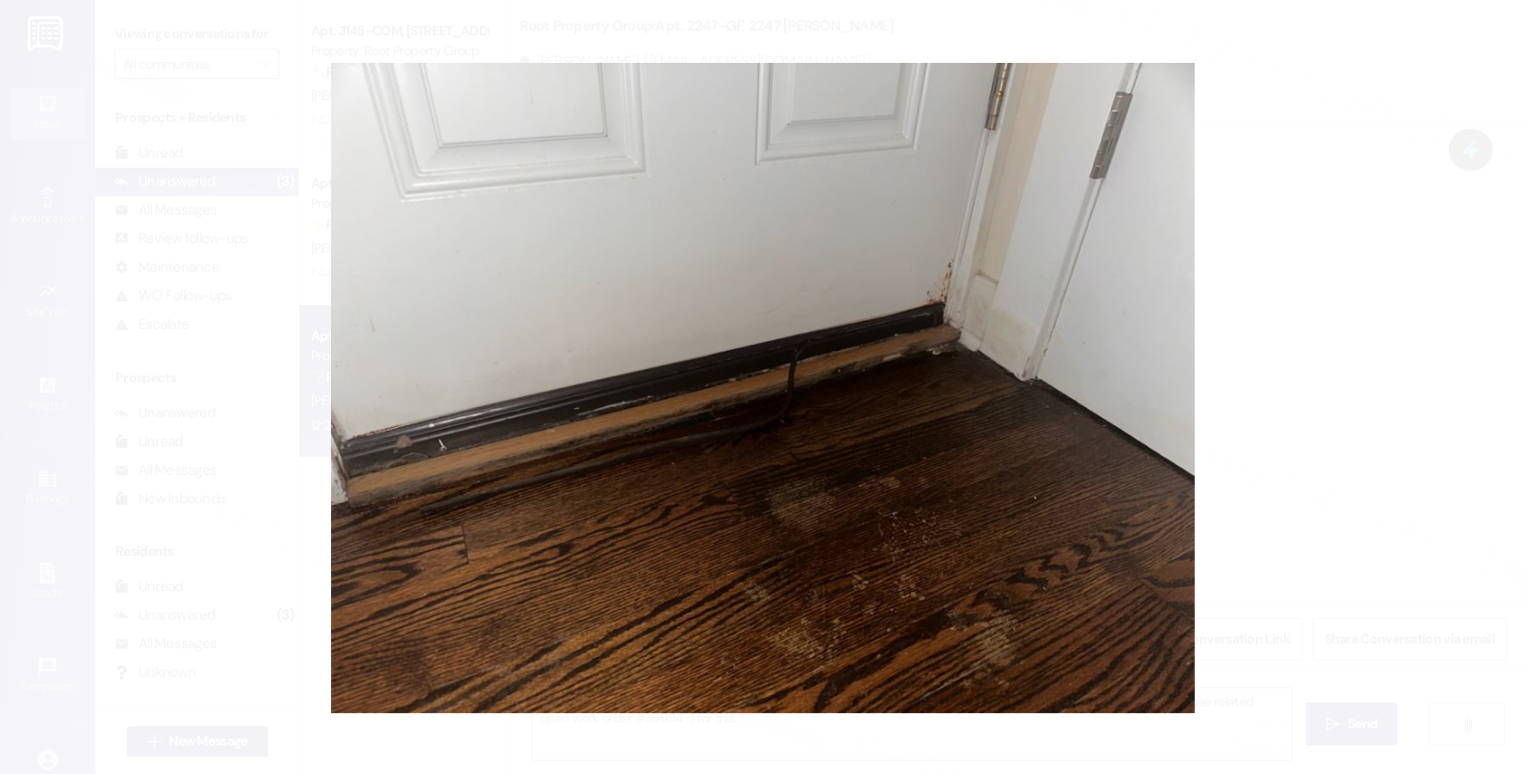
click at [1278, 432] on button "Unzoom image" at bounding box center [763, 387] width 1526 height 774
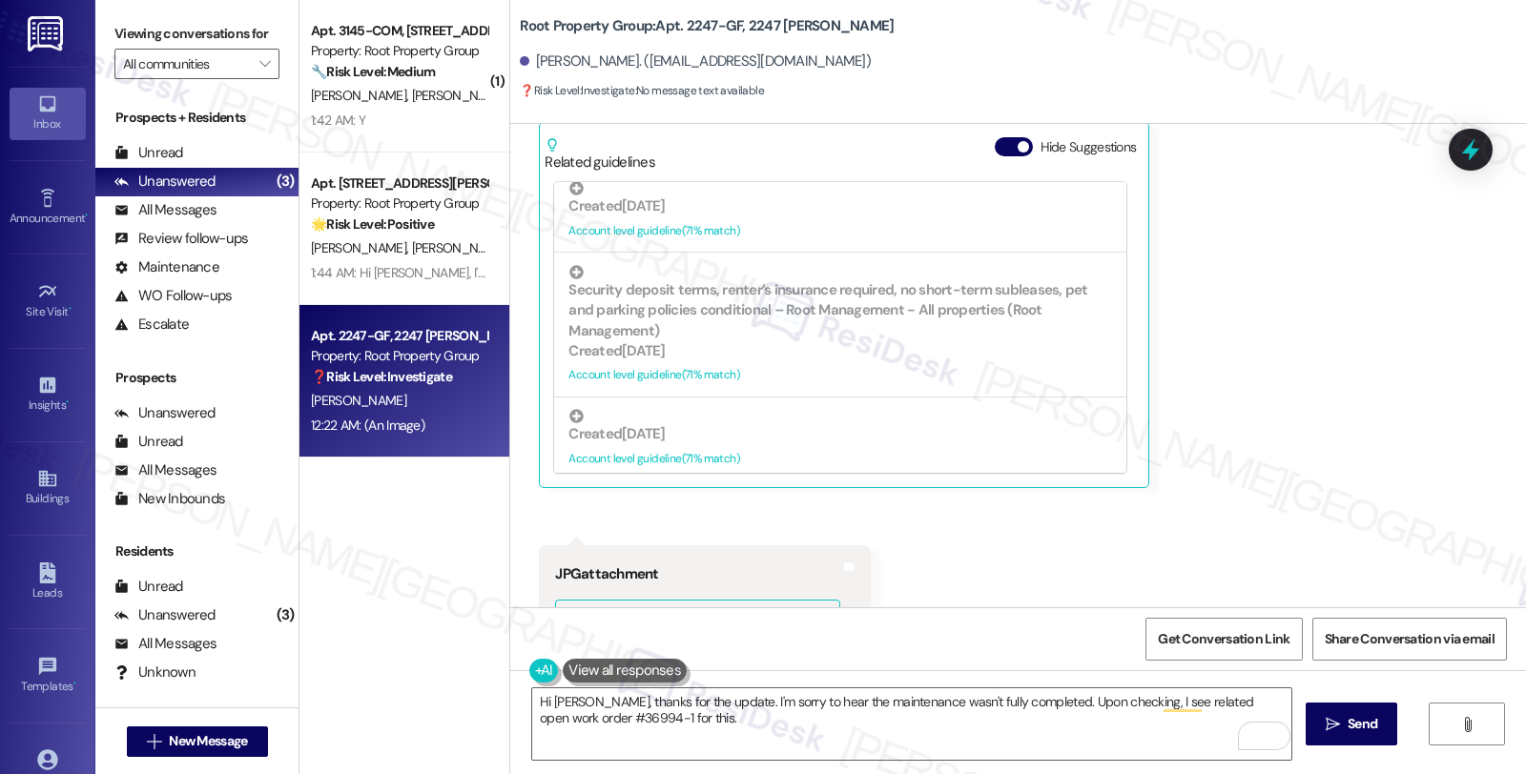
scroll to position [214, 0]
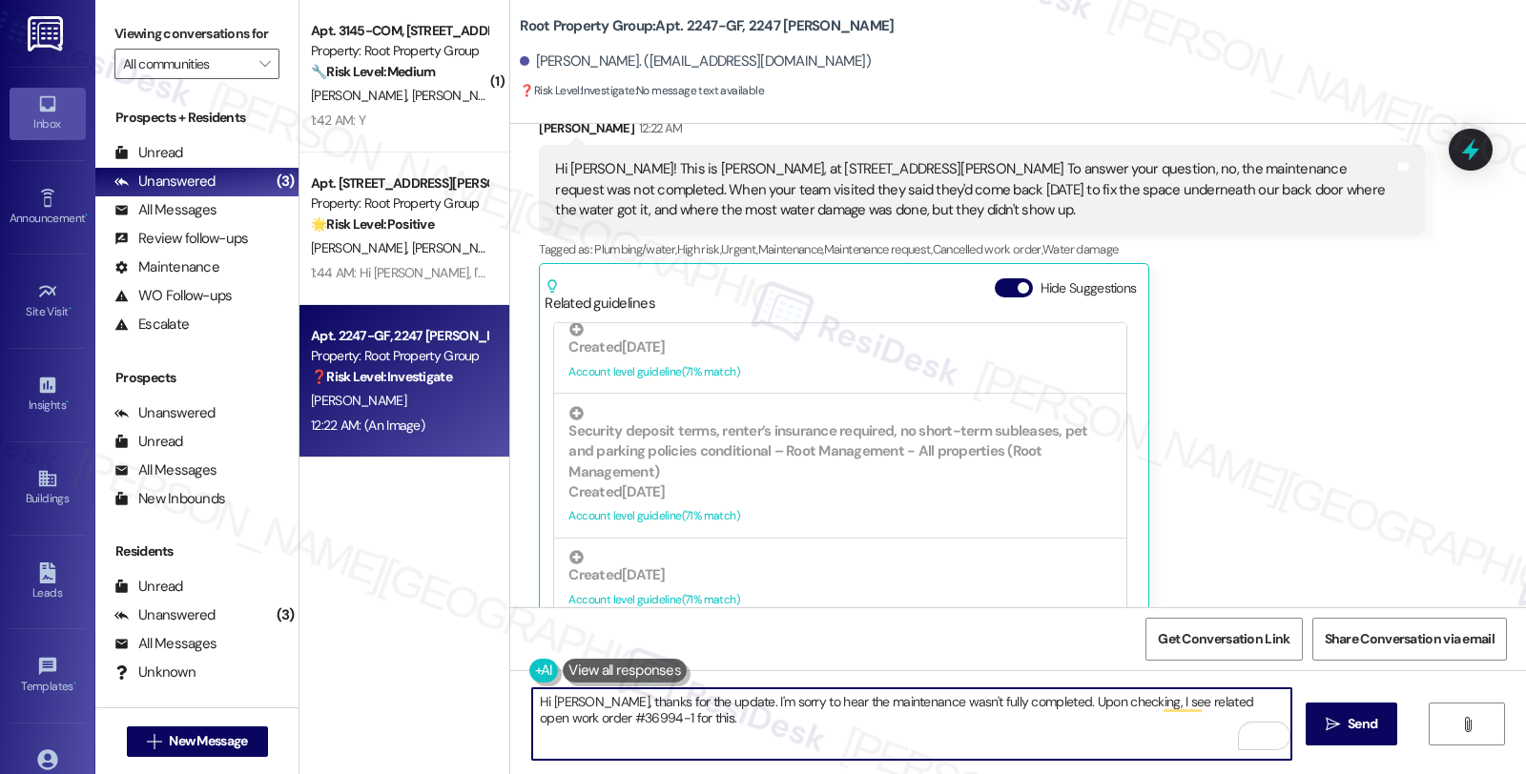
click at [694, 715] on textarea "Hi Madison, thanks for the update. I'm sorry to hear the maintenance wasn't ful…" at bounding box center [911, 724] width 759 height 72
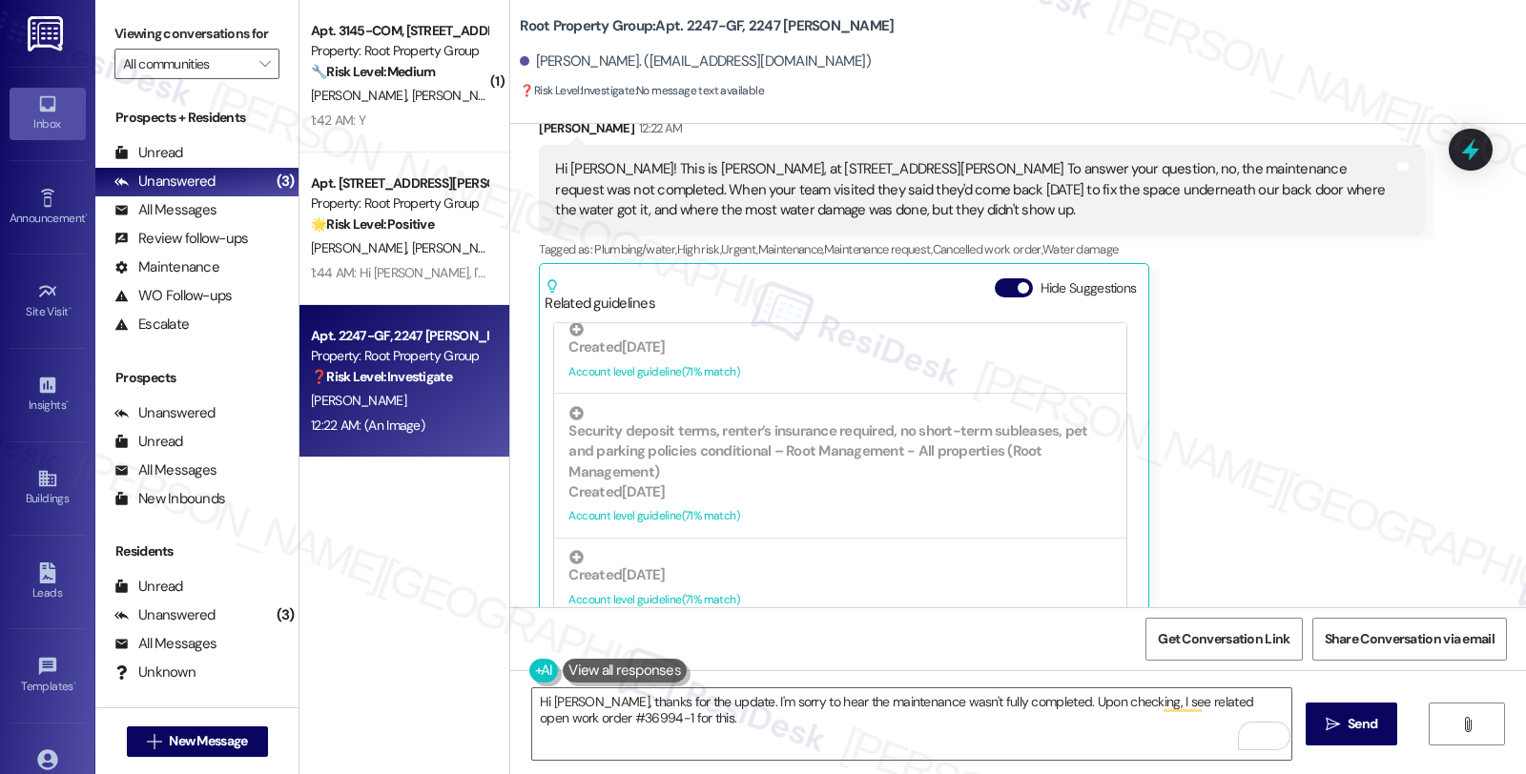
drag, startPoint x: 1337, startPoint y: 471, endPoint x: 1323, endPoint y: 478, distance: 15.8
click at [1337, 471] on div "Madison Gaughan 12:22 AM Hi Sarah! This is Madison, at 2247 W Thomas St GF. To …" at bounding box center [981, 373] width 885 height 511
click at [863, 720] on textarea "Hi Madison, thanks for the update. I'm sorry to hear the maintenance wasn't ful…" at bounding box center [911, 724] width 759 height 72
click at [1341, 441] on div "Madison Gaughan 12:22 AM Hi Sarah! This is Madison, at 2247 W Thomas St GF. To …" at bounding box center [981, 373] width 885 height 511
click at [751, 729] on textarea "Hi Madison, thanks for the update. I'm sorry to hear the maintenance wasn't ful…" at bounding box center [911, 724] width 759 height 72
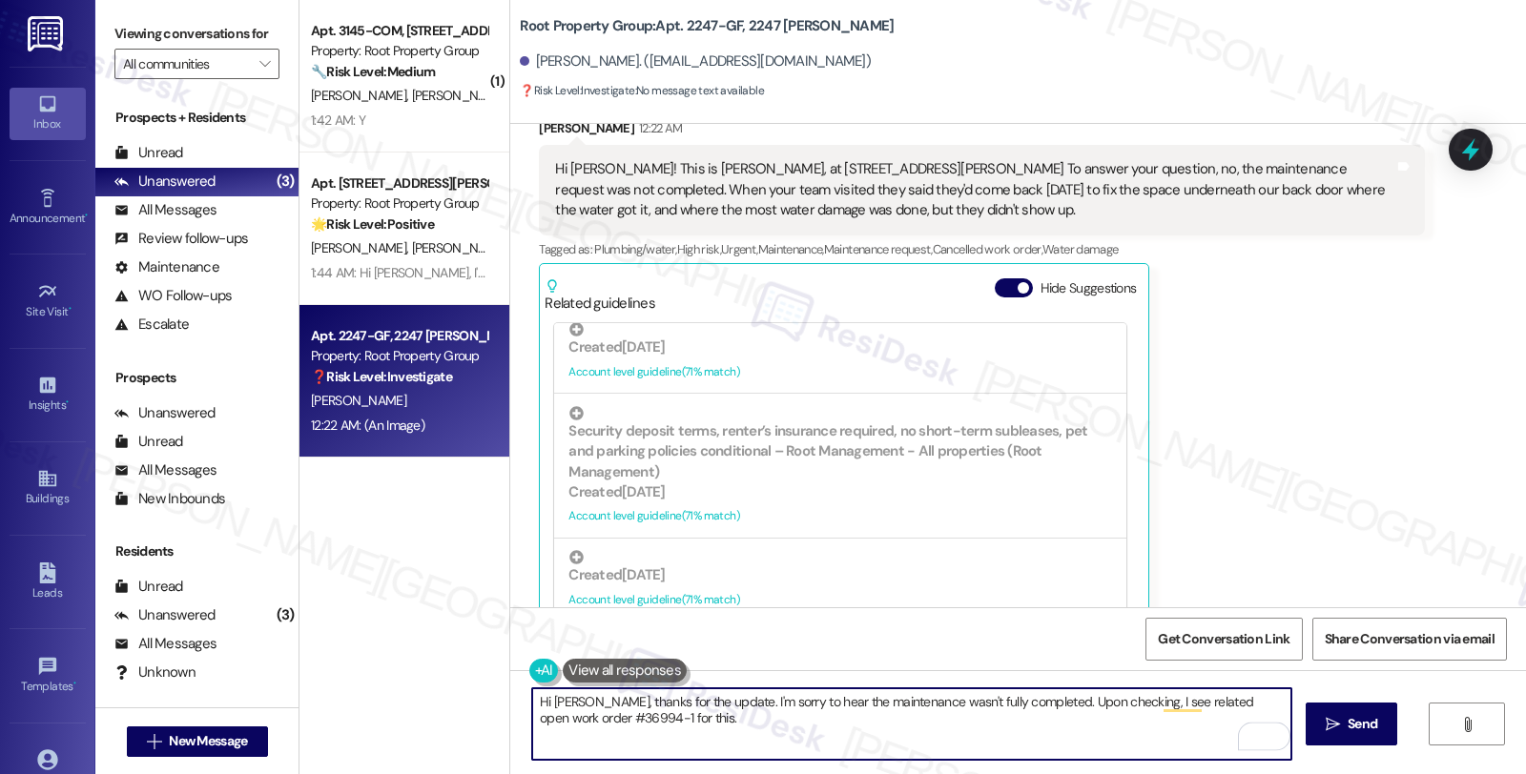
type textarea "Hi Madison, thanks for the update. I'm sorry to hear the maintenance wasn't ful…"
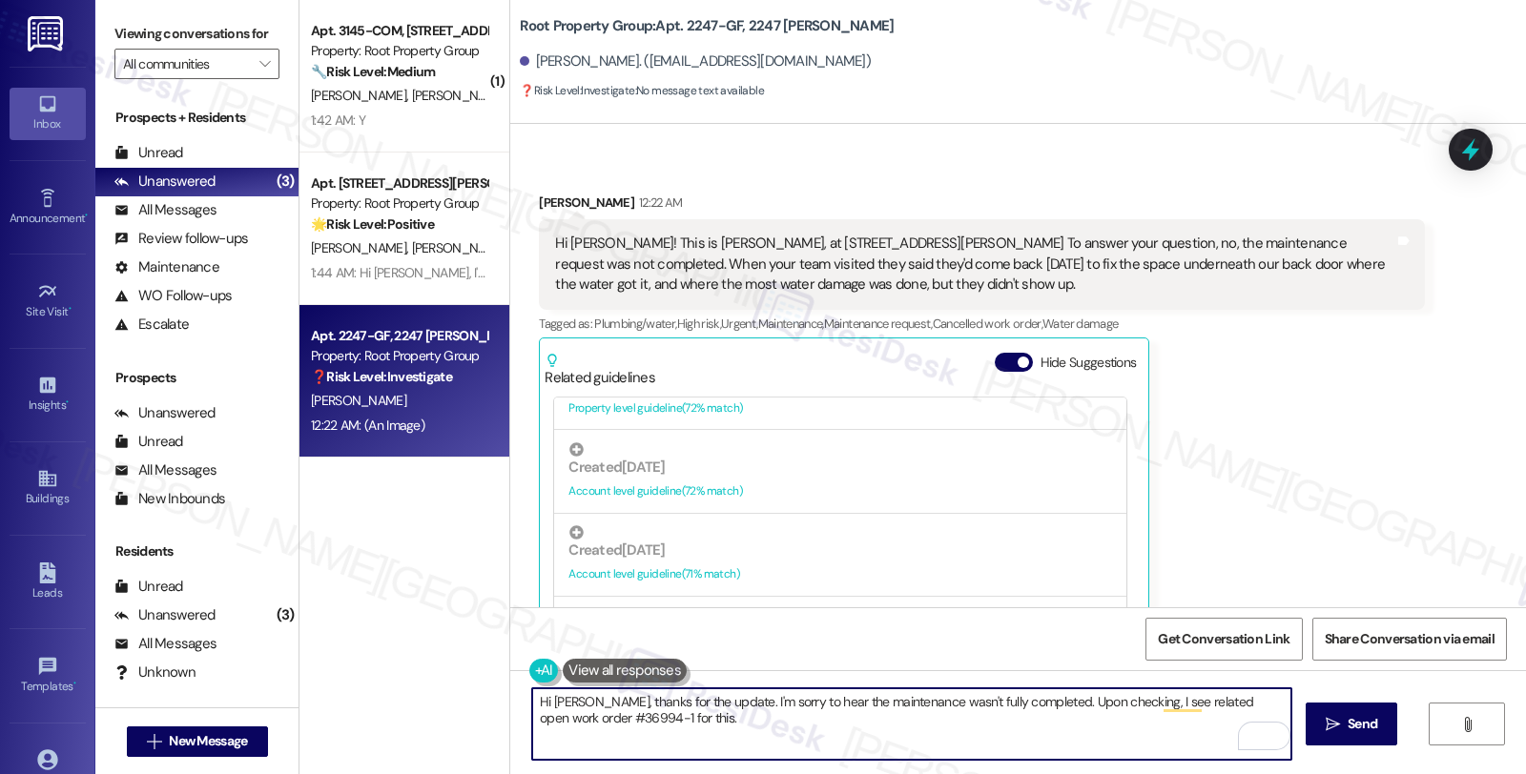
scroll to position [0, 0]
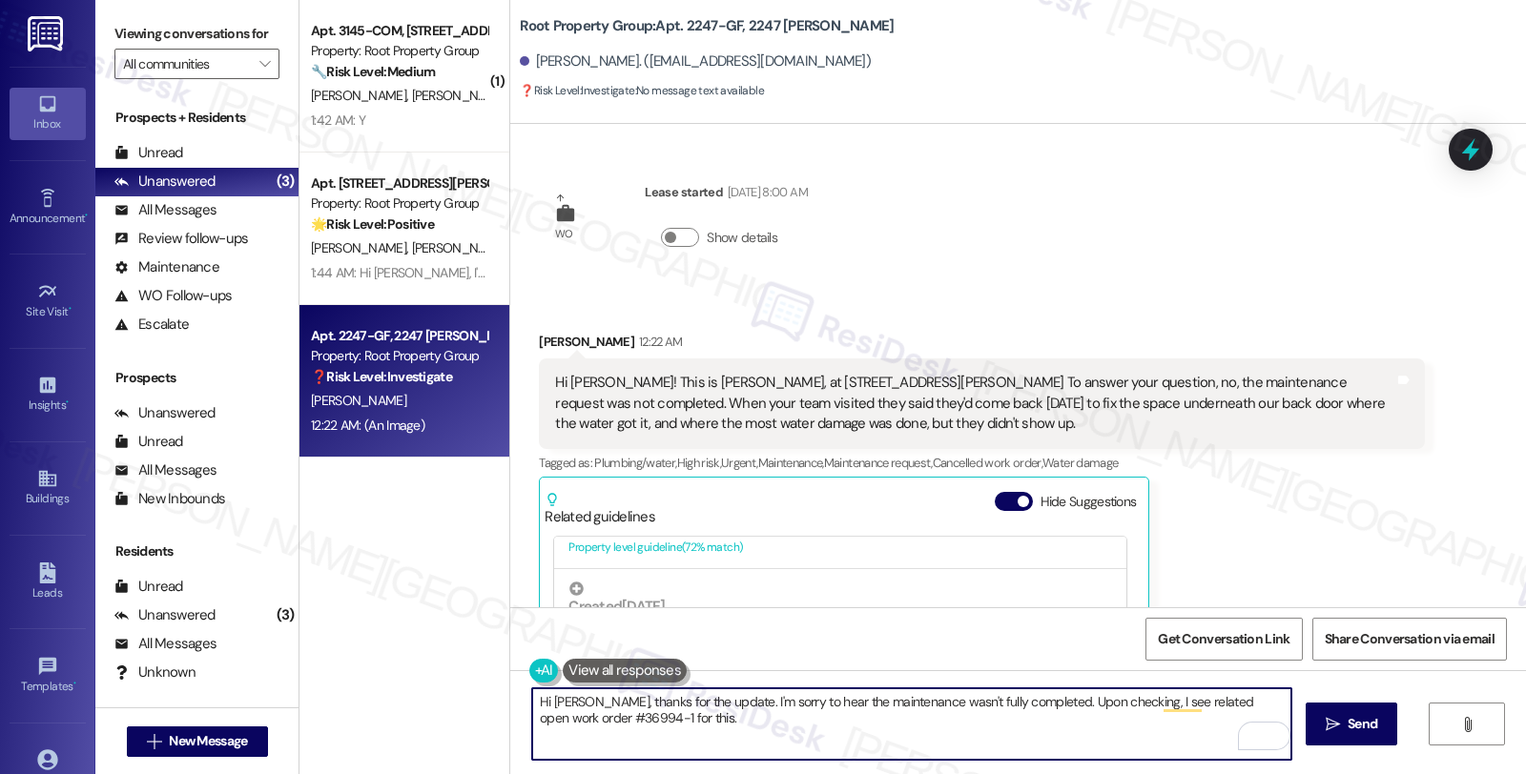
click at [699, 716] on textarea "Hi Madison, thanks for the update. I'm sorry to hear the maintenance wasn't ful…" at bounding box center [911, 724] width 759 height 72
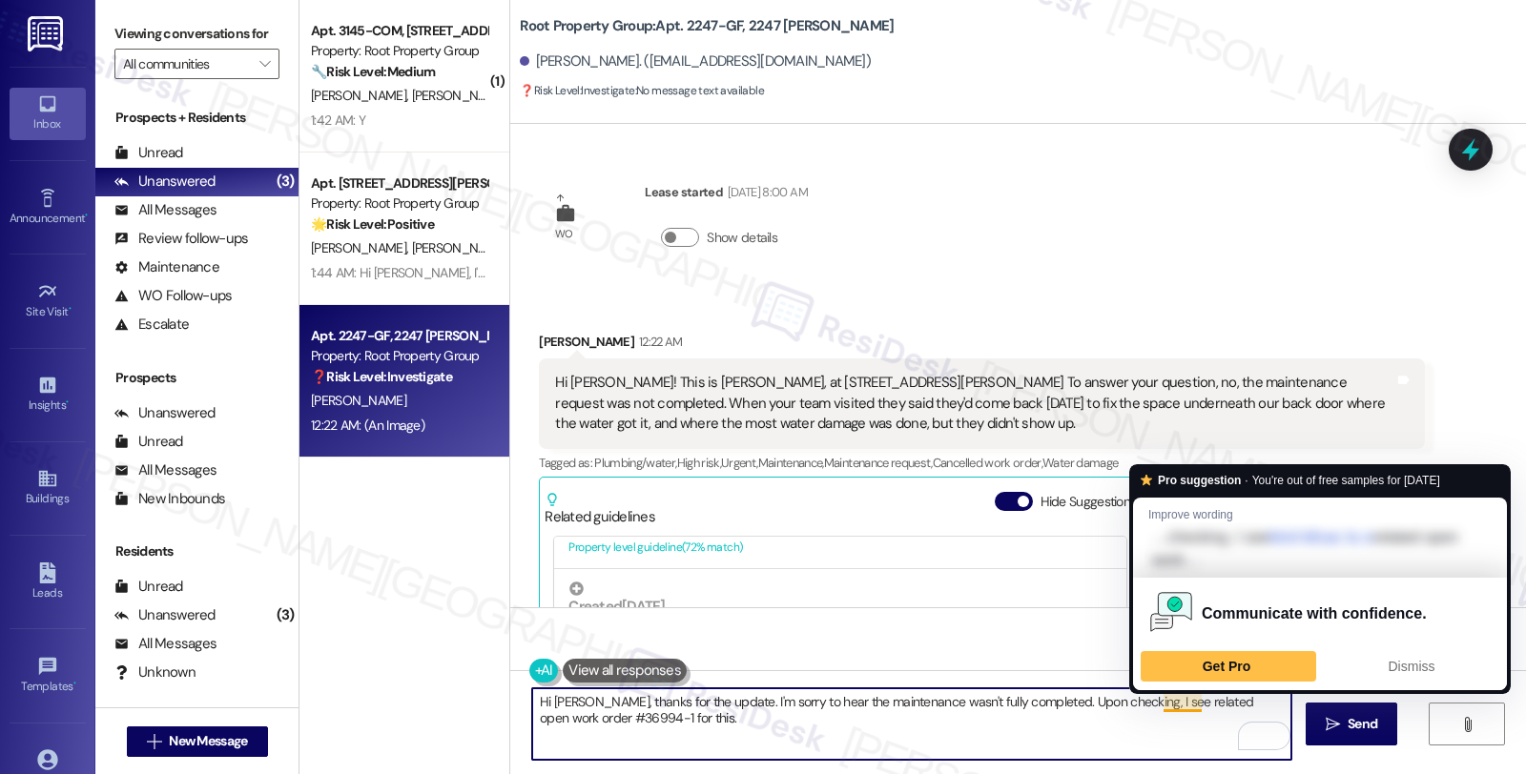
click at [1159, 703] on textarea "Hi Madison, thanks for the update. I'm sorry to hear the maintenance wasn't ful…" at bounding box center [911, 724] width 759 height 72
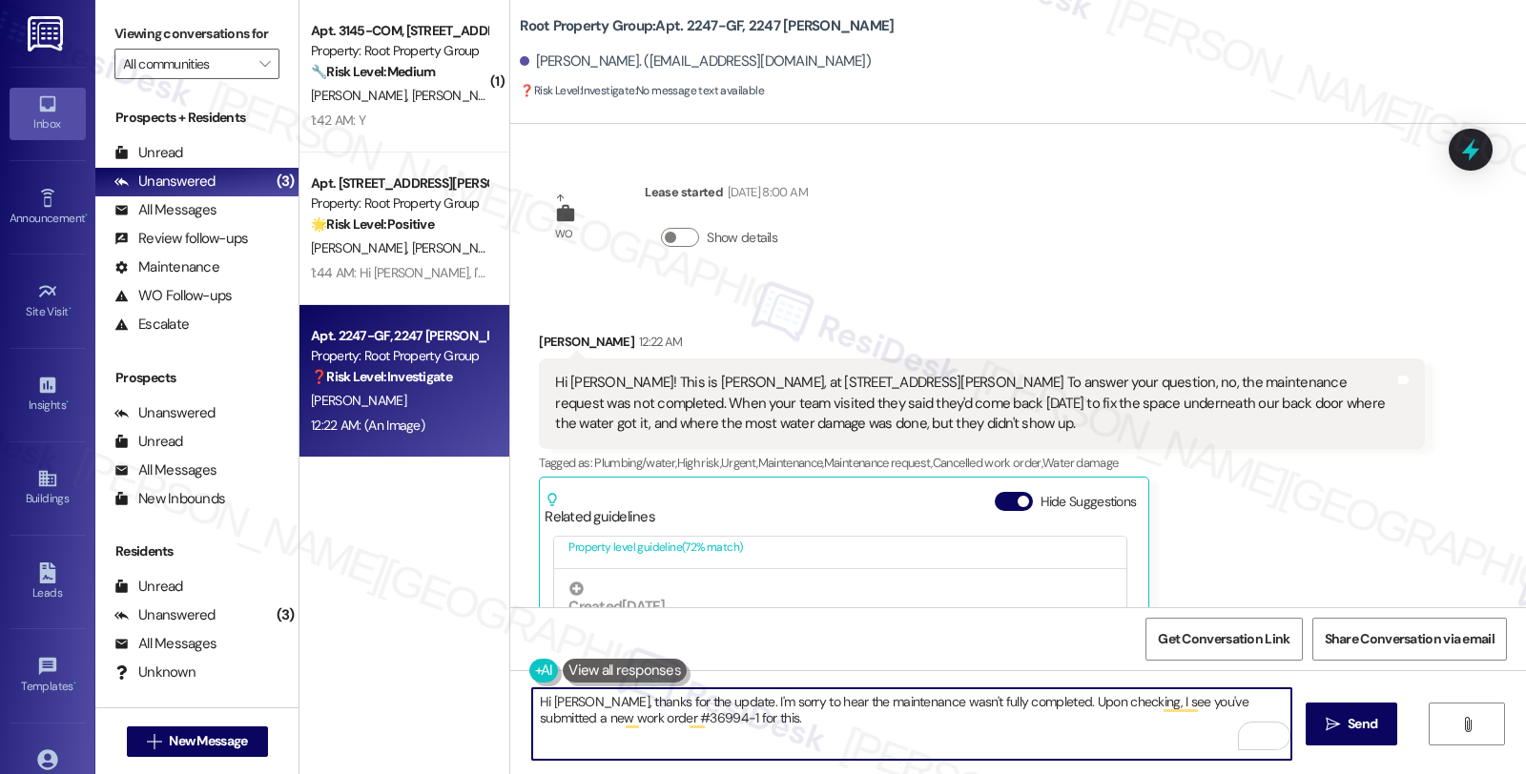
click at [748, 709] on textarea "Hi Madison, thanks for the update. I'm sorry to hear the maintenance wasn't ful…" at bounding box center [911, 724] width 759 height 72
click at [770, 725] on textarea "Hi Madison, thanks for the update. I'm sorry to hear the maintenance wasn't ful…" at bounding box center [911, 724] width 759 height 72
type textarea "Hi Madison, thanks for the update. I'm sorry to hear the maintenance wasn't ful…"
click at [735, 720] on textarea "Hi Madison, thanks for the update. I'm sorry to hear the maintenance wasn't ful…" at bounding box center [911, 724] width 759 height 72
click at [658, 739] on textarea "Hi Madison, thanks for the update. I'm sorry to hear the maintenance wasn't ful…" at bounding box center [911, 724] width 759 height 72
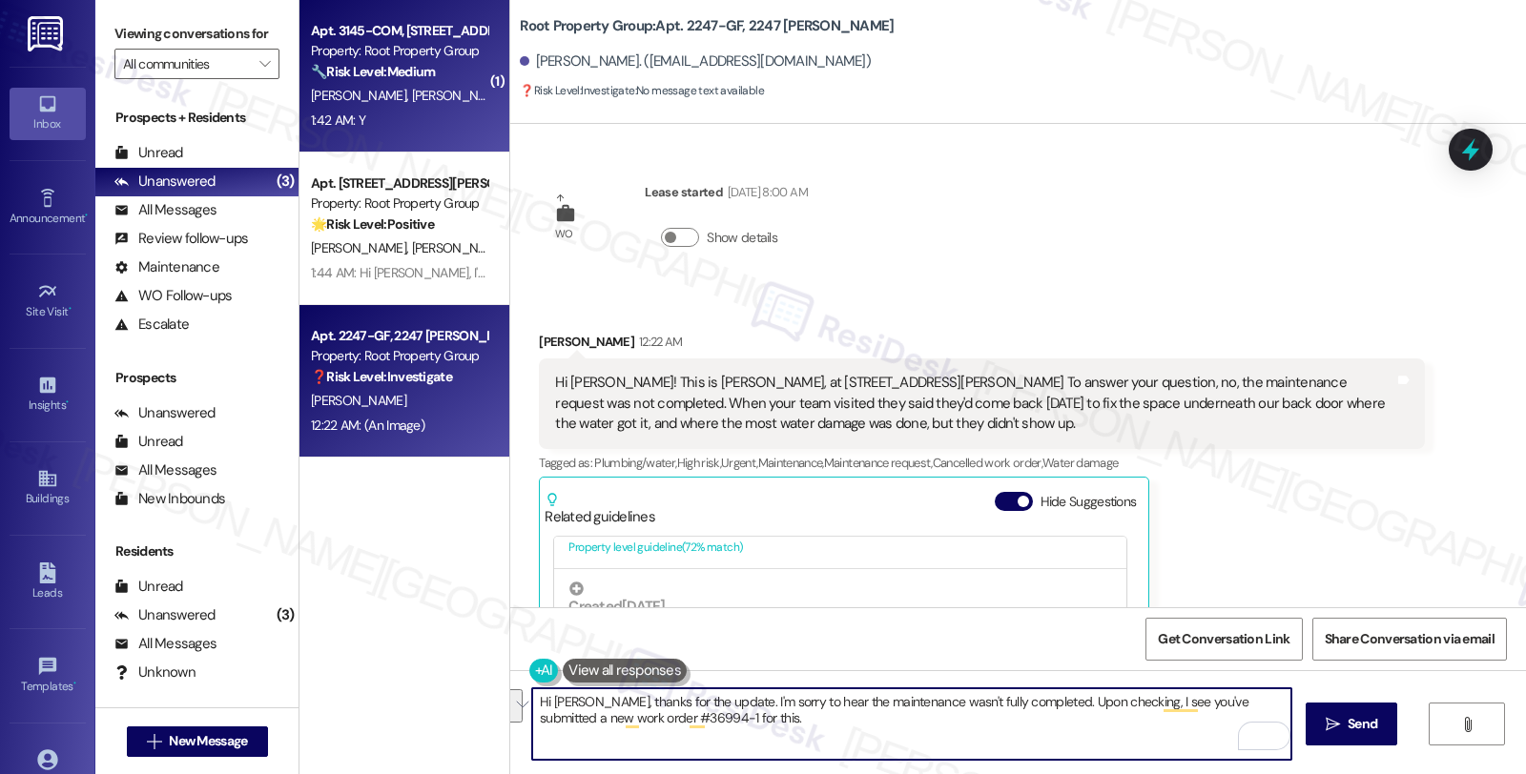
click at [412, 89] on span "[PERSON_NAME]" at bounding box center [459, 95] width 95 height 17
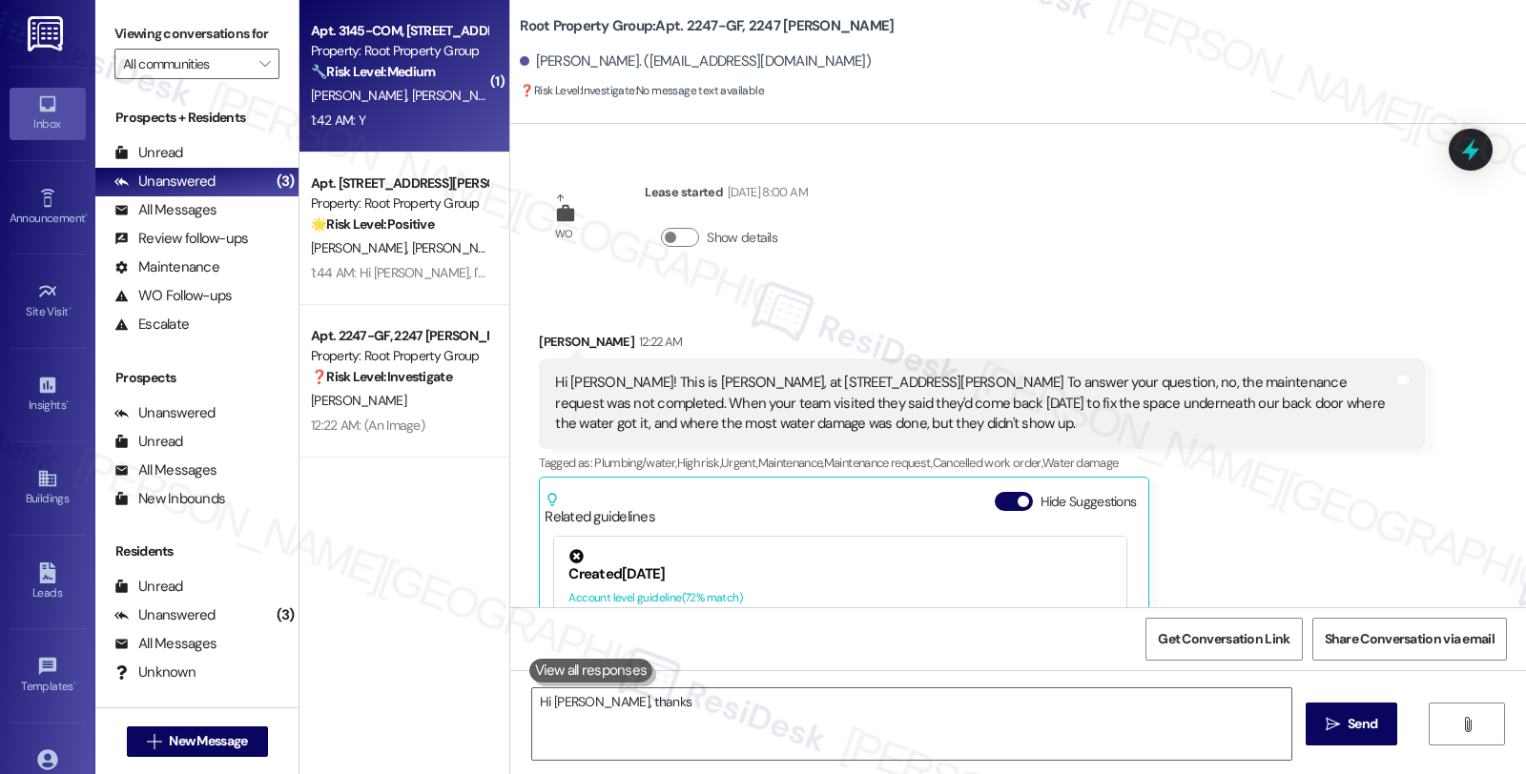
type textarea "Hi Madison, thanks"
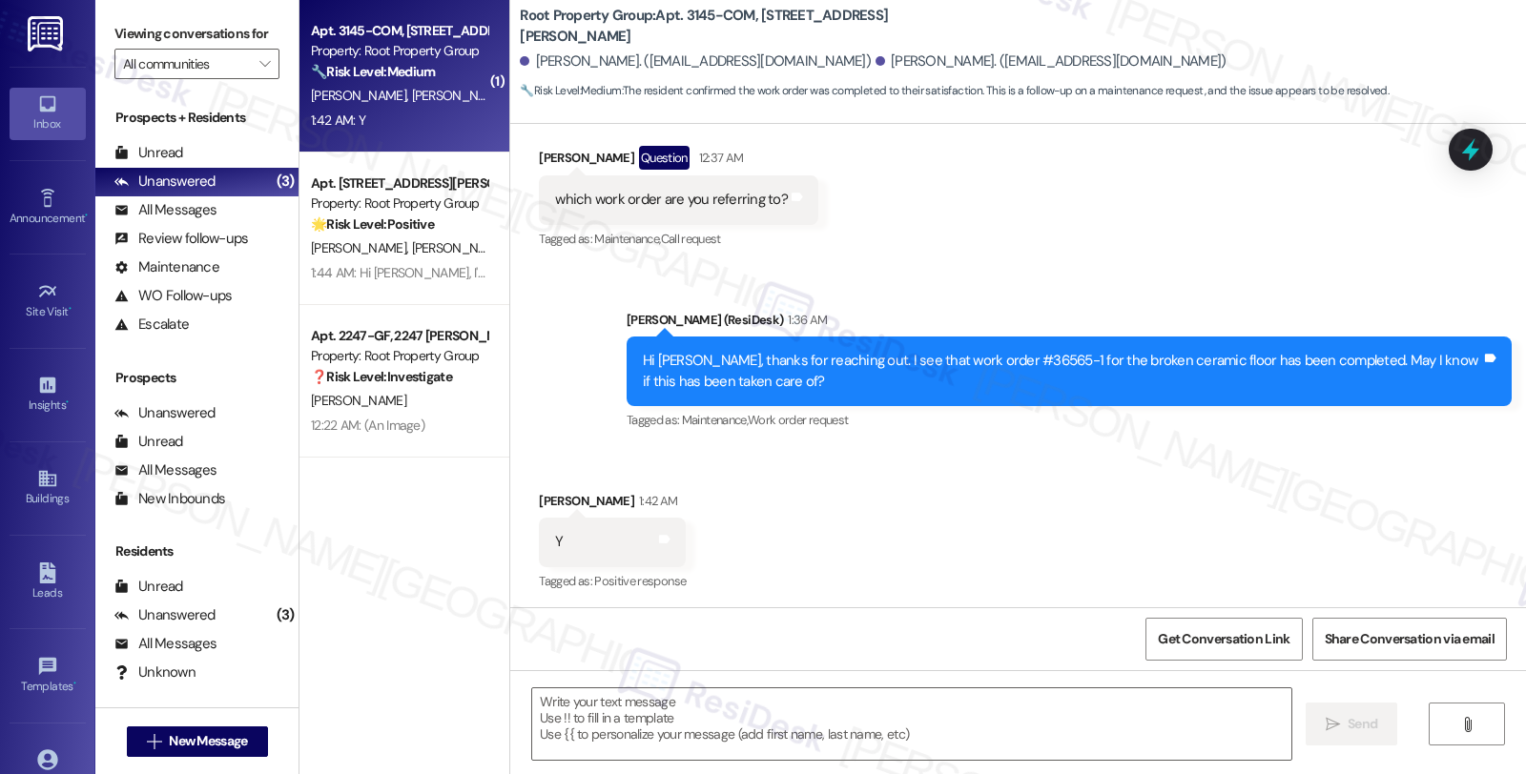
type textarea "Fetching suggested responses. Please feel free to read through the conversation…"
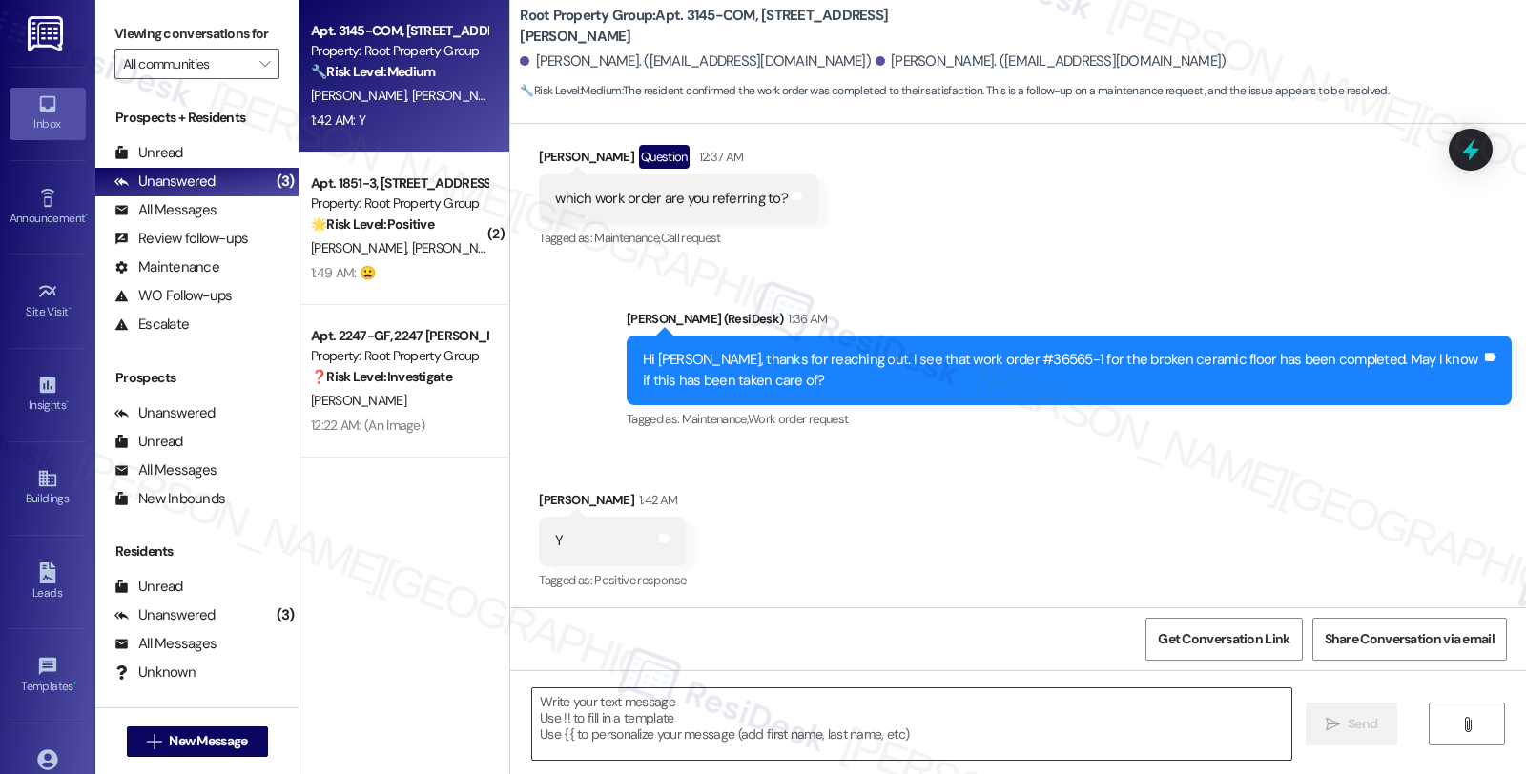
click at [658, 701] on textarea at bounding box center [911, 724] width 759 height 72
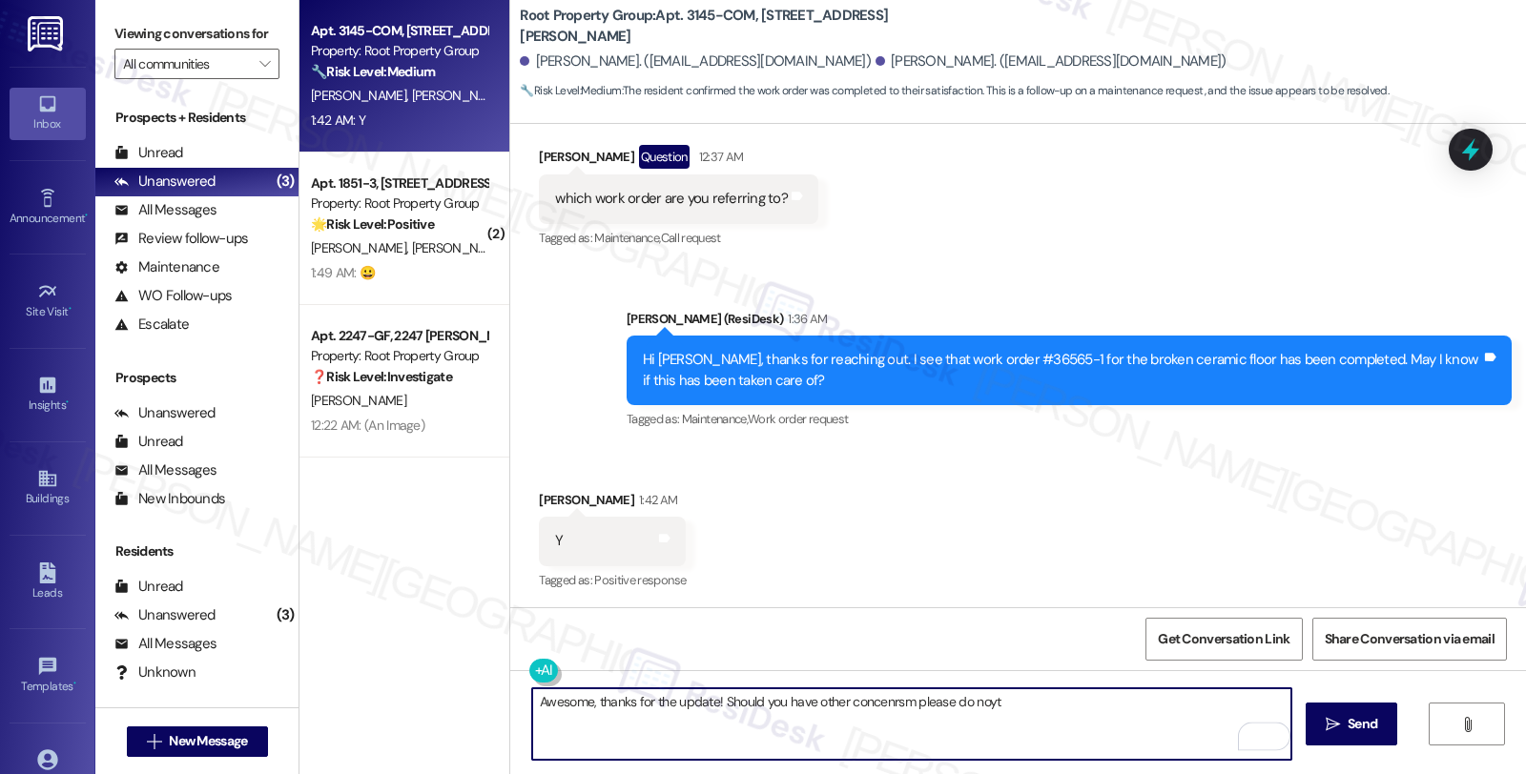
click at [891, 707] on textarea "Awesome, thanks for the update! Should you have other concenrsm please do noyt" at bounding box center [911, 724] width 759 height 72
click at [968, 701] on textarea "Awesome, thanks for the update! Should you have other concenrs, please do noyt" at bounding box center [911, 724] width 759 height 72
click at [1005, 700] on textarea "Awesome, thanks for the update! Should you have other concenrs, please do not" at bounding box center [911, 724] width 759 height 72
click at [1061, 708] on textarea "Awesome, thanks for the update! Should you have other concerns, please do not h…" at bounding box center [911, 724] width 759 height 72
click at [1113, 706] on textarea "Awesome, thanks for the update! Should you have other concerns, please do not h…" at bounding box center [911, 724] width 759 height 72
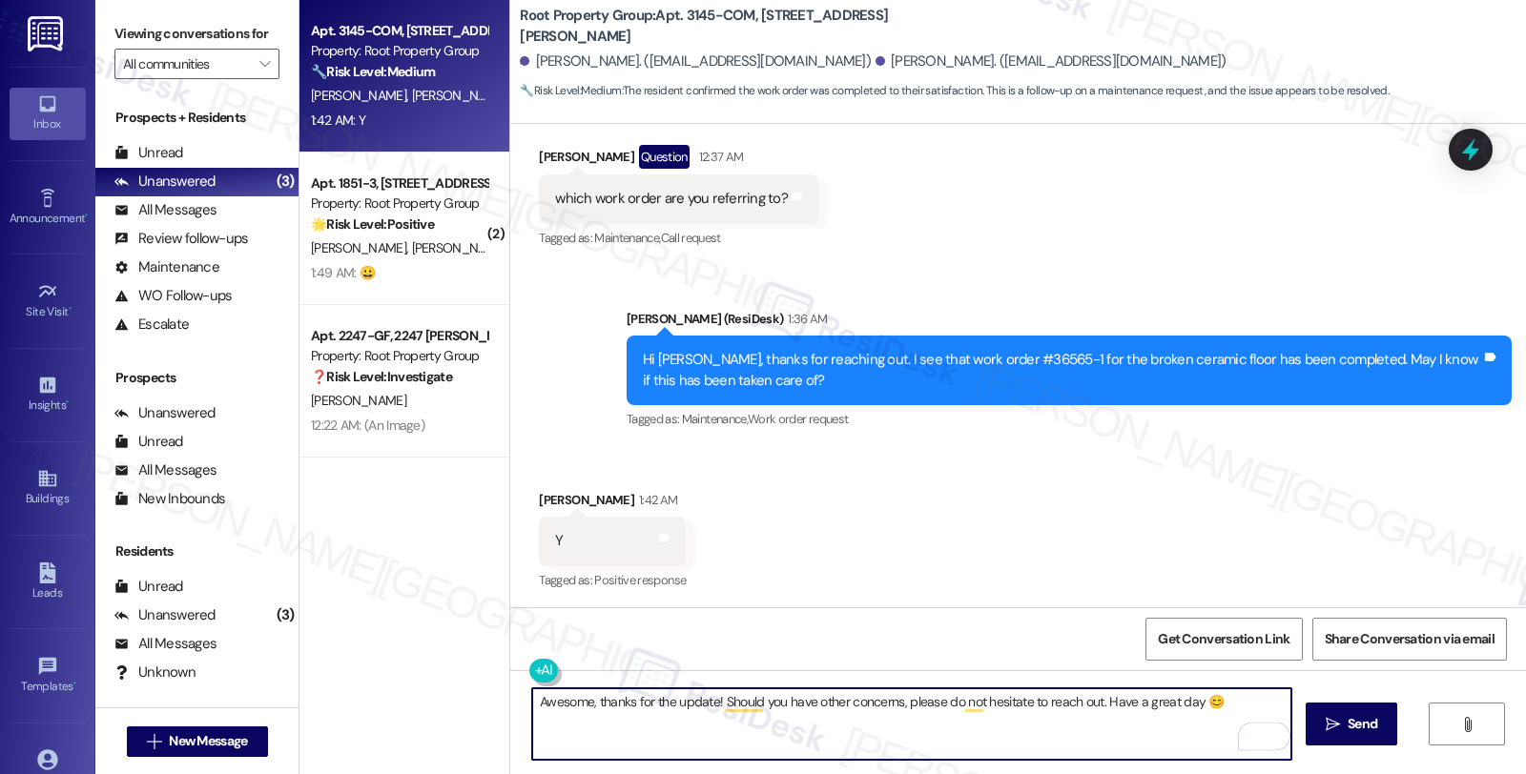
type textarea "Awesome, thanks for the update! Should you have other concerns, please do not h…"
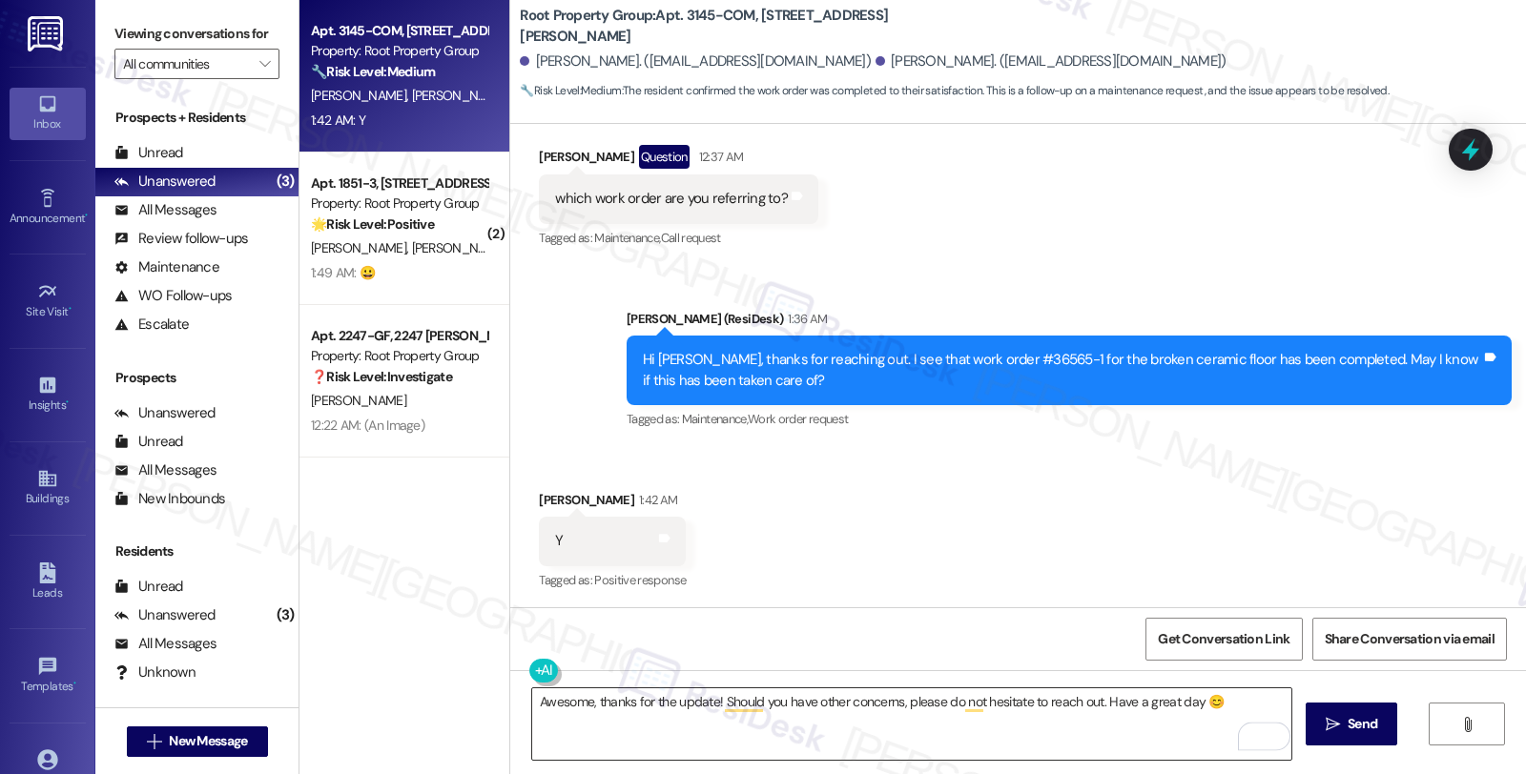
click at [1069, 709] on textarea "Awesome, thanks for the update! Should you have other concerns, please do not h…" at bounding box center [911, 724] width 759 height 72
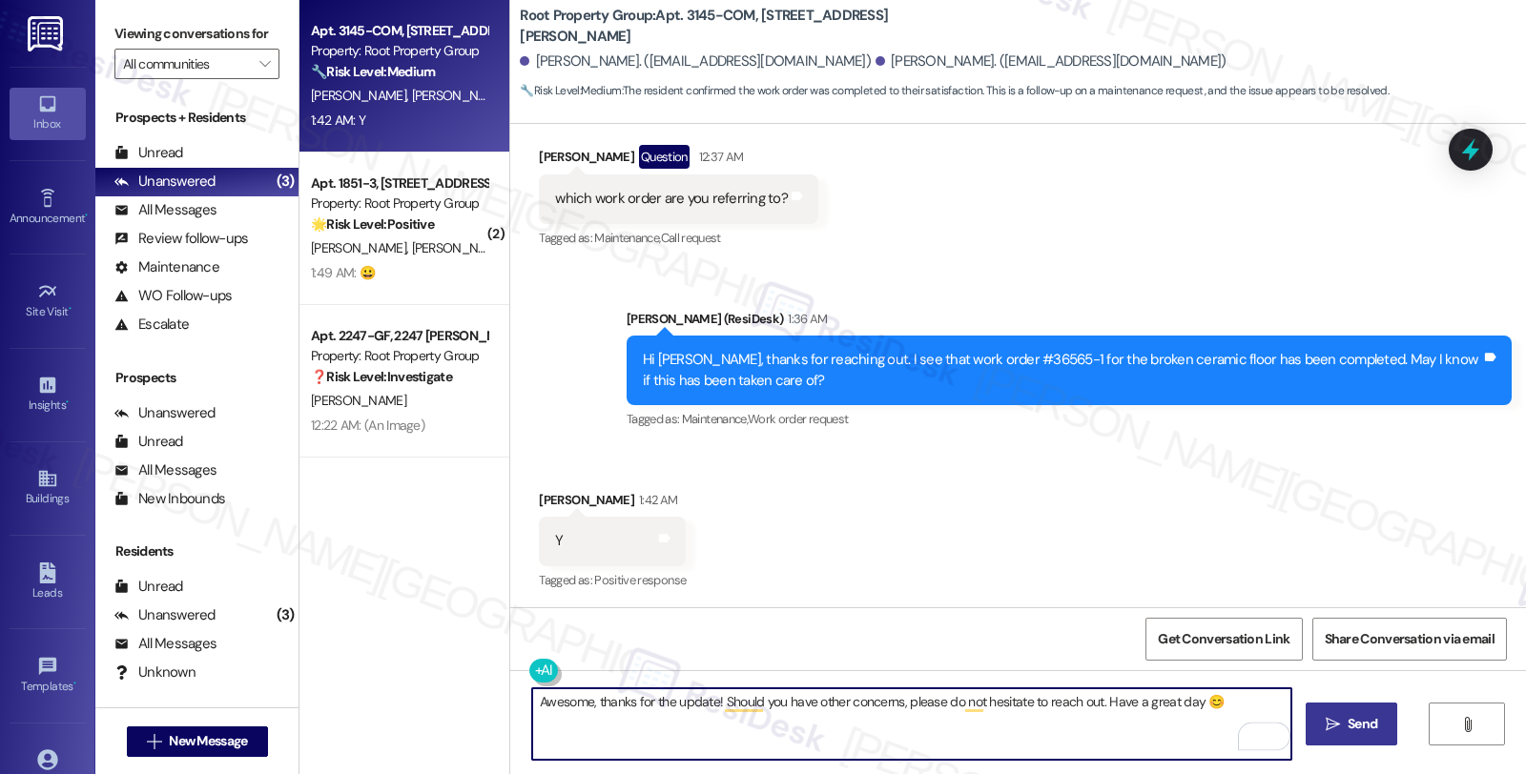
click at [1314, 717] on button " Send" at bounding box center [1351, 724] width 92 height 43
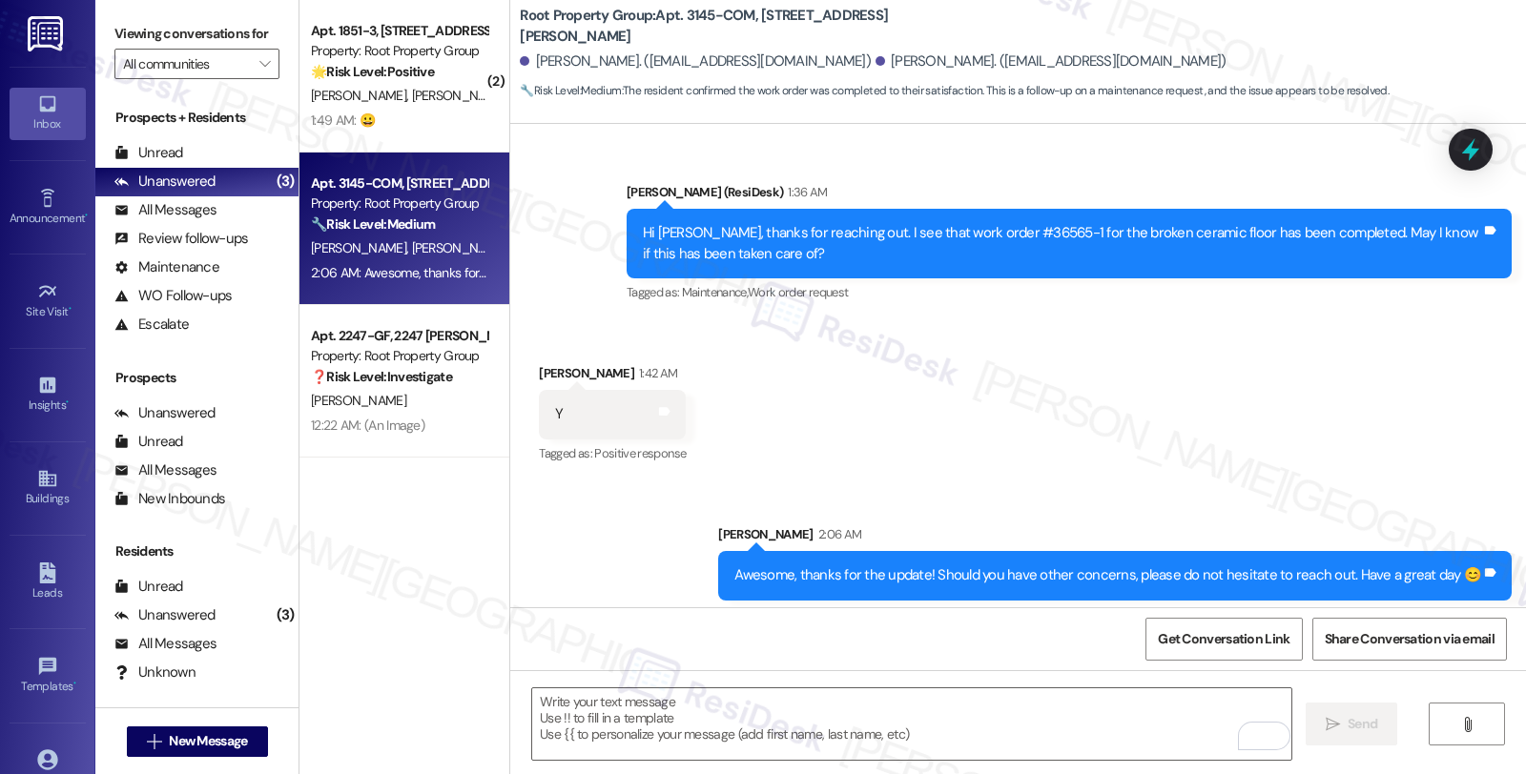
scroll to position [503, 0]
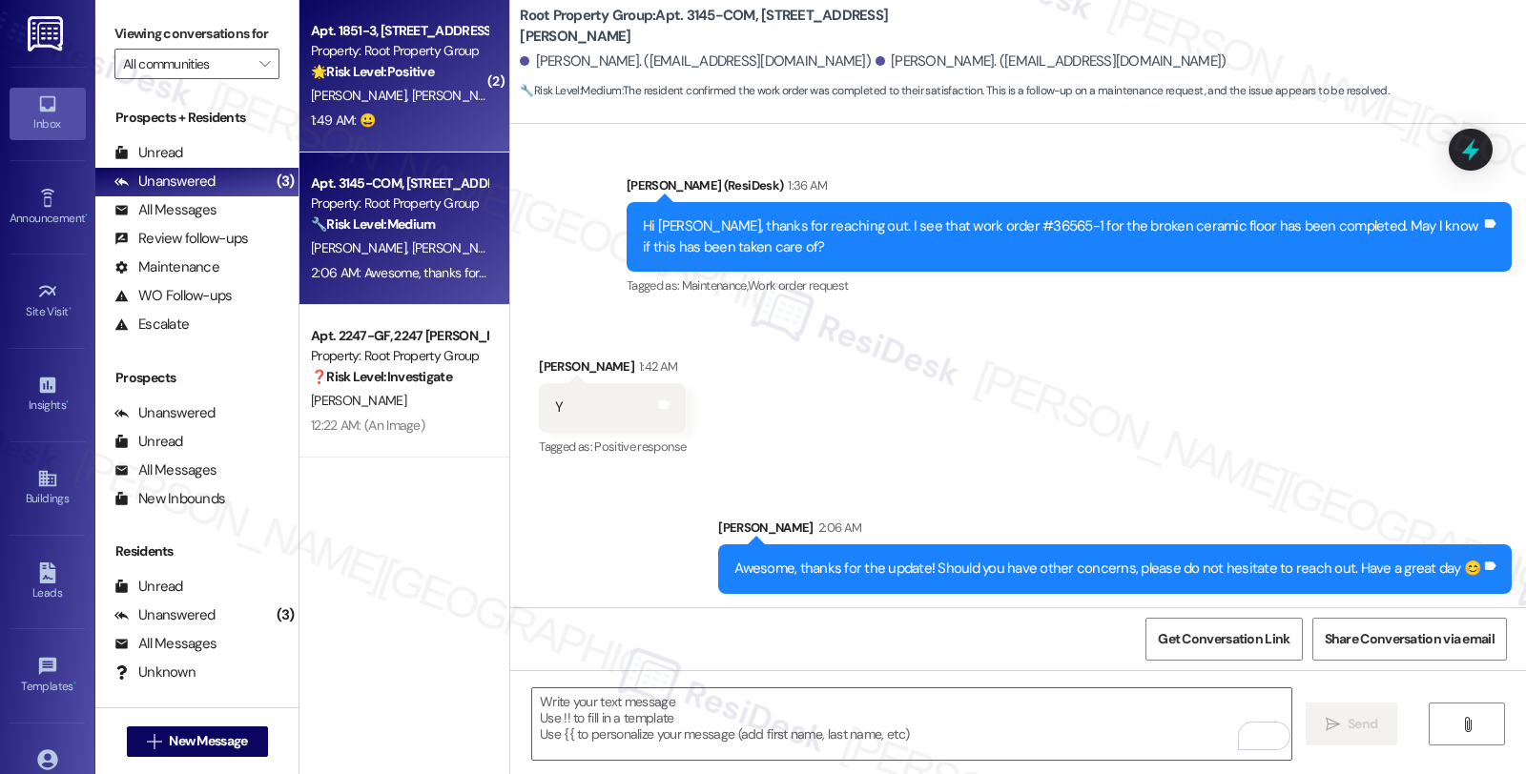
click at [413, 95] on div "K. Eaves D. Eaves" at bounding box center [399, 96] width 180 height 24
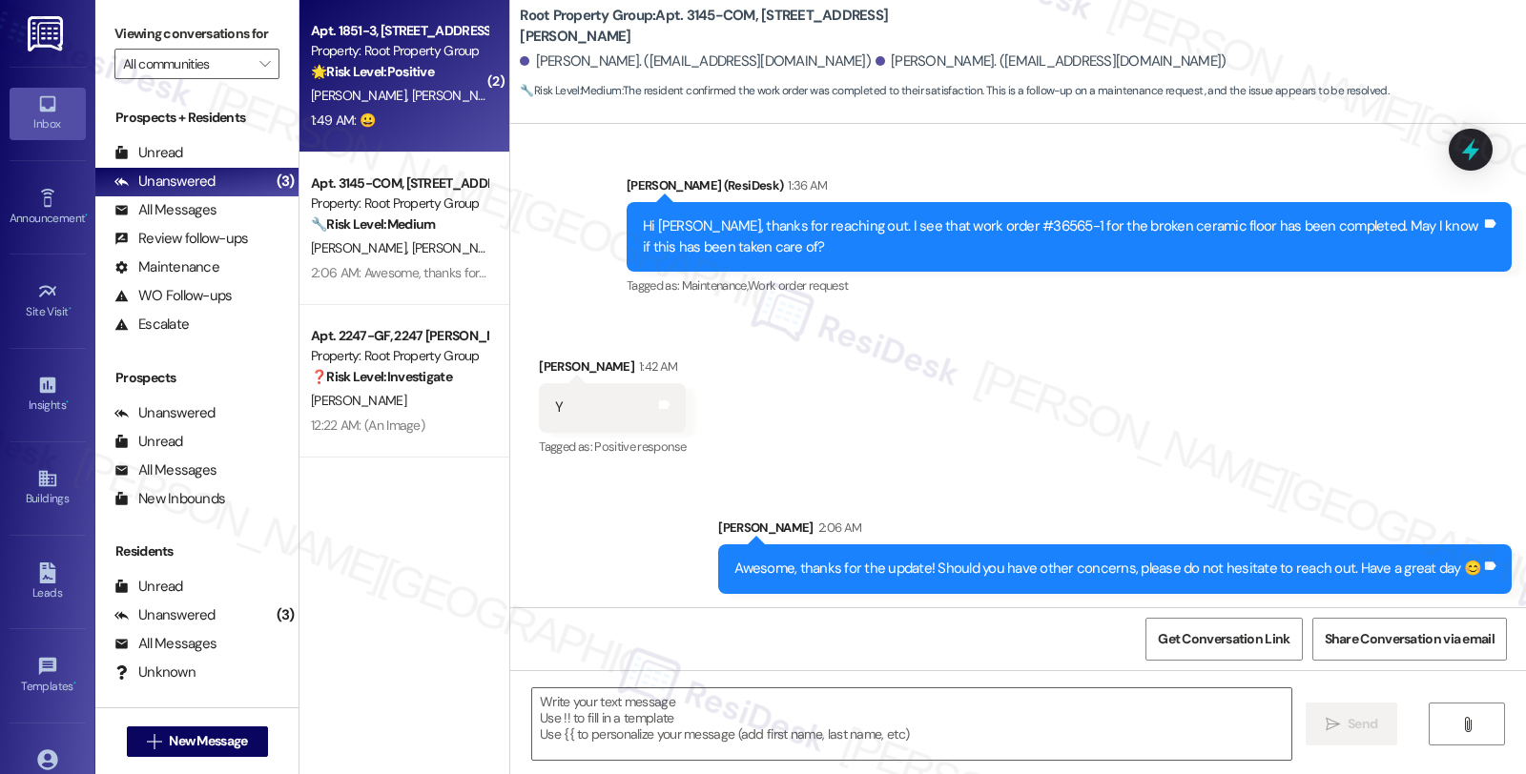
type textarea "Fetching suggested responses. Please feel free to read through the conversation…"
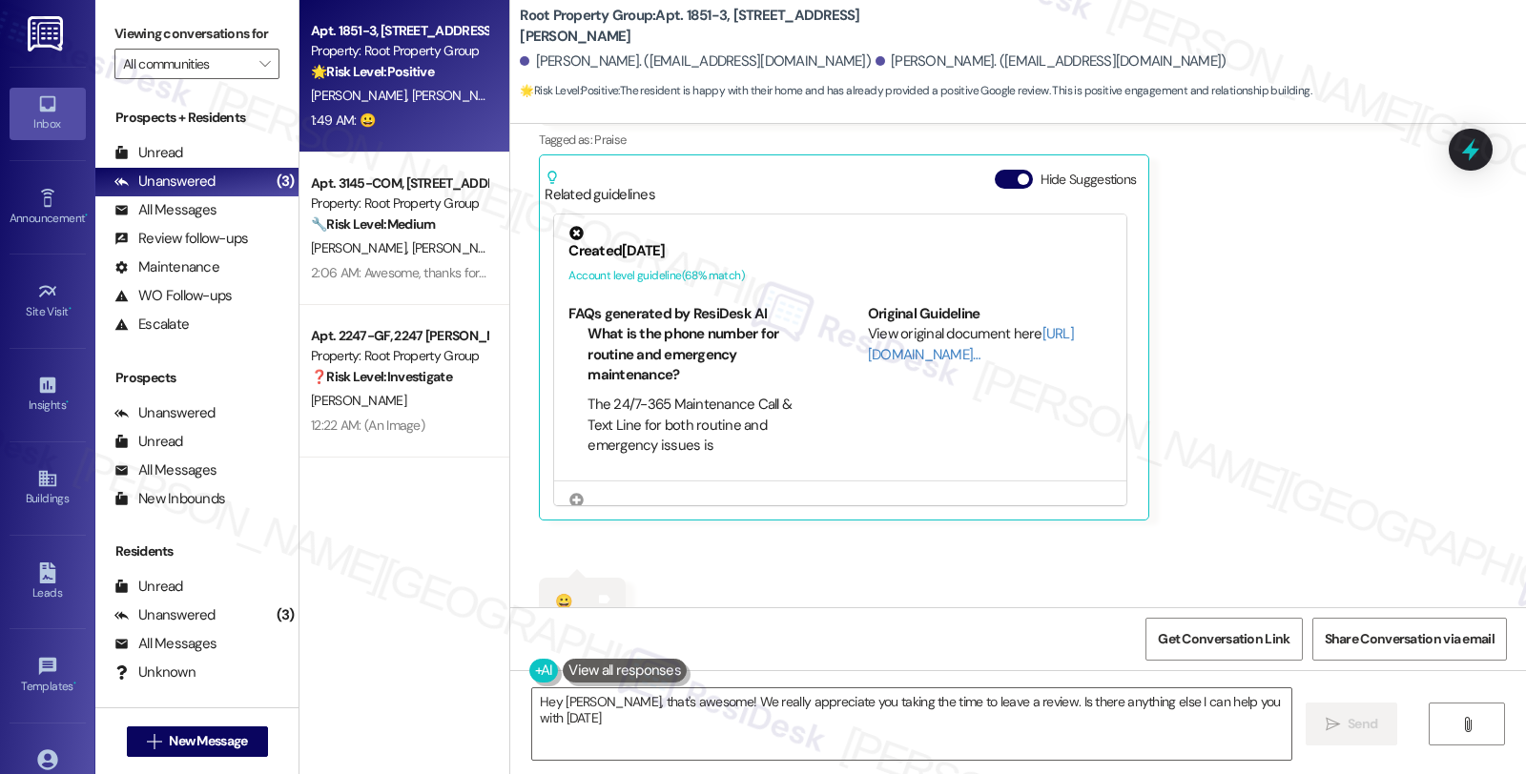
type textarea "Hey David, that's awesome! We really appreciate you taking the time to leave a …"
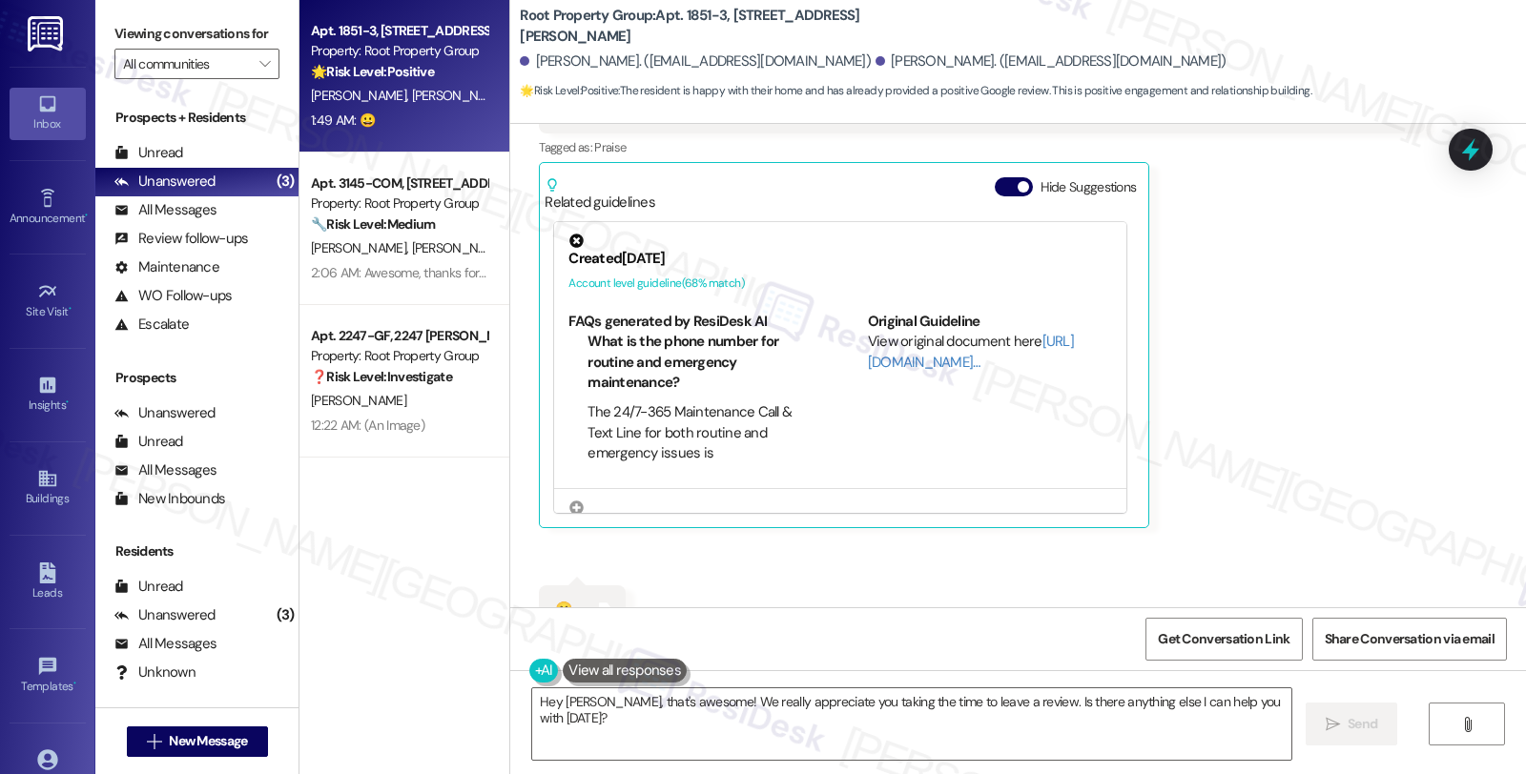
scroll to position [1432, 0]
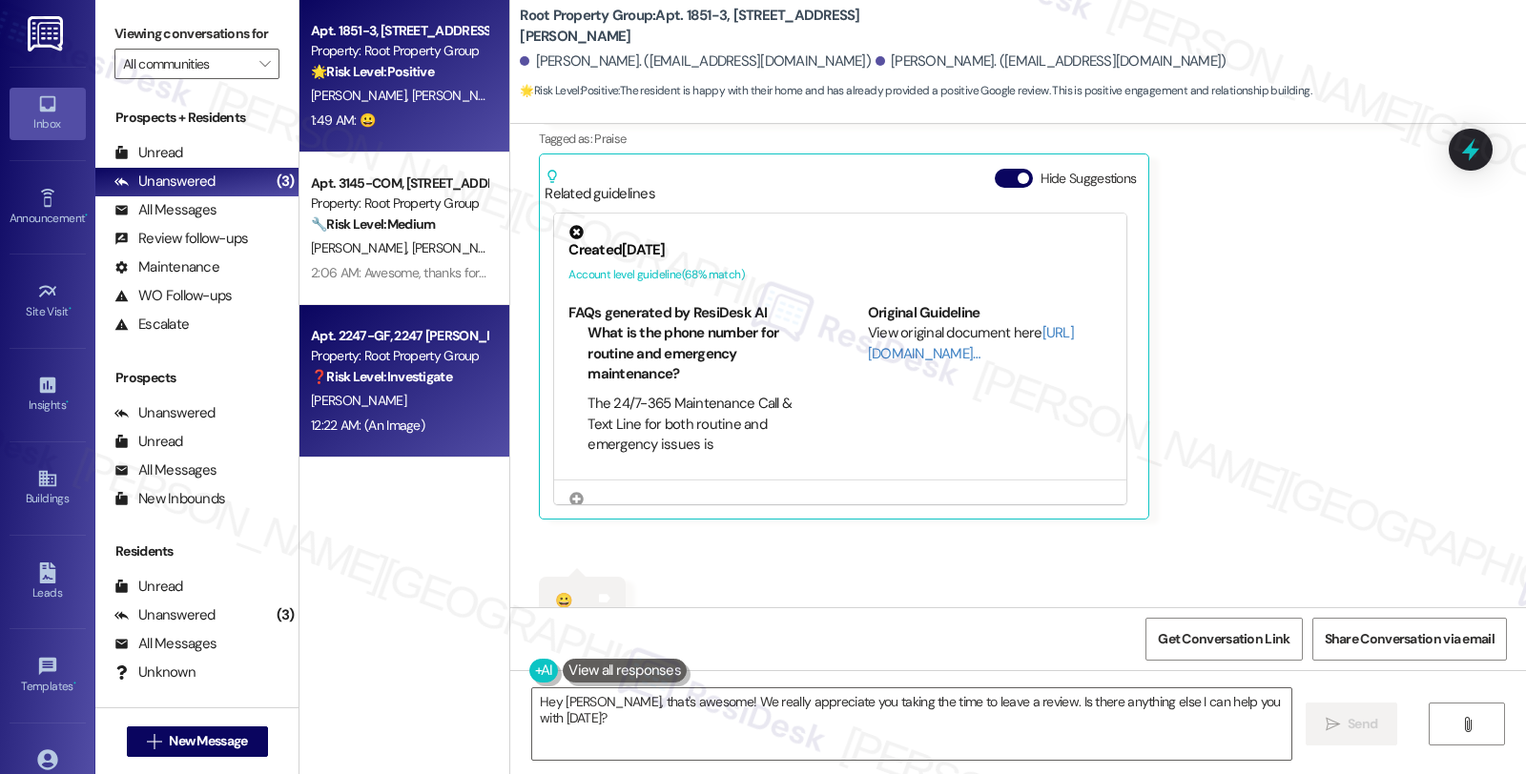
click at [432, 385] on div "❓ Risk Level: Investigate No message text available" at bounding box center [399, 377] width 176 height 20
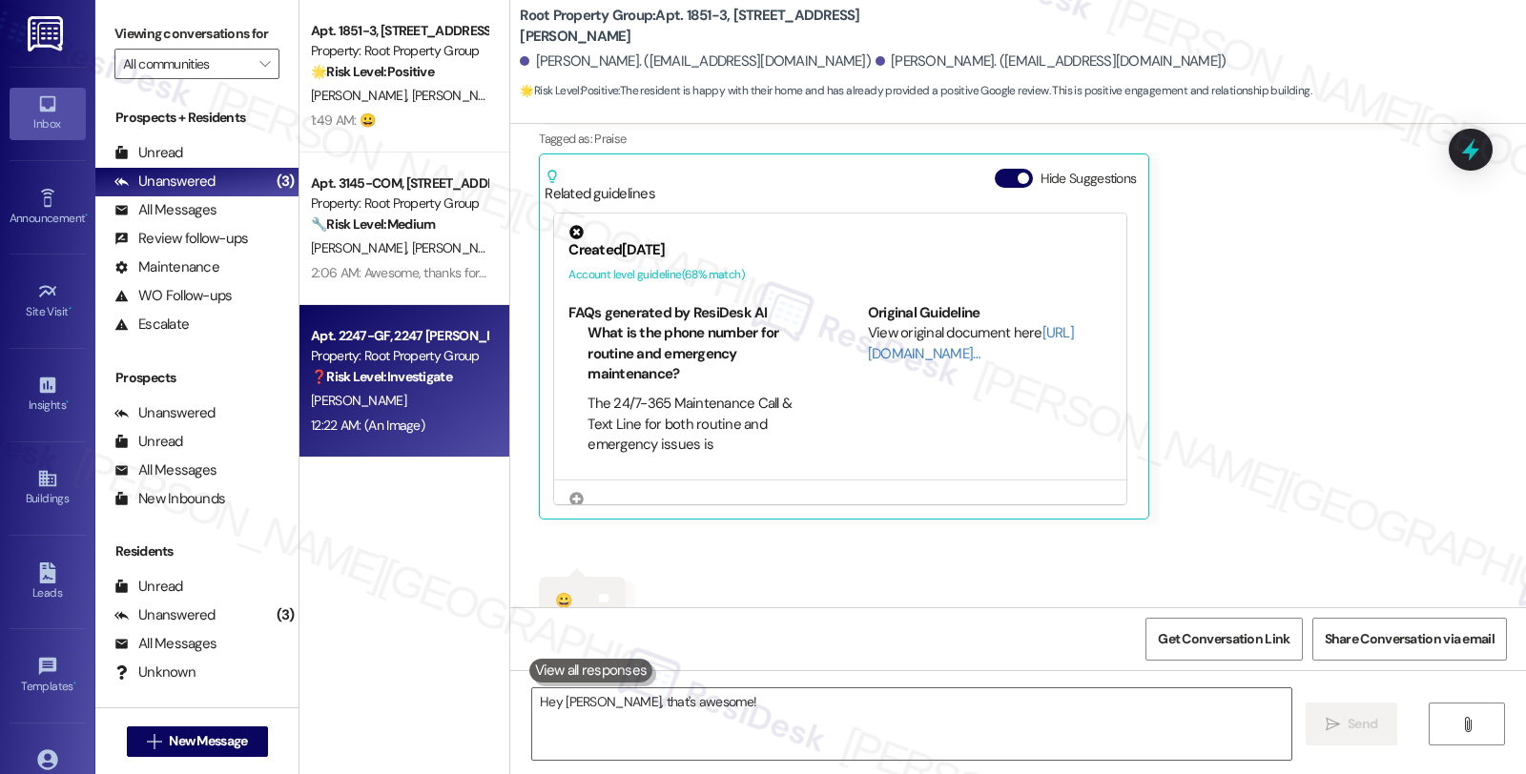
type textarea "Hey David, that's awesome! We"
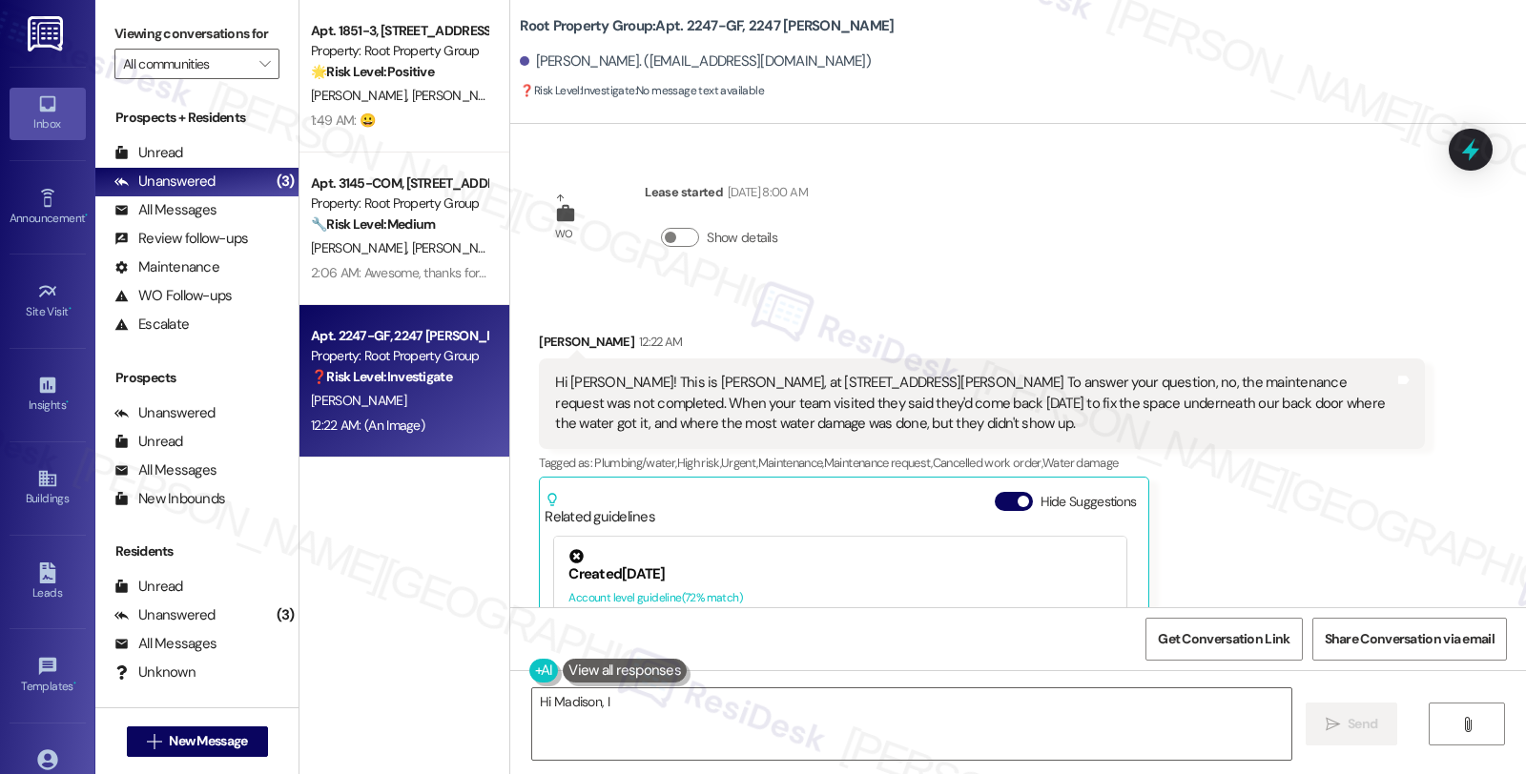
scroll to position [636, 0]
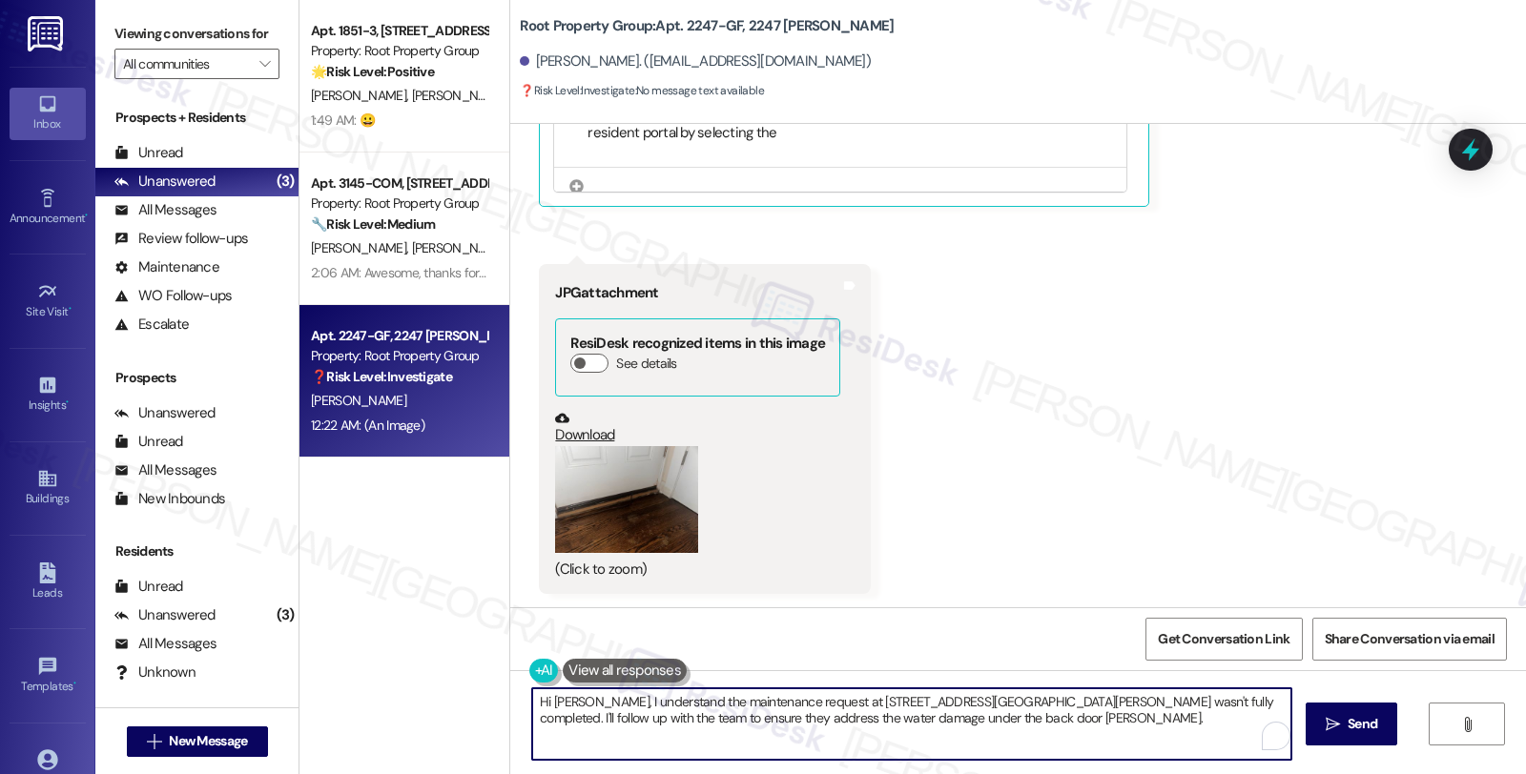
drag, startPoint x: 932, startPoint y: 726, endPoint x: 483, endPoint y: 690, distance: 450.5
click at [483, 690] on div "Apt. 1851-3, 1851 W. Cuyler Avenue Property: Root Property Group 🌟 Risk Level: …" at bounding box center [912, 387] width 1226 height 774
paste textarea "thanks for the update. I'm sorry to hear the maintenance wasn't fully completed…"
click at [1131, 723] on textarea "Hi Madison, thanks for the update. I'm sorry to hear the maintenance wasn't ful…" at bounding box center [911, 724] width 759 height 72
type textarea "Hi Madison, thanks for the update. I'm sorry to hear the maintenance wasn't ful…"
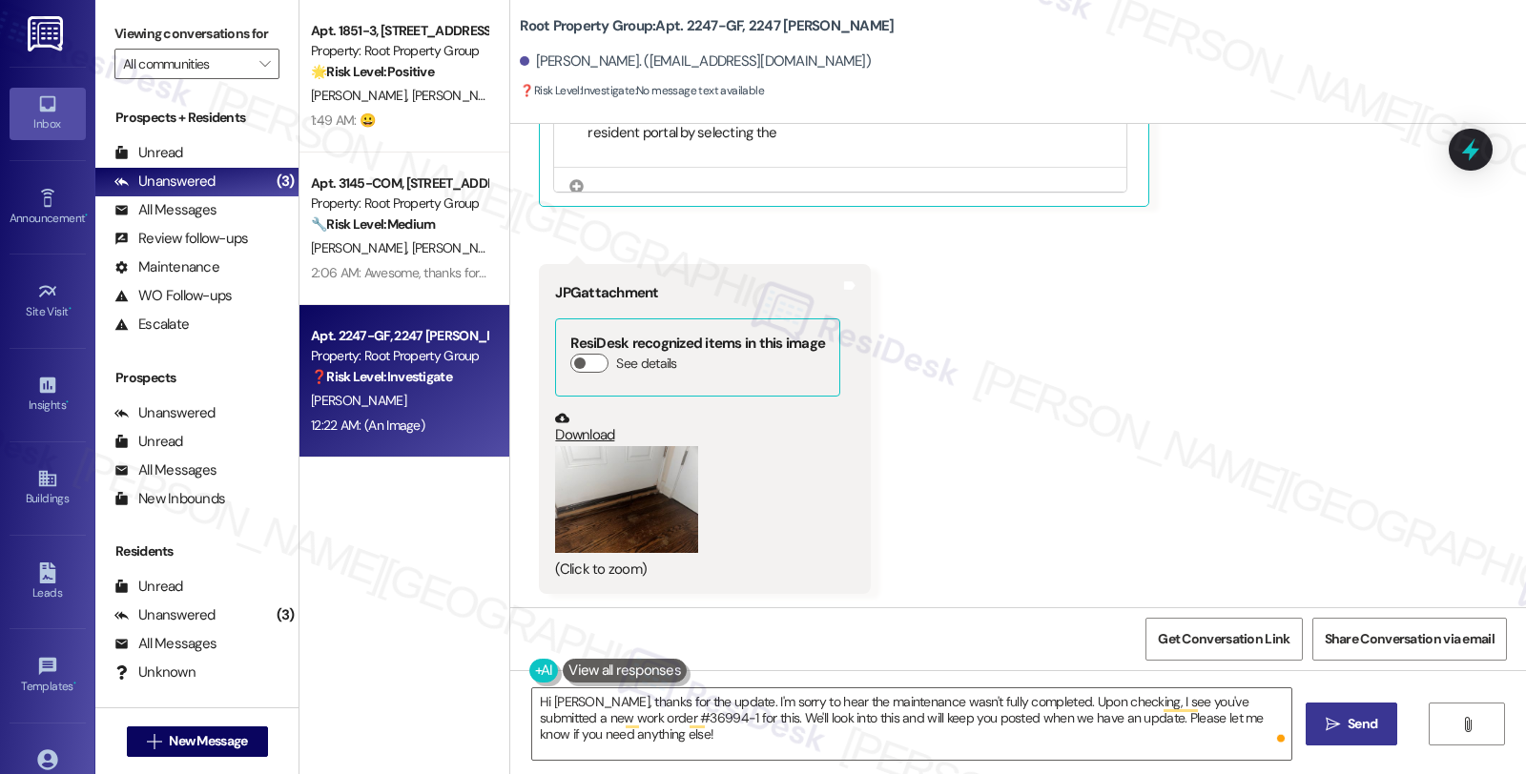
click at [1365, 730] on span "Send" at bounding box center [1362, 724] width 30 height 20
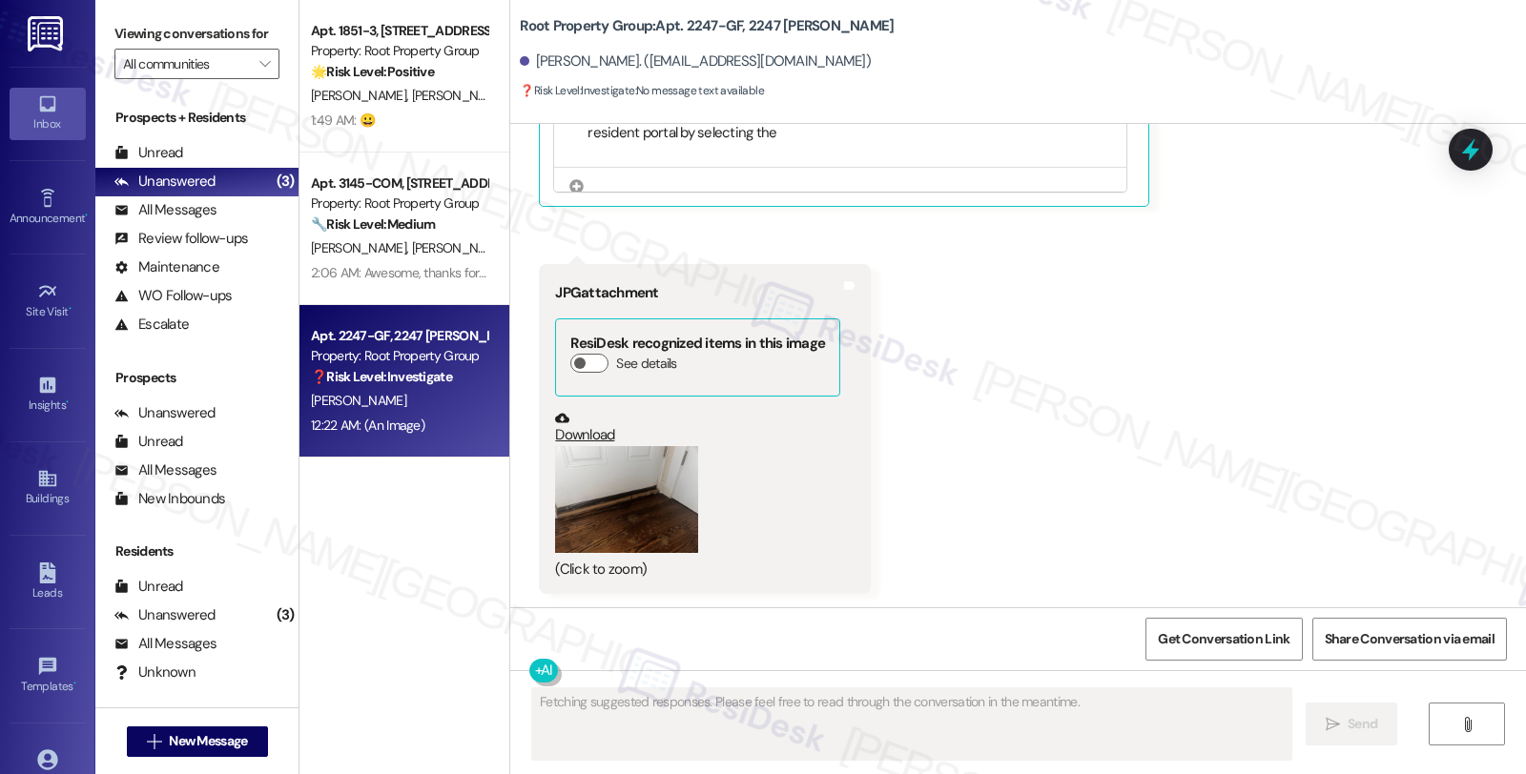
scroll to position [790, 0]
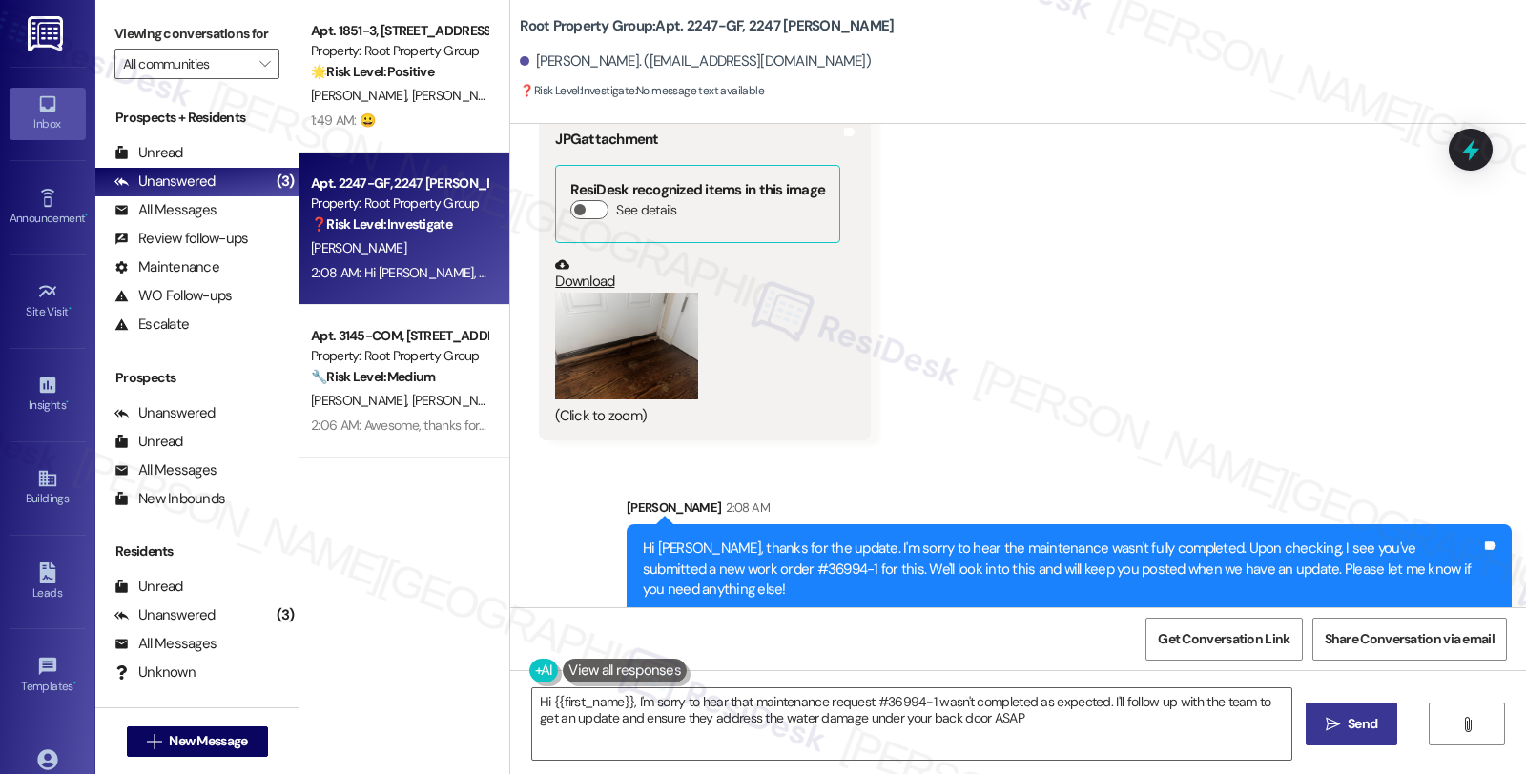
type textarea "Hi {{first_name}}, I'm sorry to hear that maintenance request #36994-1 wasn't c…"
click at [1470, 137] on icon at bounding box center [1470, 149] width 32 height 32
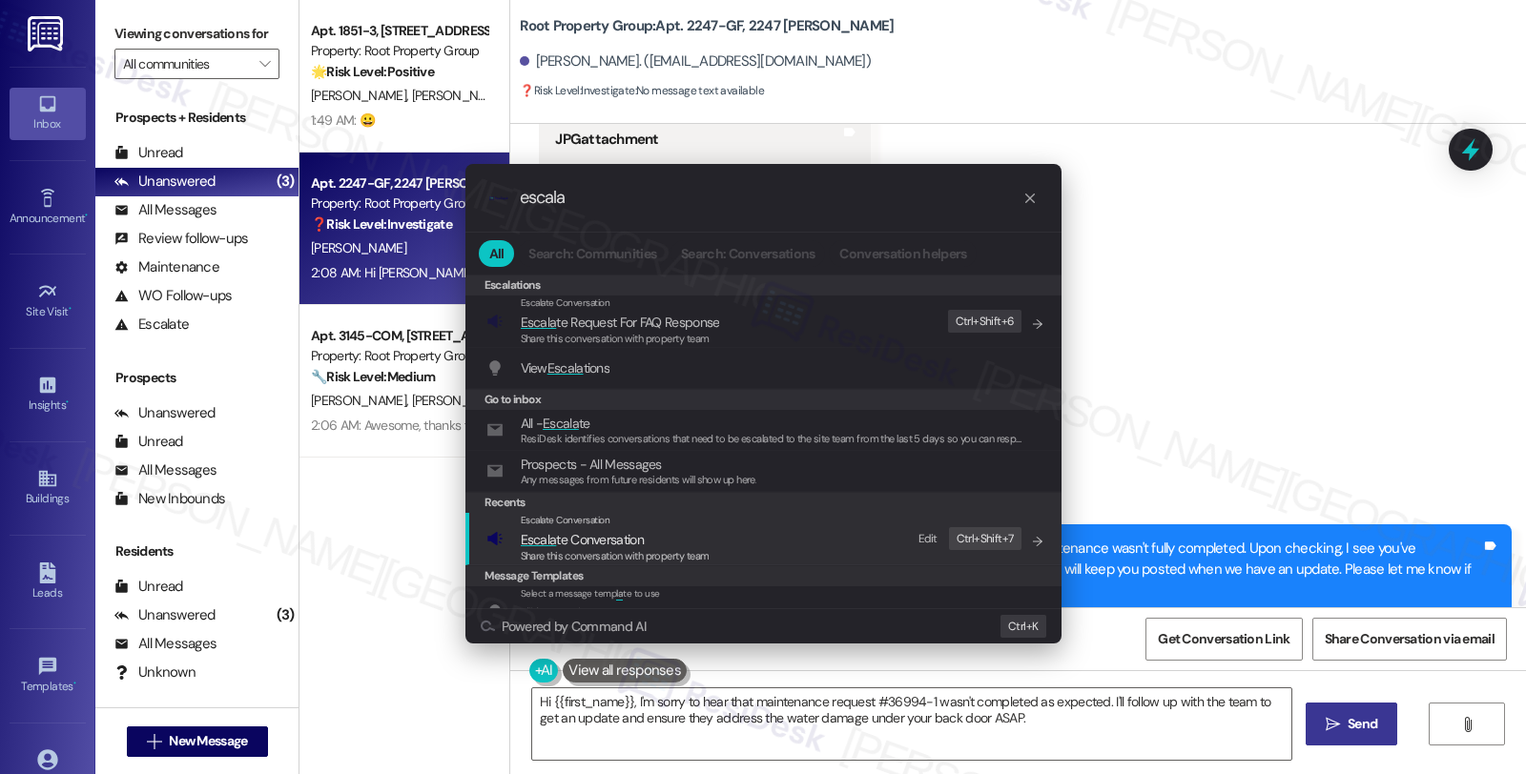
type input "escala"
click at [557, 531] on span "Escala te Conversation" at bounding box center [582, 539] width 123 height 17
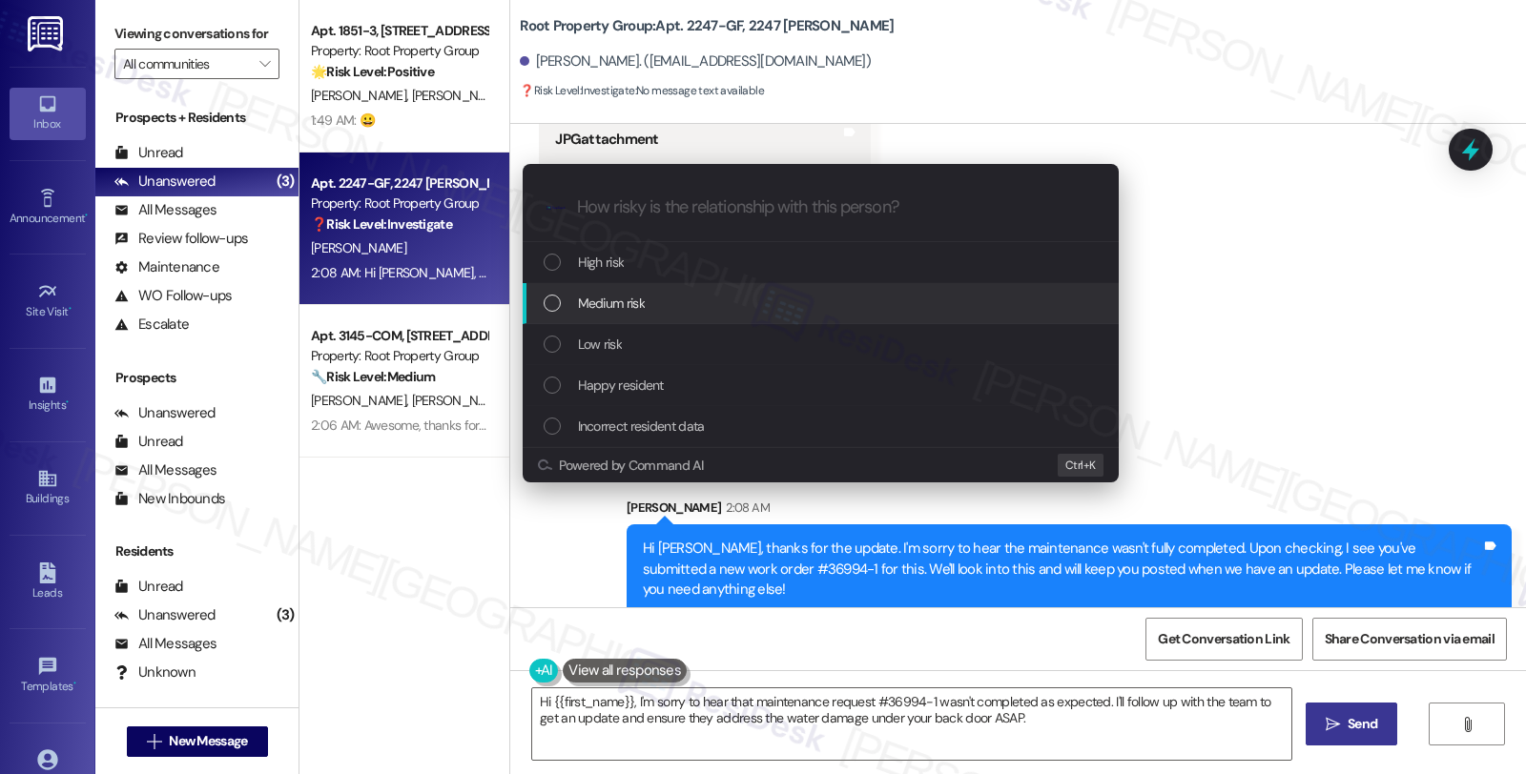
click at [579, 317] on div "Medium risk" at bounding box center [821, 303] width 596 height 41
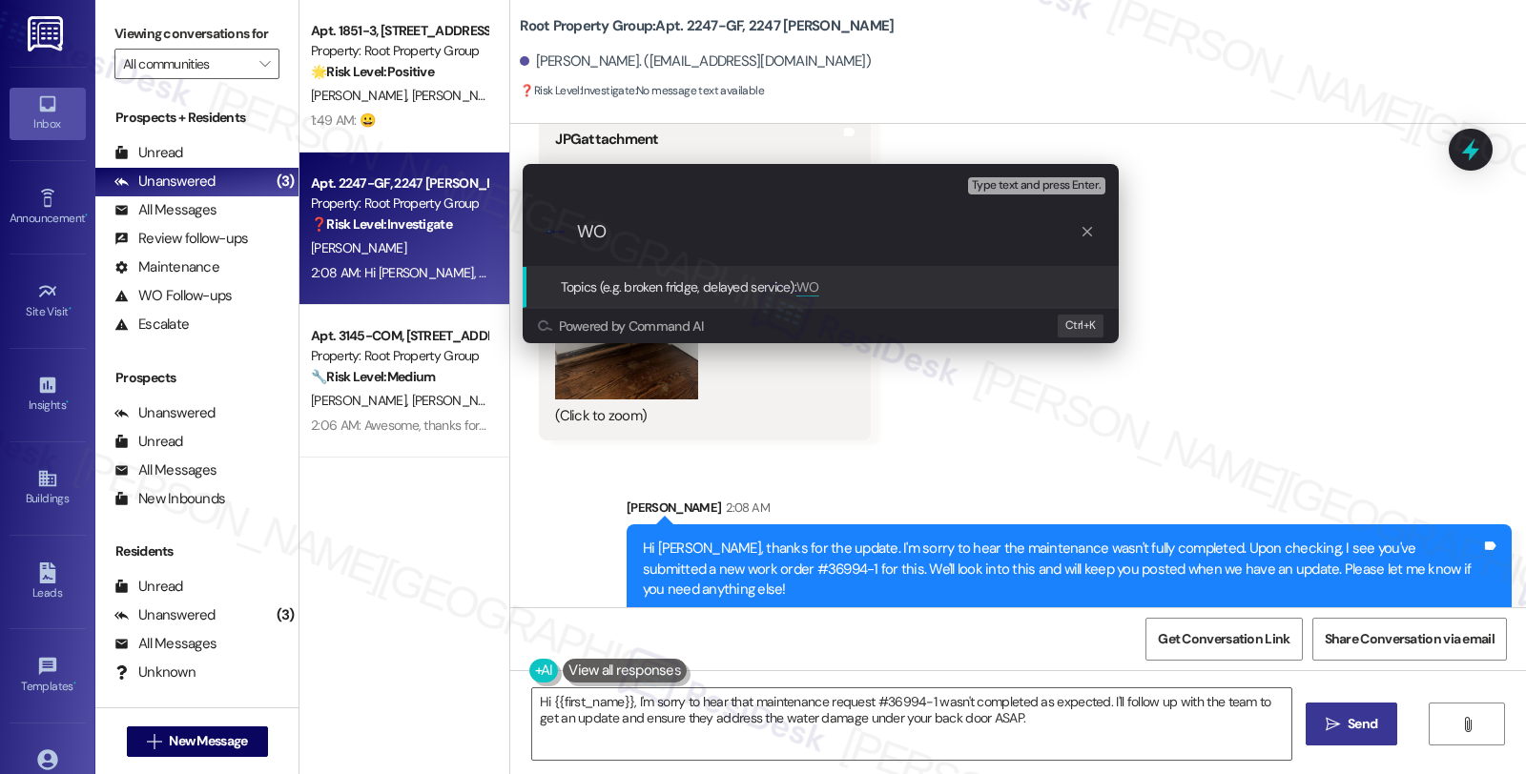
paste input "#36994-1"
type input "WO #36994-1 (water damage) submitted by the resident"
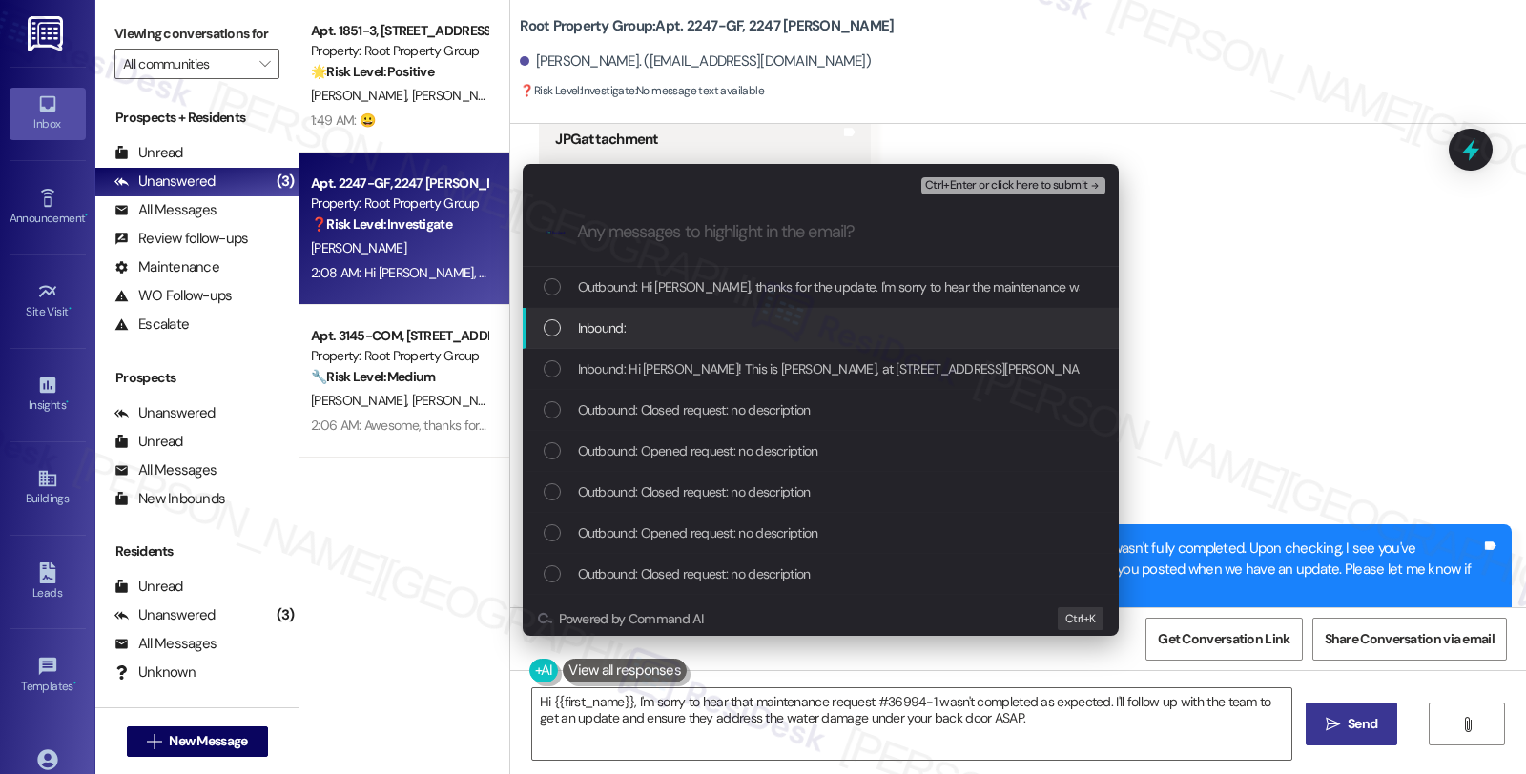
click at [707, 319] on div "Inbound:" at bounding box center [823, 328] width 558 height 21
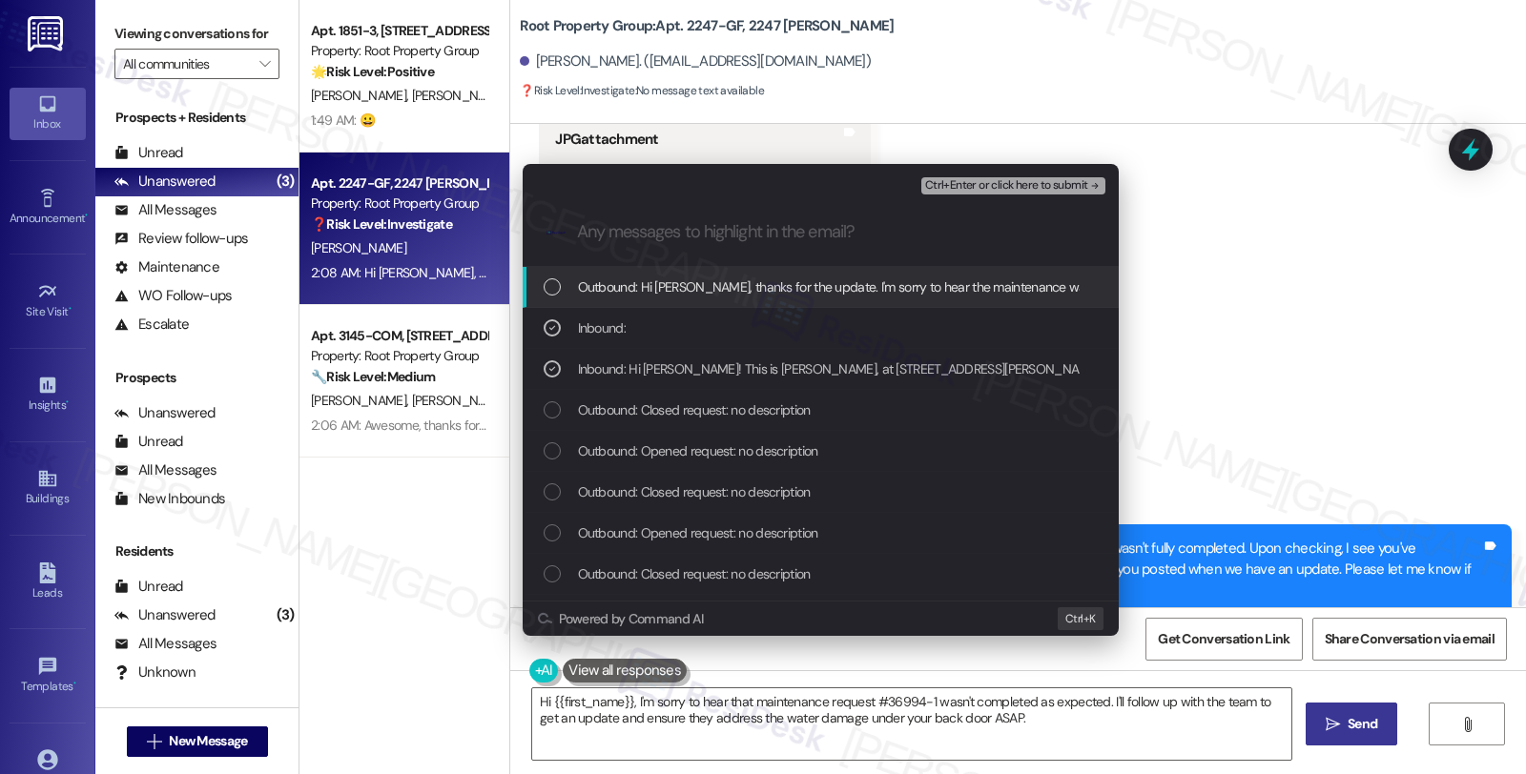
click at [975, 184] on span "Ctrl+Enter or click here to submit" at bounding box center [1006, 185] width 163 height 13
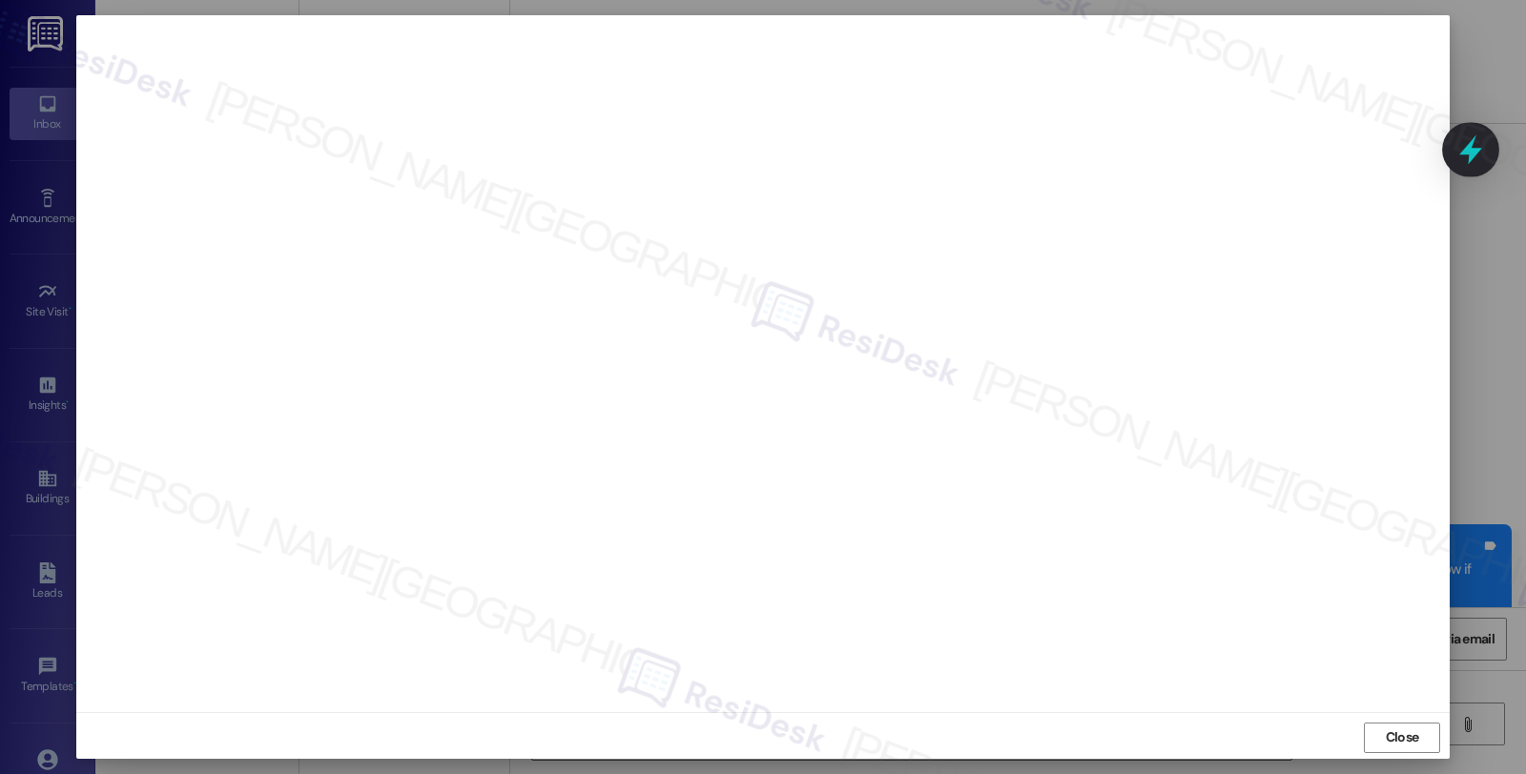
click at [1473, 146] on icon at bounding box center [1470, 149] width 32 height 32
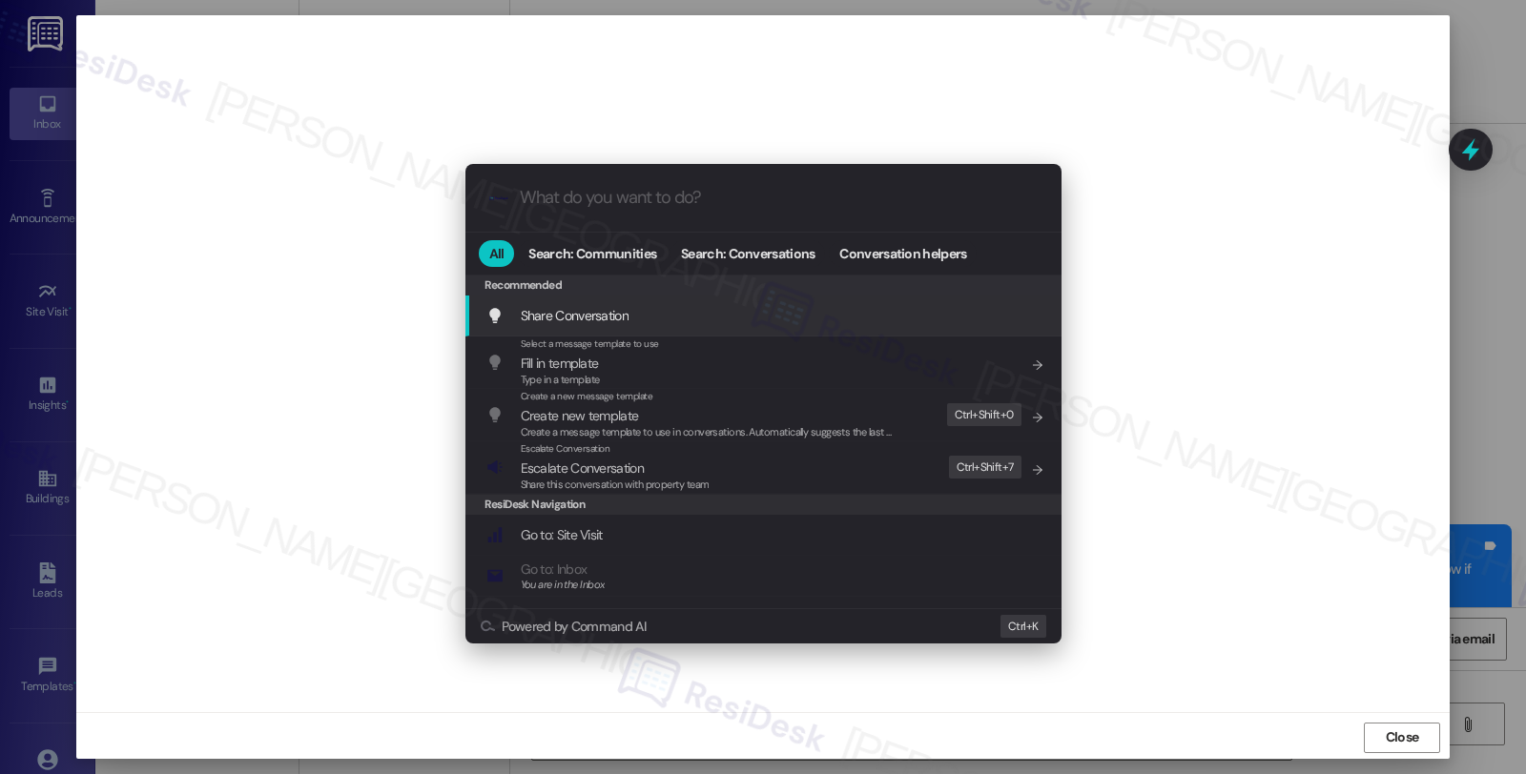
click at [1398, 739] on div ".cls-1{fill:#0a055f;}.cls-2{fill:#0cc4c4;} resideskLogoBlueOrange All Search: C…" at bounding box center [763, 387] width 1526 height 774
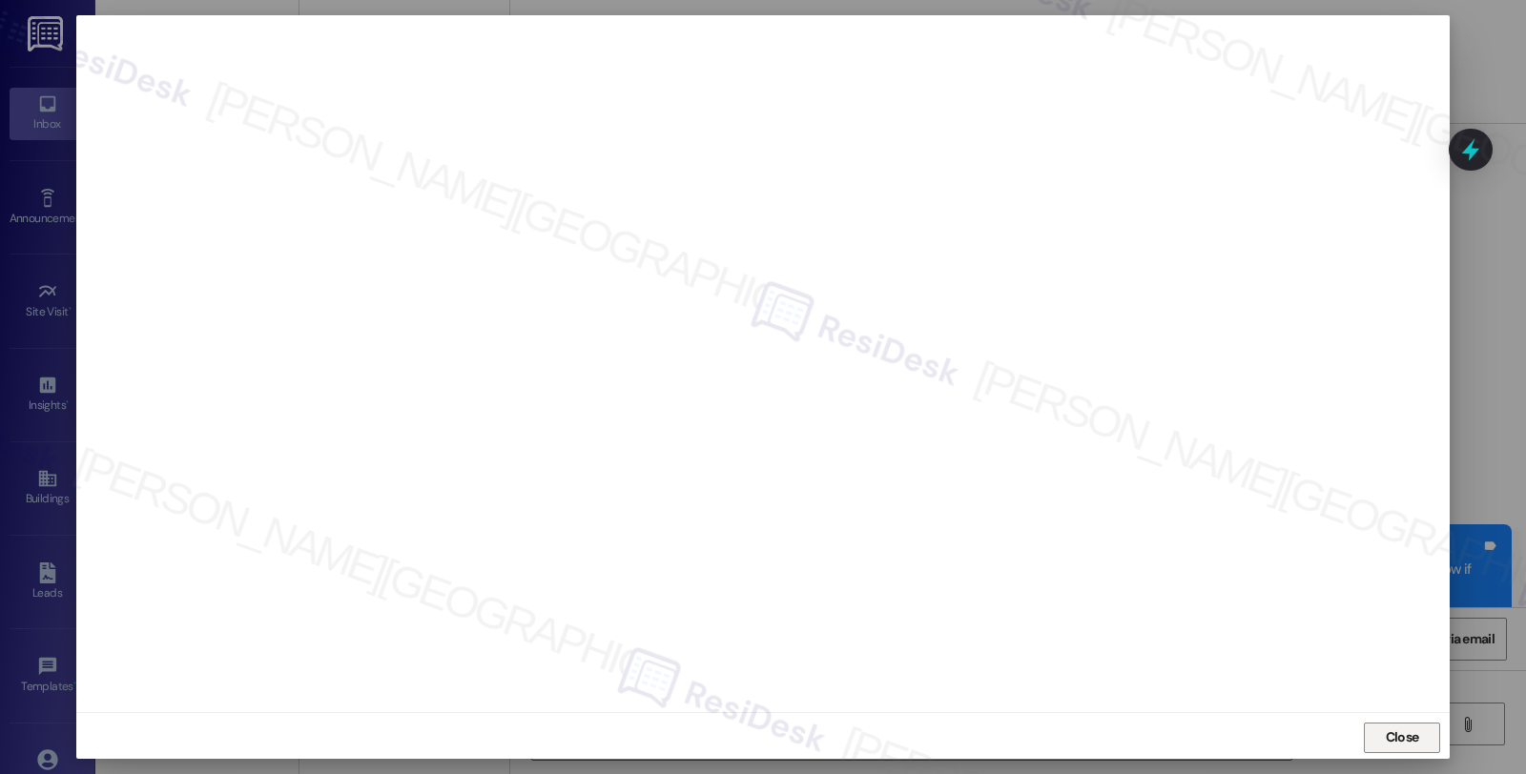
click at [1386, 741] on span "Close" at bounding box center [1402, 738] width 33 height 20
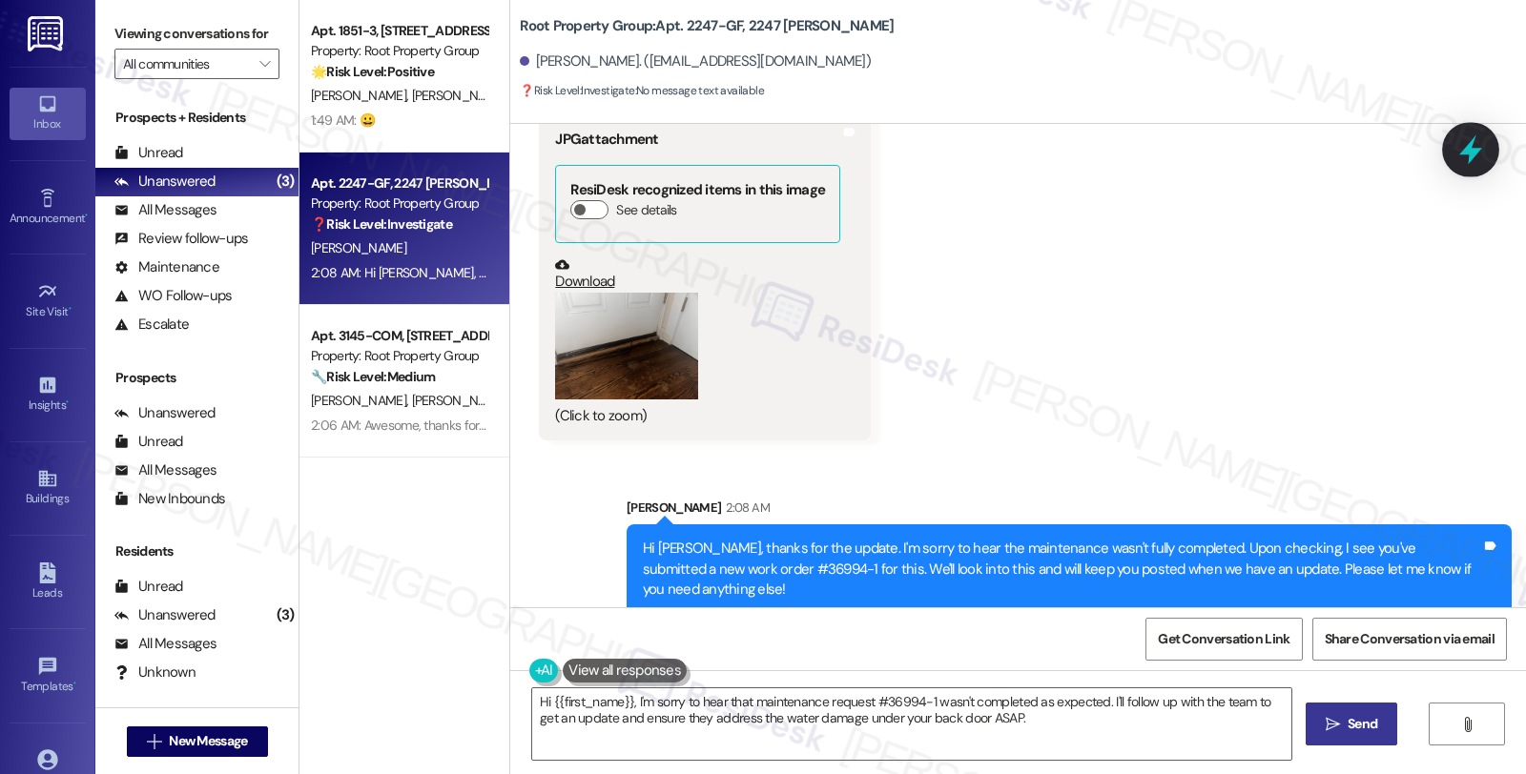
click at [1467, 148] on icon at bounding box center [1470, 150] width 23 height 30
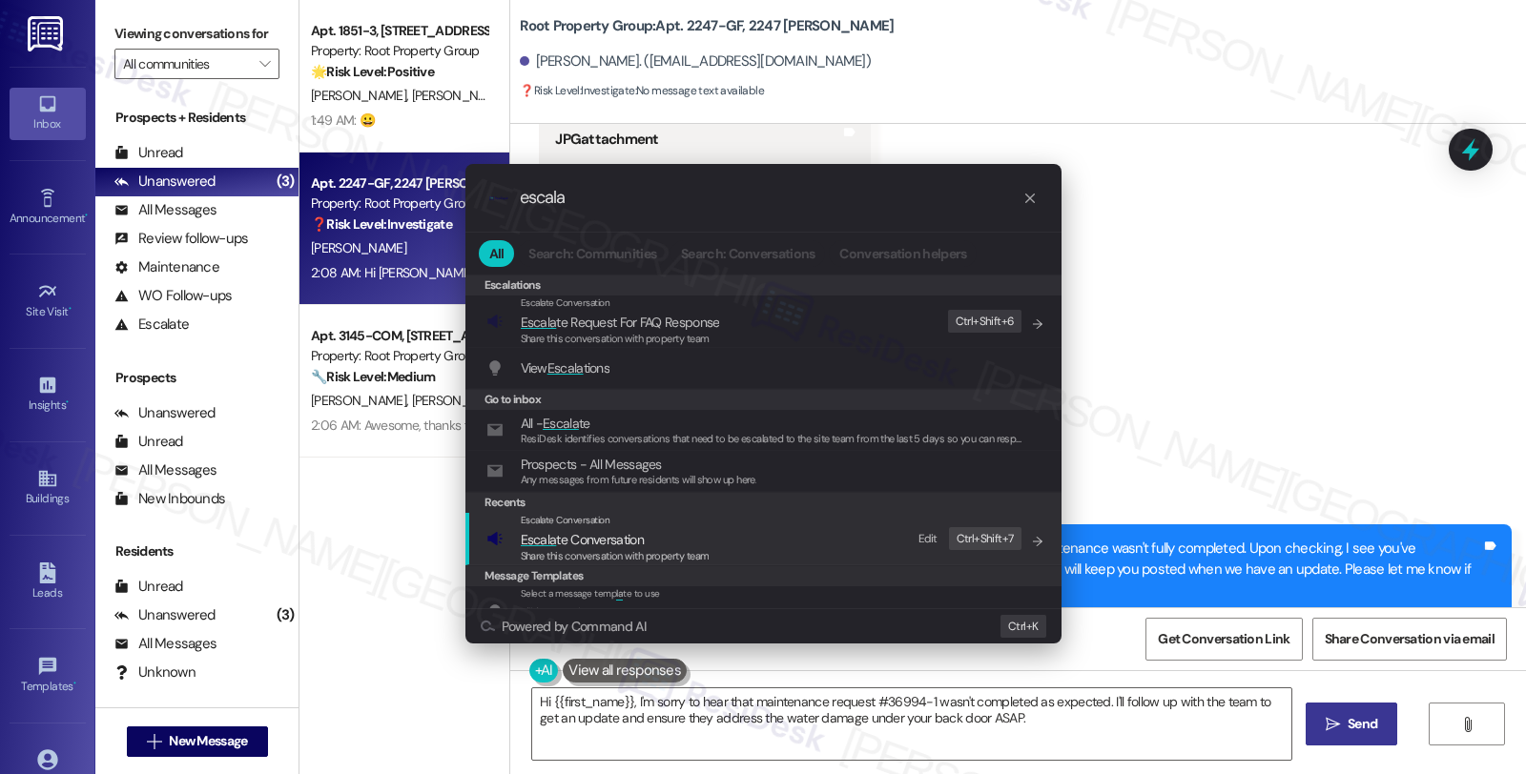
type input "escala"
click at [577, 534] on span "Escala te Conversation" at bounding box center [582, 539] width 123 height 17
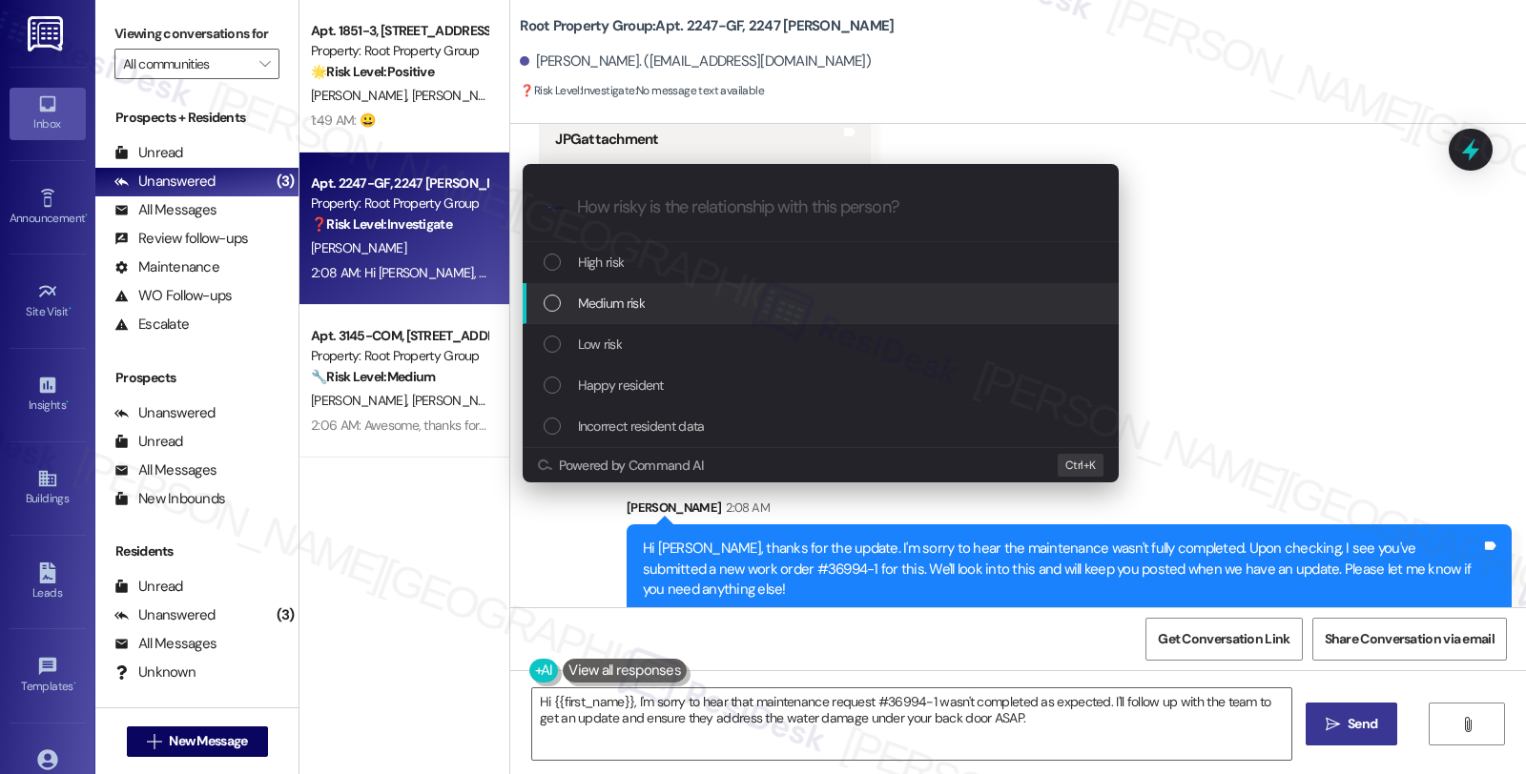
click at [580, 293] on span "Medium risk" at bounding box center [611, 303] width 67 height 21
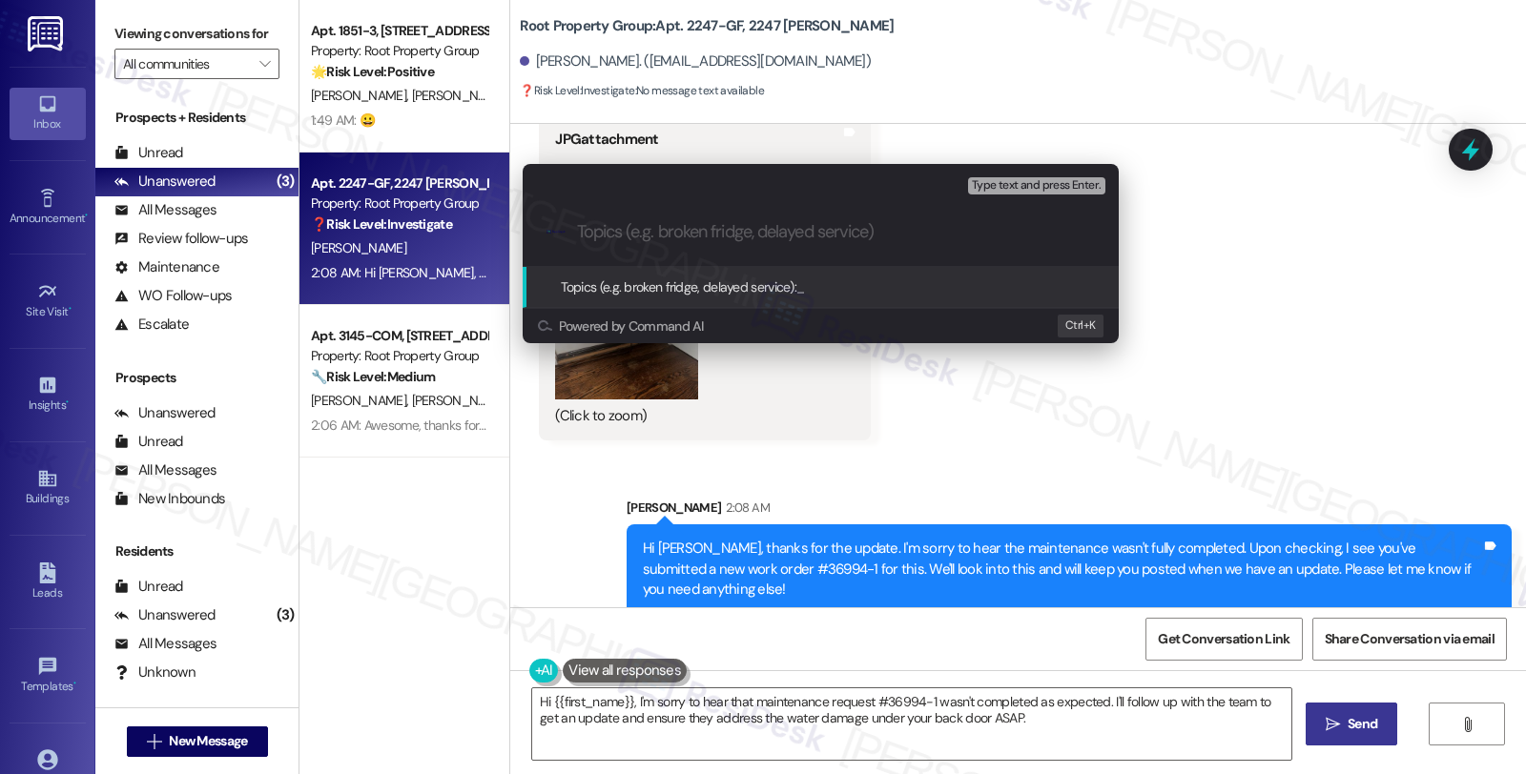
paste input "WO #36994-1 (water damage) submitted by the resident"
type input "WO #36994-1 (water damage) submitted by the resident"
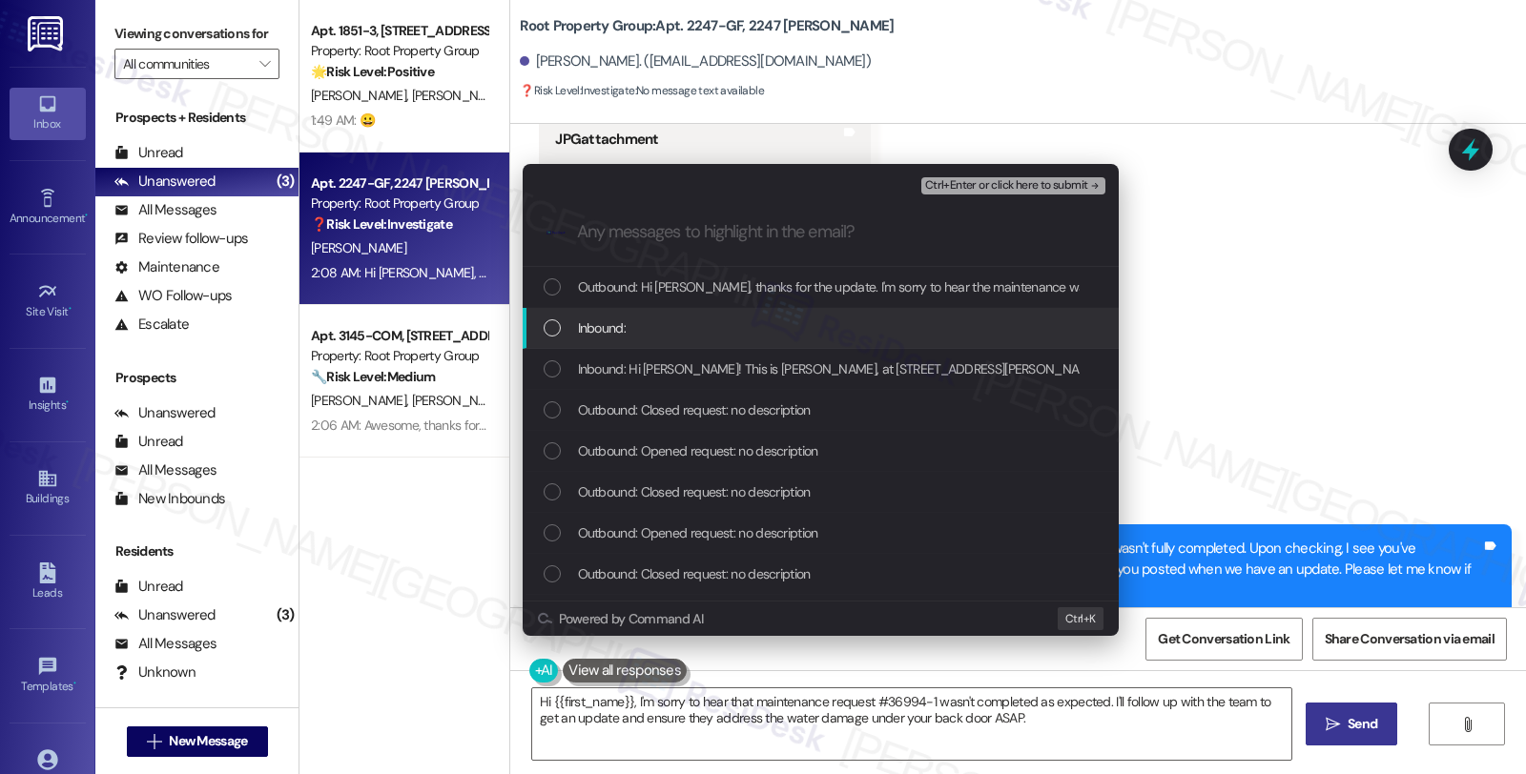
click at [728, 321] on div "Inbound:" at bounding box center [823, 328] width 558 height 21
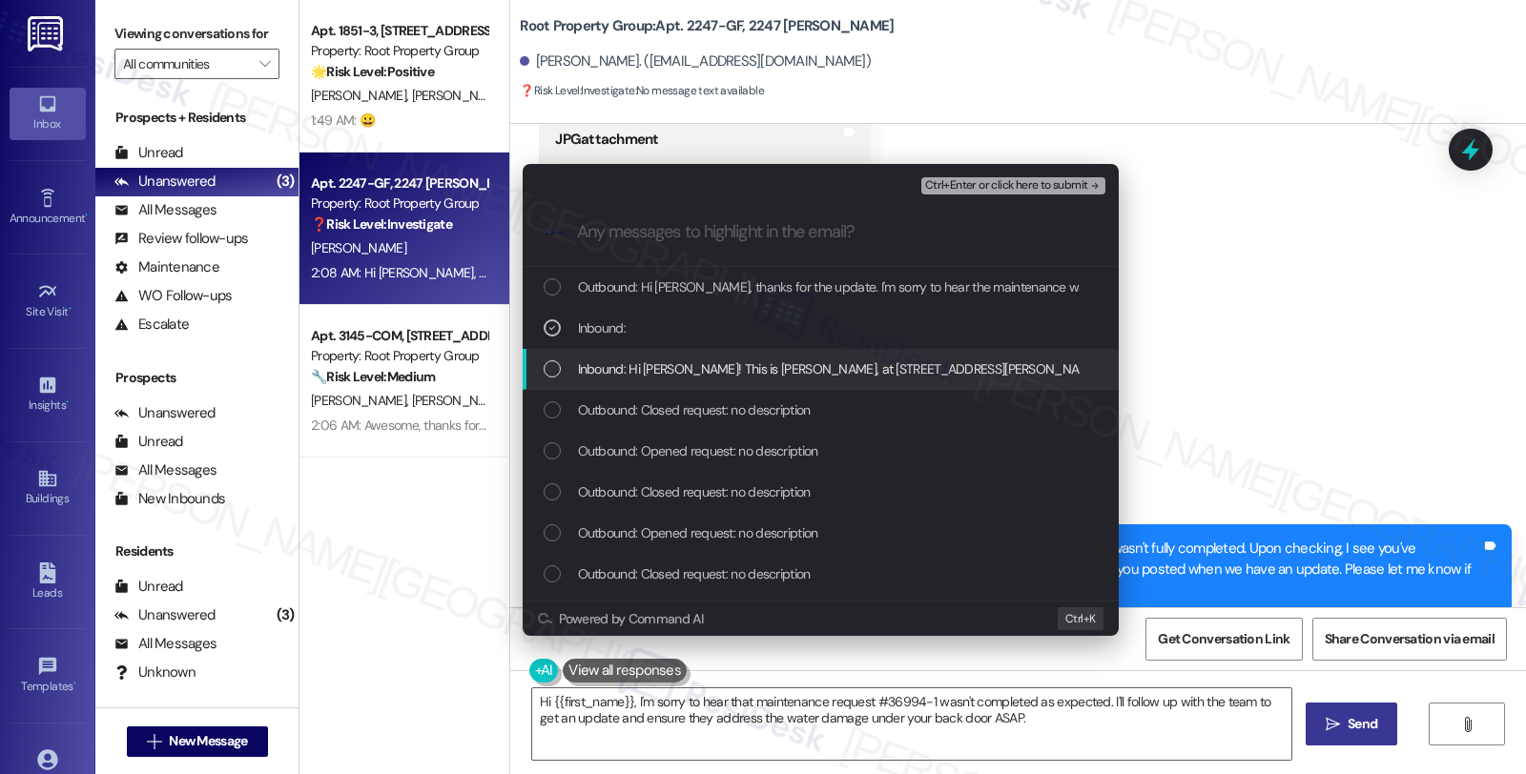
click at [731, 354] on div "Inbound: Hi Sarah! This is Madison, at 2247 W Thomas St GF. To answer your ques…" at bounding box center [821, 369] width 596 height 41
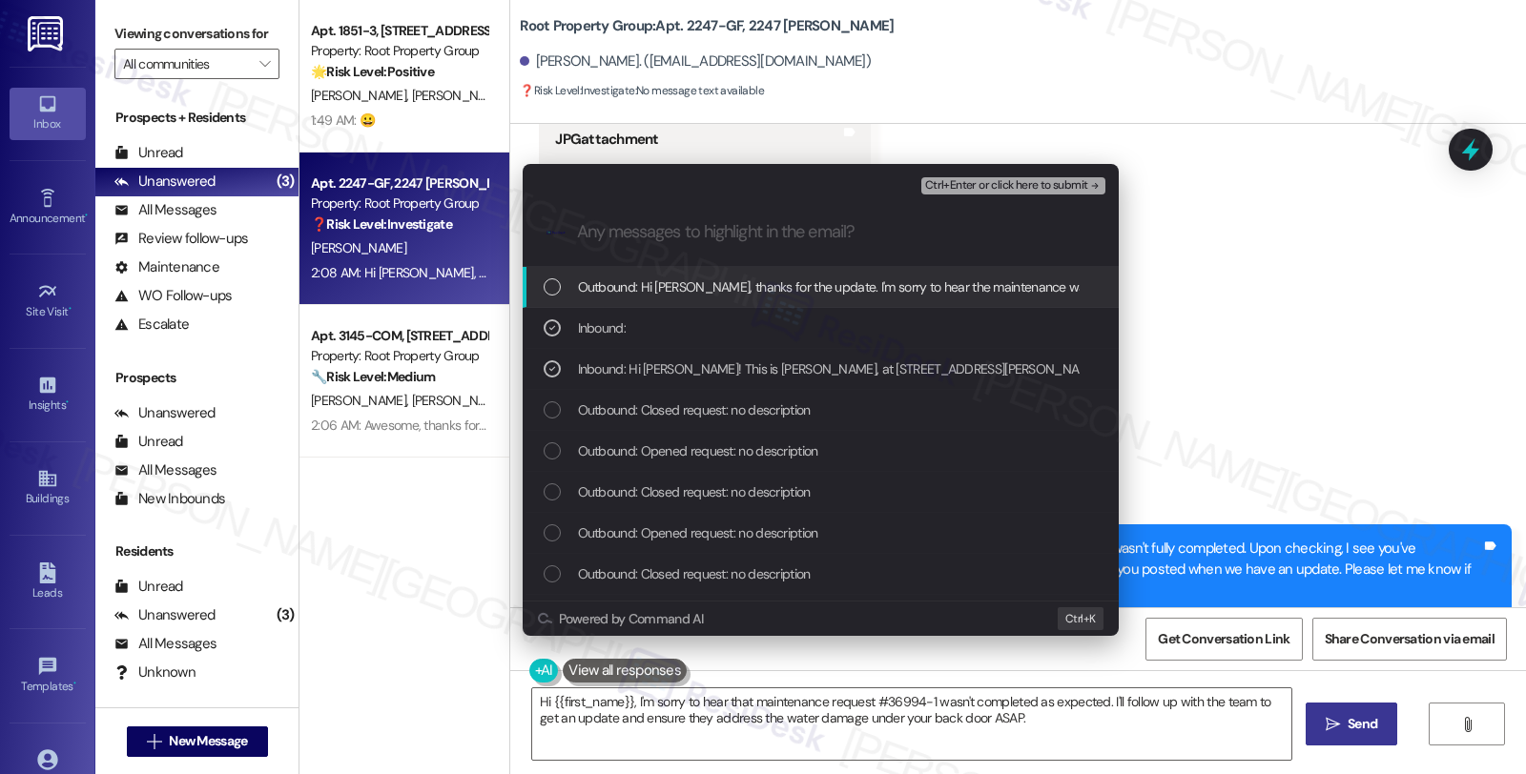
click at [987, 185] on span "Ctrl+Enter or click here to submit" at bounding box center [1006, 185] width 163 height 13
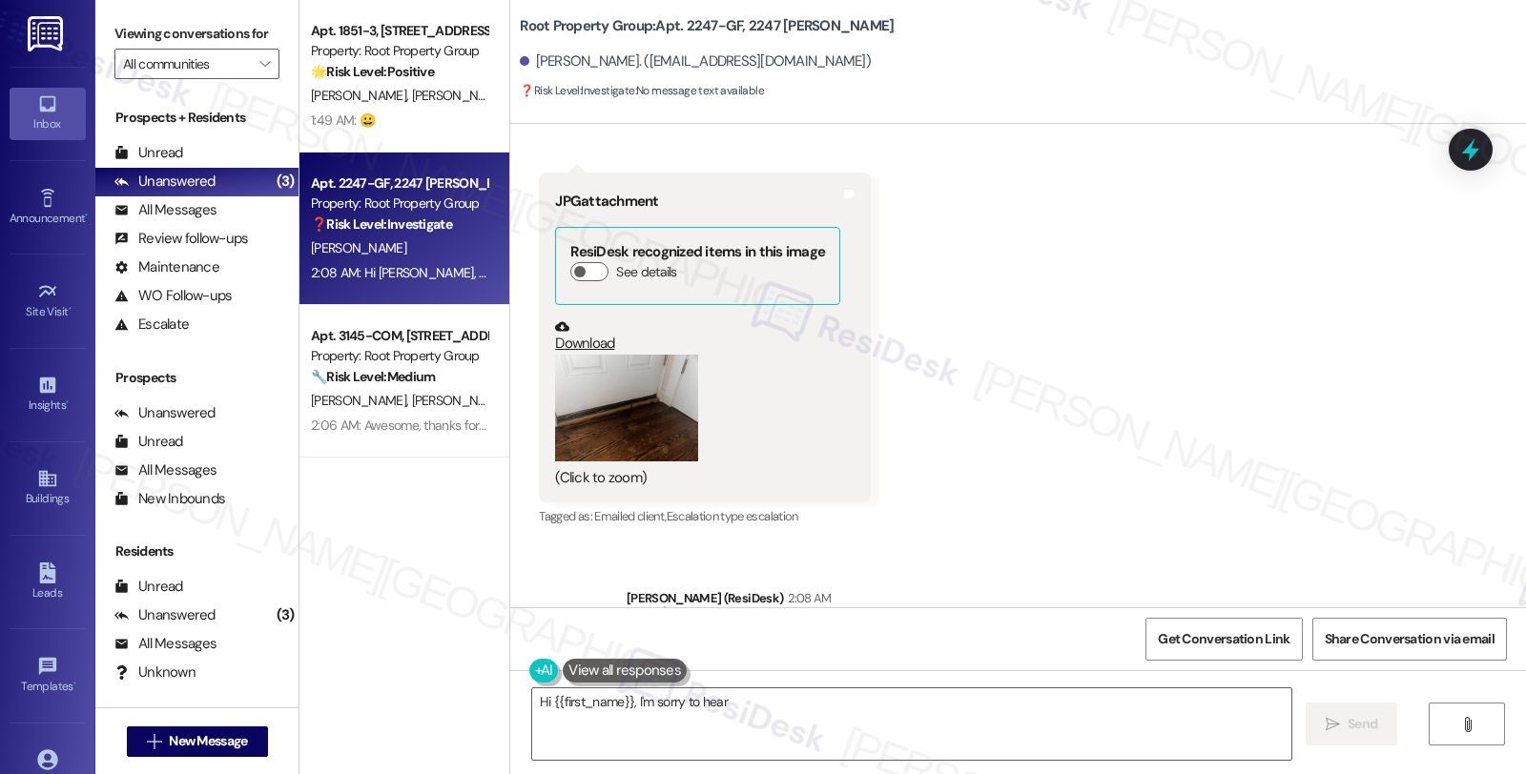
scroll to position [846, 0]
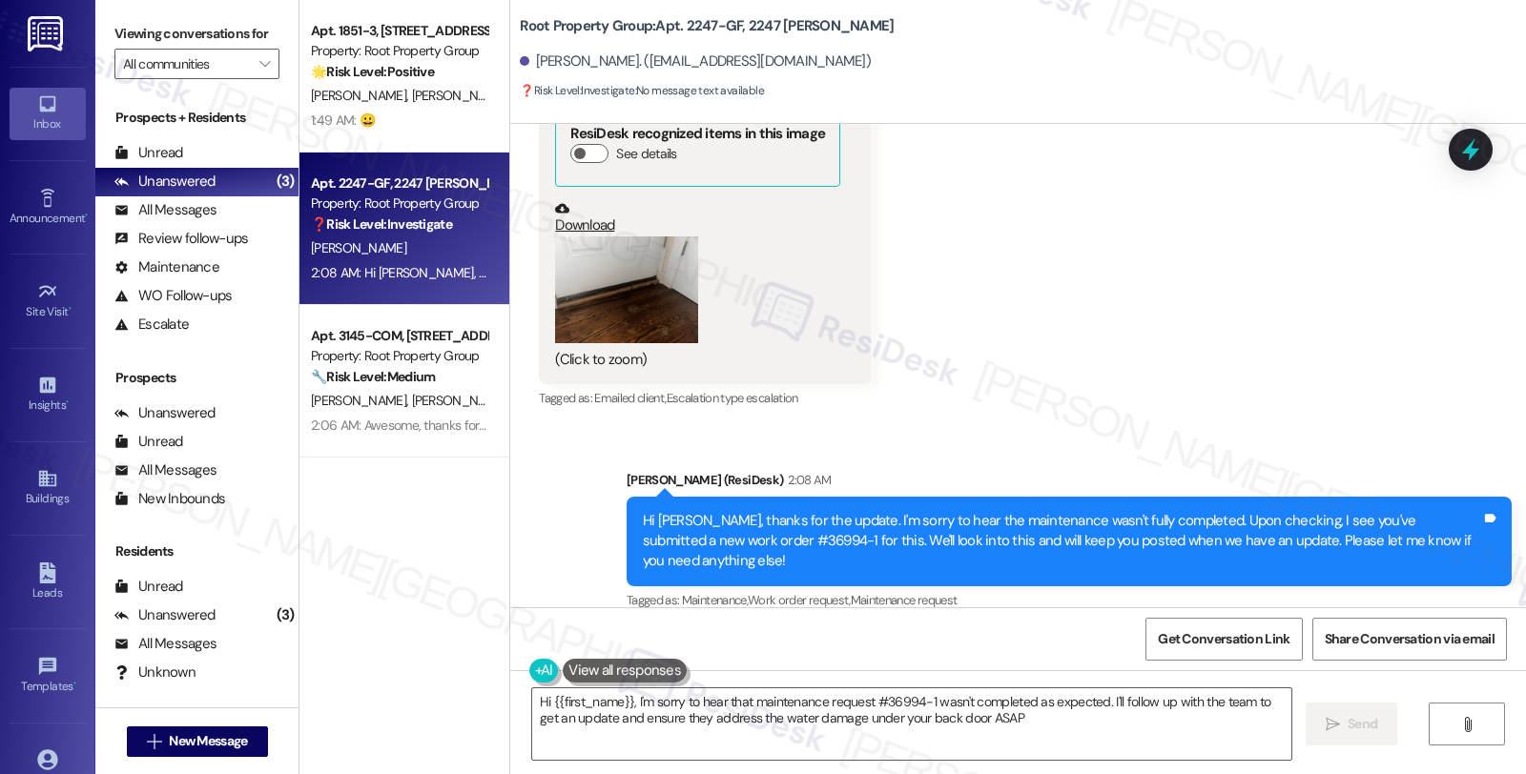
type textarea "Hi {{first_name}}, I'm sorry to hear that maintenance request #36994-1 wasn't c…"
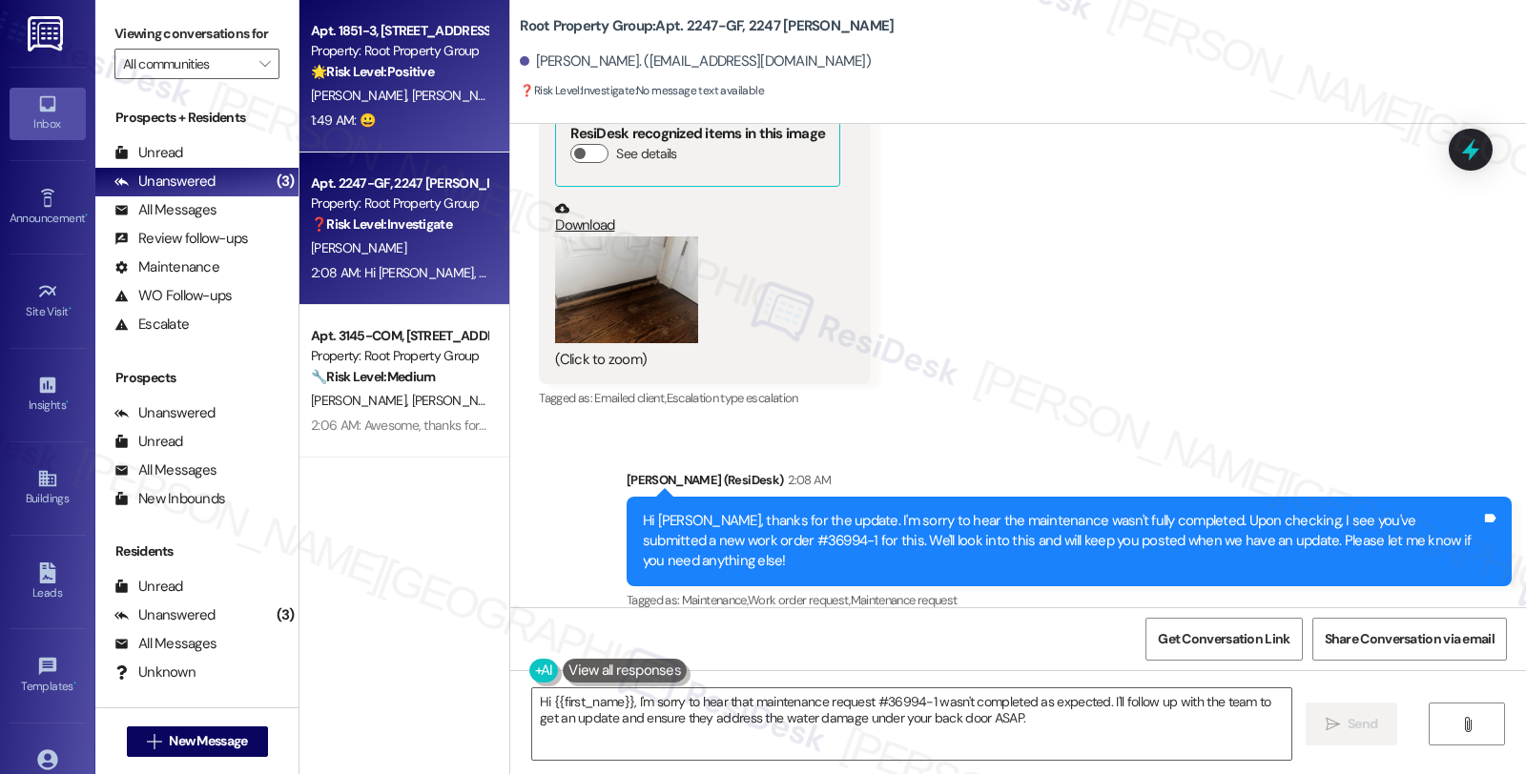
click at [449, 113] on div "1:49 AM: 😀 1:49 AM: 😀" at bounding box center [399, 121] width 180 height 24
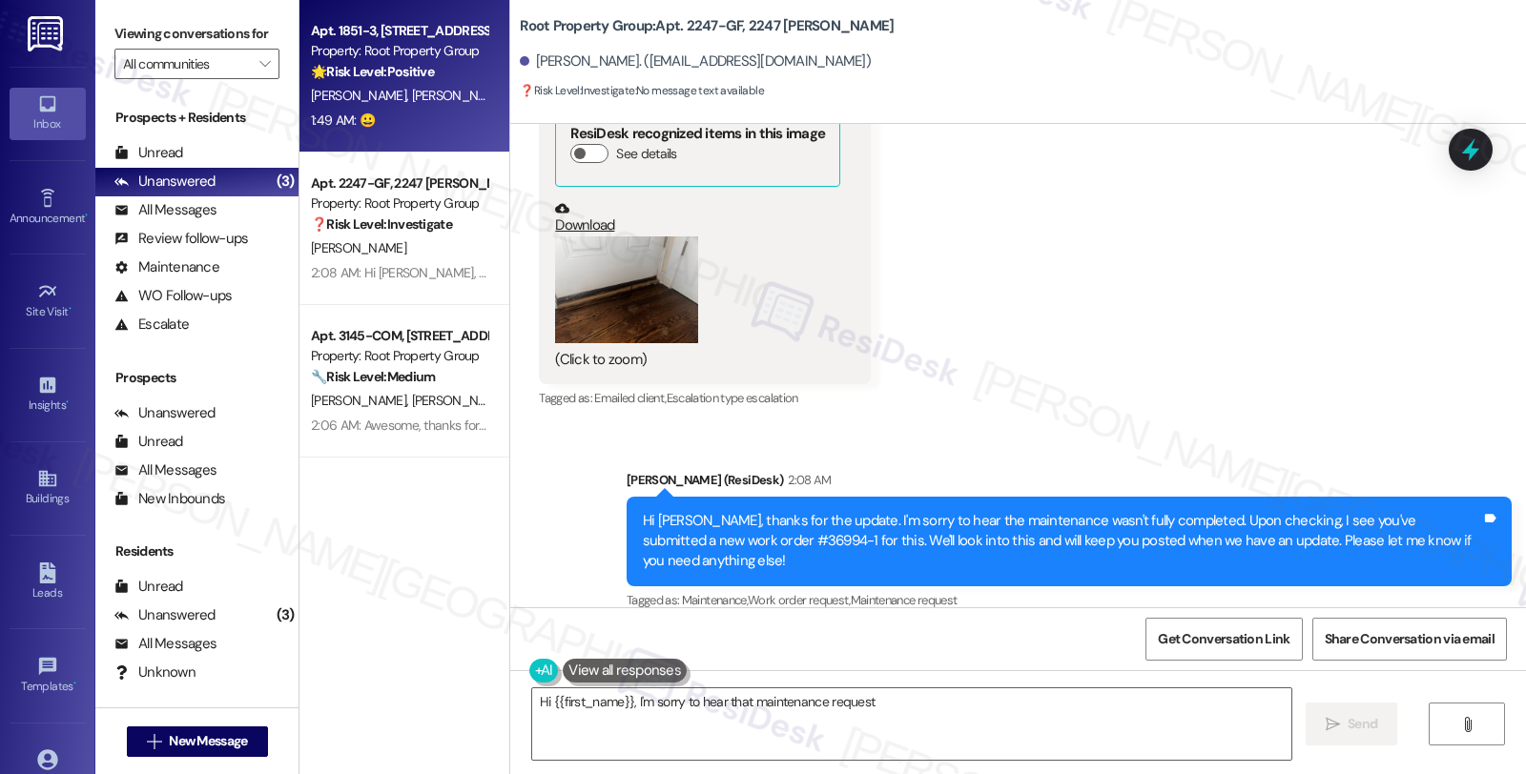
type textarea "Hi {{first_name}}, I'm sorry to hear that maintenance request"
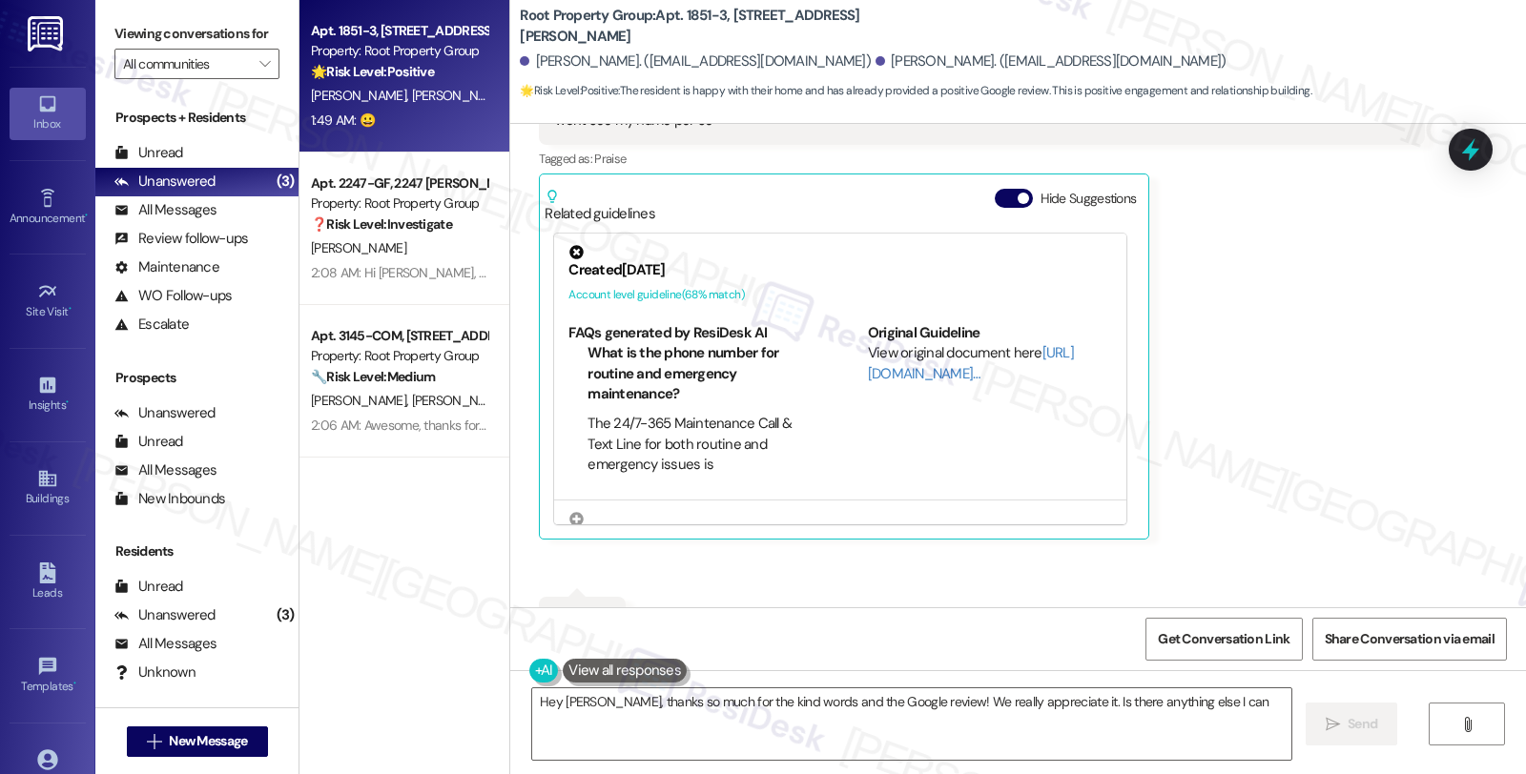
scroll to position [1431, 0]
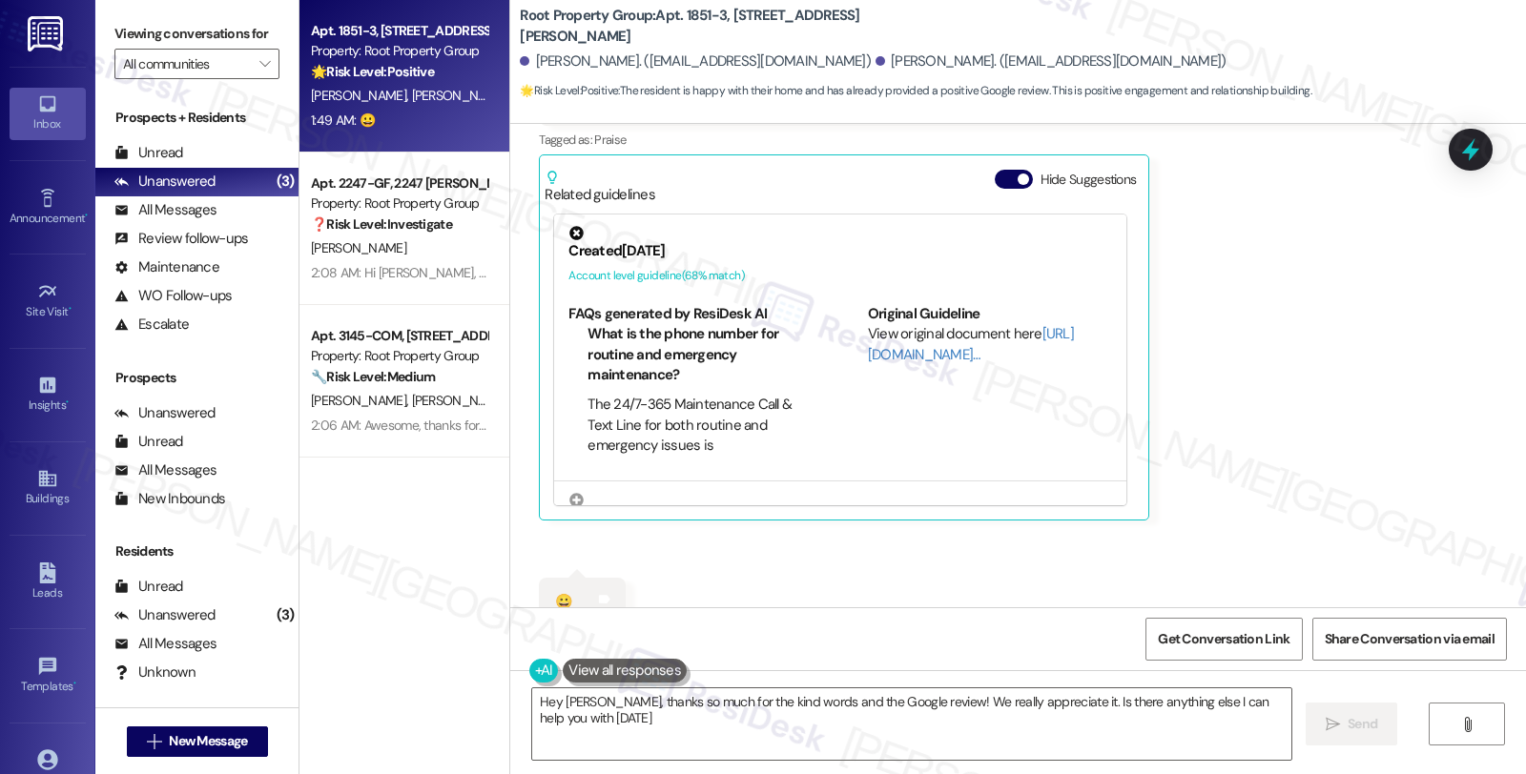
type textarea "Hey David, thanks so much for the kind words and the Google review! We really a…"
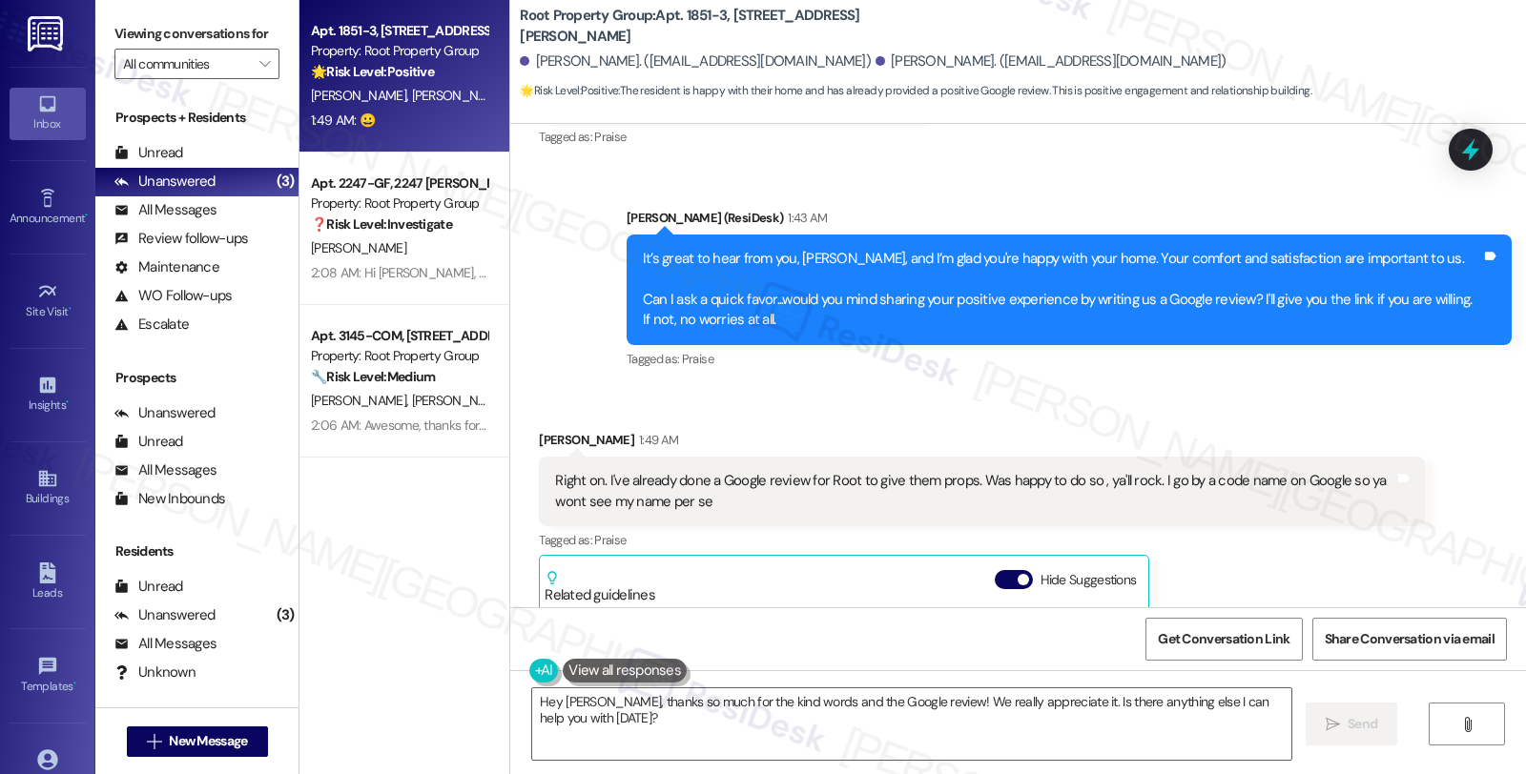
scroll to position [1007, 0]
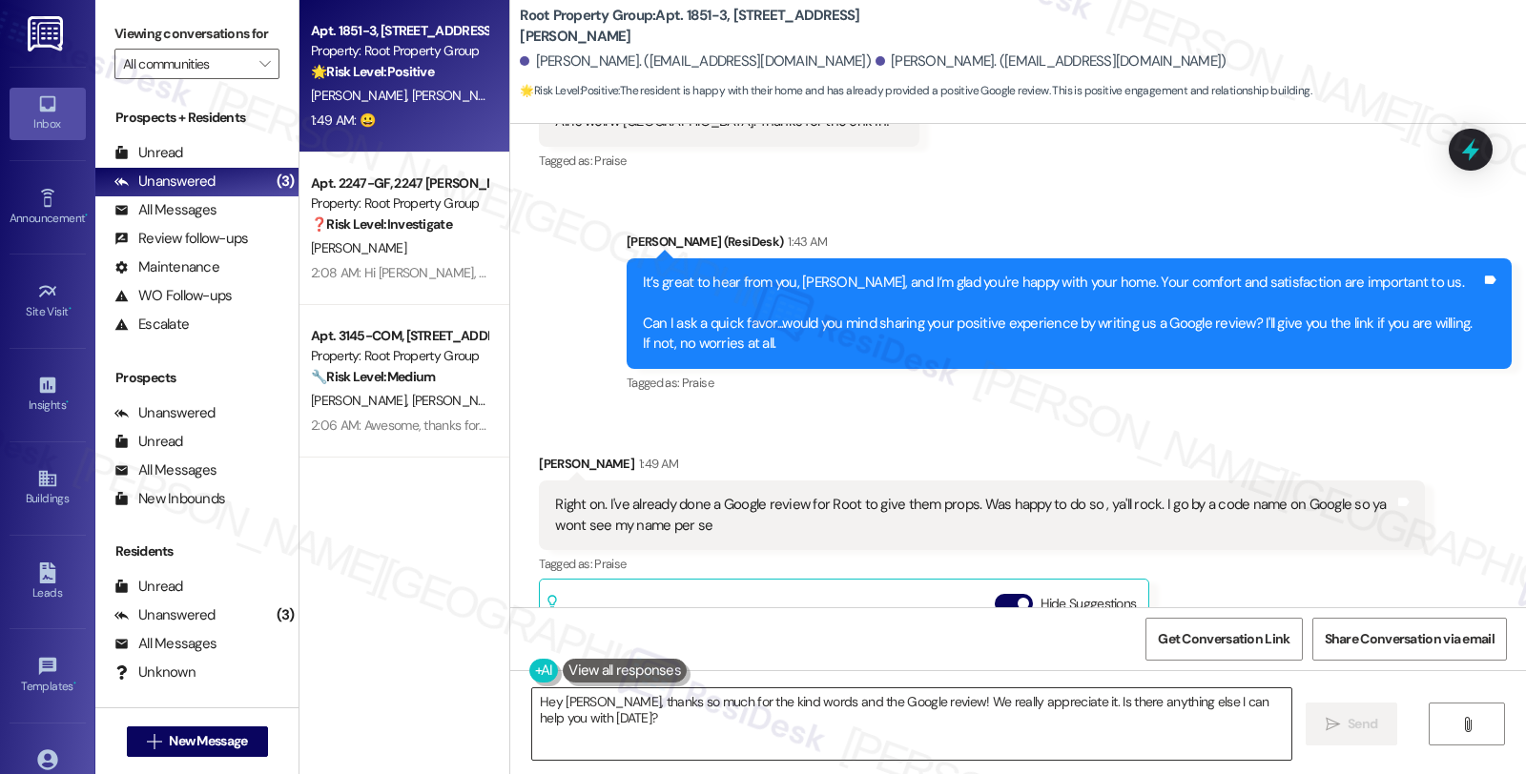
click at [642, 726] on textarea "Hey David, thanks so much for the kind words and the Google review! We really a…" at bounding box center [911, 724] width 759 height 72
click at [1463, 138] on icon at bounding box center [1470, 149] width 32 height 32
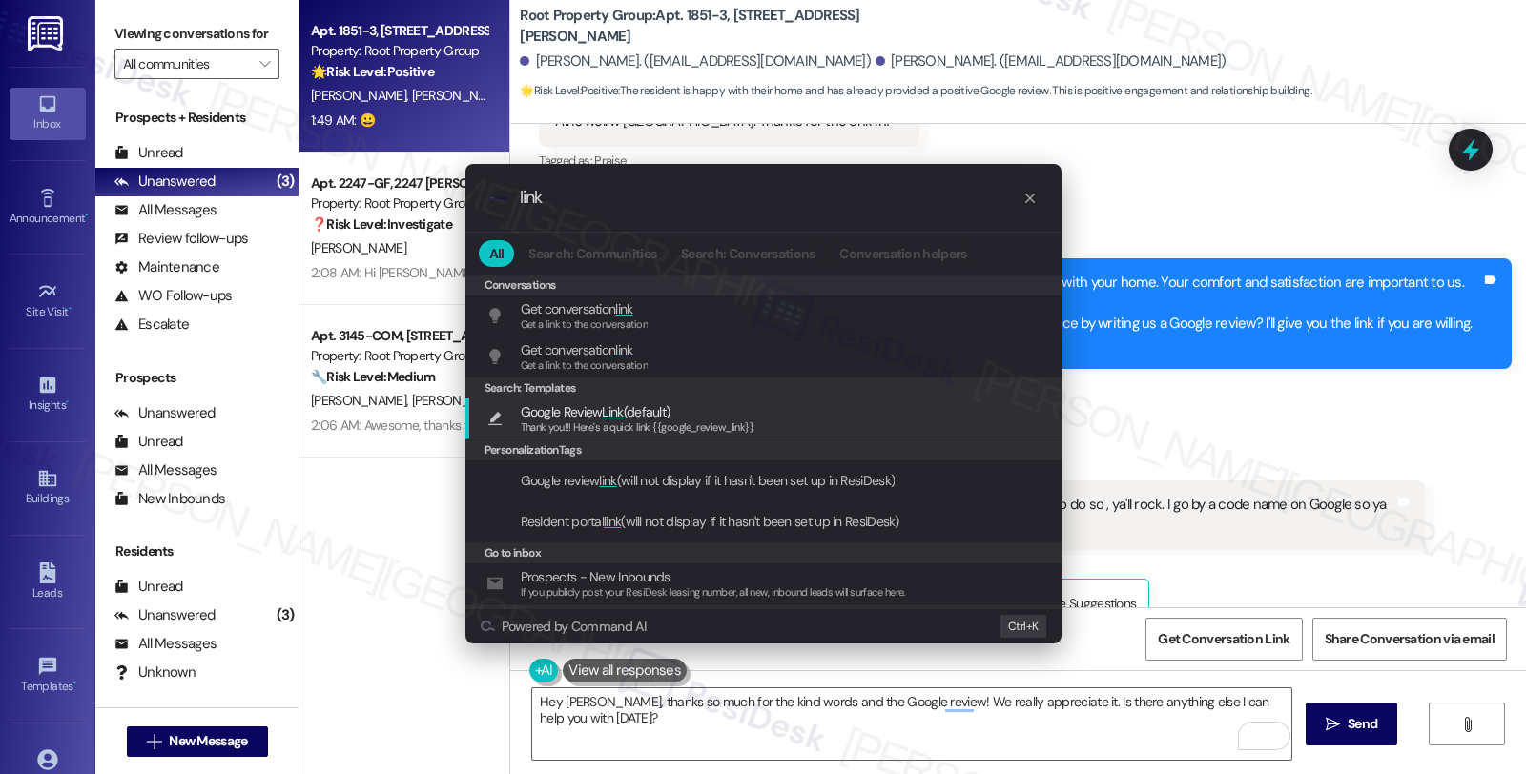
type input "link"
click at [754, 421] on div "Google Review Link (default) Thank you!!! Here's a quick link {{google_review_l…" at bounding box center [765, 418] width 558 height 35
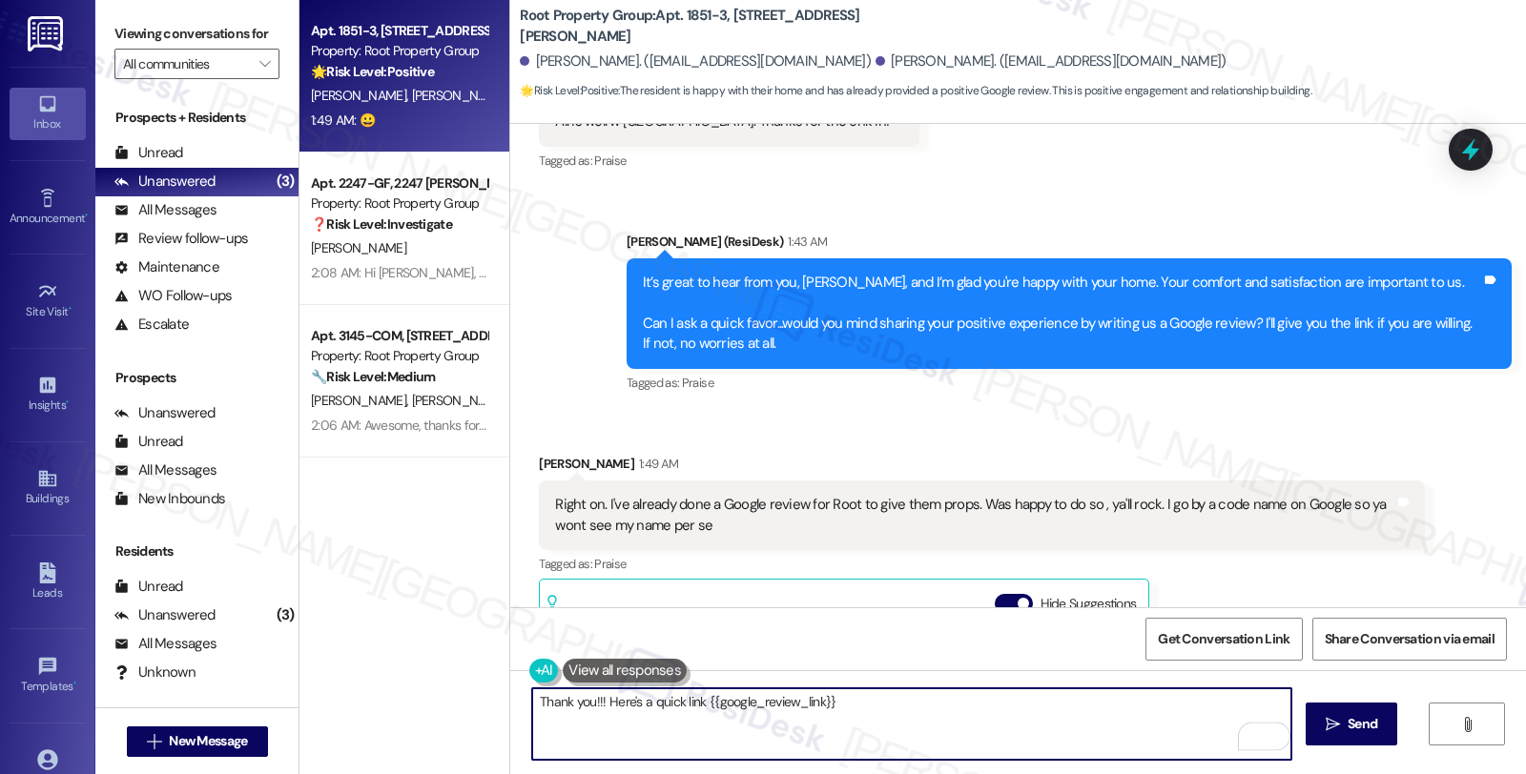
paste textarea "Hey David, thanks so much for the kind words and the Google review! We really a…"
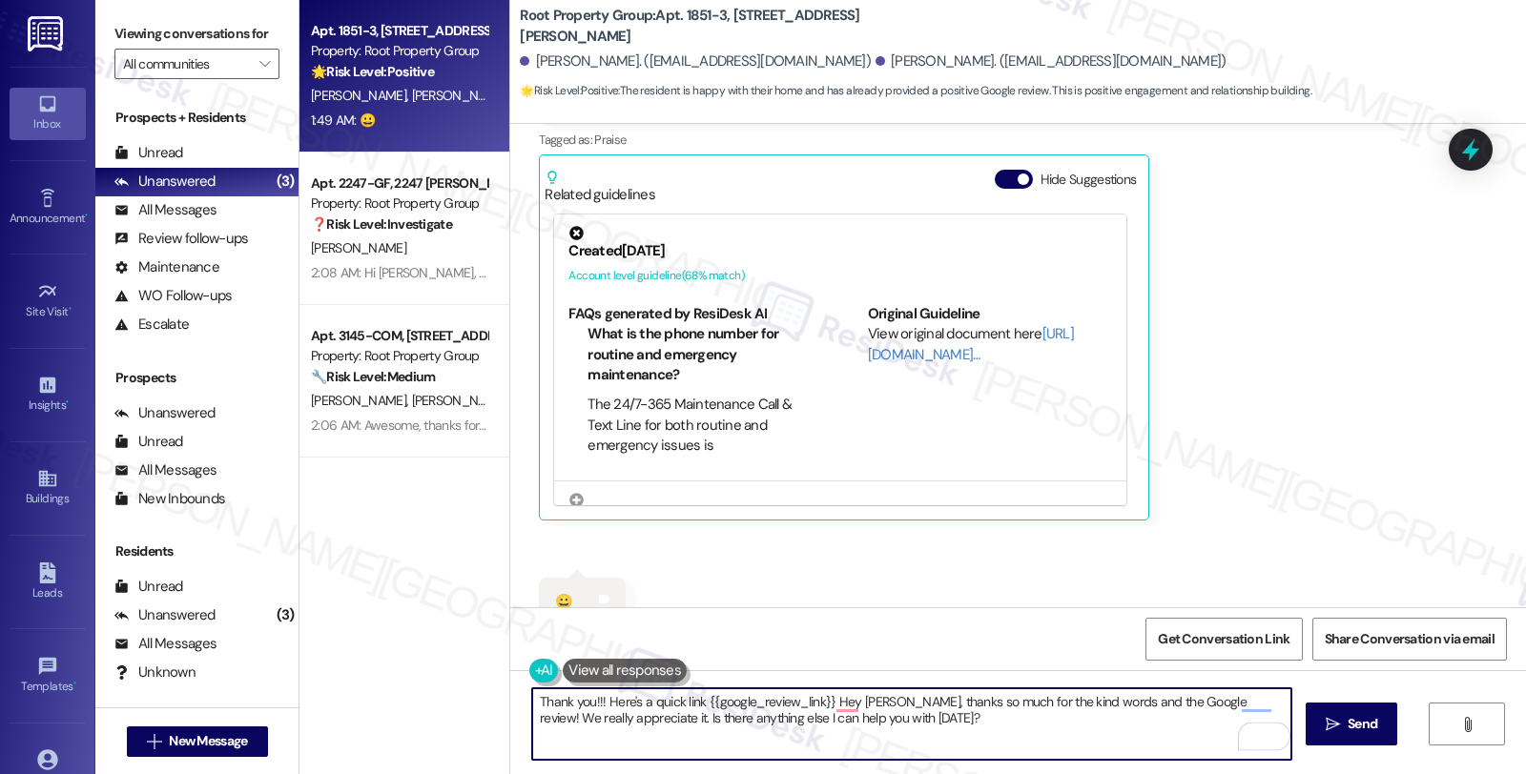
scroll to position [1432, 0]
drag, startPoint x: 820, startPoint y: 703, endPoint x: 469, endPoint y: 703, distance: 350.9
click at [469, 703] on div "Apt. 1851-3, 1851 W. Cuyler Avenue Property: Root Property Group 🌟 Risk Level: …" at bounding box center [912, 387] width 1226 height 774
drag, startPoint x: 591, startPoint y: 701, endPoint x: 454, endPoint y: 700, distance: 137.3
click at [454, 700] on div "Apt. 1851-3, 1851 W. Cuyler Avenue Property: Root Property Group 🌟 Risk Level: …" at bounding box center [912, 387] width 1226 height 774
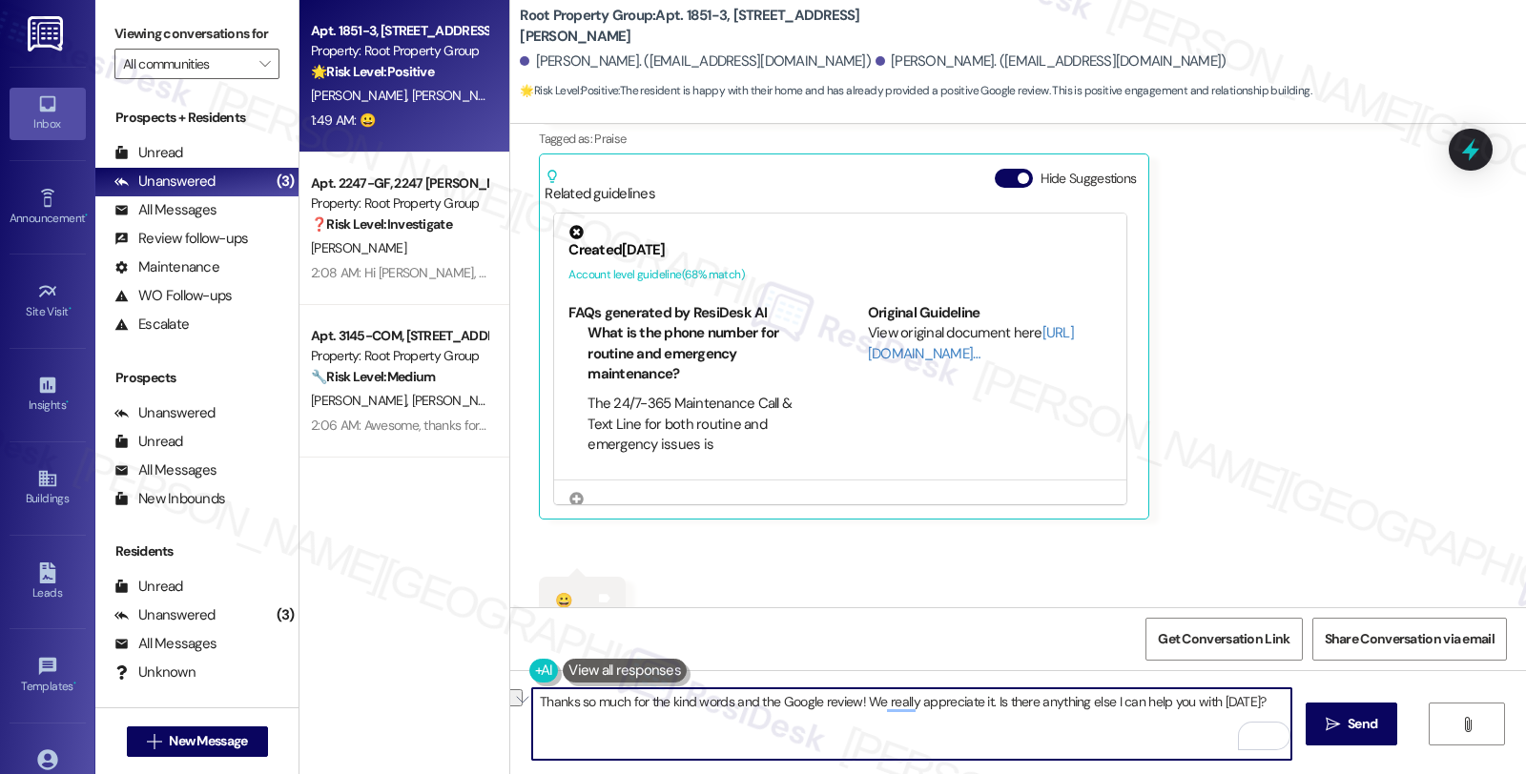
drag, startPoint x: 978, startPoint y: 700, endPoint x: 1273, endPoint y: 694, distance: 294.7
click at [1273, 694] on textarea "Thanks so much for the kind words and the Google review! We really appreciate i…" at bounding box center [911, 724] width 759 height 72
type textarea "Thanks so much for the kind words and the Google review! We really appreciate i…"
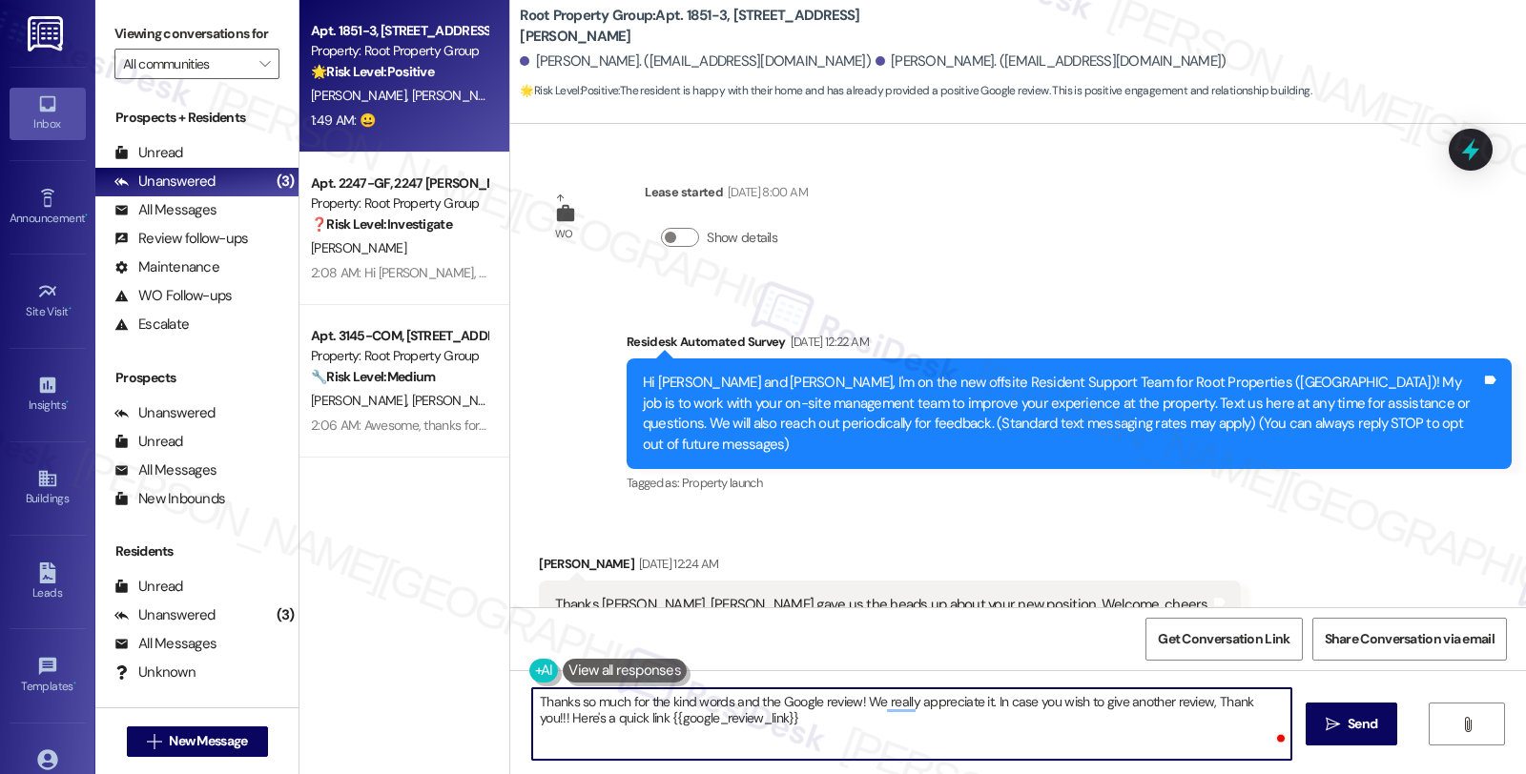
scroll to position [1432, 0]
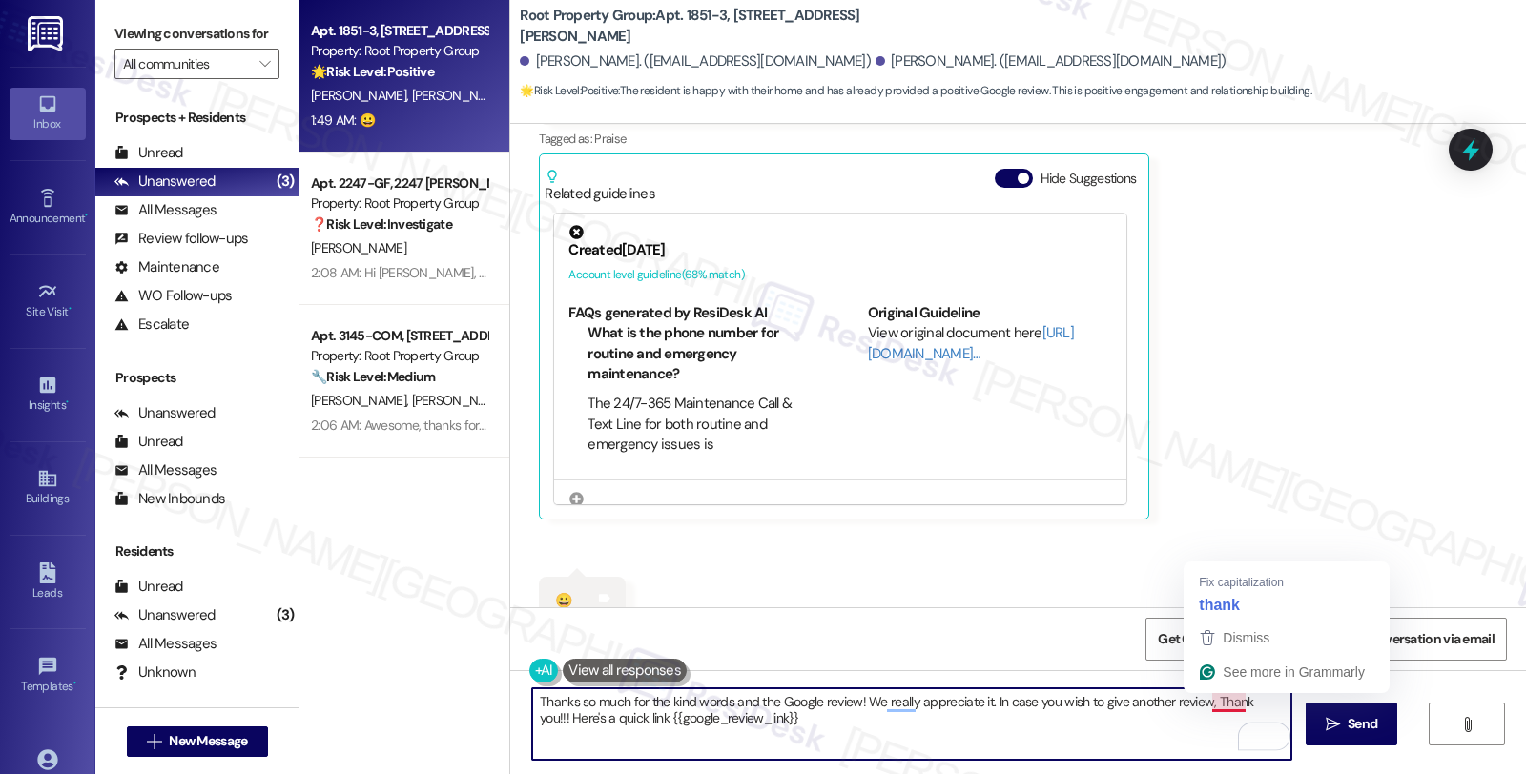
click at [1204, 703] on textarea "Thanks so much for the kind words and the Google review! We really appreciate i…" at bounding box center [911, 724] width 759 height 72
click at [532, 710] on textarea "Thanks so much for the kind words and the Google review! We really appreciate i…" at bounding box center [911, 724] width 759 height 72
click at [1199, 707] on textarea "Thanks so much for the kind words and the Google review! We really appreciate i…" at bounding box center [911, 724] width 759 height 72
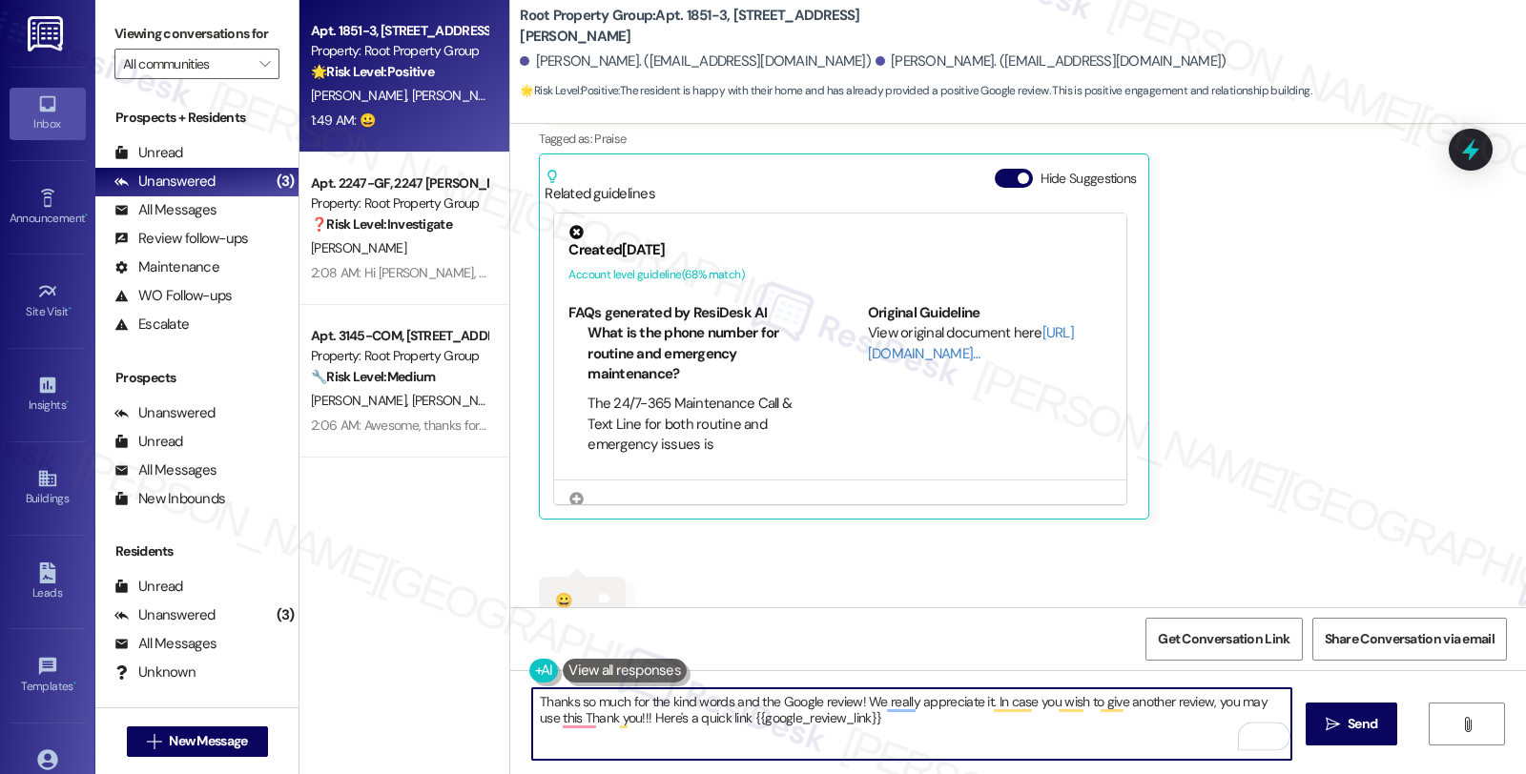
click at [659, 719] on textarea "Thanks so much for the kind words and the Google review! We really appreciate i…" at bounding box center [911, 724] width 759 height 72
type textarea "Thanks so much for the kind words and the Google review! We really appreciate i…"
click at [755, 723] on textarea "Thanks so much for the kind words and the Google review! We really appreciate i…" at bounding box center [911, 724] width 759 height 72
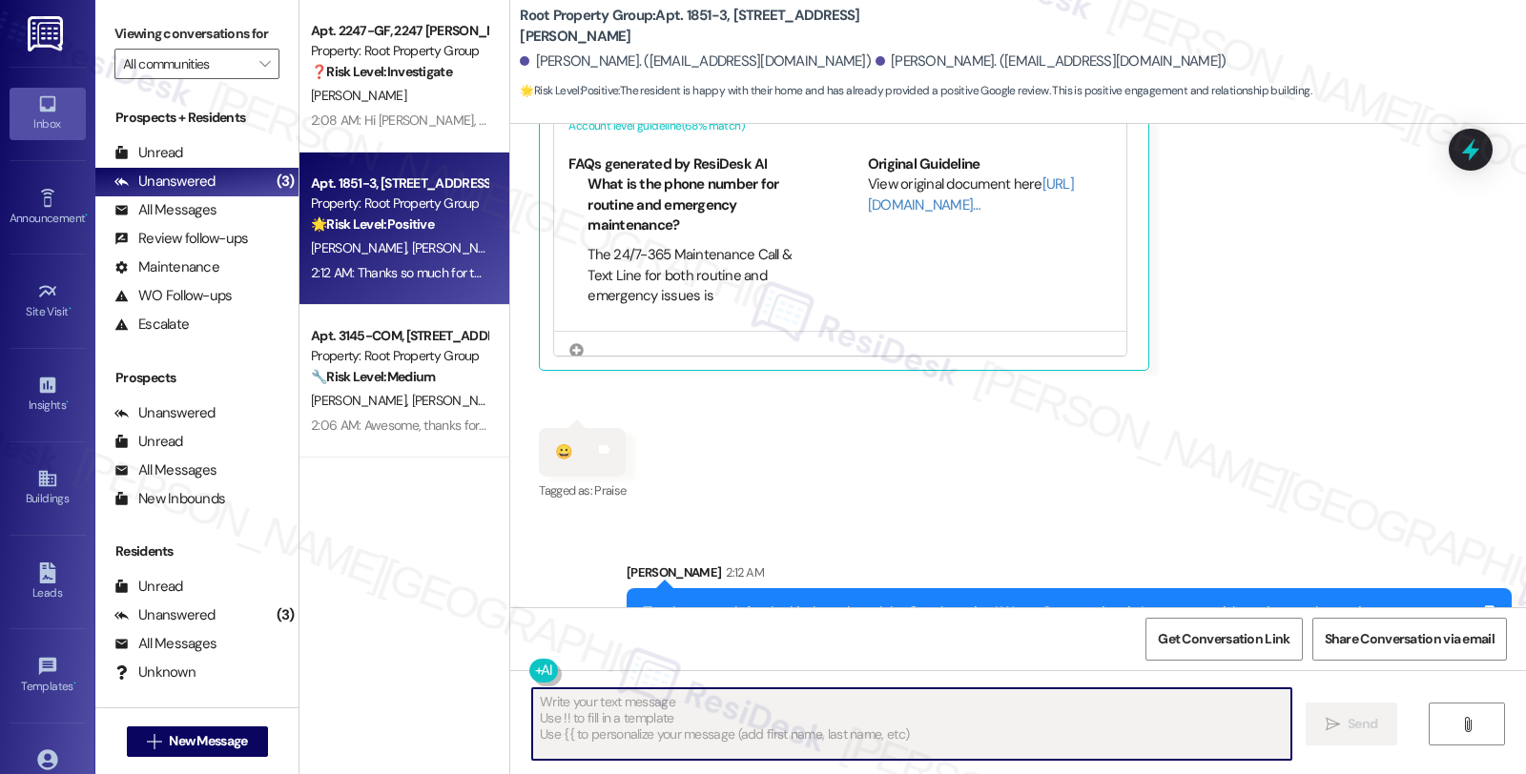
scroll to position [1585, 0]
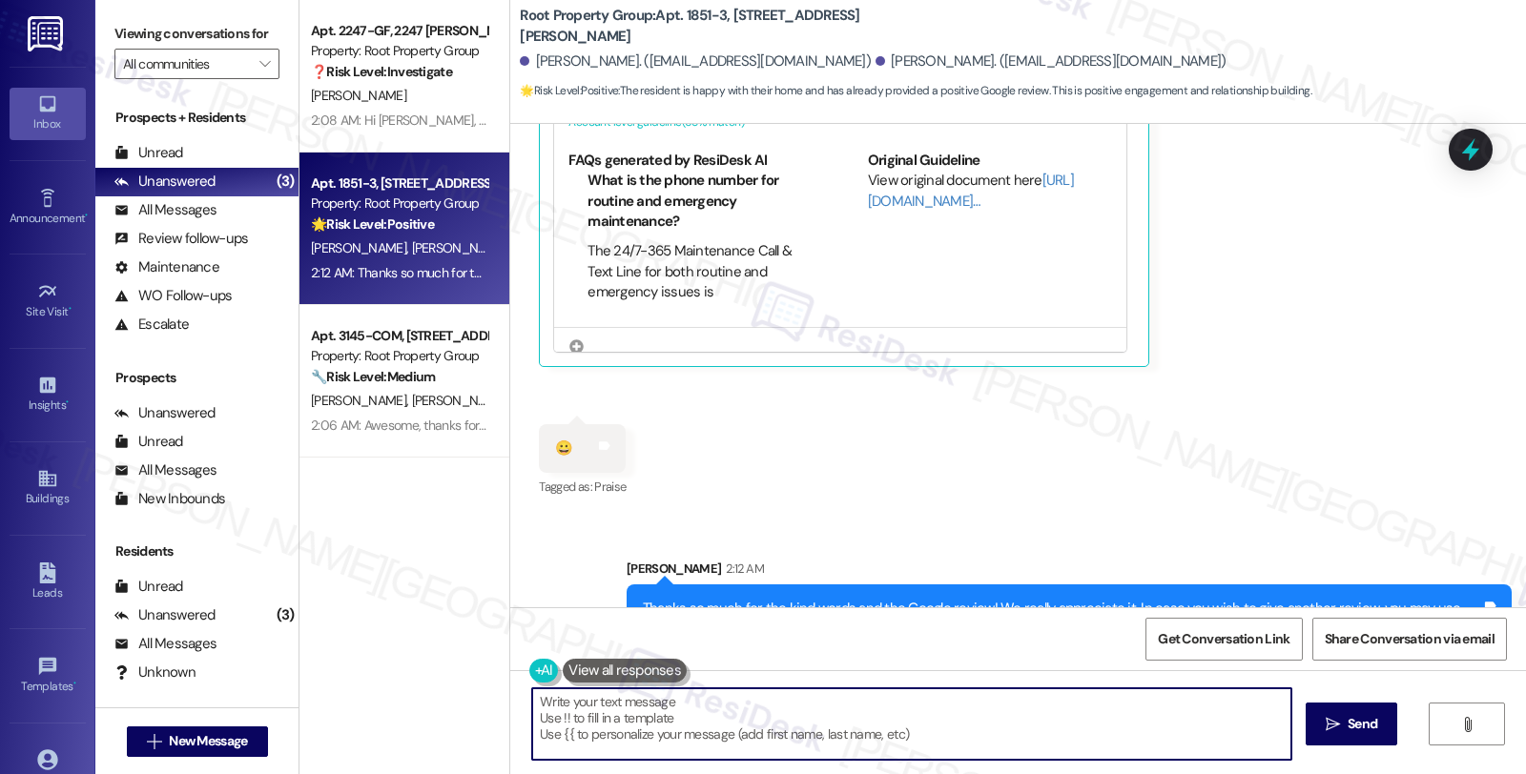
click at [1118, 356] on div "Received via SMS David Eaves 1:49 AM Right on. I've already done a Google revie…" at bounding box center [1018, 174] width 1016 height 682
click at [1201, 639] on span "Get Conversation Link" at bounding box center [1224, 639] width 132 height 20
click at [1176, 637] on button "Get Conversation Link" at bounding box center [1223, 639] width 156 height 43
drag, startPoint x: 522, startPoint y: 62, endPoint x: 589, endPoint y: 62, distance: 67.7
click at [589, 62] on div "David Eaves. (davidbruceeaves@gmail.com)" at bounding box center [695, 61] width 351 height 20
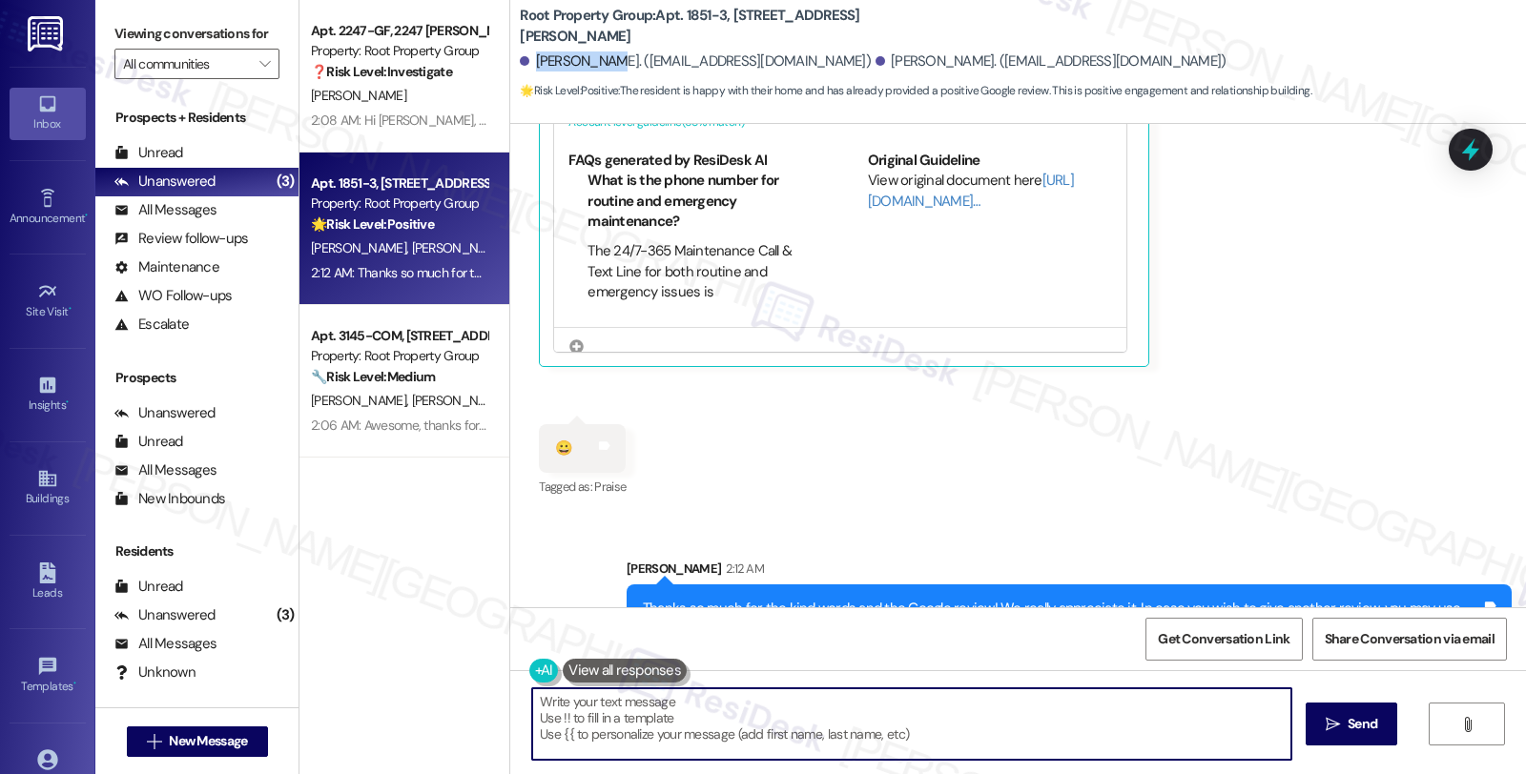
copy div "David Eaves"
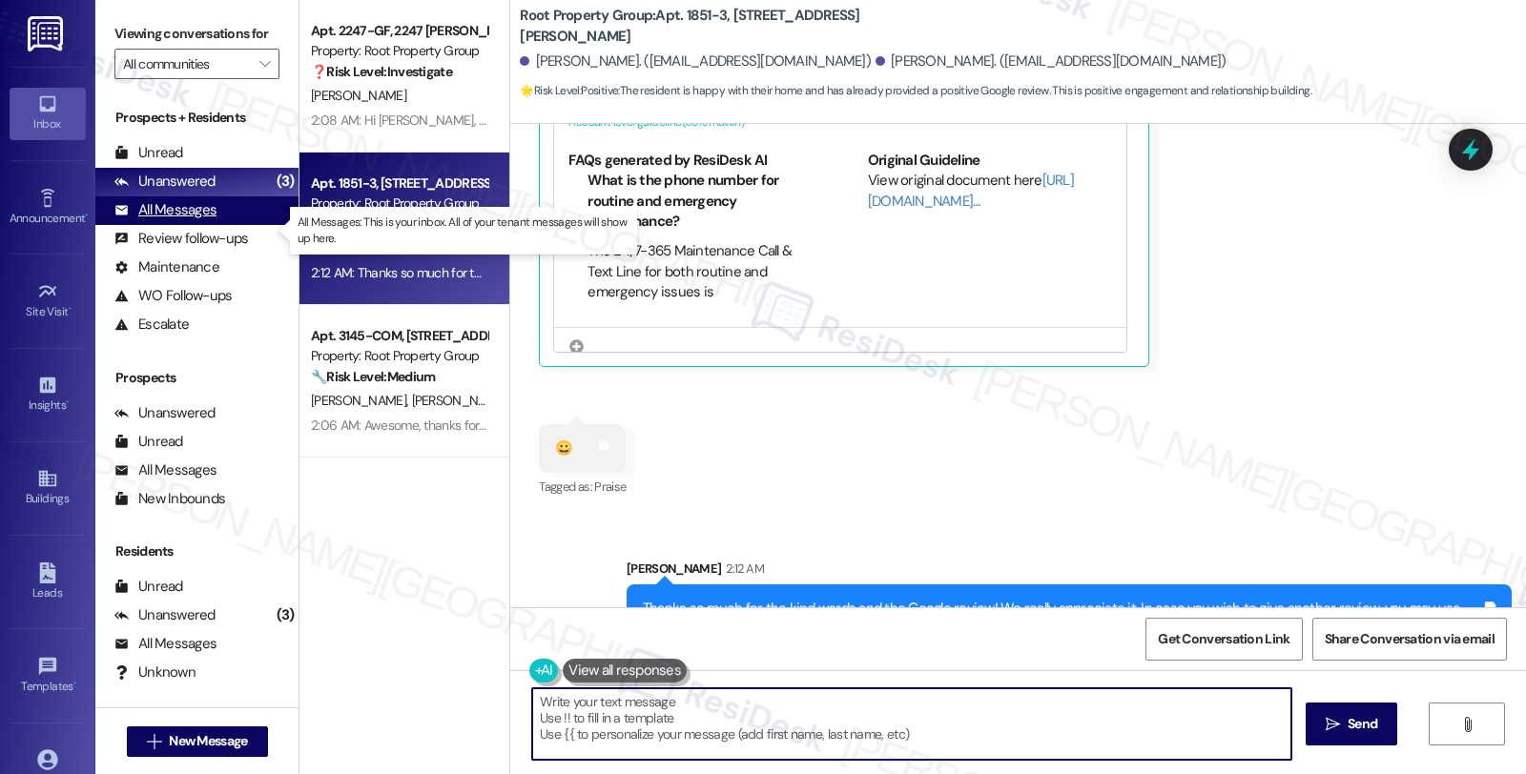
click at [172, 220] on div "All Messages" at bounding box center [165, 210] width 102 height 20
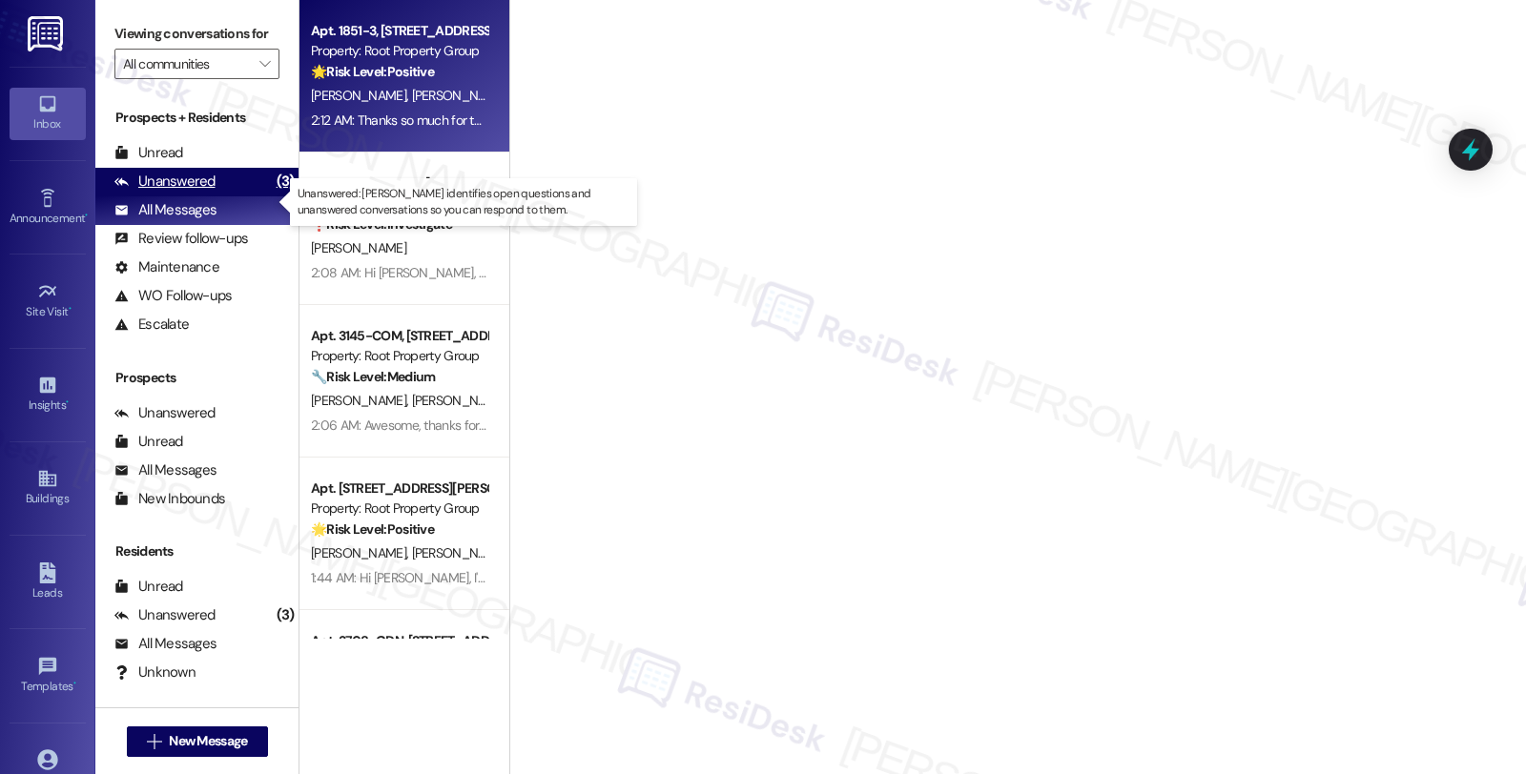
click at [172, 192] on div "Unanswered" at bounding box center [164, 182] width 101 height 20
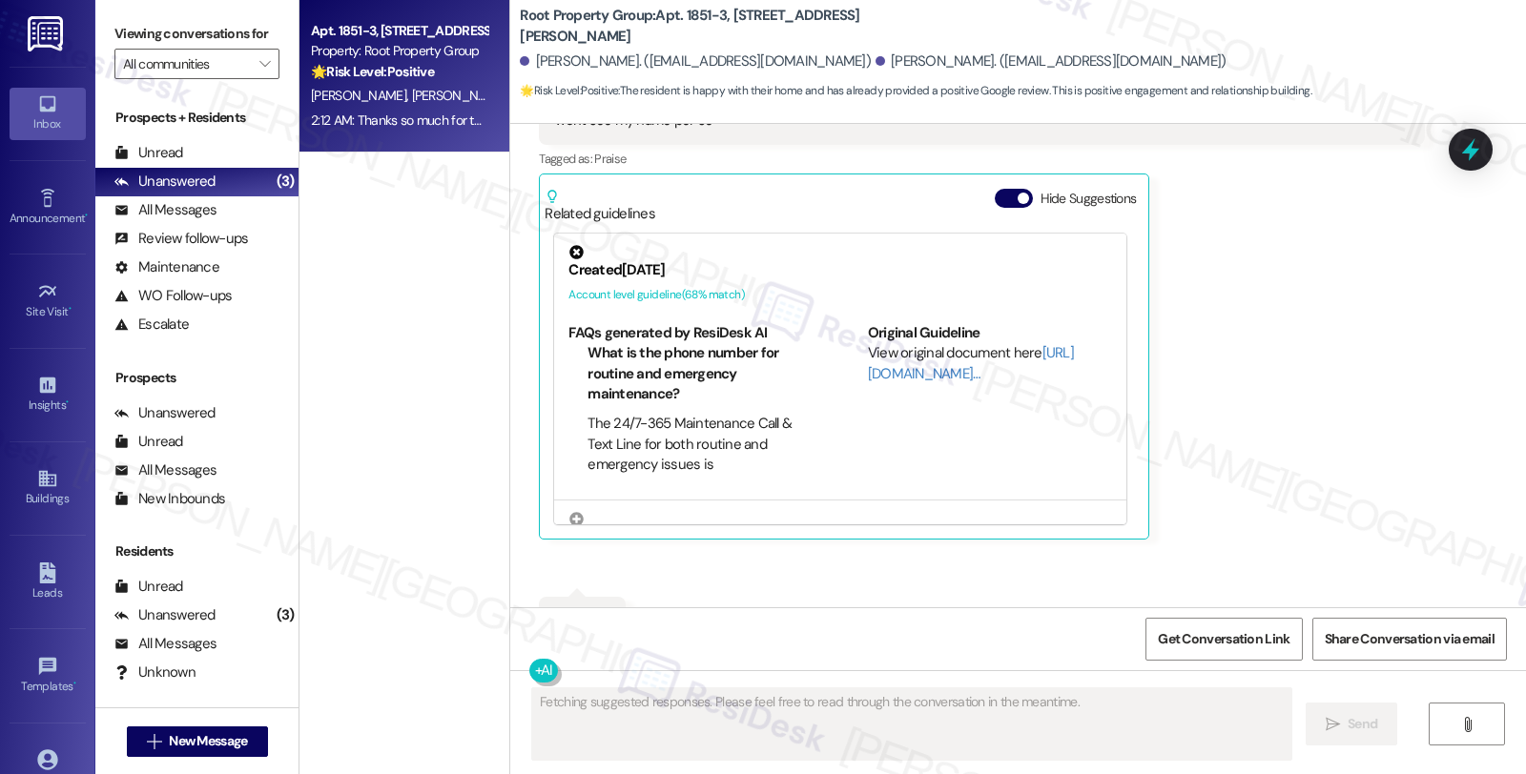
scroll to position [1431, 0]
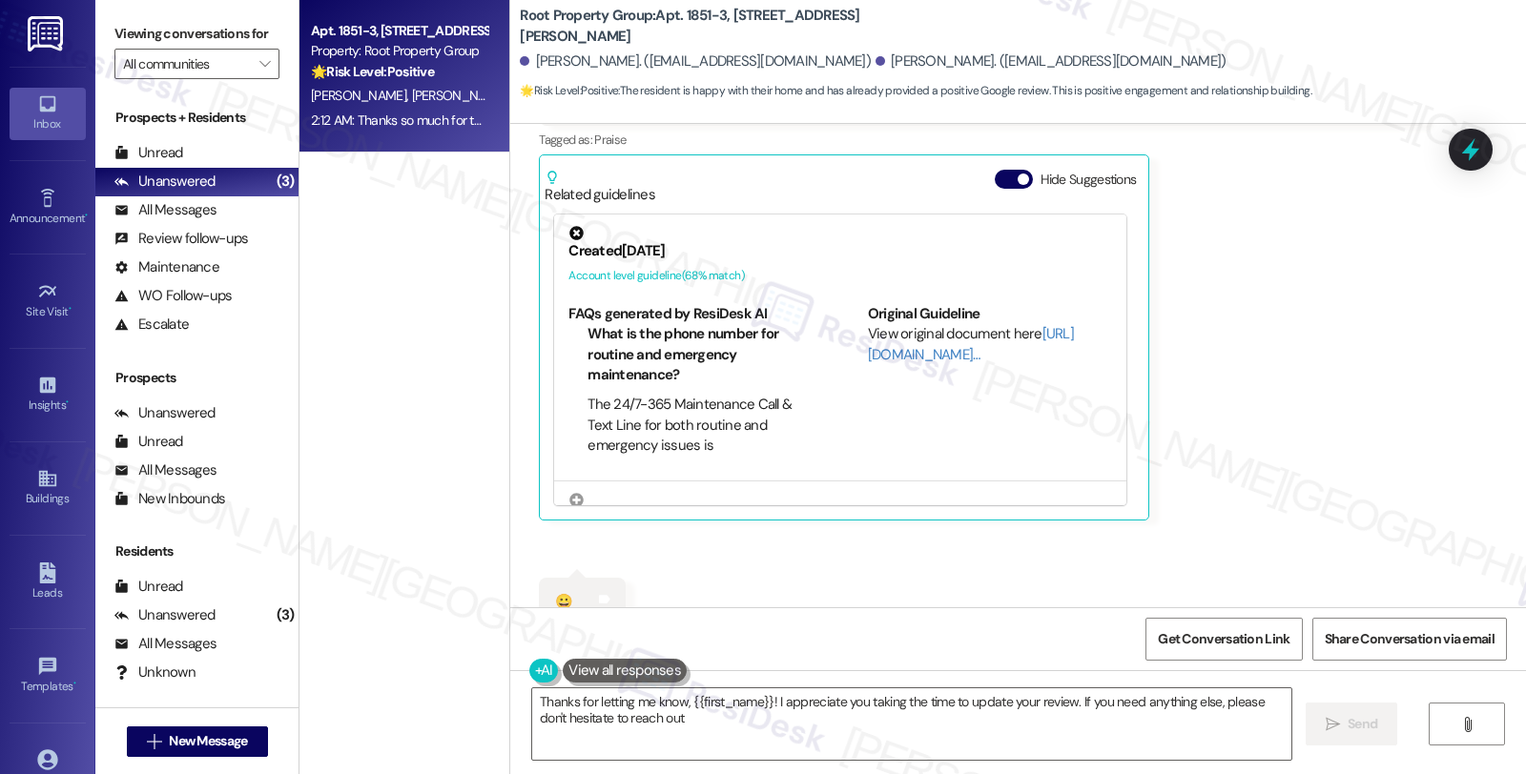
type textarea "Thanks for letting me know, {{first_name}}! I appreciate you taking the time to…"
